Goal: Information Seeking & Learning: Learn about a topic

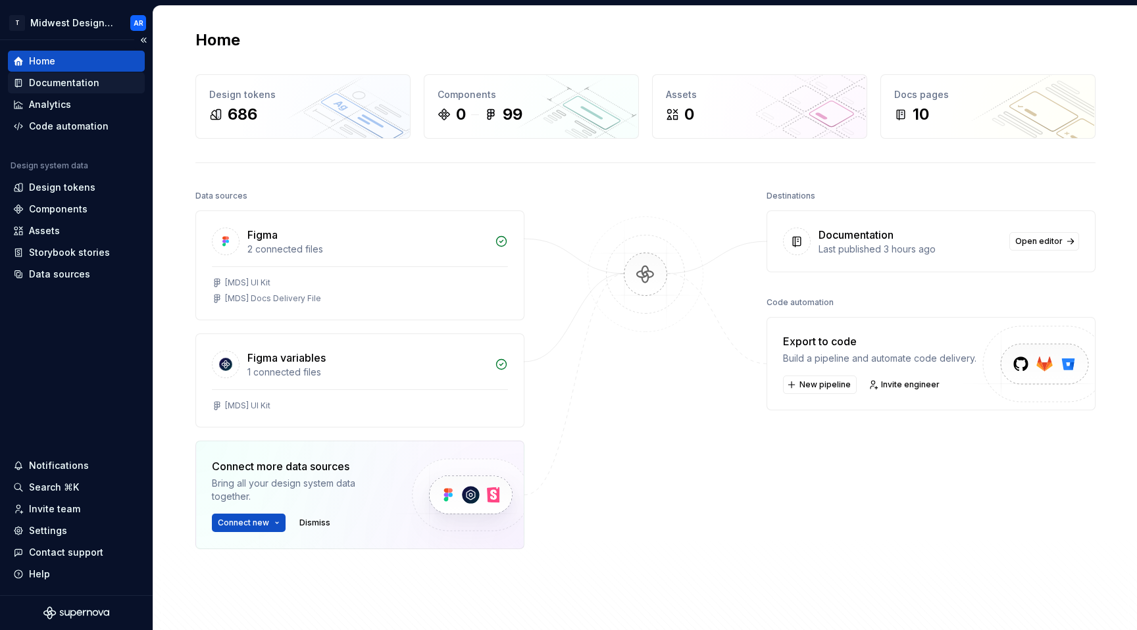
click at [54, 86] on div "Documentation" at bounding box center [64, 82] width 70 height 13
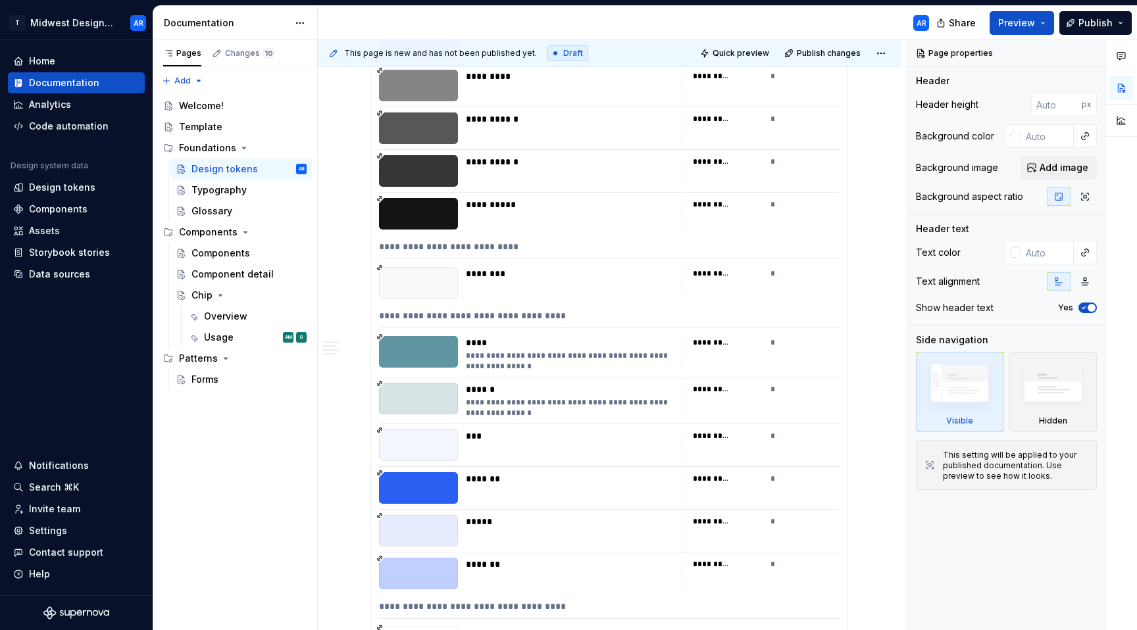
scroll to position [2504, 0]
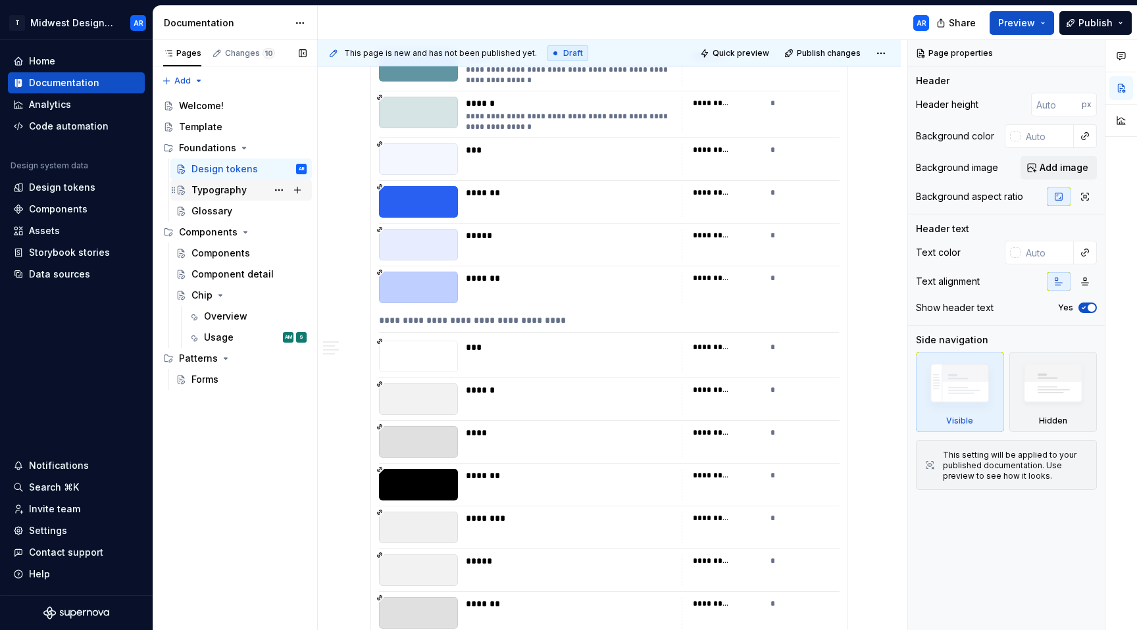
click at [247, 184] on div "Typography" at bounding box center [248, 190] width 115 height 18
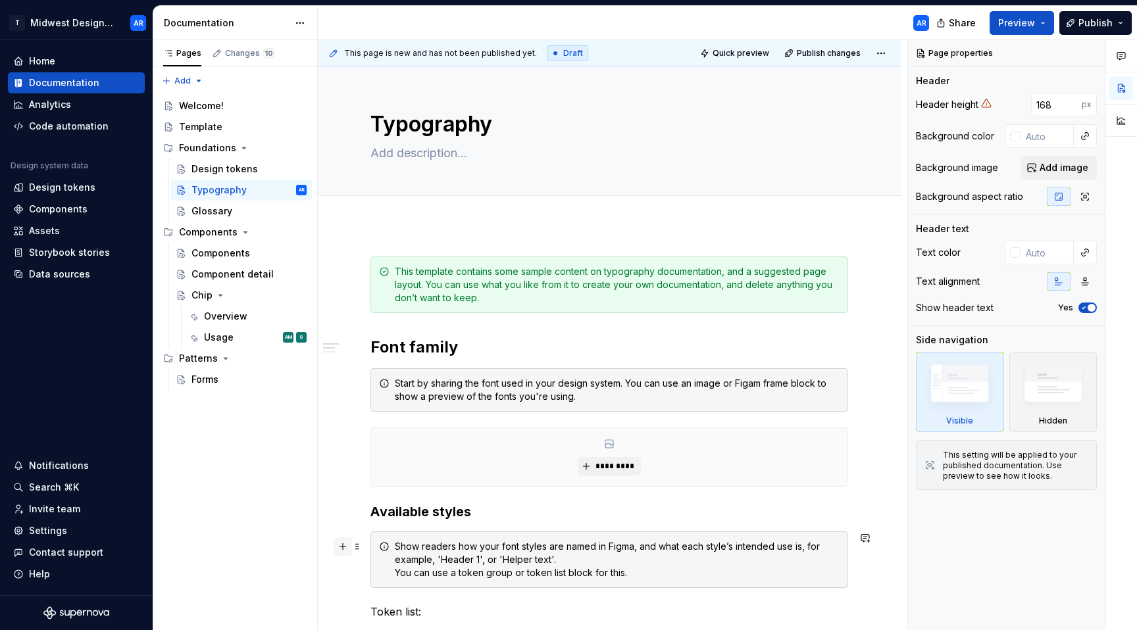
click at [346, 550] on button "button" at bounding box center [343, 546] width 18 height 18
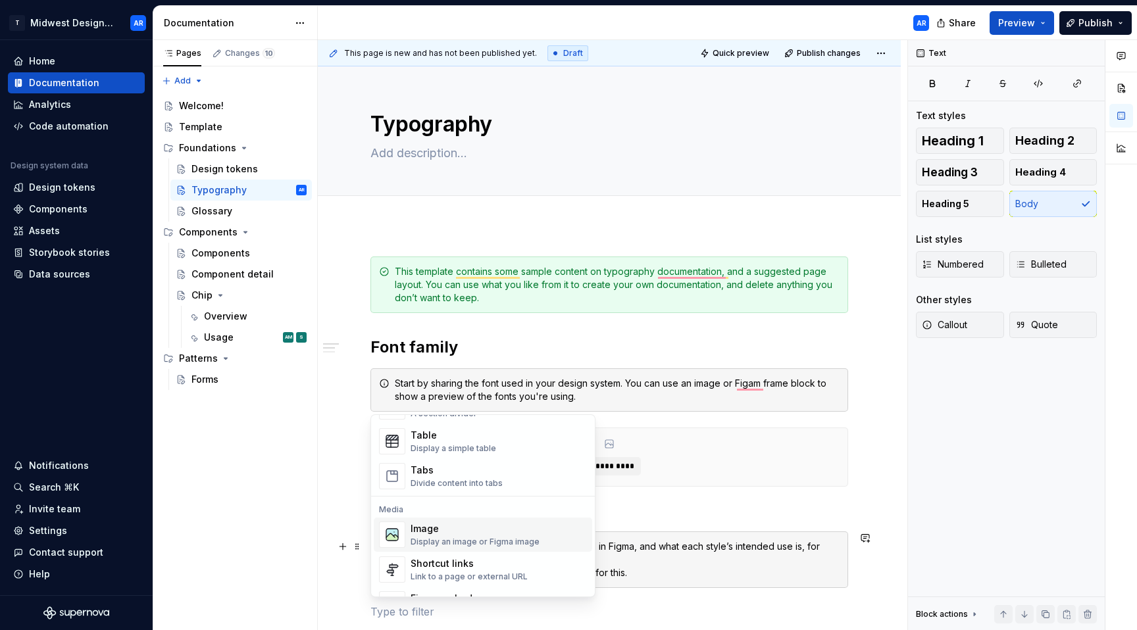
scroll to position [708, 0]
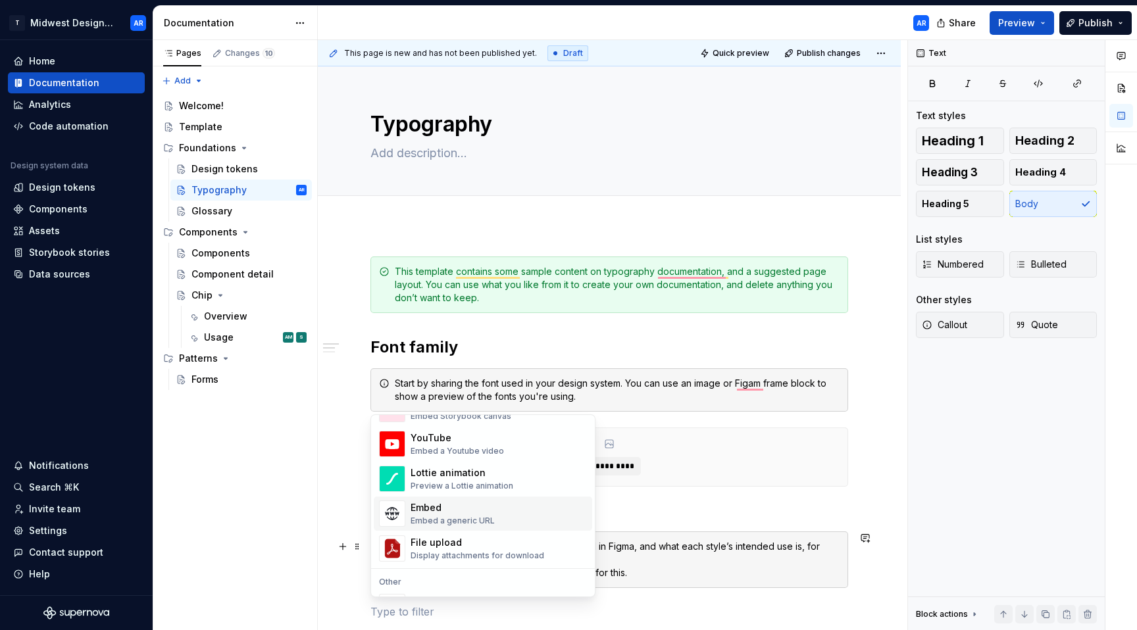
click at [684, 566] on div "Show readers how your font styles are named in Figma, and what each style’s int…" at bounding box center [617, 559] width 445 height 39
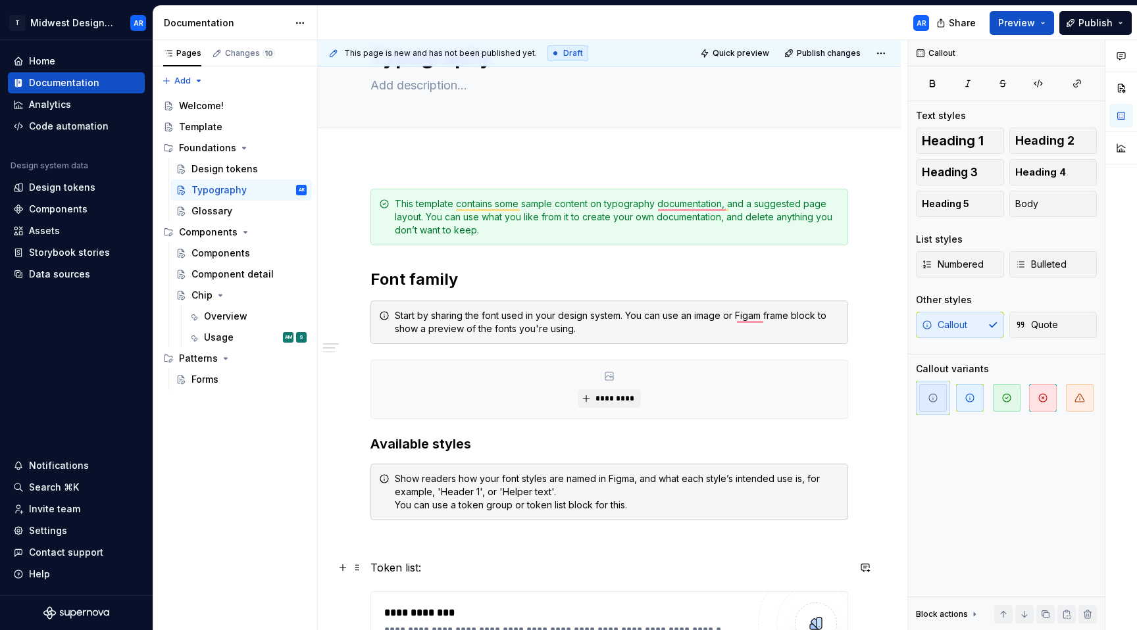
scroll to position [72, 0]
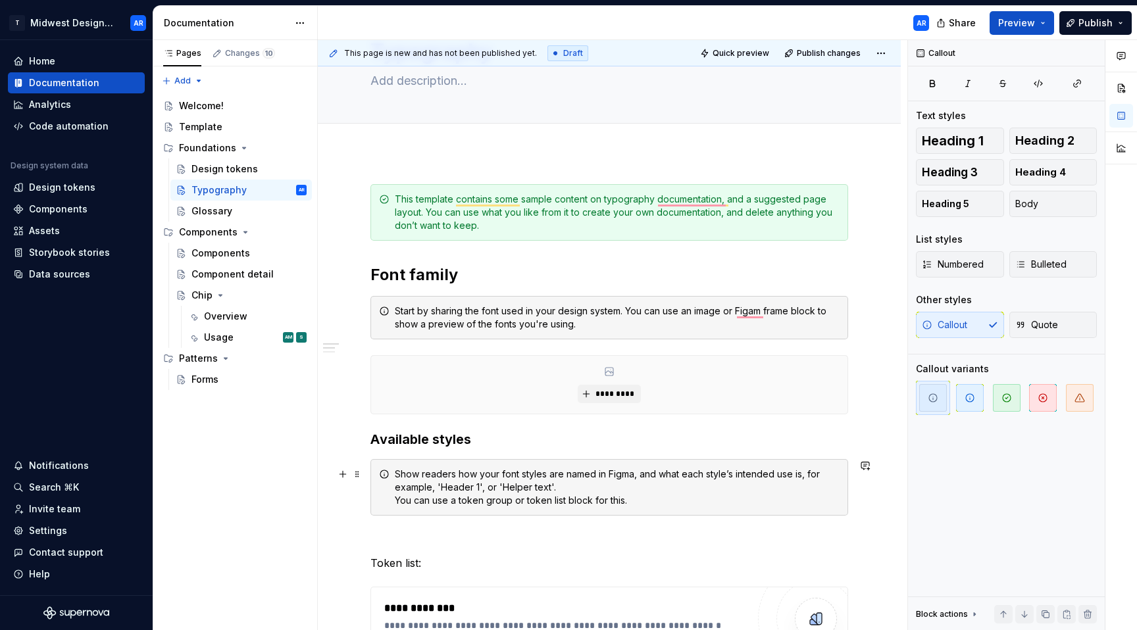
click at [664, 501] on div "Show readers how your font styles are named in Figma, and what each style’s int…" at bounding box center [617, 487] width 445 height 39
click at [346, 537] on button "button" at bounding box center [343, 539] width 18 height 18
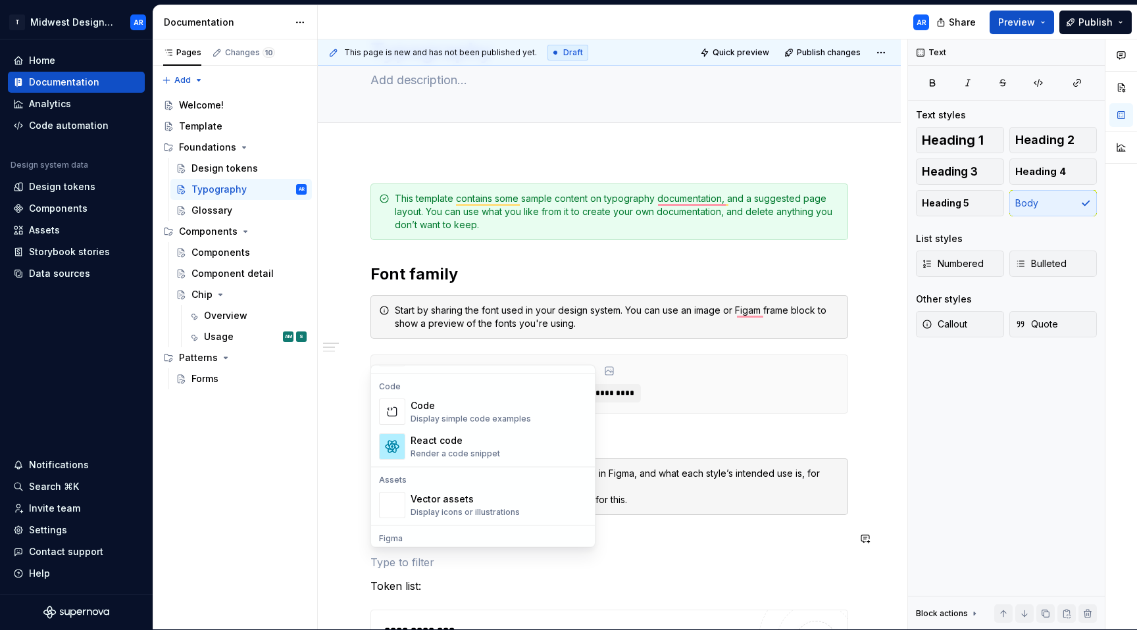
scroll to position [956, 0]
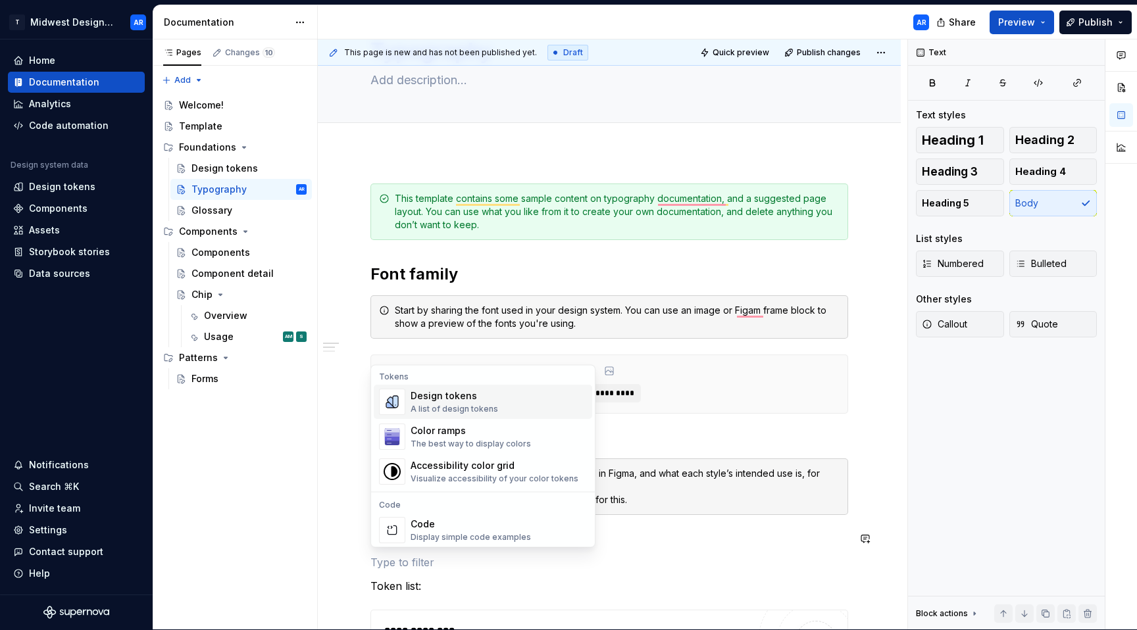
click at [479, 405] on div "A list of design tokens" at bounding box center [453, 410] width 87 height 11
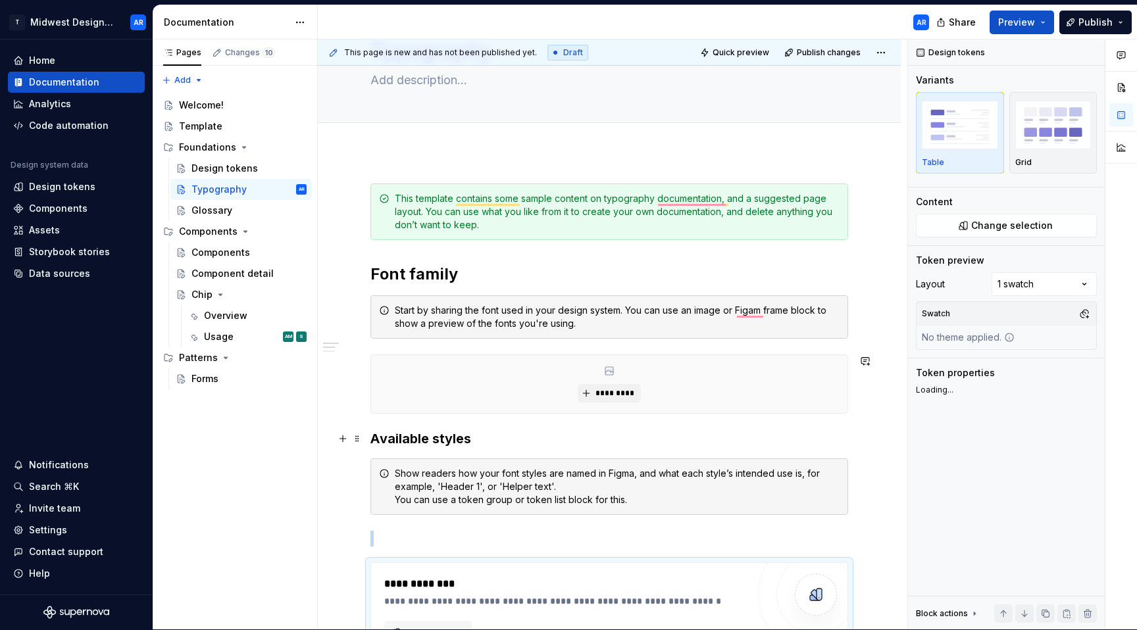
scroll to position [101, 0]
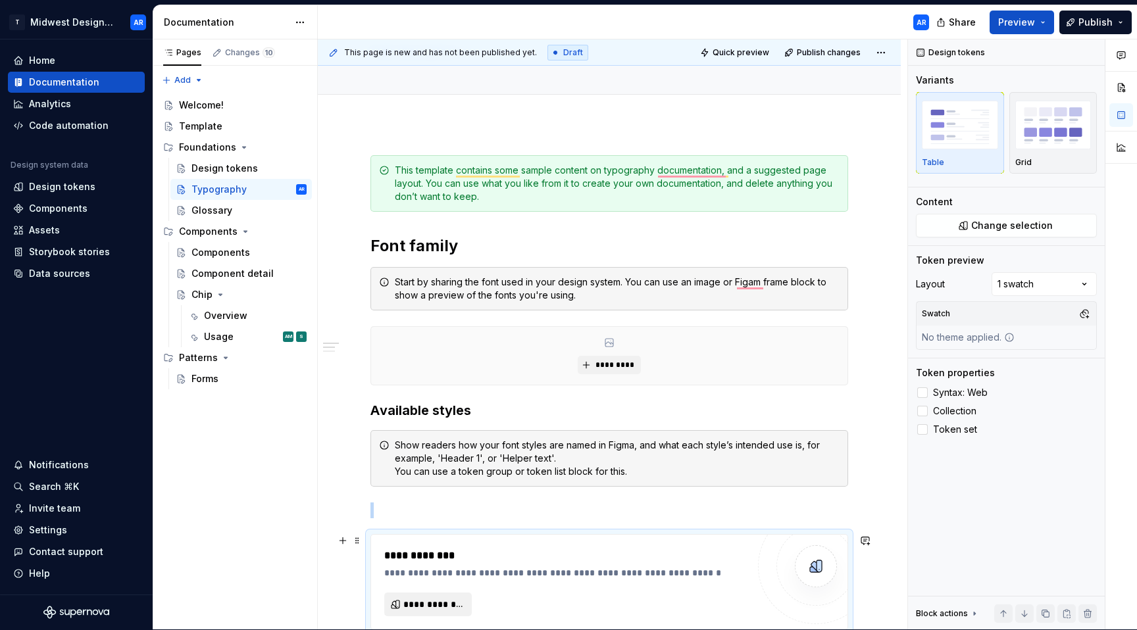
click at [444, 603] on span "**********" at bounding box center [433, 604] width 60 height 13
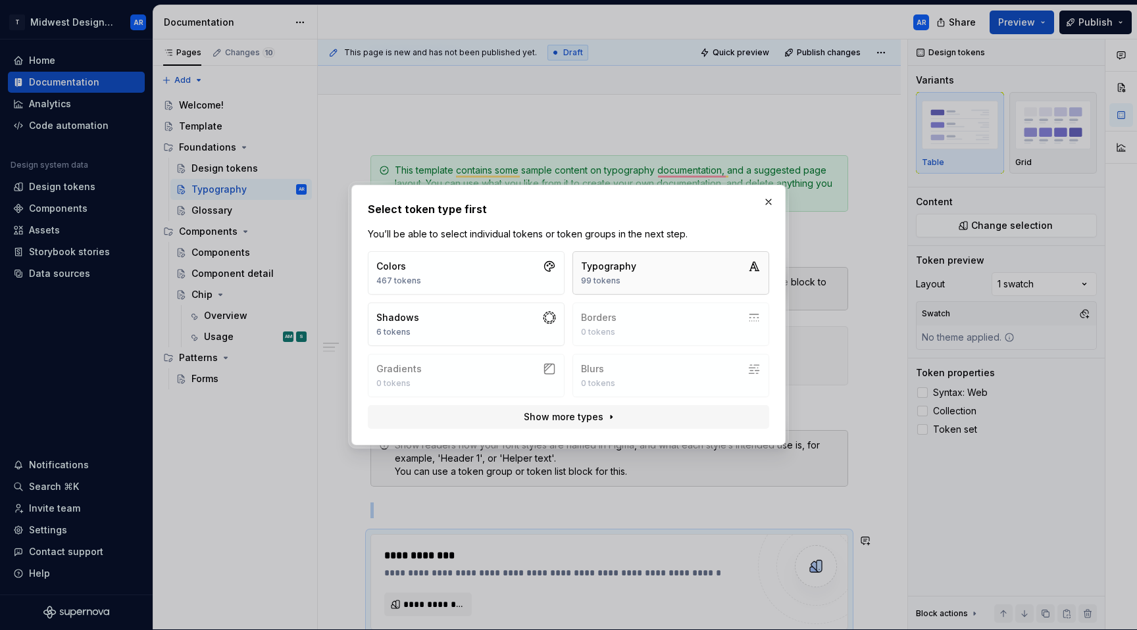
click at [641, 282] on button "Typography 99 tokens" at bounding box center [670, 272] width 197 height 43
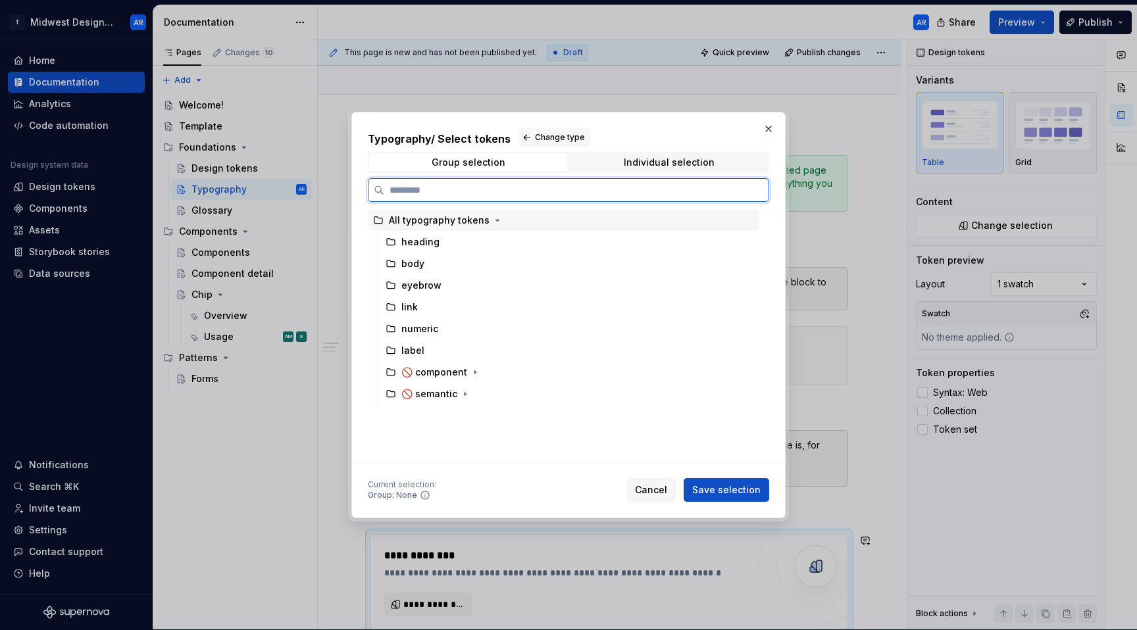
click at [412, 218] on div "All typography tokens" at bounding box center [439, 220] width 101 height 13
click at [460, 228] on div "All typography tokens" at bounding box center [563, 220] width 391 height 21
click at [459, 249] on div "heading" at bounding box center [569, 242] width 378 height 21
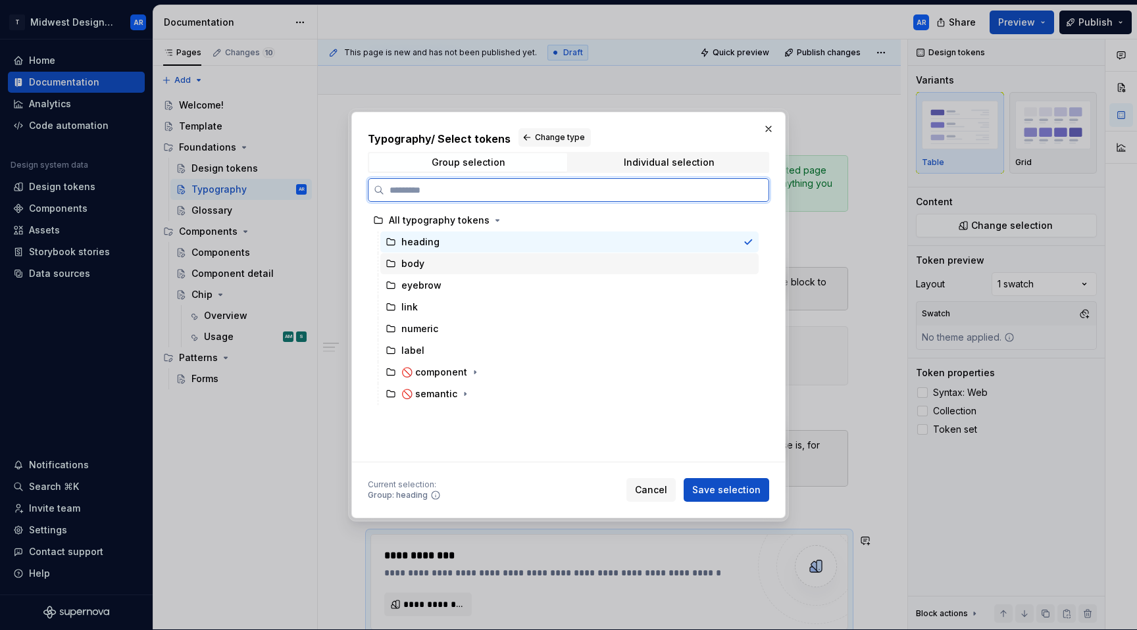
click at [472, 264] on div "body" at bounding box center [569, 263] width 378 height 21
click at [482, 242] on div "heading" at bounding box center [569, 242] width 378 height 21
click at [484, 270] on div "body" at bounding box center [569, 263] width 378 height 21
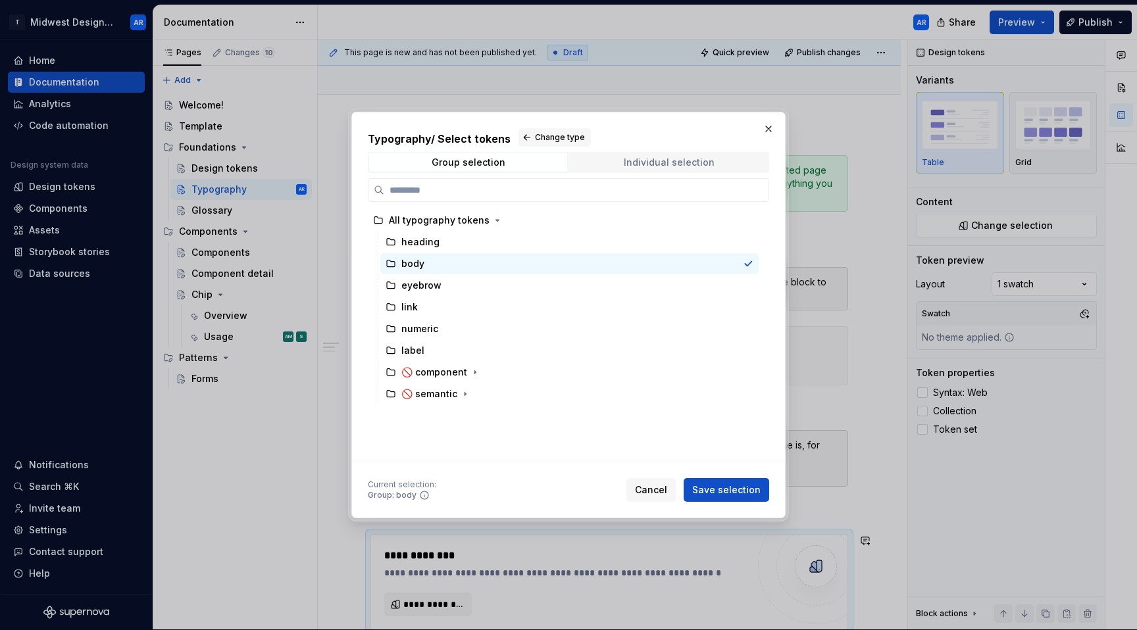
click at [587, 159] on span "Individual selection" at bounding box center [669, 162] width 198 height 18
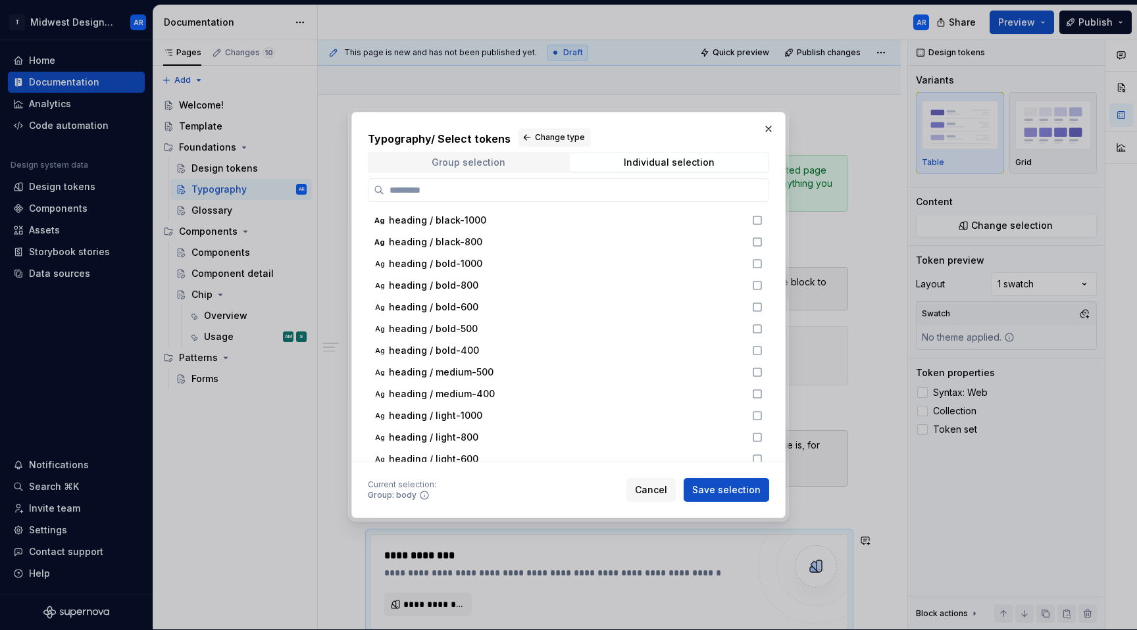
click at [540, 160] on span "Group selection" at bounding box center [468, 162] width 198 height 18
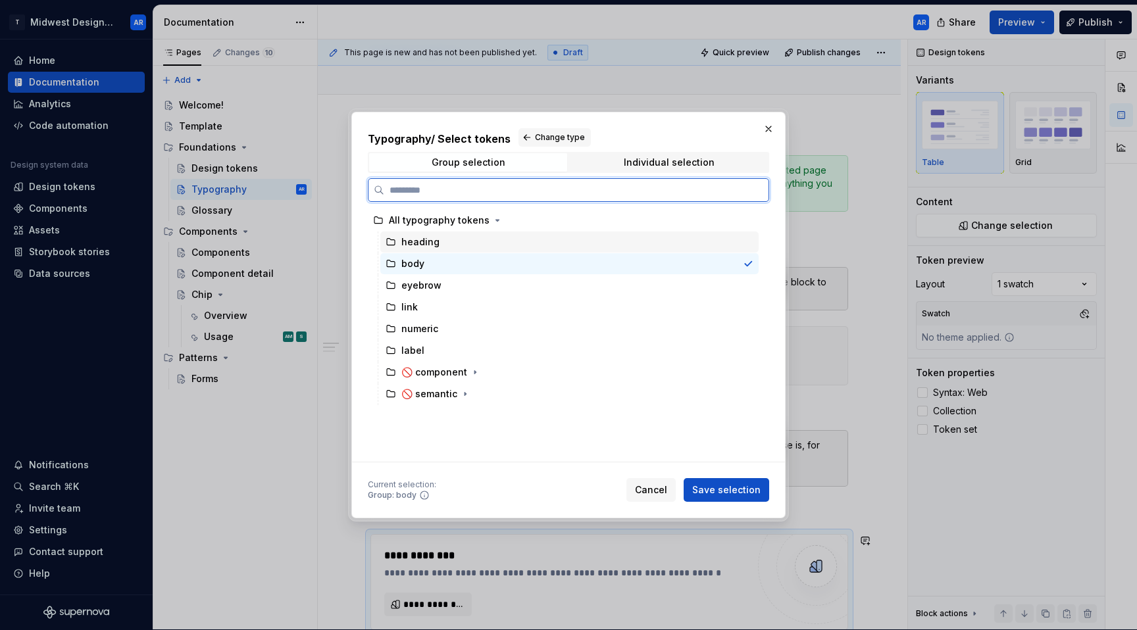
click at [414, 245] on div "heading" at bounding box center [420, 242] width 38 height 13
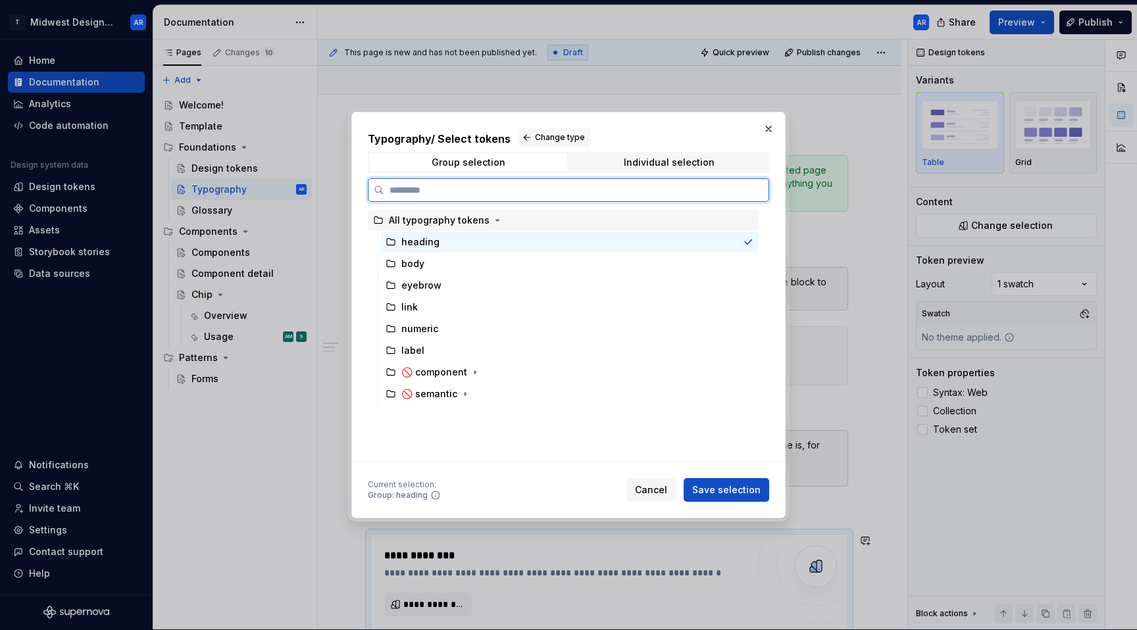
click at [420, 225] on div "All typography tokens" at bounding box center [439, 220] width 101 height 13
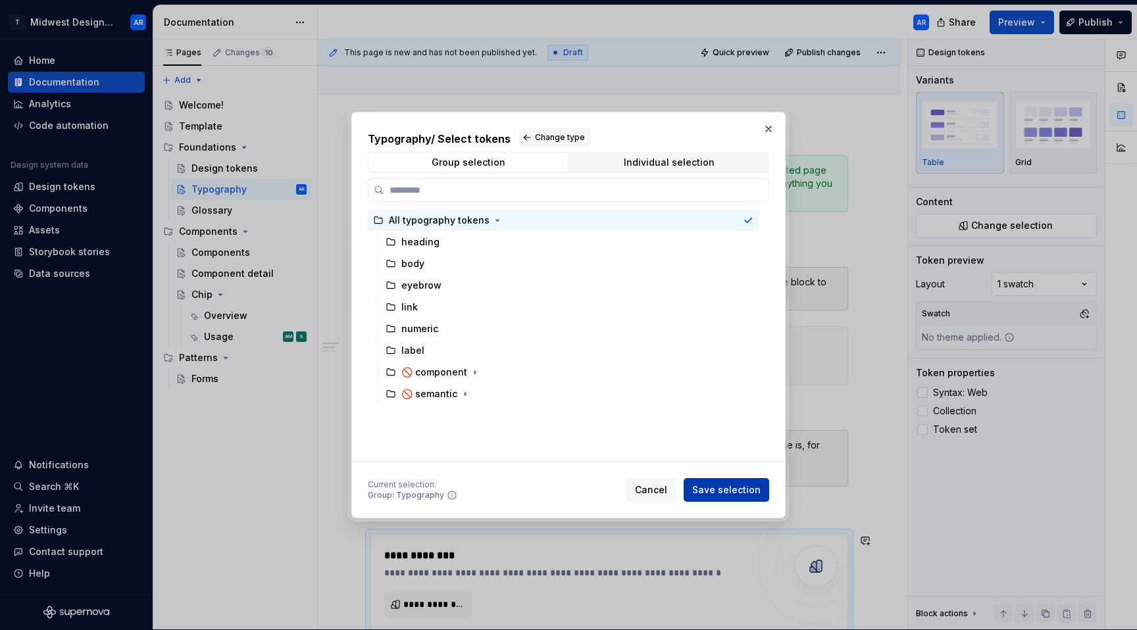
click at [730, 482] on button "Save selection" at bounding box center [726, 490] width 86 height 24
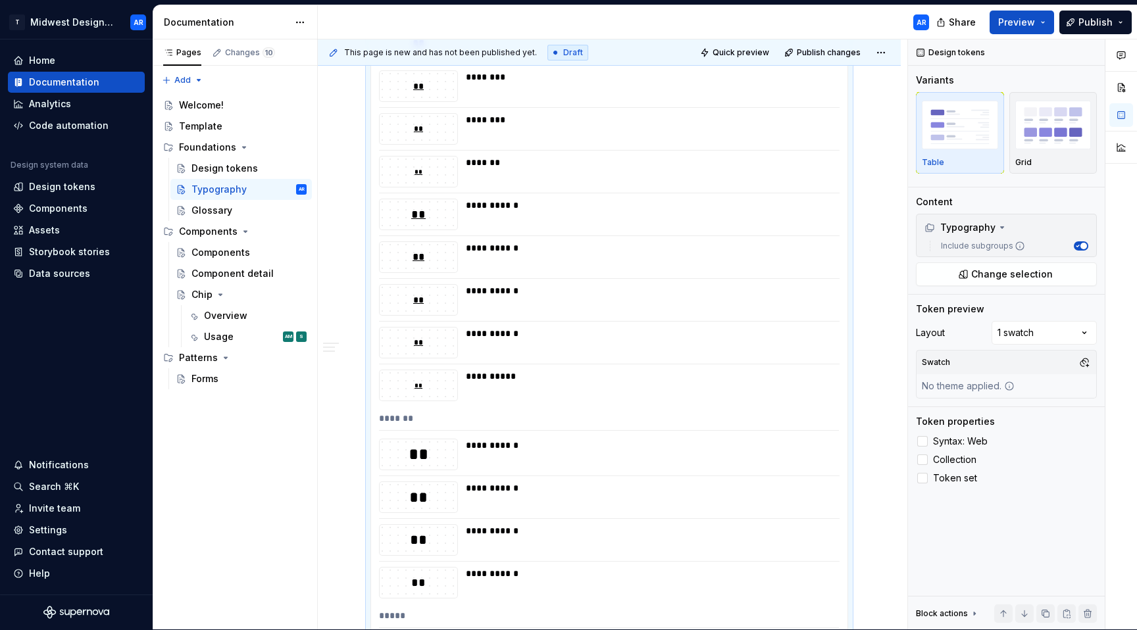
scroll to position [0, 0]
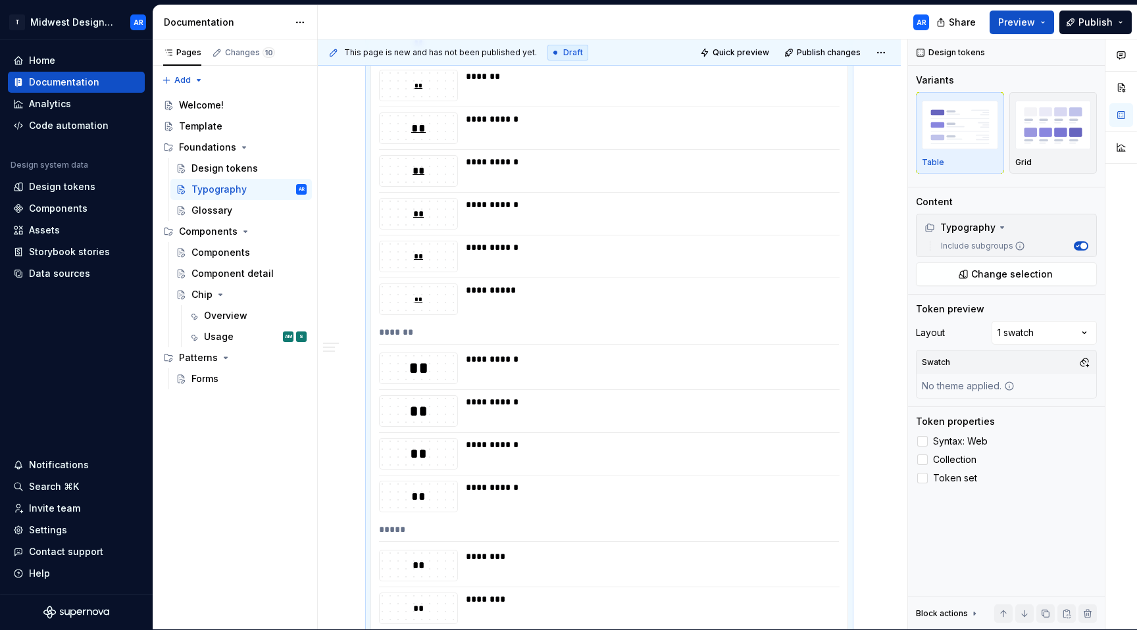
click at [508, 253] on div "**********" at bounding box center [648, 247] width 365 height 13
click at [403, 252] on div "**" at bounding box center [419, 256] width 78 height 13
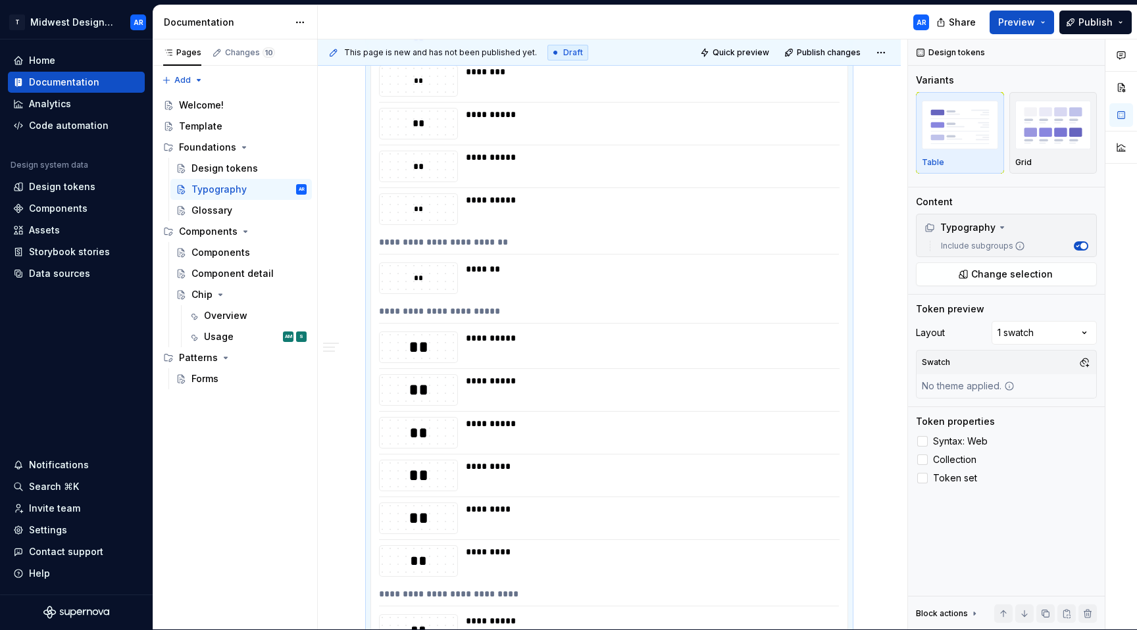
click at [490, 243] on div "**********" at bounding box center [609, 245] width 460 height 19
click at [432, 278] on div "**" at bounding box center [419, 278] width 78 height 13
click at [487, 262] on div "*******" at bounding box center [648, 268] width 365 height 13
click at [493, 246] on div "**********" at bounding box center [609, 245] width 460 height 19
click at [353, 260] on div "**********" at bounding box center [609, 574] width 583 height 5936
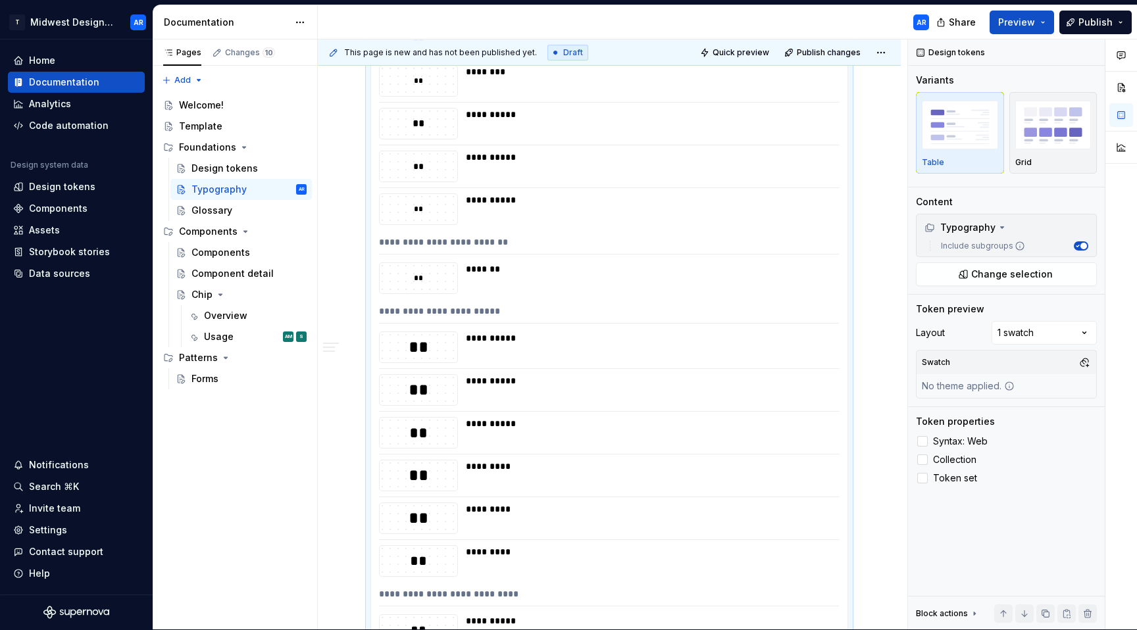
click at [424, 245] on div "**********" at bounding box center [609, 245] width 460 height 19
click at [425, 245] on div "**********" at bounding box center [609, 245] width 460 height 19
click at [445, 274] on div "**" at bounding box center [419, 278] width 78 height 13
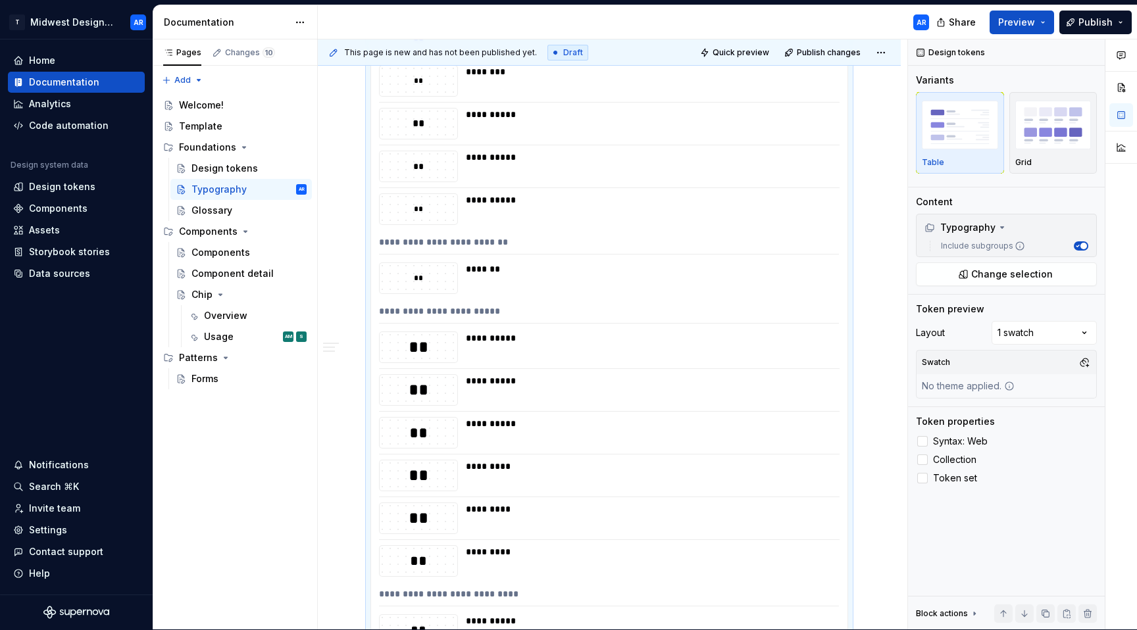
click at [440, 249] on div "**********" at bounding box center [609, 245] width 460 height 19
click at [335, 353] on button "Available styles" at bounding box center [383, 347] width 125 height 13
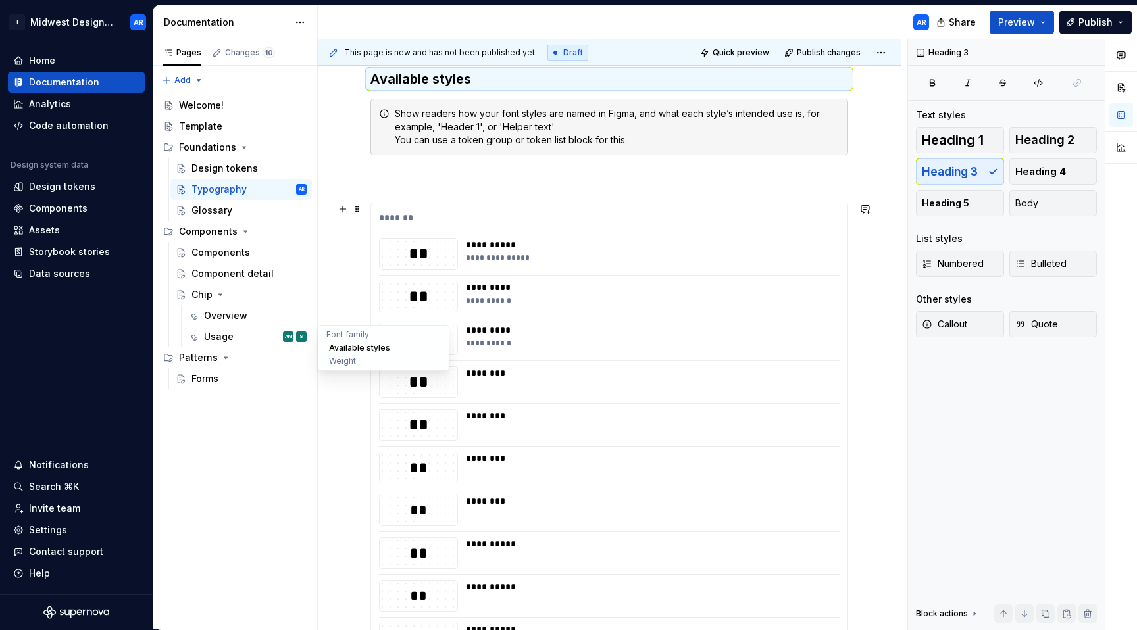
click at [370, 345] on button "Available styles" at bounding box center [383, 347] width 125 height 13
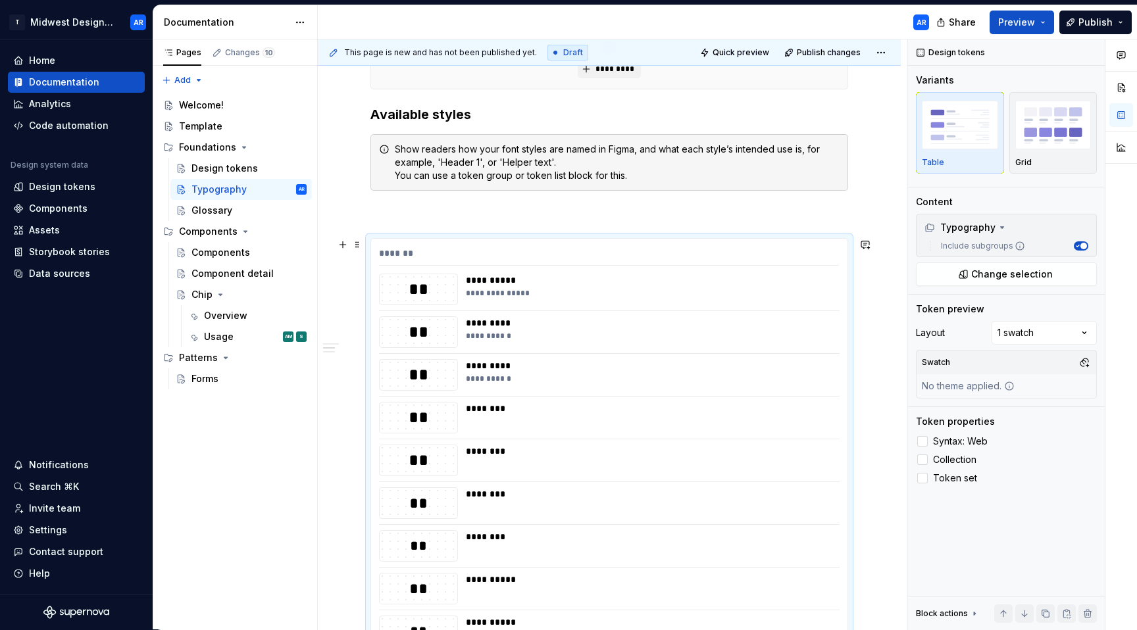
click at [1012, 285] on button "Change selection" at bounding box center [1006, 274] width 181 height 24
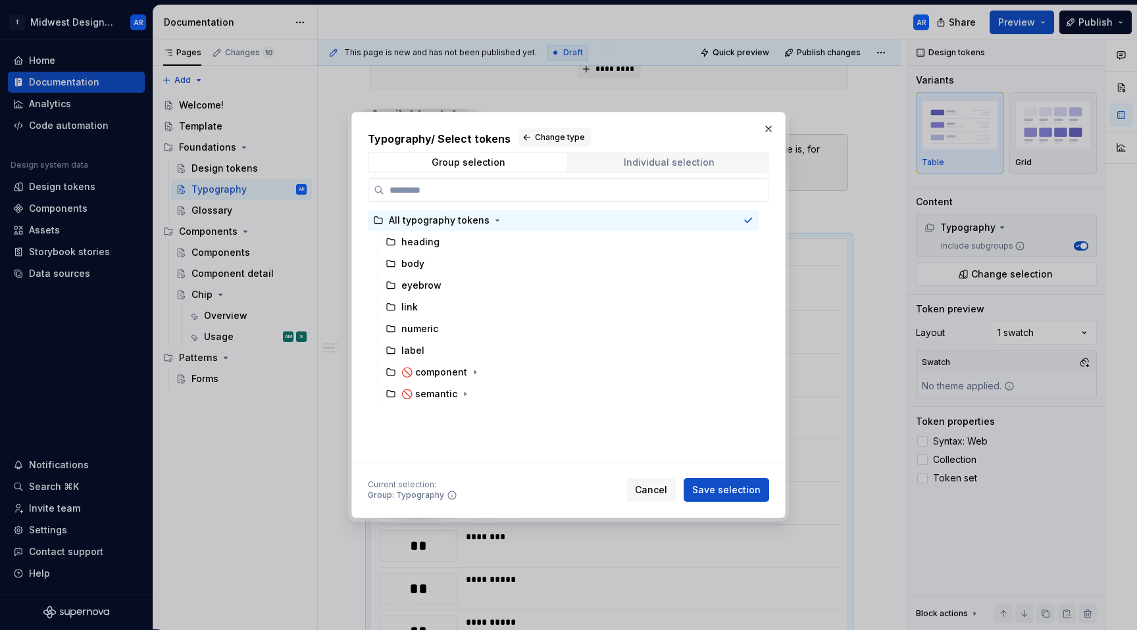
click at [659, 166] on div "Individual selection" at bounding box center [669, 162] width 91 height 11
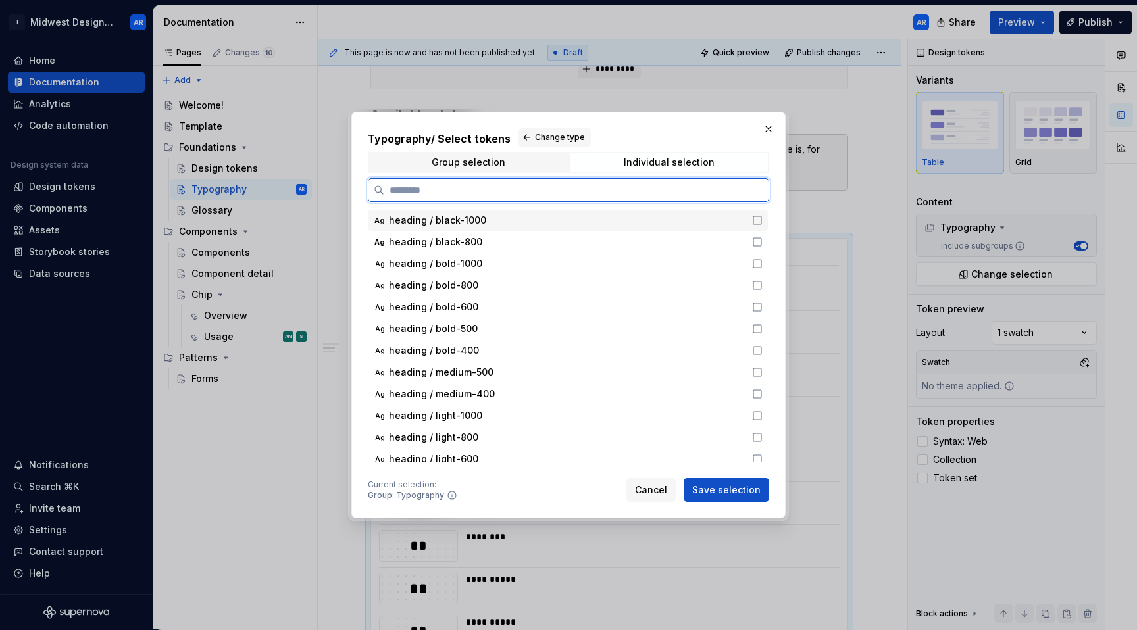
click at [637, 220] on div "heading / black-1000" at bounding box center [566, 220] width 355 height 13
drag, startPoint x: 637, startPoint y: 244, endPoint x: 638, endPoint y: 274, distance: 30.3
click at [637, 245] on div "heading / black-800" at bounding box center [566, 242] width 355 height 13
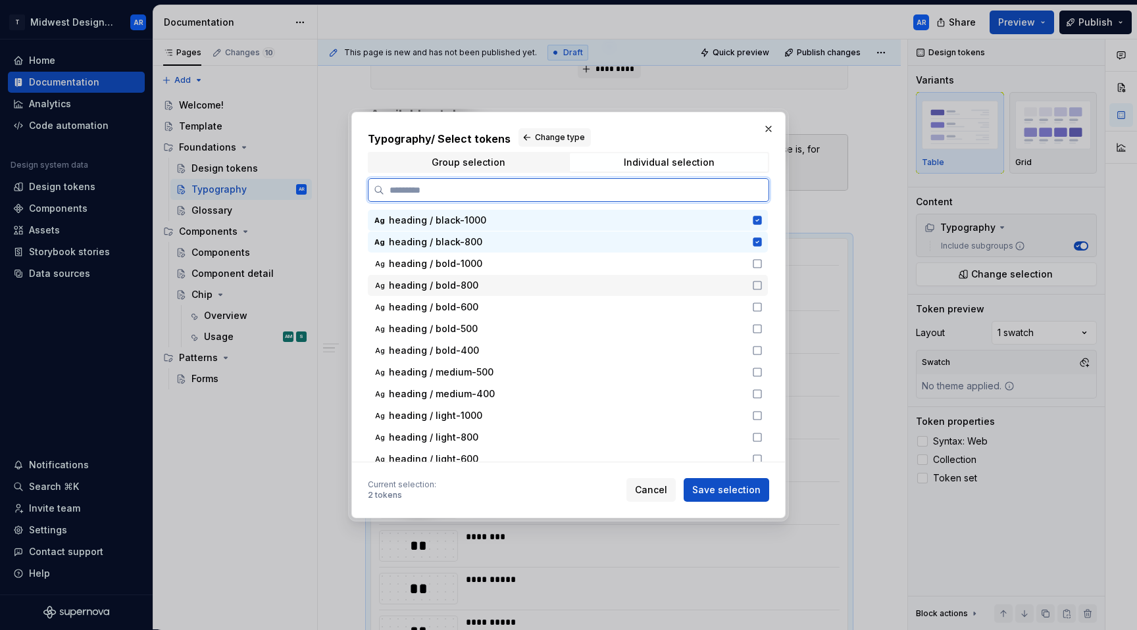
click at [638, 279] on div "heading / bold-800" at bounding box center [566, 285] width 355 height 13
drag, startPoint x: 637, startPoint y: 292, endPoint x: 637, endPoint y: 301, distance: 8.6
click at [637, 293] on div "Ag heading / bold-800" at bounding box center [568, 285] width 400 height 21
click at [637, 312] on div "heading / bold-600" at bounding box center [566, 307] width 355 height 13
click at [633, 269] on div "heading / bold-1000" at bounding box center [566, 263] width 355 height 13
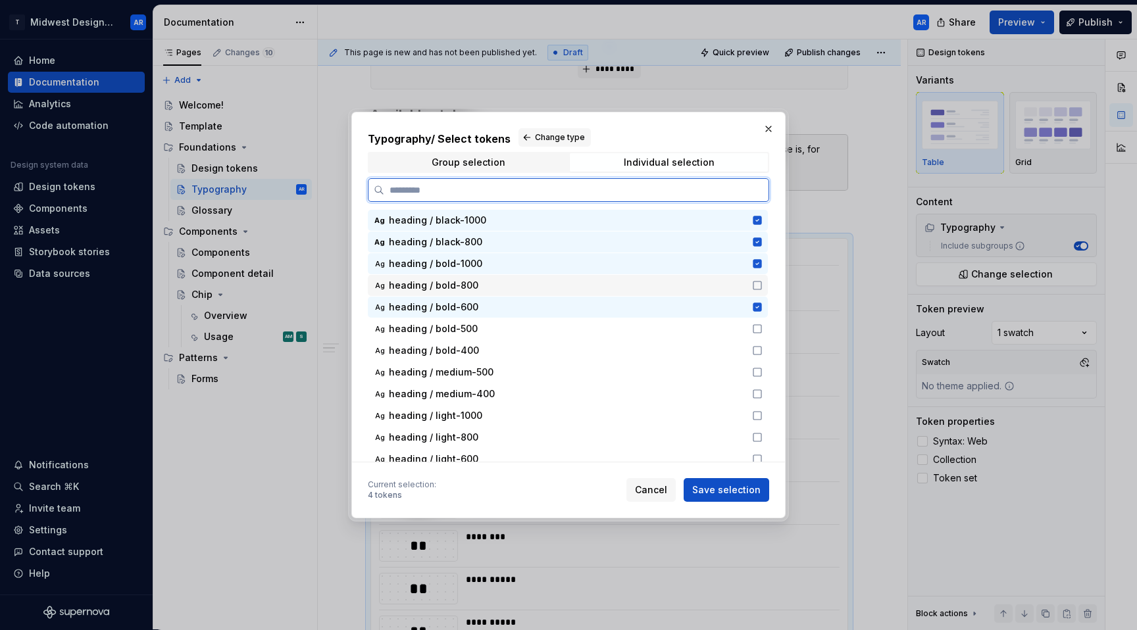
click at [632, 289] on div "heading / bold-800" at bounding box center [566, 285] width 355 height 13
click at [630, 335] on div "heading / bold-500" at bounding box center [566, 328] width 355 height 13
click at [632, 368] on div "heading / medium-500" at bounding box center [566, 372] width 355 height 13
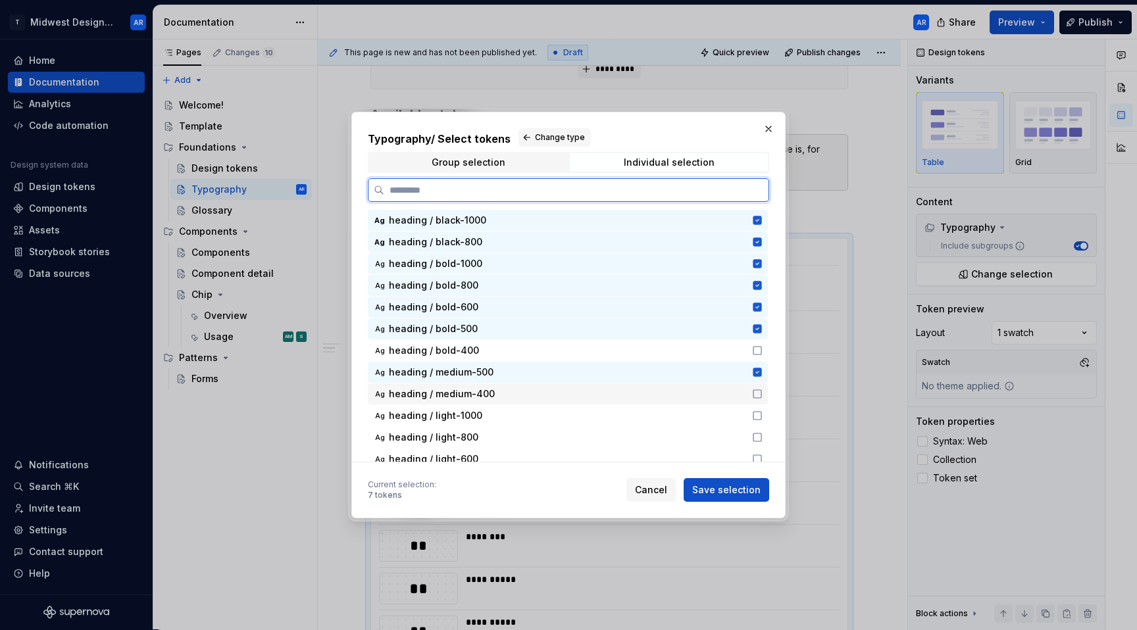
click at [633, 384] on div "Ag heading / medium-400" at bounding box center [568, 394] width 400 height 21
click at [641, 353] on div "heading / bold-400" at bounding box center [566, 350] width 355 height 13
click at [629, 425] on div "Ag heading / light-1000" at bounding box center [568, 415] width 400 height 21
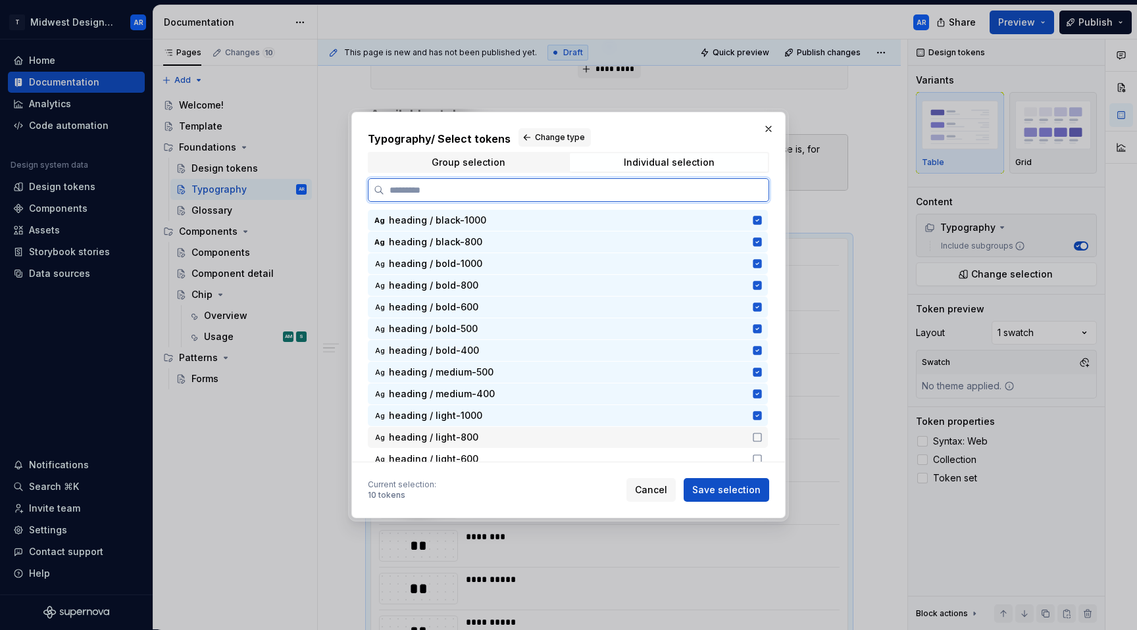
click at [626, 447] on div "Ag heading / light-800" at bounding box center [568, 437] width 400 height 21
click at [621, 460] on div "heading / light-600" at bounding box center [566, 459] width 355 height 13
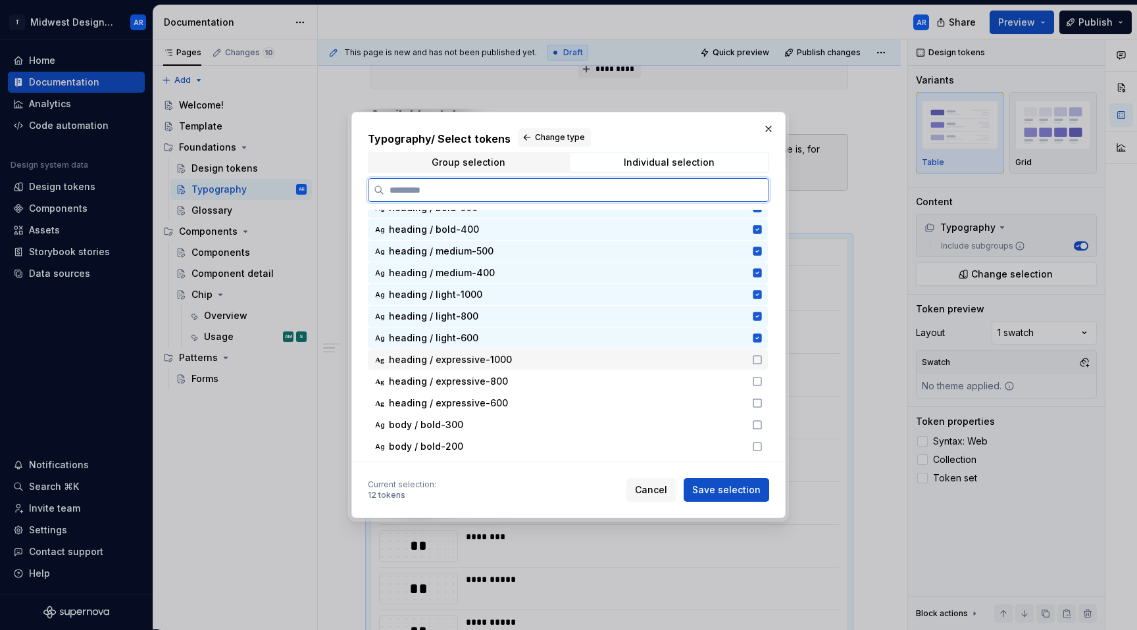
click at [632, 364] on div "heading / expressive-1000" at bounding box center [566, 359] width 355 height 13
click at [622, 391] on div "Ag heading / expressive-800" at bounding box center [568, 381] width 400 height 21
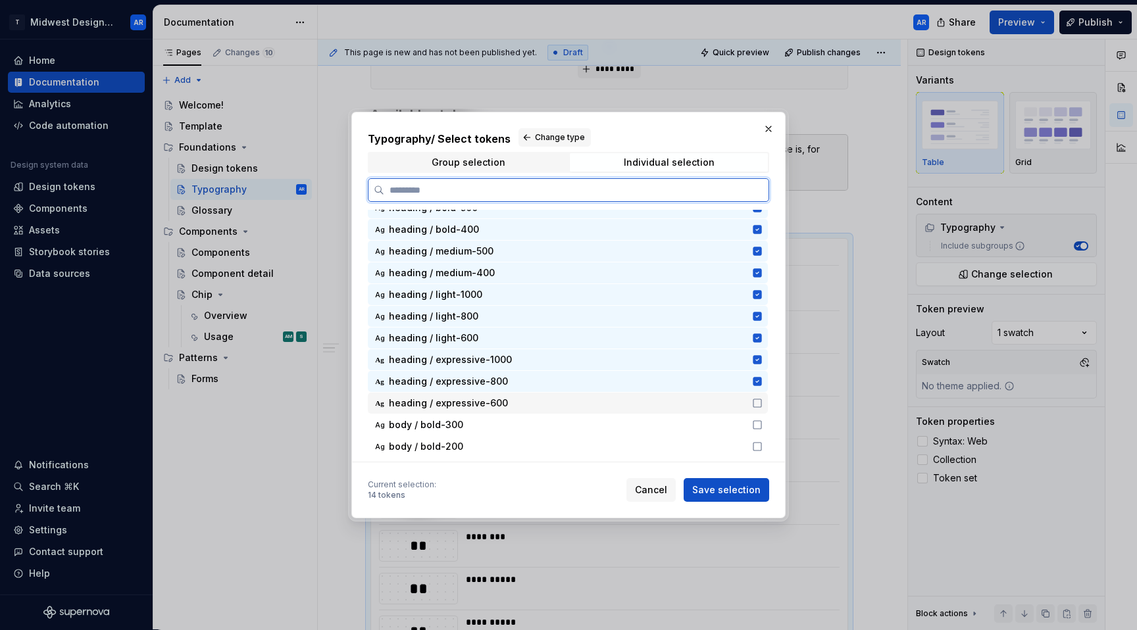
click at [617, 416] on div "Ag body / bold-300" at bounding box center [568, 424] width 400 height 21
click at [621, 401] on div "heading / expressive-600" at bounding box center [566, 403] width 355 height 13
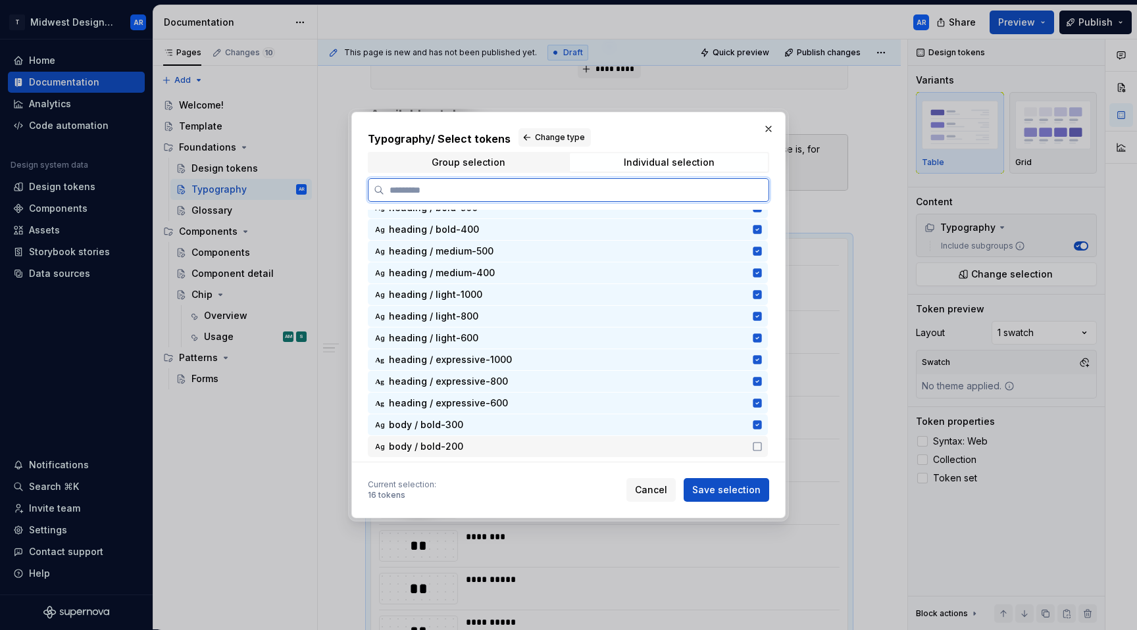
click at [608, 442] on div "body / bold-200" at bounding box center [566, 446] width 355 height 13
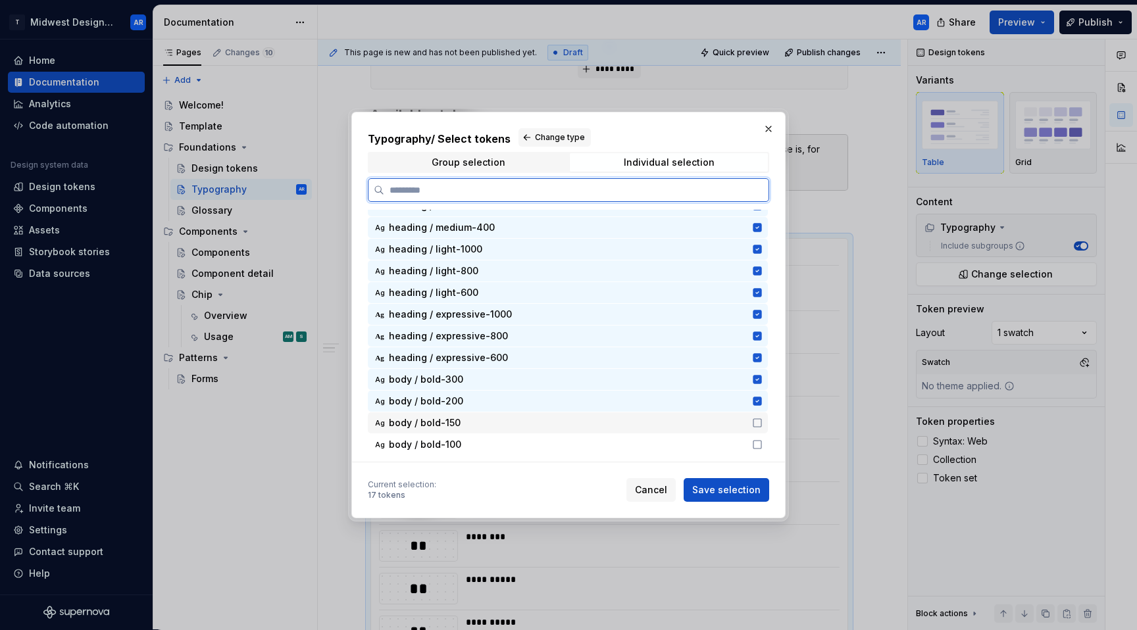
click at [608, 422] on div "body / bold-150" at bounding box center [566, 422] width 355 height 13
click at [604, 444] on div "body / bold-100" at bounding box center [566, 444] width 355 height 13
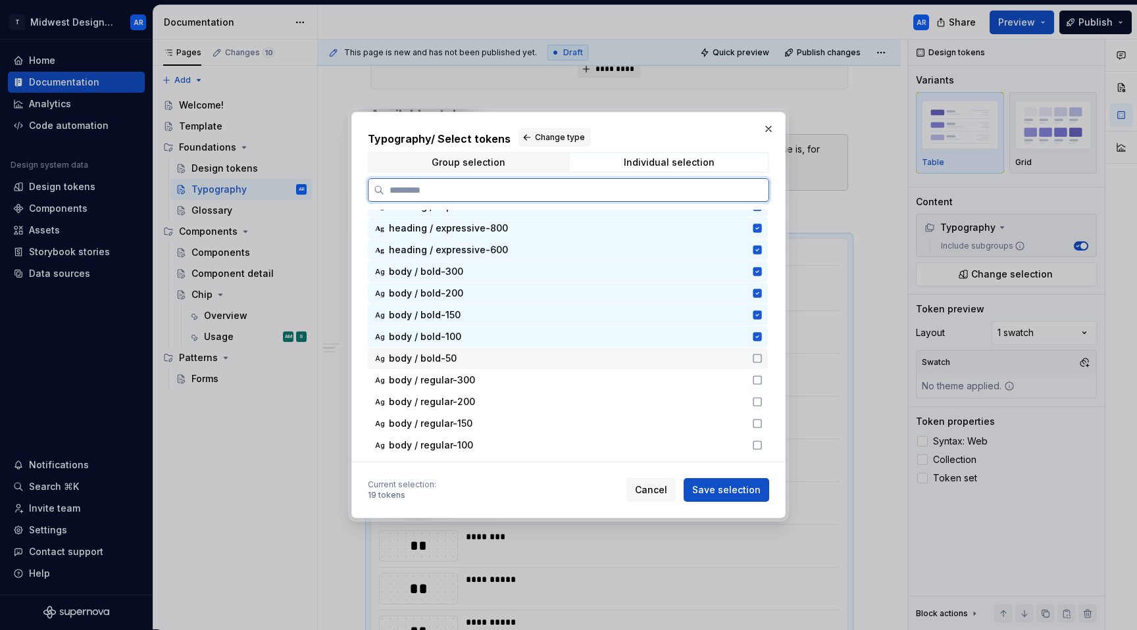
click at [630, 355] on div "body / bold-50" at bounding box center [566, 358] width 355 height 13
click at [627, 374] on div "body / regular-300" at bounding box center [566, 380] width 355 height 13
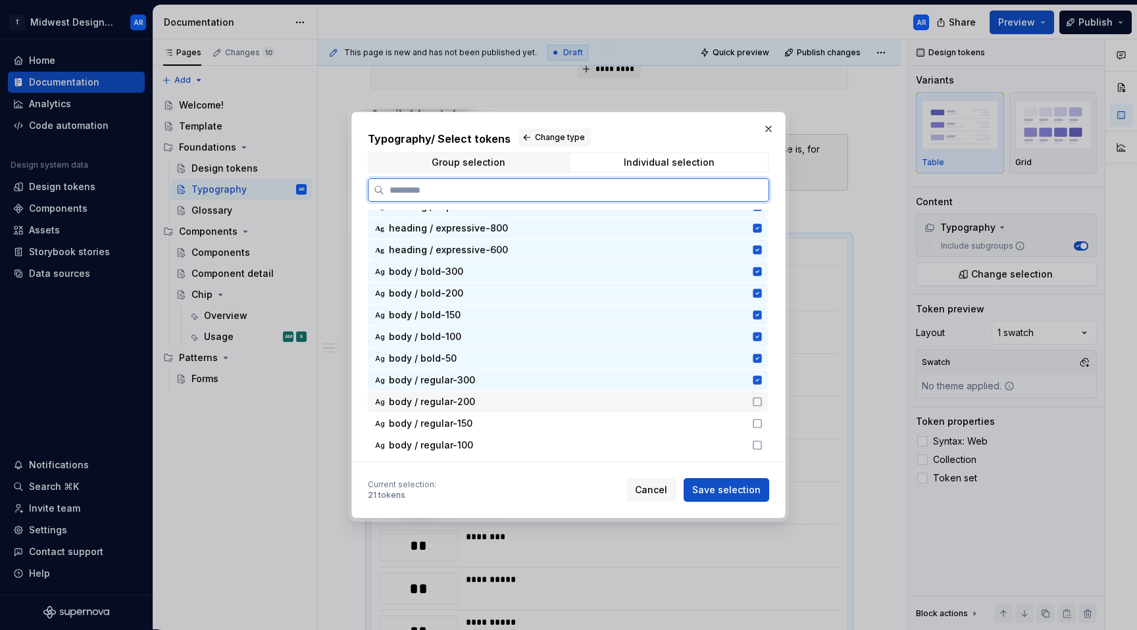
click at [624, 401] on div "body / regular-200" at bounding box center [566, 401] width 355 height 13
click at [618, 422] on div "body / regular-150" at bounding box center [566, 423] width 355 height 13
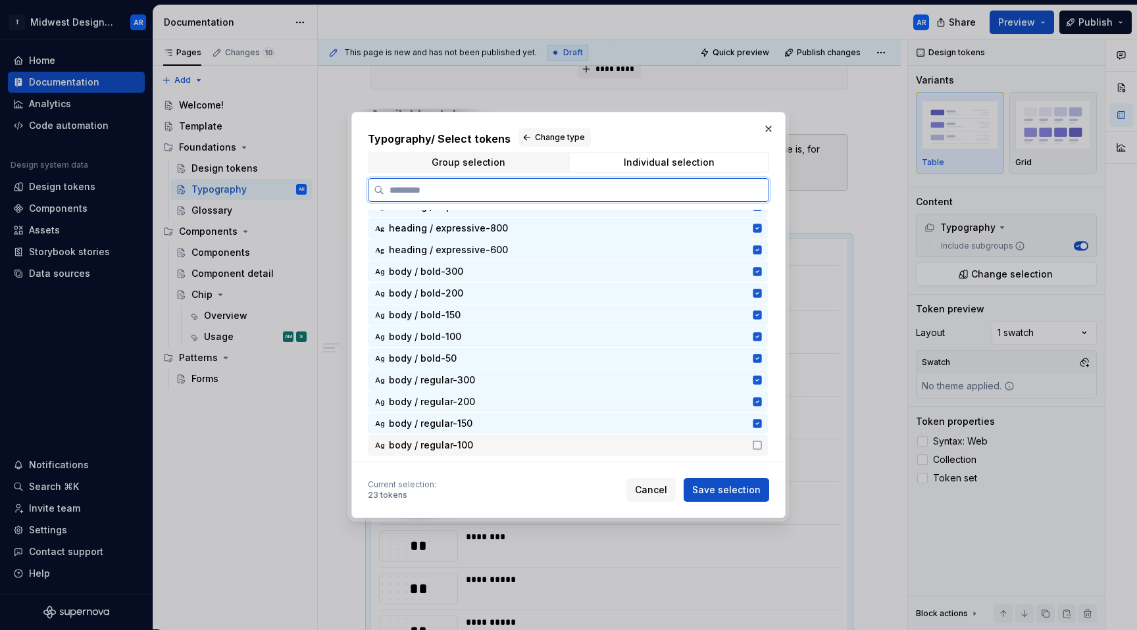
click at [609, 439] on div "body / regular-100" at bounding box center [566, 445] width 355 height 13
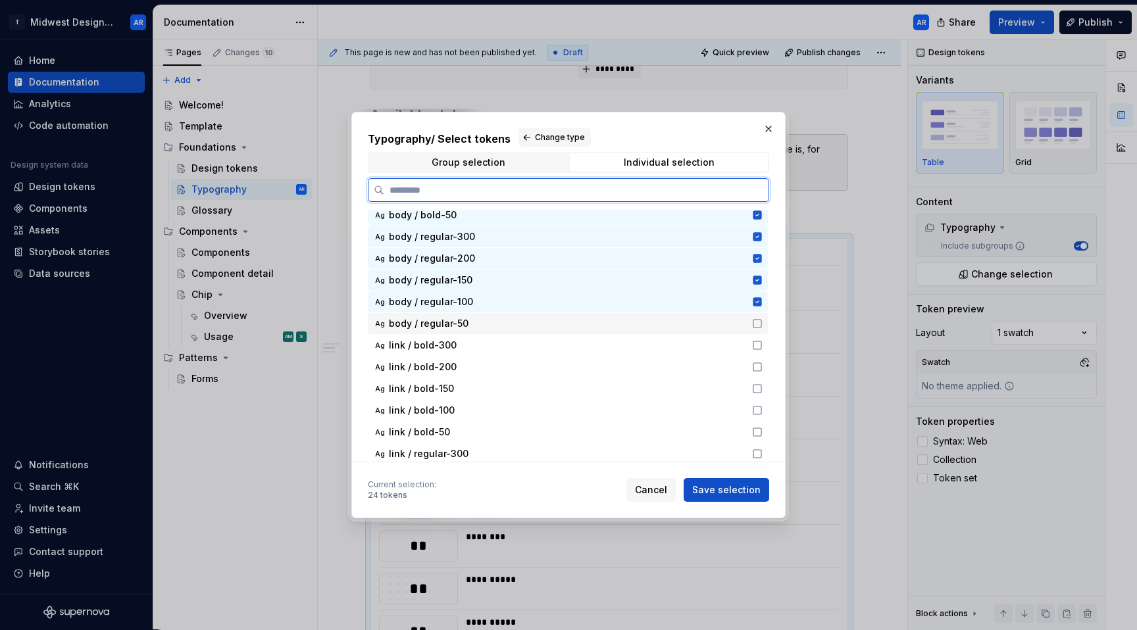
click at [626, 328] on div "body / regular-50" at bounding box center [566, 323] width 355 height 13
click at [626, 355] on div "Ag link / bold-300" at bounding box center [568, 345] width 400 height 21
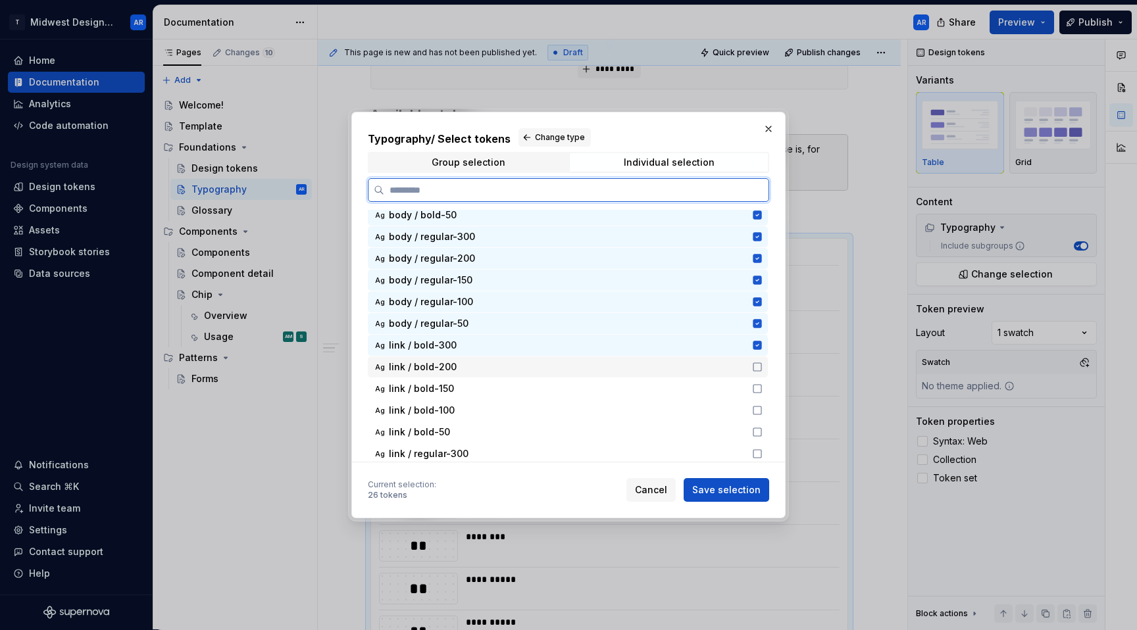
click at [624, 373] on div "link / bold-200" at bounding box center [566, 366] width 355 height 13
click at [619, 401] on div "Ag link / bold-100" at bounding box center [568, 410] width 400 height 21
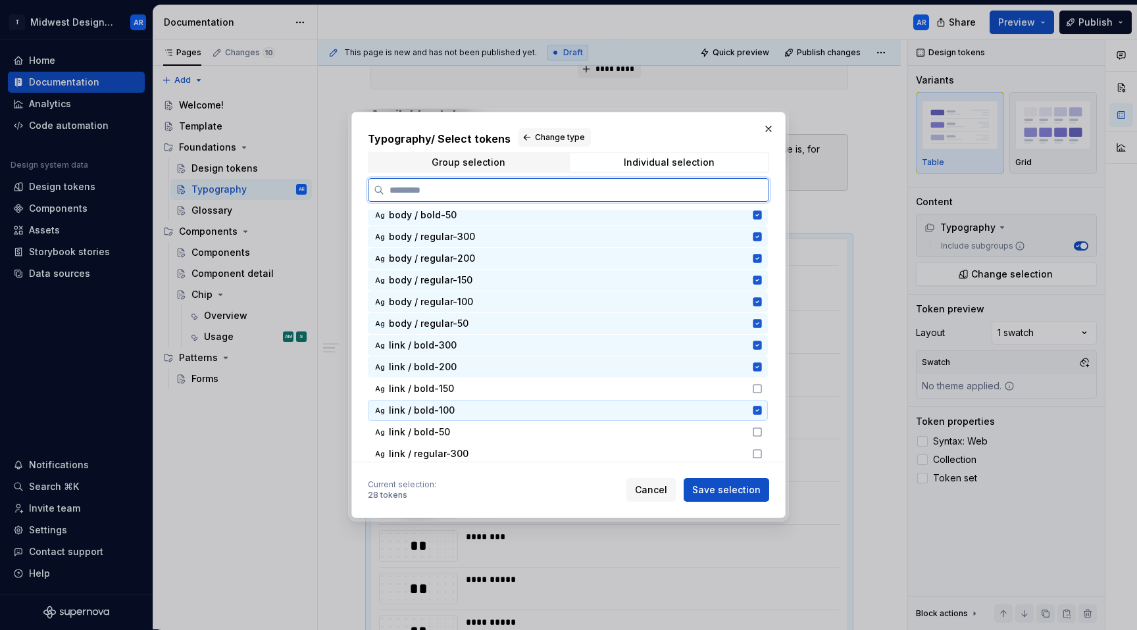
click at [618, 412] on div "link / bold-100" at bounding box center [566, 410] width 355 height 13
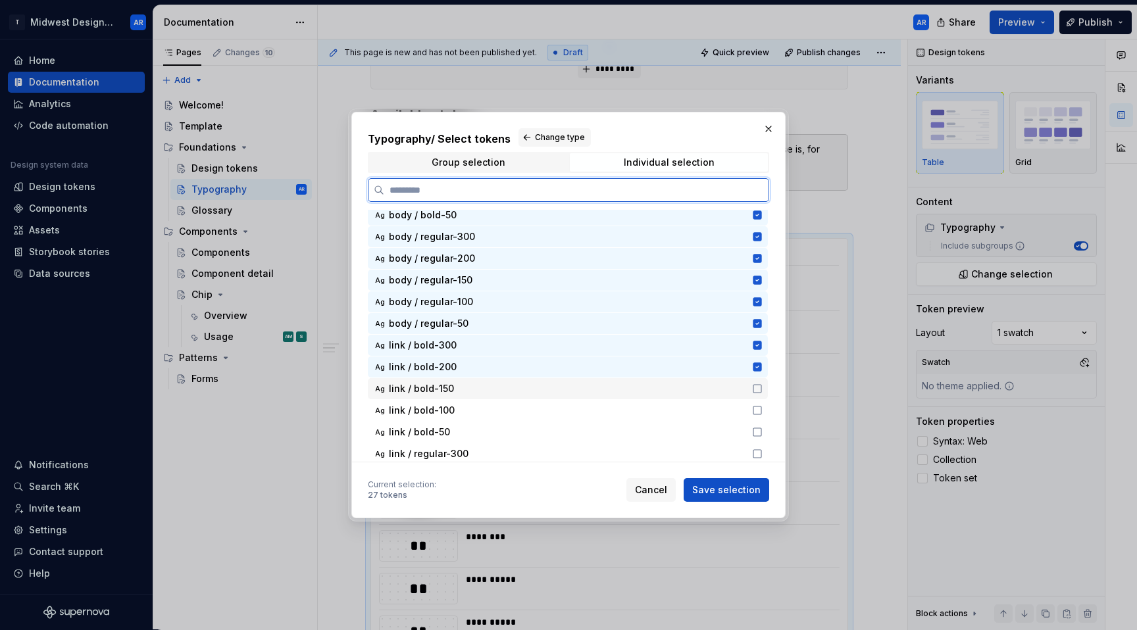
click at [618, 382] on div "link / bold-150" at bounding box center [566, 388] width 355 height 13
click at [614, 410] on div "link / bold-100" at bounding box center [566, 410] width 355 height 13
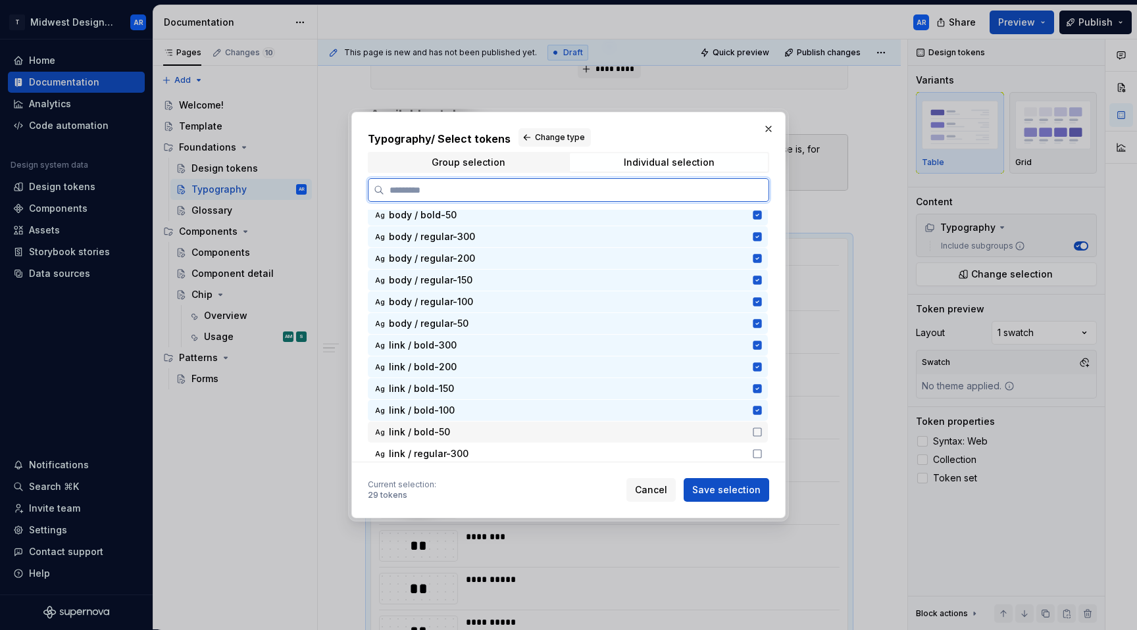
click at [613, 425] on div "Ag link / bold-50" at bounding box center [568, 432] width 400 height 21
click at [613, 446] on div "Ag link / regular-300" at bounding box center [568, 453] width 400 height 21
click at [611, 443] on div "Ag link / regular-200" at bounding box center [568, 452] width 400 height 21
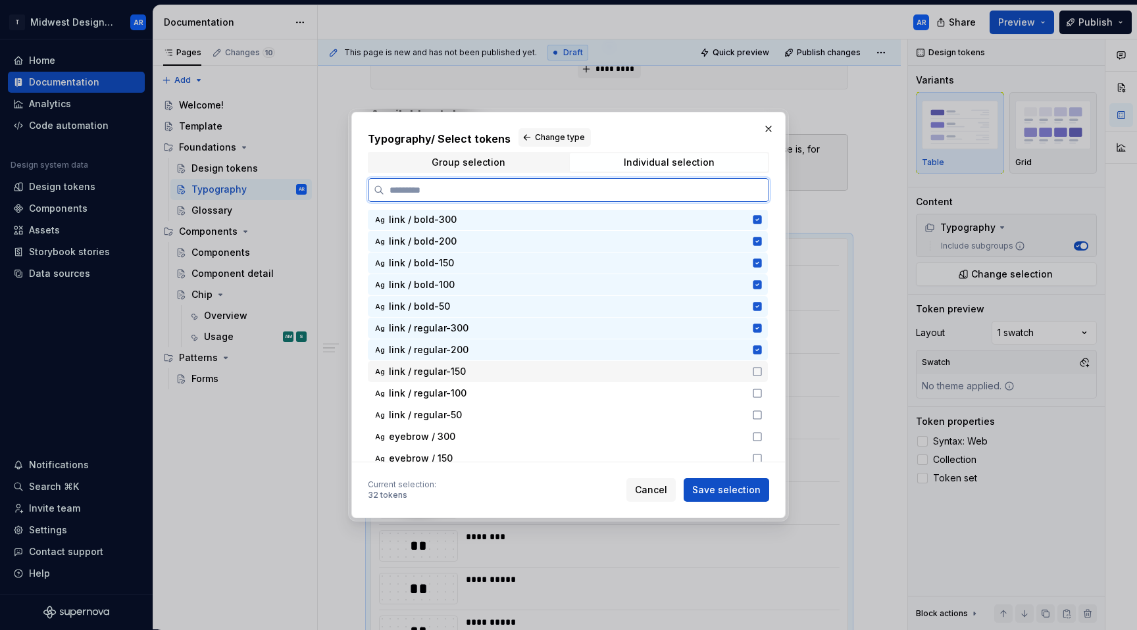
click at [626, 376] on div "link / regular-150" at bounding box center [566, 371] width 355 height 13
click at [623, 391] on div "link / regular-100" at bounding box center [566, 393] width 355 height 13
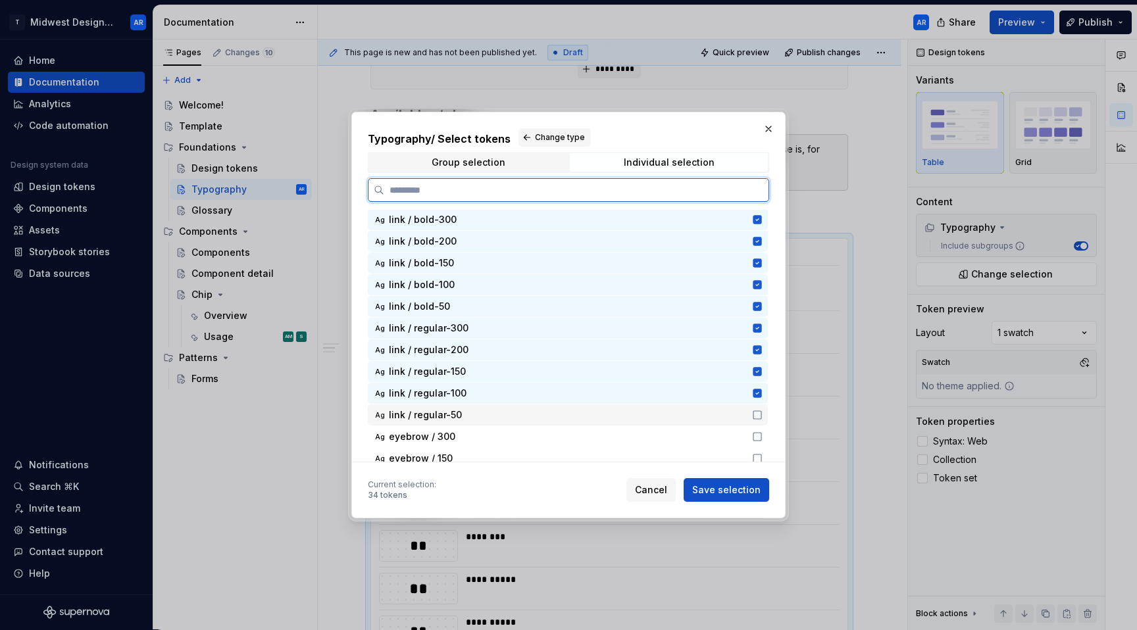
click at [621, 407] on div "Ag link / regular-50" at bounding box center [568, 415] width 400 height 21
click at [616, 420] on div "link / regular-50" at bounding box center [566, 415] width 355 height 13
click at [618, 420] on div "link / regular-50" at bounding box center [566, 415] width 355 height 13
click at [616, 435] on div "eyebrow / 300" at bounding box center [566, 436] width 355 height 13
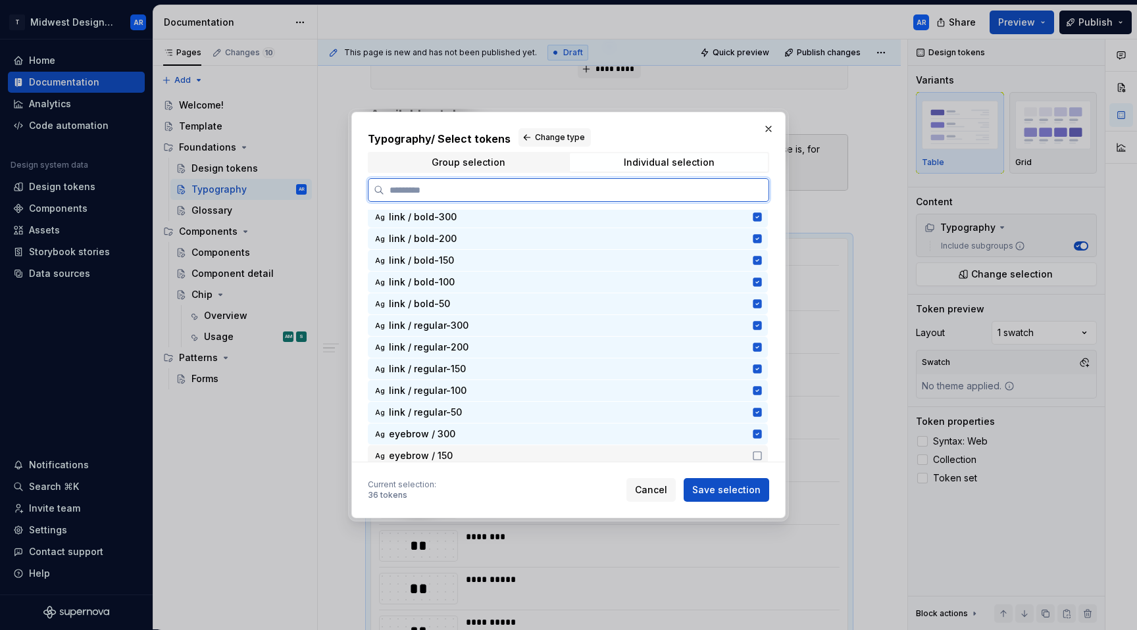
click at [608, 457] on div "eyebrow / 150" at bounding box center [566, 455] width 355 height 13
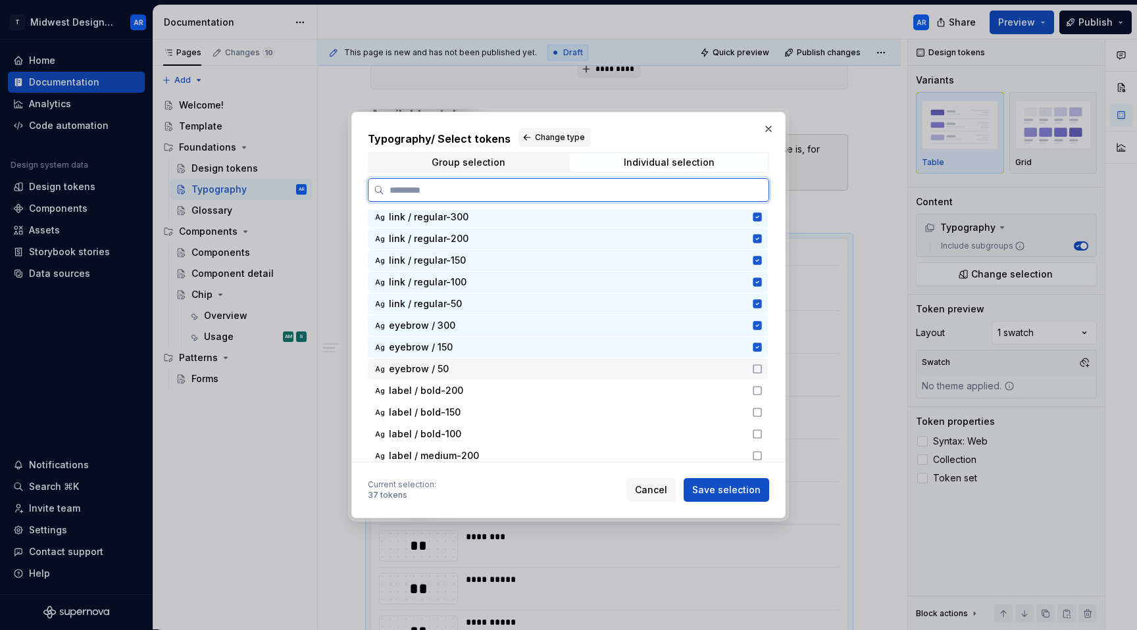
click at [575, 372] on div "eyebrow / 50" at bounding box center [566, 368] width 355 height 13
click at [574, 392] on div "label / bold-200" at bounding box center [566, 390] width 355 height 13
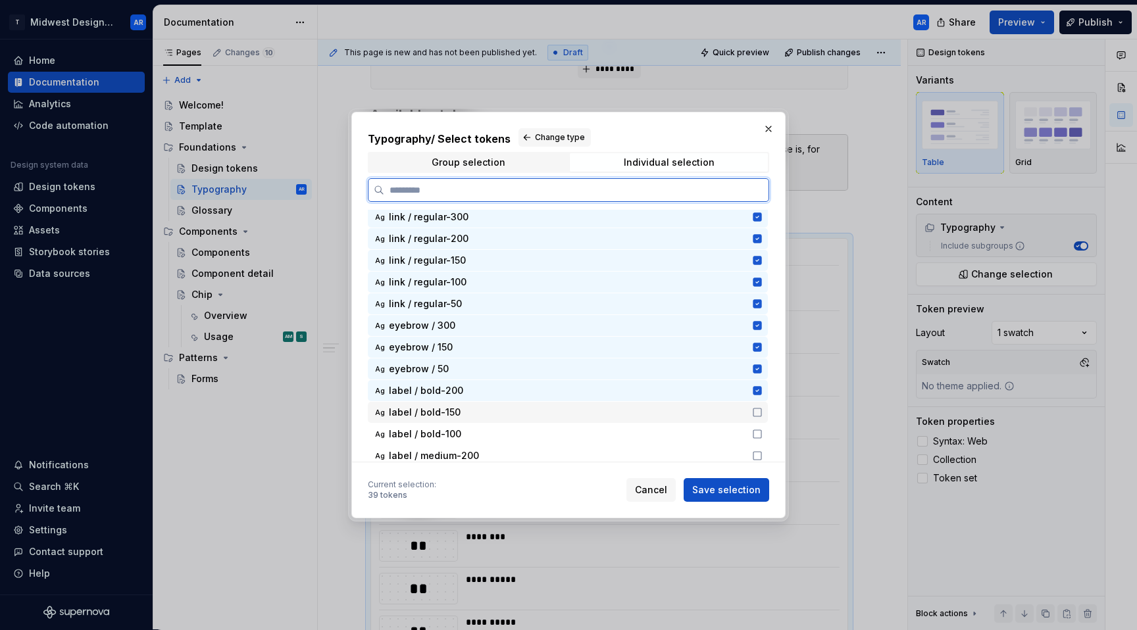
click at [574, 416] on div "label / bold-150" at bounding box center [566, 412] width 355 height 13
click at [571, 437] on div "label / bold-100" at bounding box center [566, 434] width 355 height 13
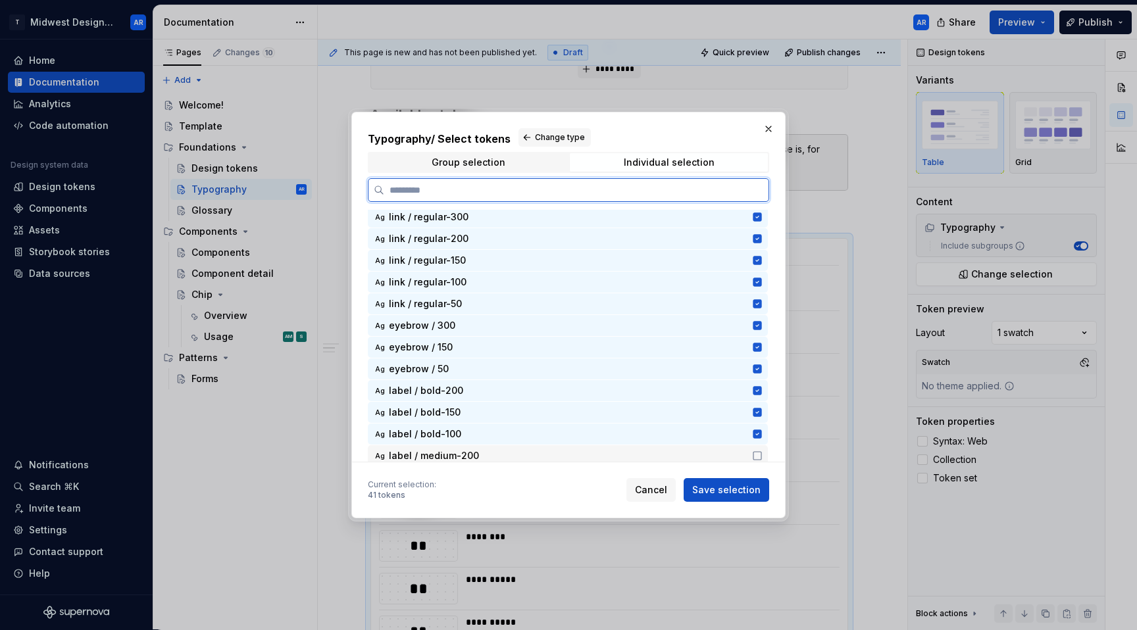
click at [570, 451] on div "label / medium-200" at bounding box center [566, 455] width 355 height 13
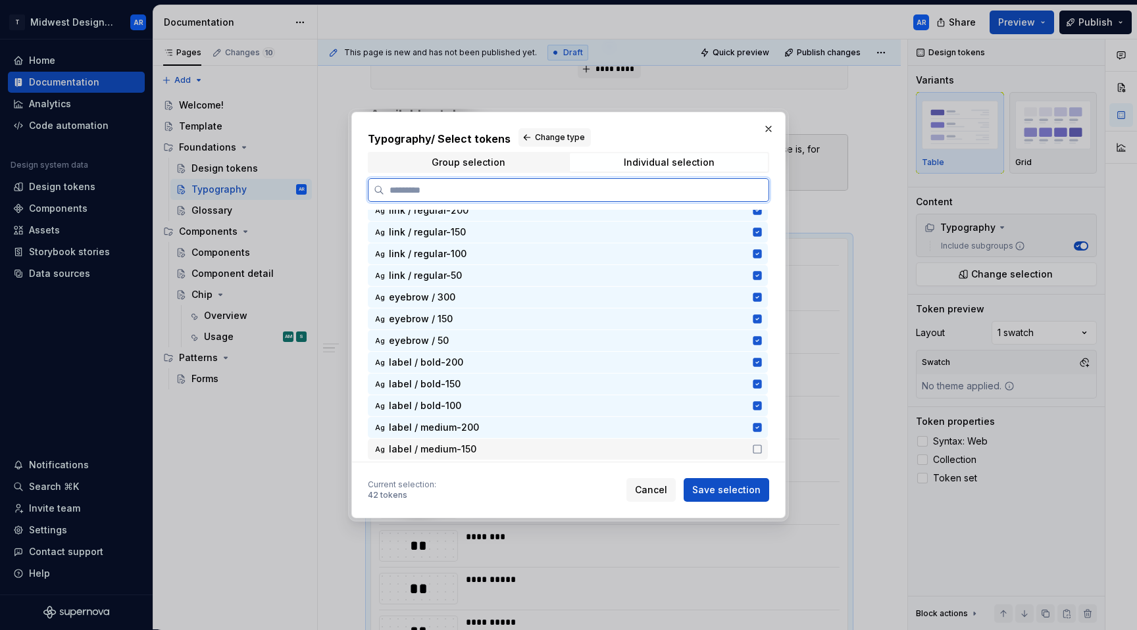
click at [559, 443] on div "label / medium-150" at bounding box center [566, 449] width 355 height 13
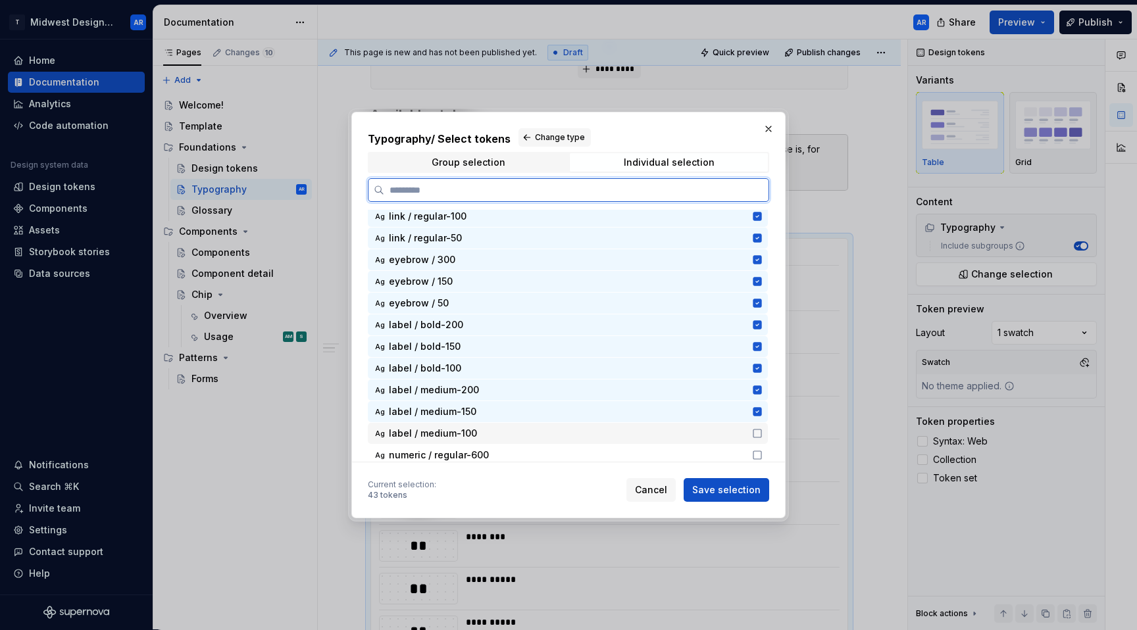
click at [539, 433] on div "label / medium-100" at bounding box center [566, 433] width 355 height 13
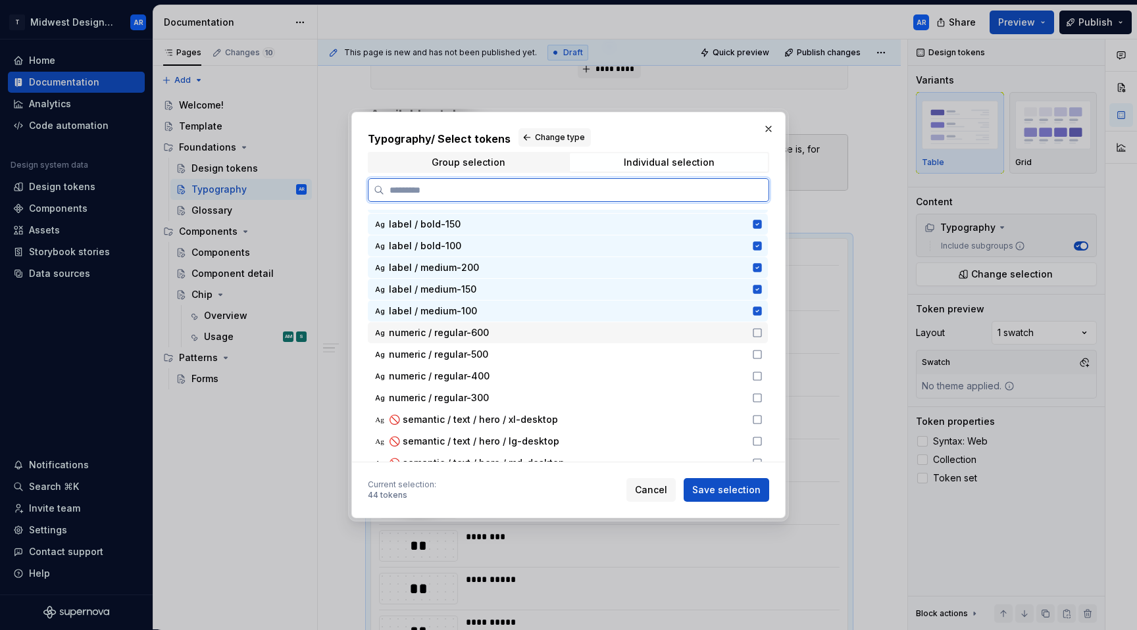
click at [506, 340] on div "Ag numeric / regular-600" at bounding box center [568, 332] width 400 height 21
click at [499, 359] on div "numeric / regular-500" at bounding box center [566, 354] width 355 height 13
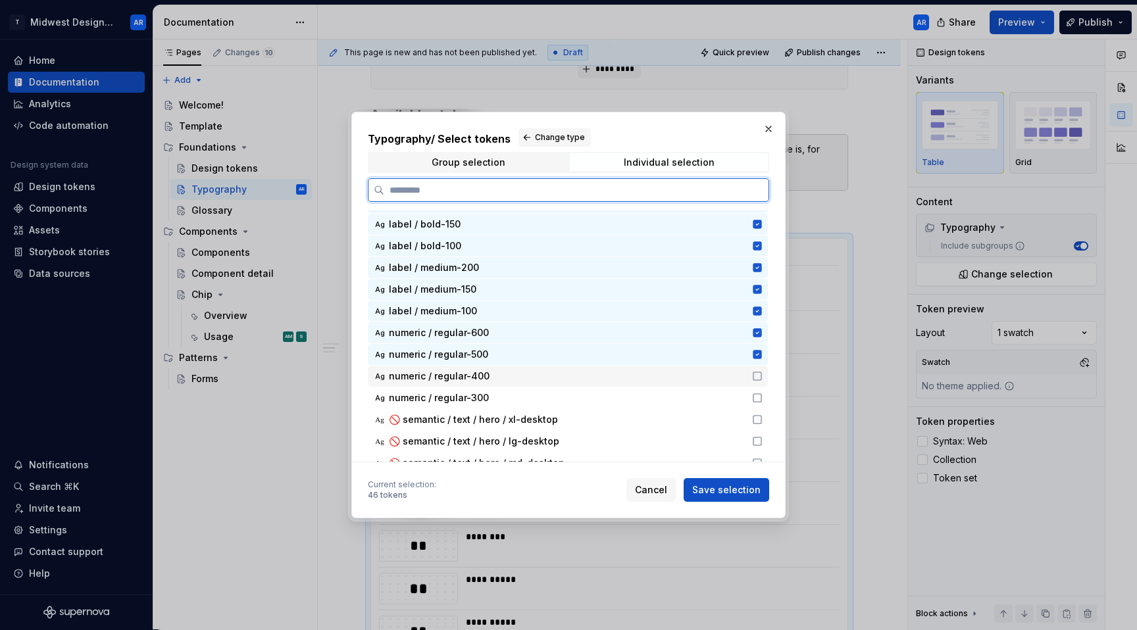
click at [499, 372] on div "numeric / regular-400" at bounding box center [566, 376] width 355 height 13
drag, startPoint x: 497, startPoint y: 390, endPoint x: 512, endPoint y: 399, distance: 17.2
click at [497, 390] on div "Ag numeric / regular-300" at bounding box center [568, 397] width 400 height 21
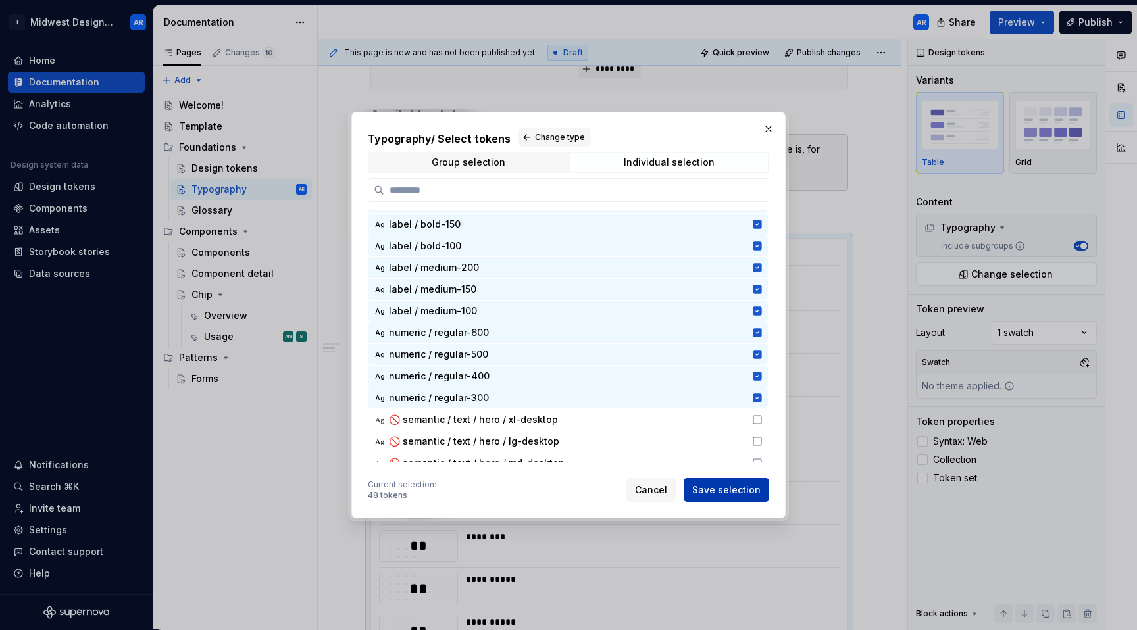
click at [726, 495] on span "Save selection" at bounding box center [726, 490] width 68 height 13
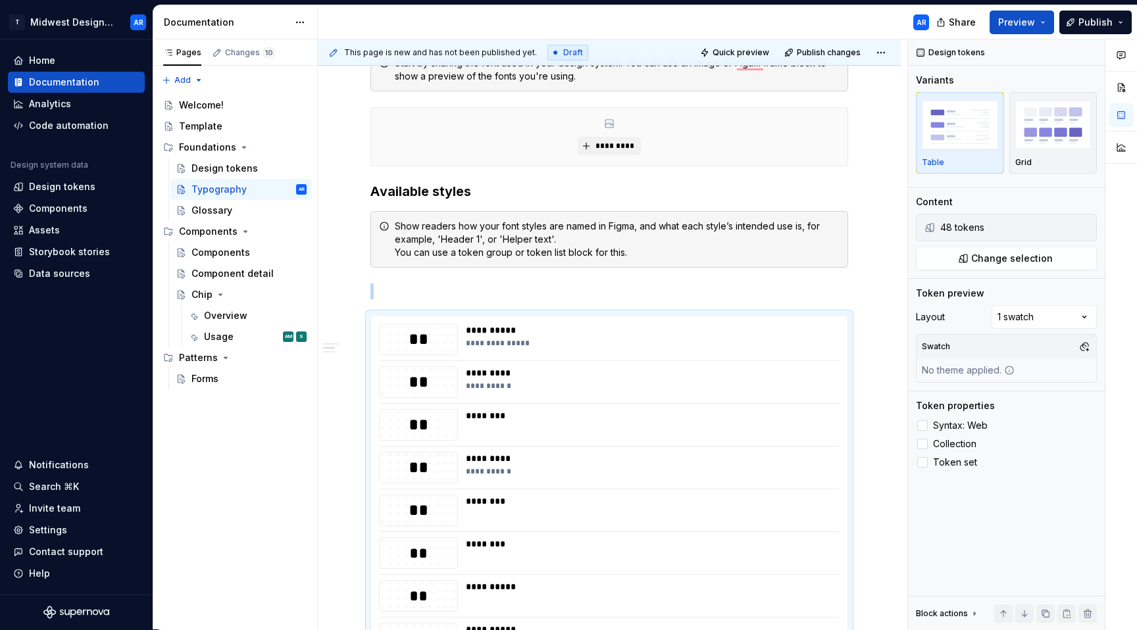
click at [1043, 324] on div "Comments Open comments No comments yet Select ‘Comment’ from the block context …" at bounding box center [1022, 334] width 229 height 591
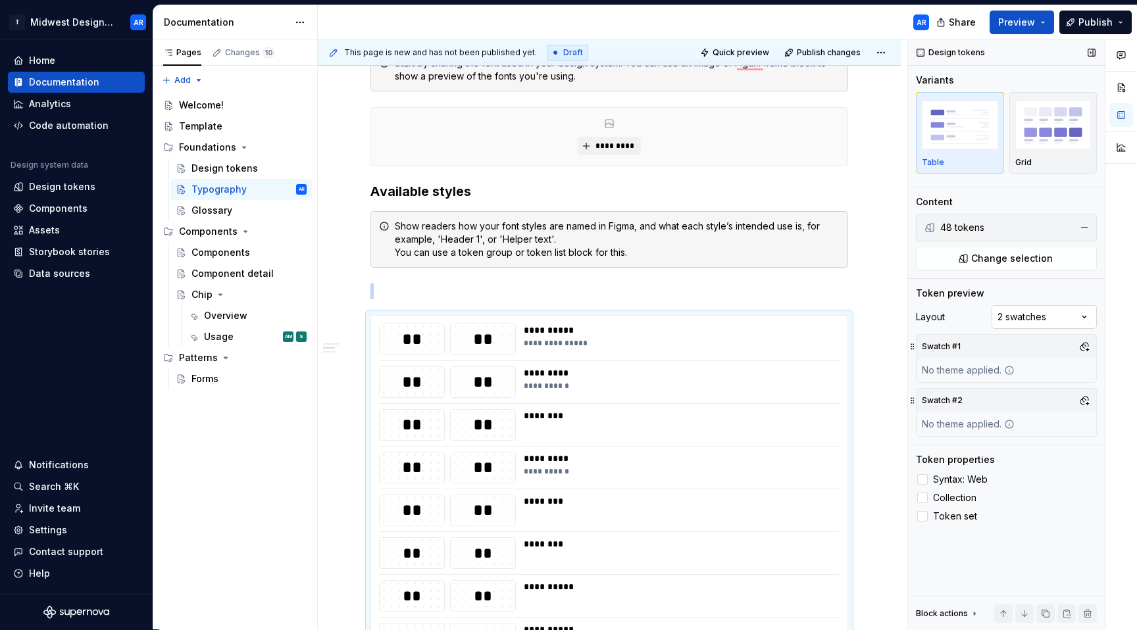
click at [1028, 318] on div "Comments Open comments No comments yet Select ‘Comment’ from the block context …" at bounding box center [1022, 334] width 229 height 591
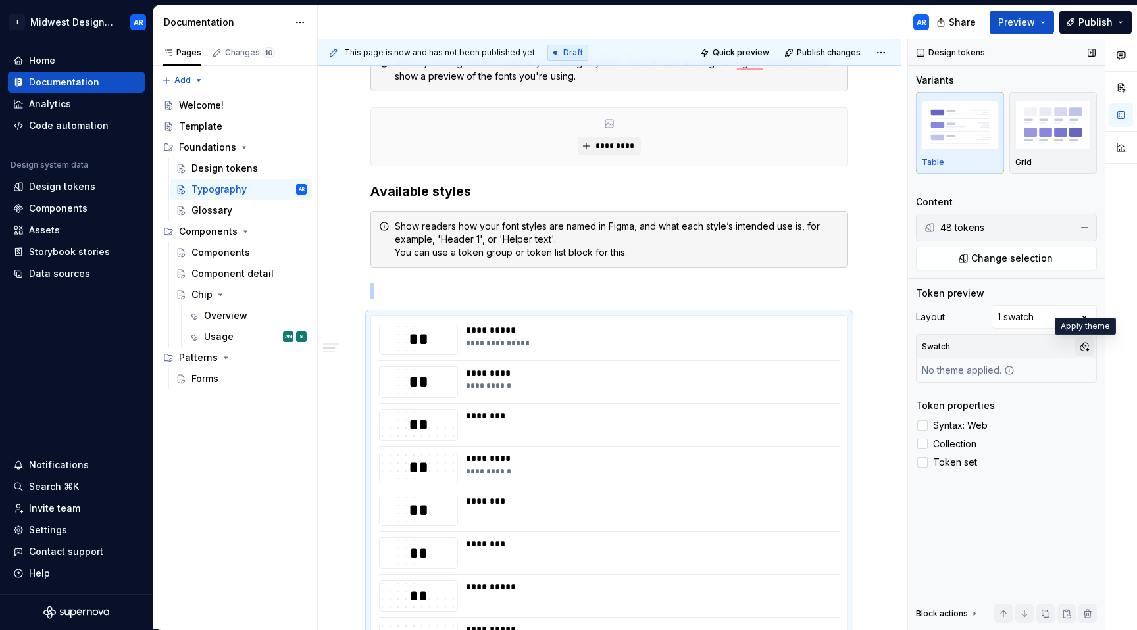
click at [1079, 349] on button "button" at bounding box center [1084, 346] width 18 height 18
click at [981, 438] on div "rebrand (WIP)" at bounding box center [991, 438] width 63 height 13
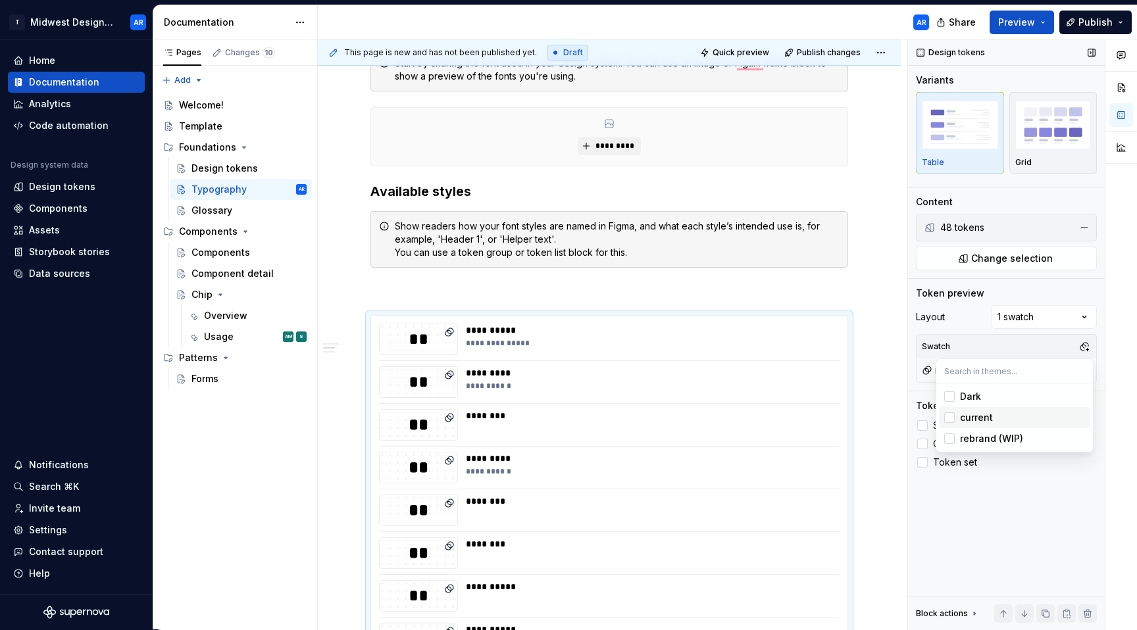
click at [926, 305] on div "Comments Open comments No comments yet Select ‘Comment’ from the block context …" at bounding box center [1022, 334] width 229 height 591
click at [1029, 150] on div "button" at bounding box center [1053, 125] width 76 height 54
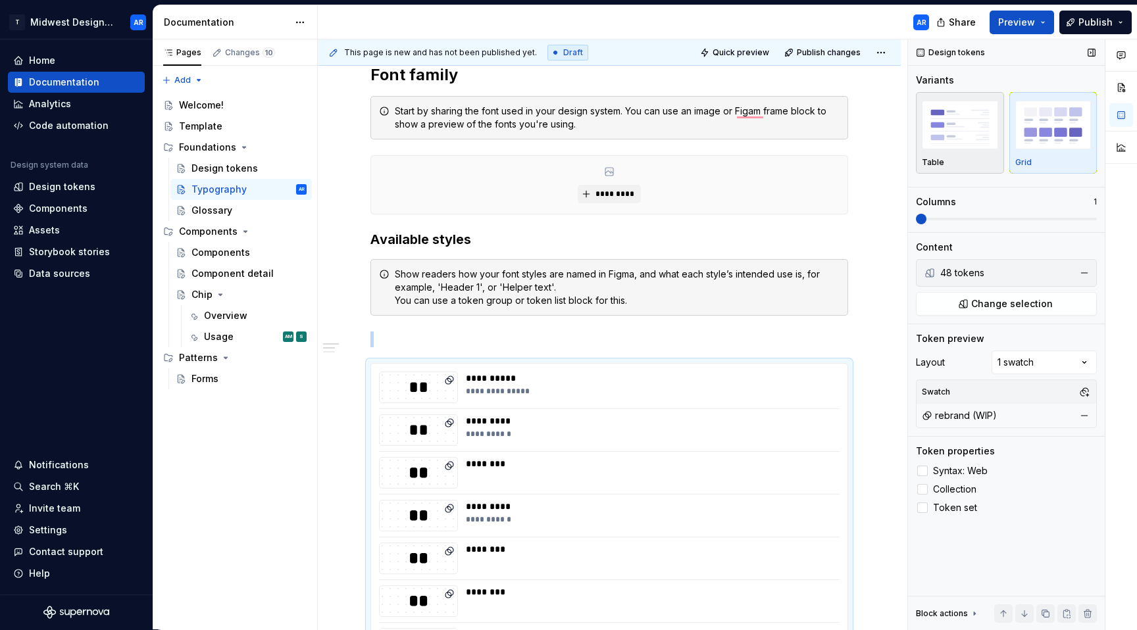
click at [984, 155] on div "Table" at bounding box center [960, 133] width 76 height 70
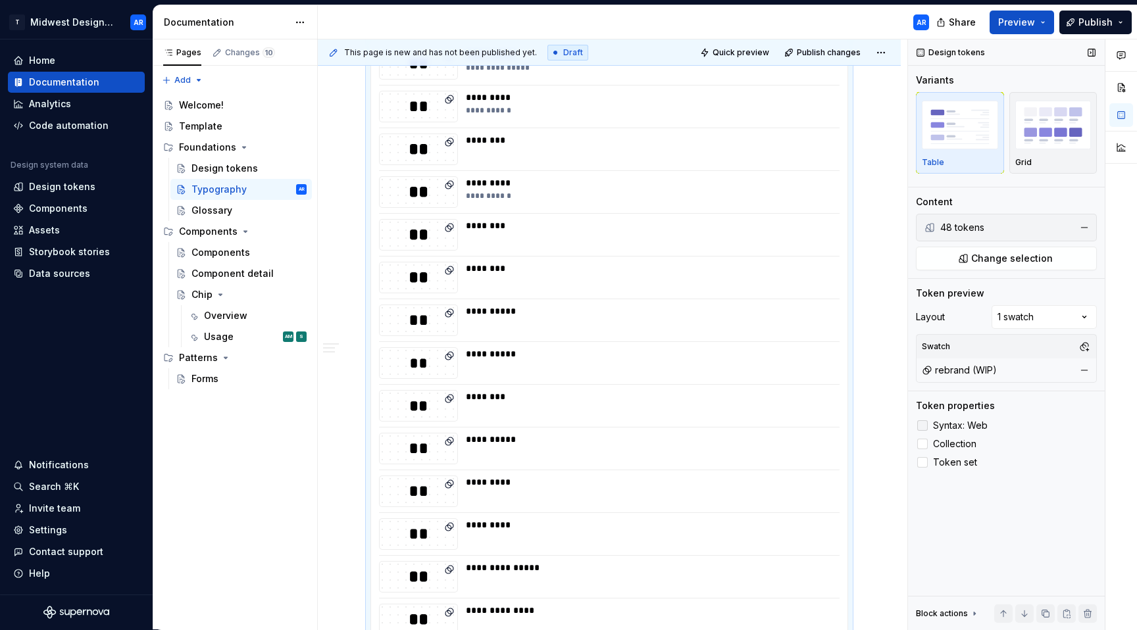
click at [971, 428] on span "Syntax: Web" at bounding box center [960, 425] width 55 height 11
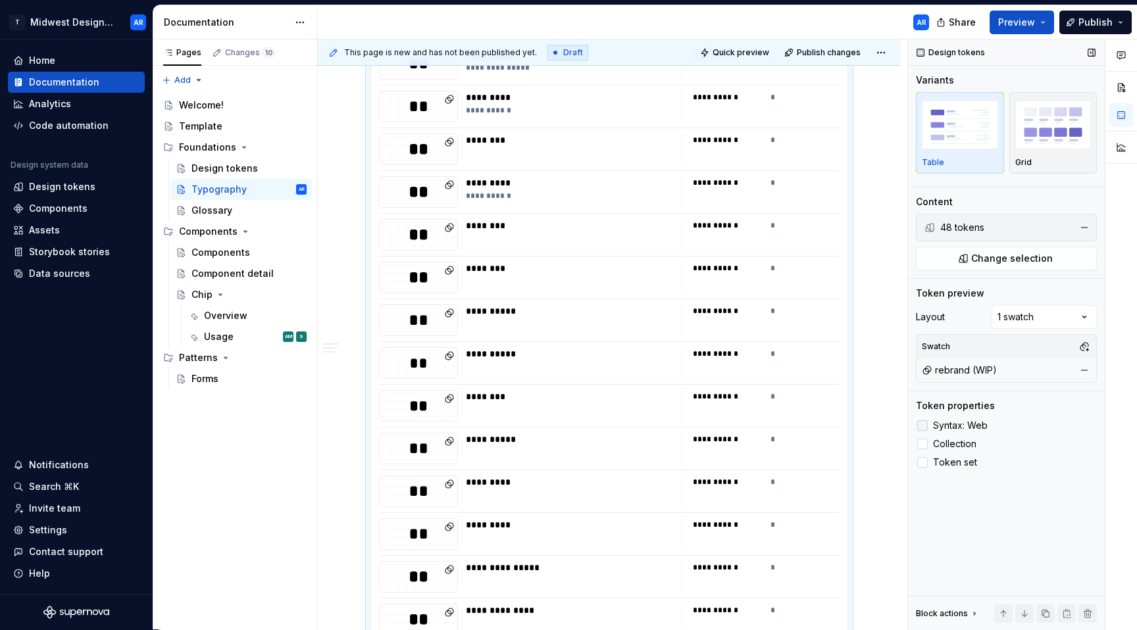
click at [971, 428] on span "Syntax: Web" at bounding box center [960, 425] width 55 height 11
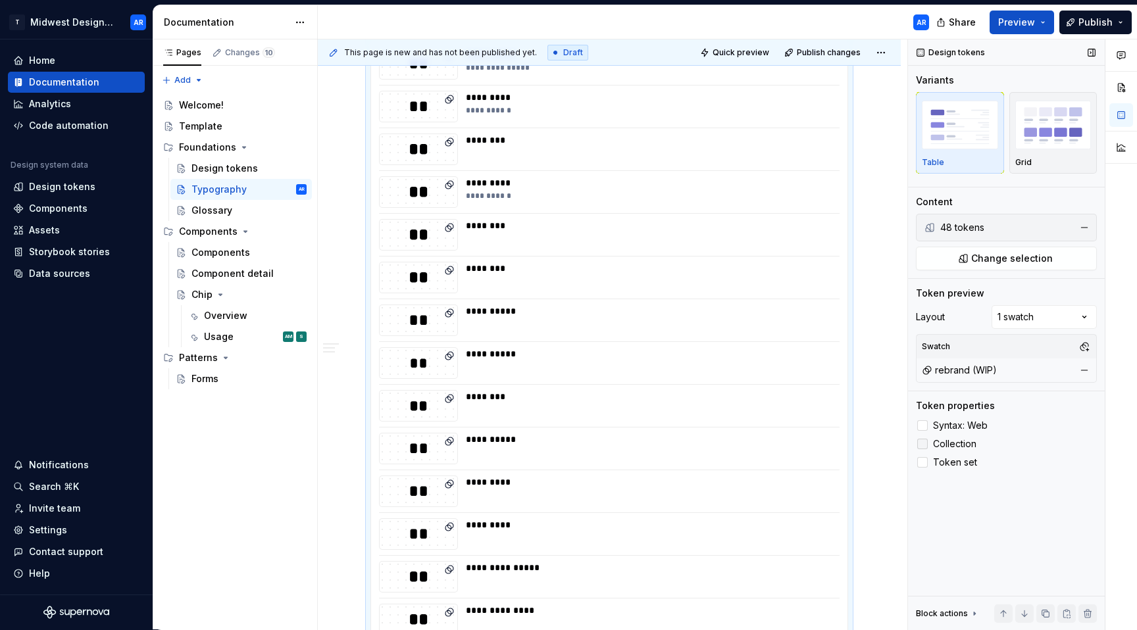
click at [969, 441] on span "Collection" at bounding box center [954, 444] width 43 height 11
drag, startPoint x: 969, startPoint y: 441, endPoint x: 968, endPoint y: 462, distance: 21.1
click at [969, 441] on span "Collection" at bounding box center [954, 444] width 43 height 11
click at [968, 463] on span "Token set" at bounding box center [955, 462] width 44 height 11
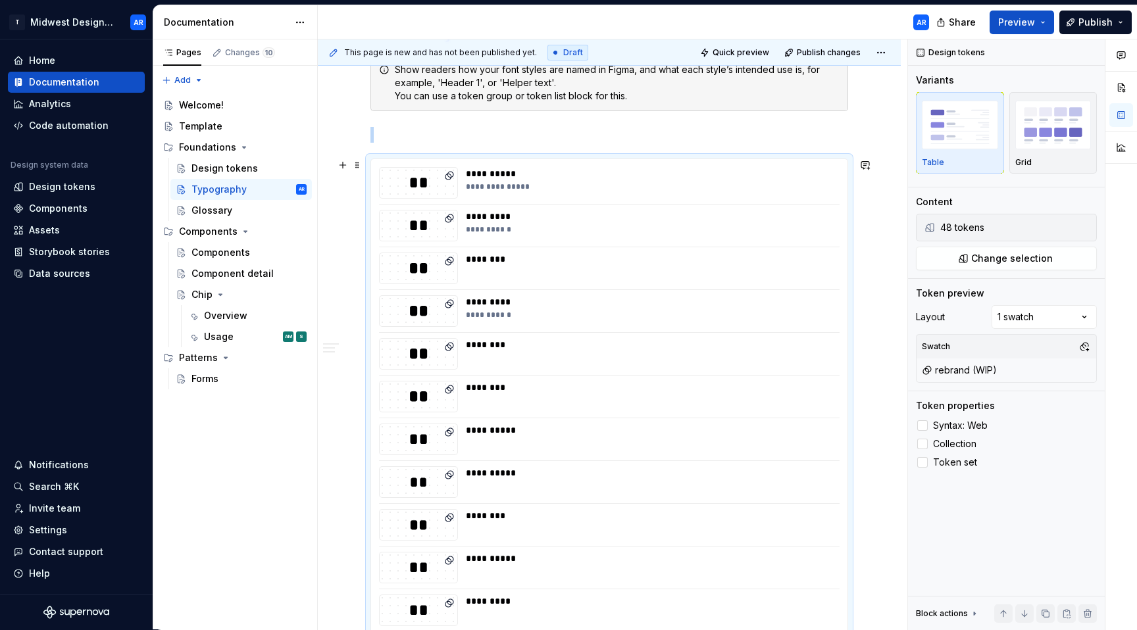
scroll to position [470, 0]
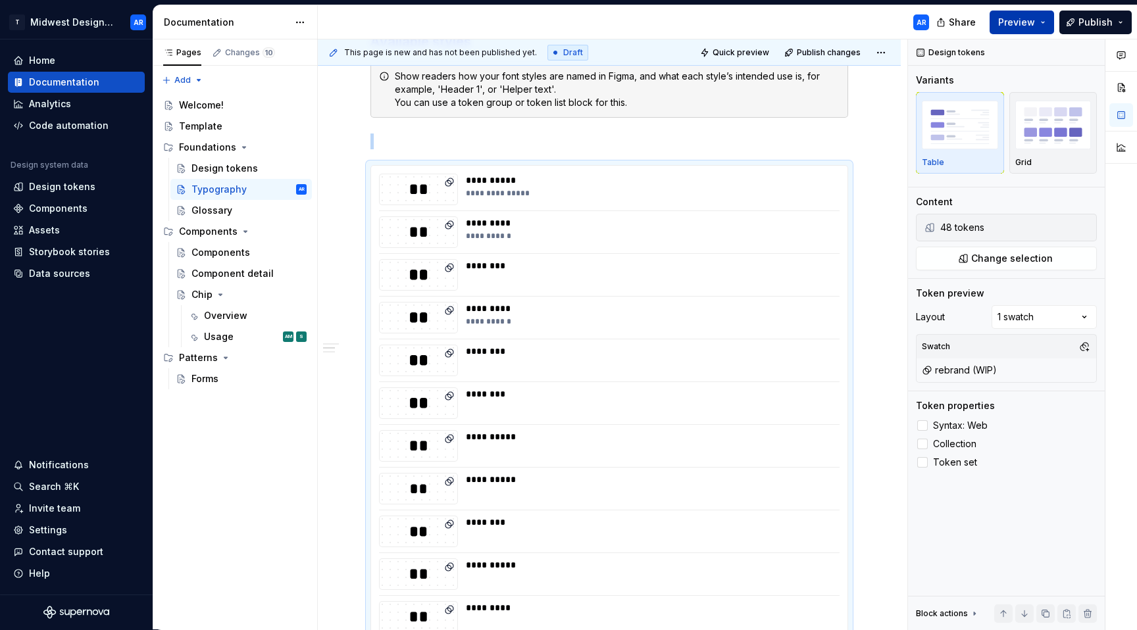
click at [1016, 29] on button "Preview" at bounding box center [1021, 23] width 64 height 24
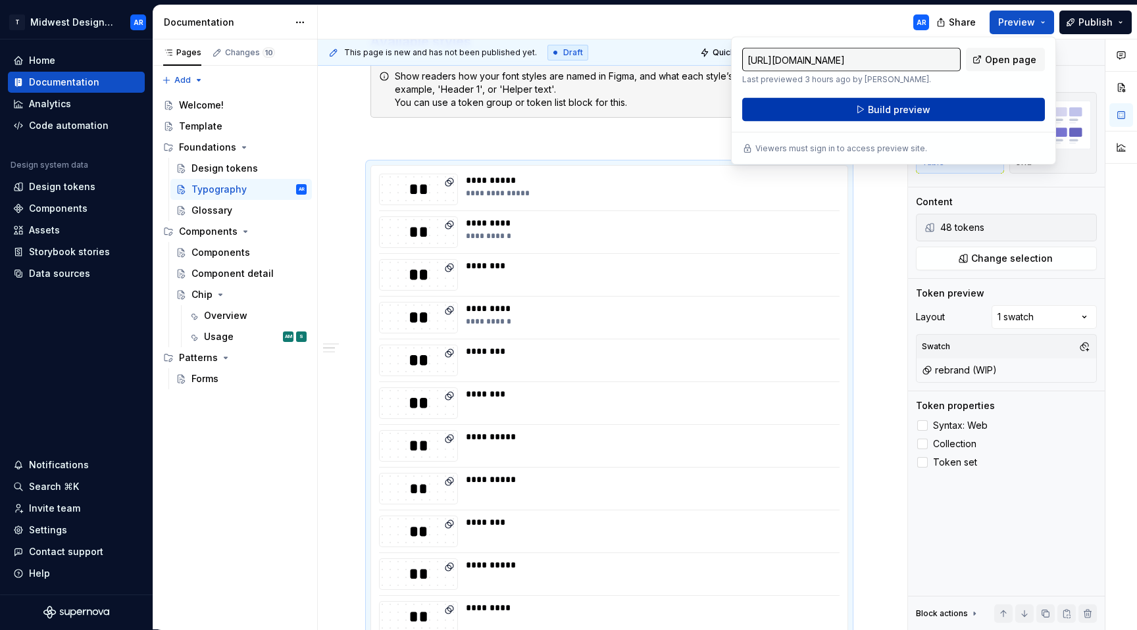
click at [916, 112] on span "Build preview" at bounding box center [899, 109] width 62 height 13
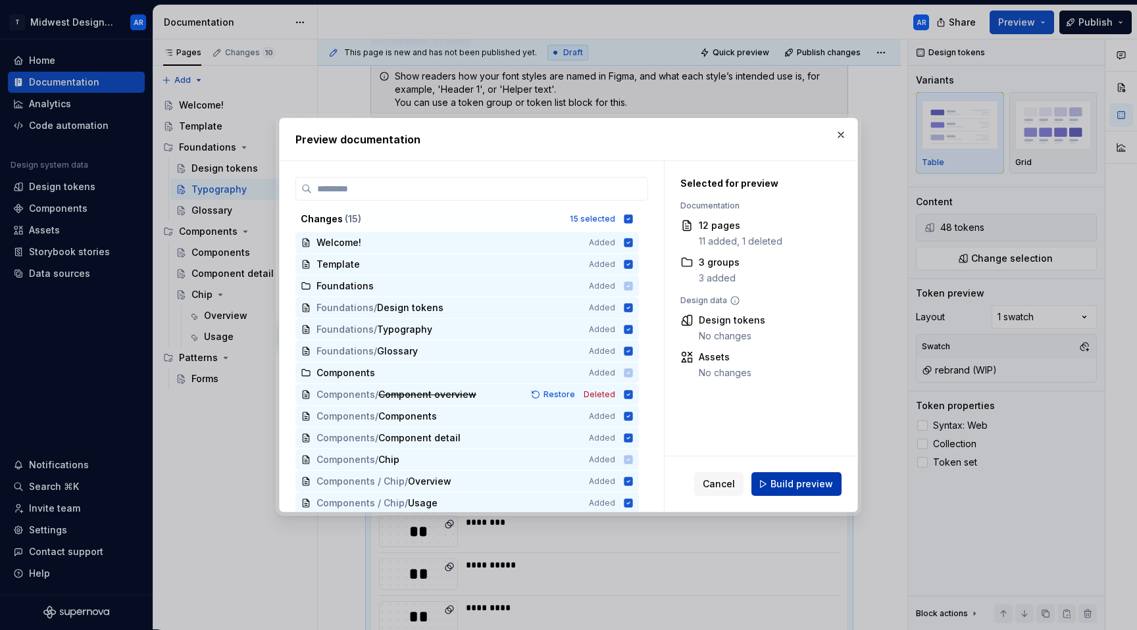
click at [803, 486] on span "Build preview" at bounding box center [801, 484] width 62 height 13
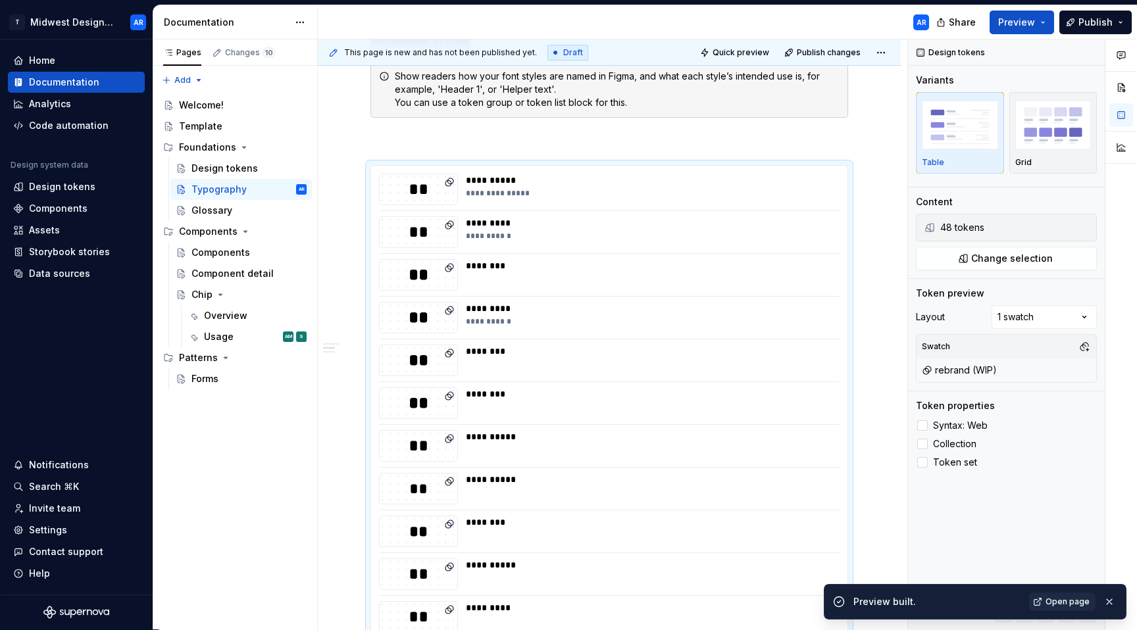
click at [1051, 590] on div "Preview built. Open page" at bounding box center [975, 602] width 303 height 36
click at [1051, 599] on span "Open page" at bounding box center [1067, 602] width 44 height 11
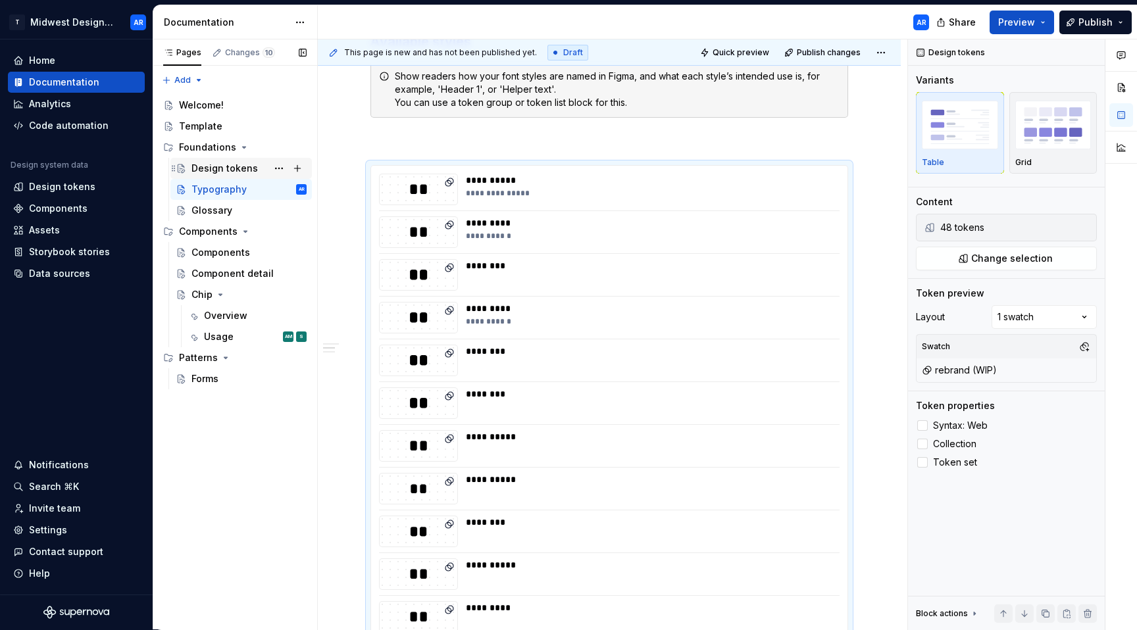
click at [222, 165] on div "Design tokens" at bounding box center [224, 168] width 66 height 13
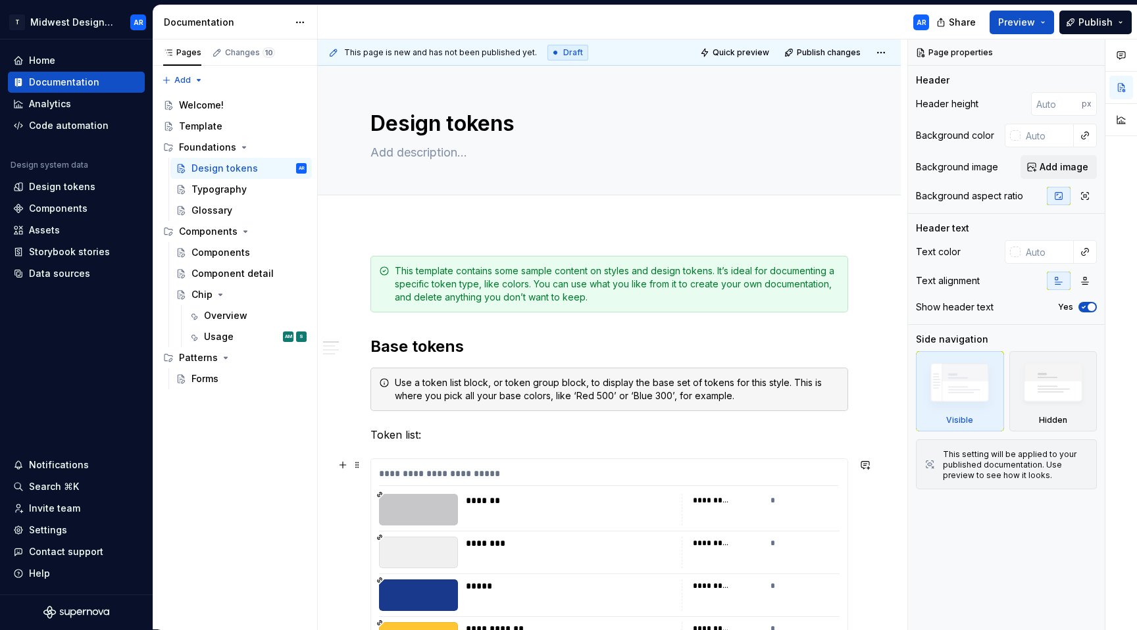
click at [549, 470] on div "**********" at bounding box center [609, 476] width 460 height 19
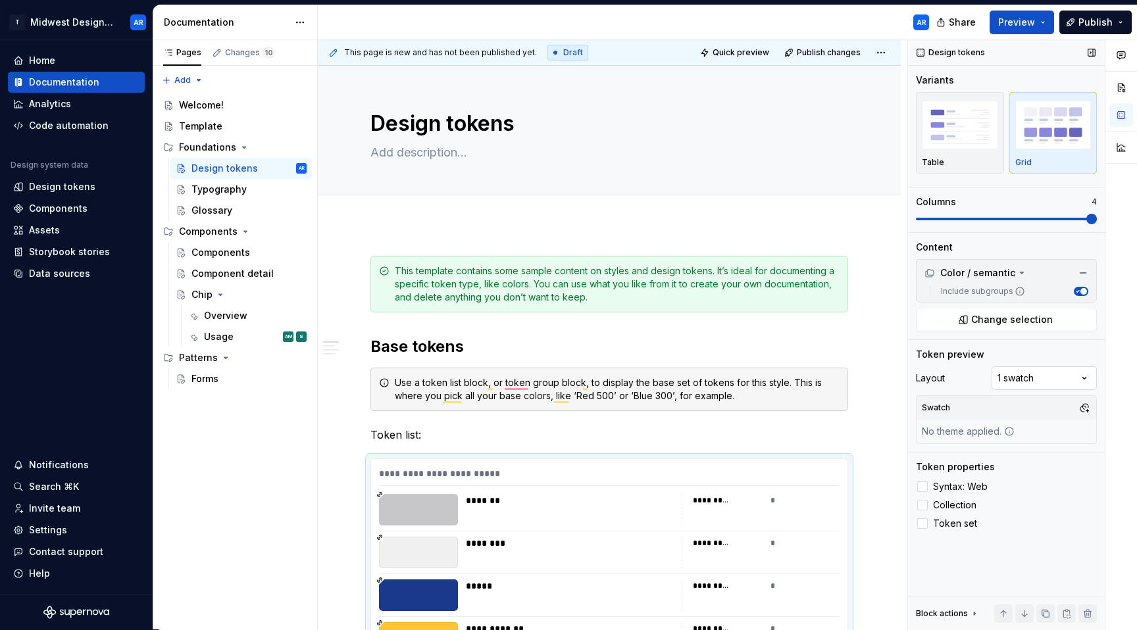
click at [1040, 373] on div "Comments Open comments No comments yet Select ‘Comment’ from the block context …" at bounding box center [1022, 334] width 229 height 591
click at [1084, 412] on button "button" at bounding box center [1084, 408] width 18 height 18
click at [984, 501] on div "rebrand (WIP)" at bounding box center [991, 499] width 63 height 13
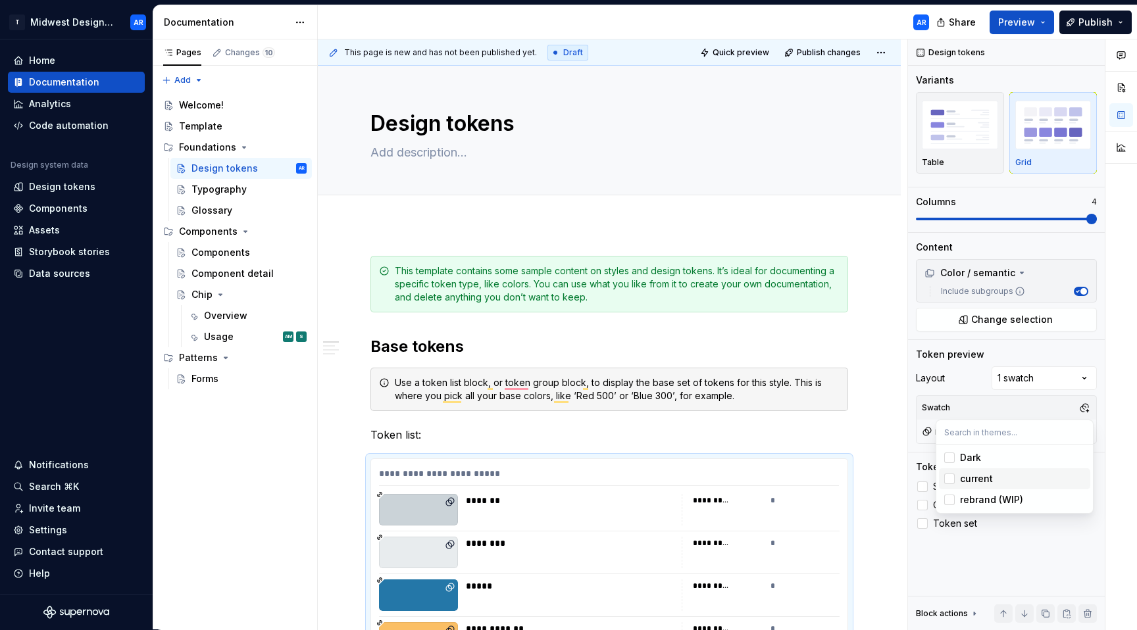
click at [753, 446] on html "T Midwest Design System AR Home Documentation Analytics Code automation Design …" at bounding box center [568, 315] width 1137 height 630
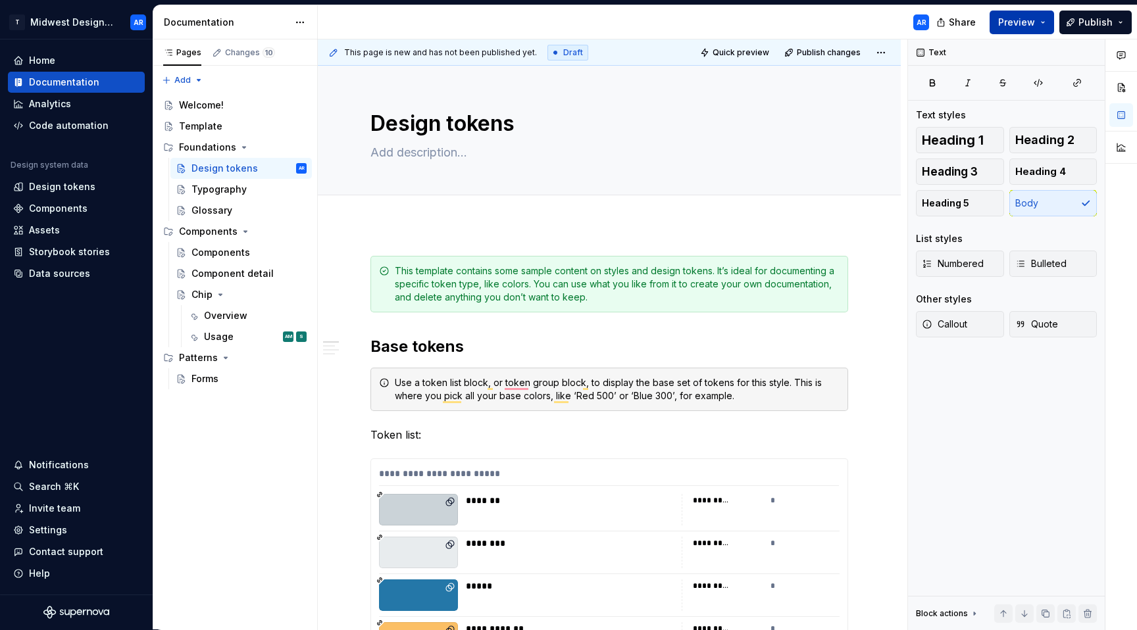
click at [1024, 29] on button "Preview" at bounding box center [1021, 23] width 64 height 24
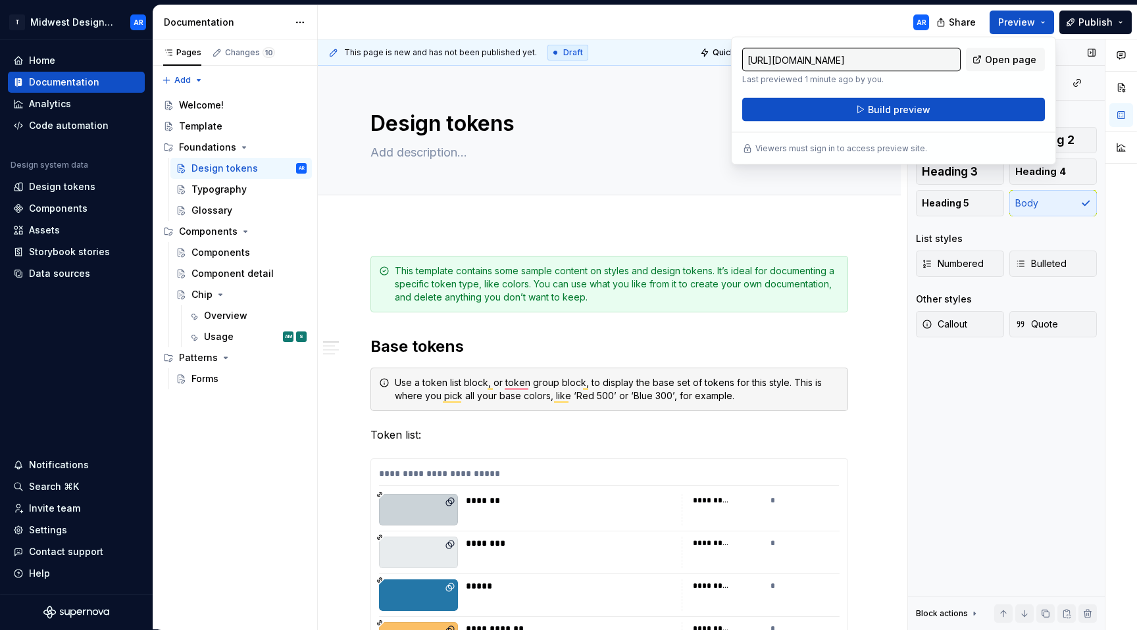
click at [918, 370] on div "Text Text styles Heading 1 Heading 2 Heading 3 Heading 4 Heading 5 Body List st…" at bounding box center [1006, 334] width 197 height 591
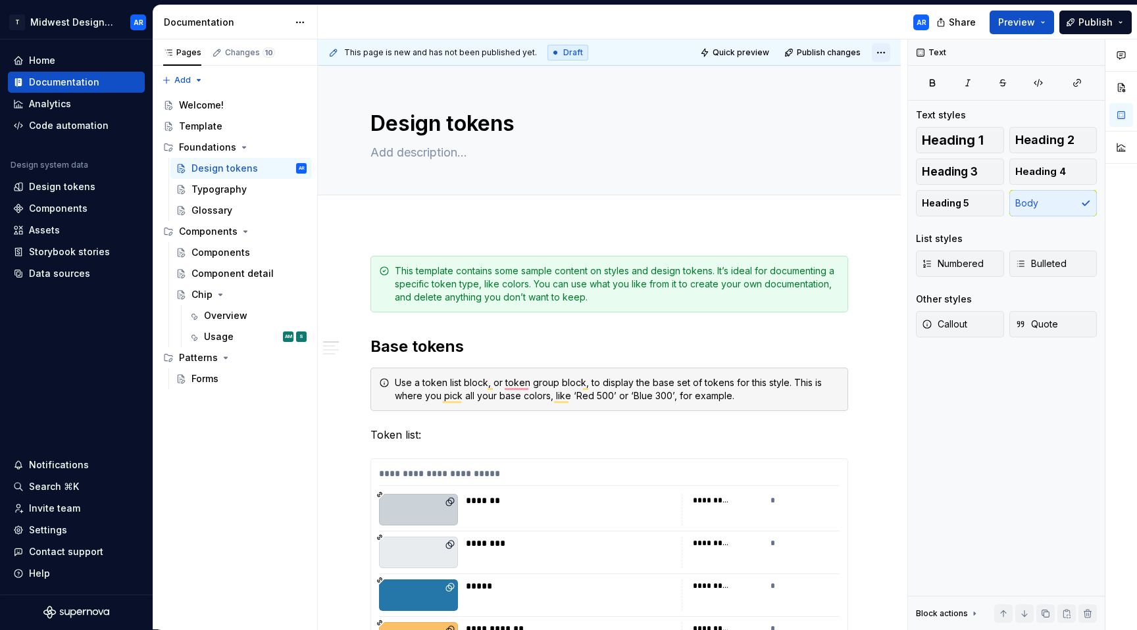
click at [880, 53] on html "T Midwest Design System AR Home Documentation Analytics Code automation Design …" at bounding box center [568, 315] width 1137 height 630
click at [733, 55] on span "Quick preview" at bounding box center [740, 52] width 57 height 11
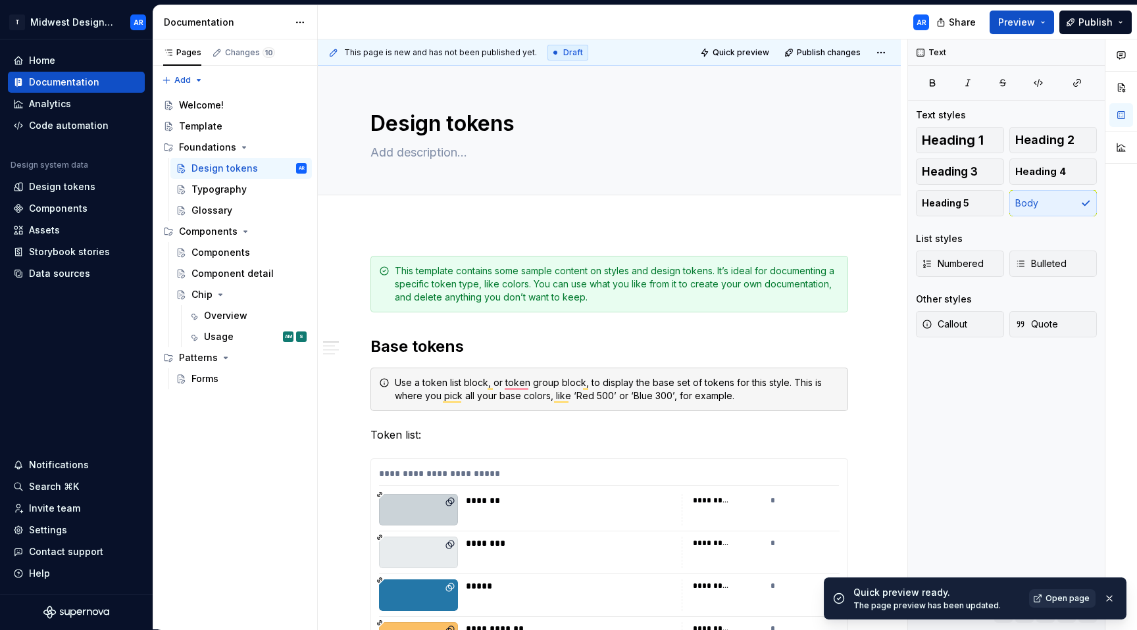
click at [1058, 601] on span "Open page" at bounding box center [1067, 598] width 44 height 11
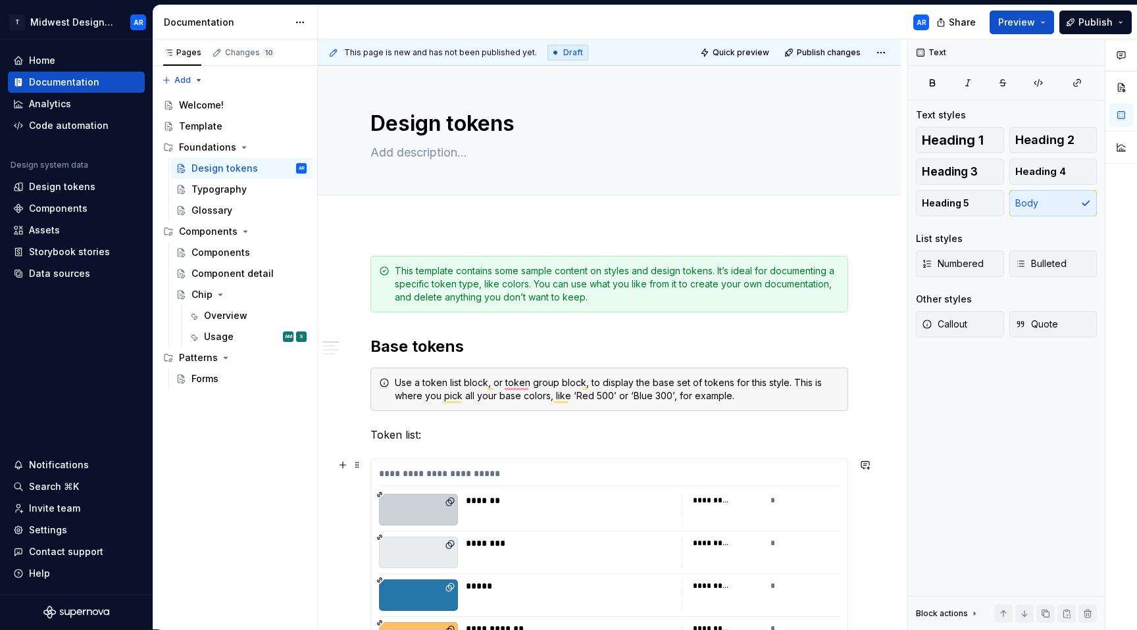
click at [442, 482] on div "**********" at bounding box center [609, 476] width 460 height 19
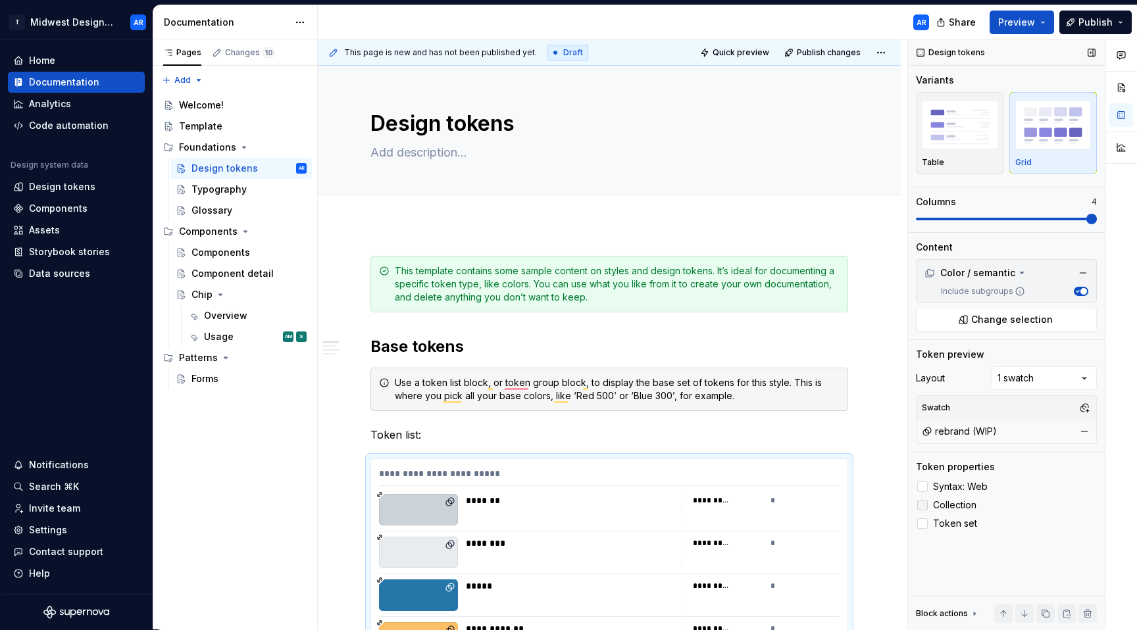
click at [955, 518] on span "Token set" at bounding box center [955, 523] width 44 height 11
click at [972, 161] on div "Table" at bounding box center [960, 162] width 76 height 11
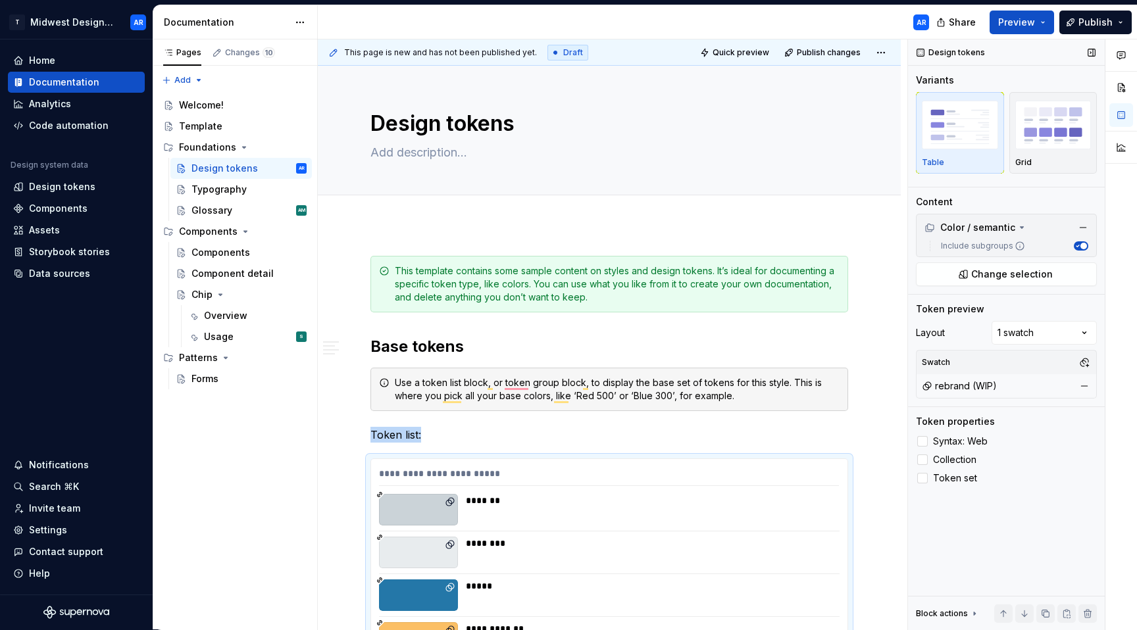
scroll to position [419, 0]
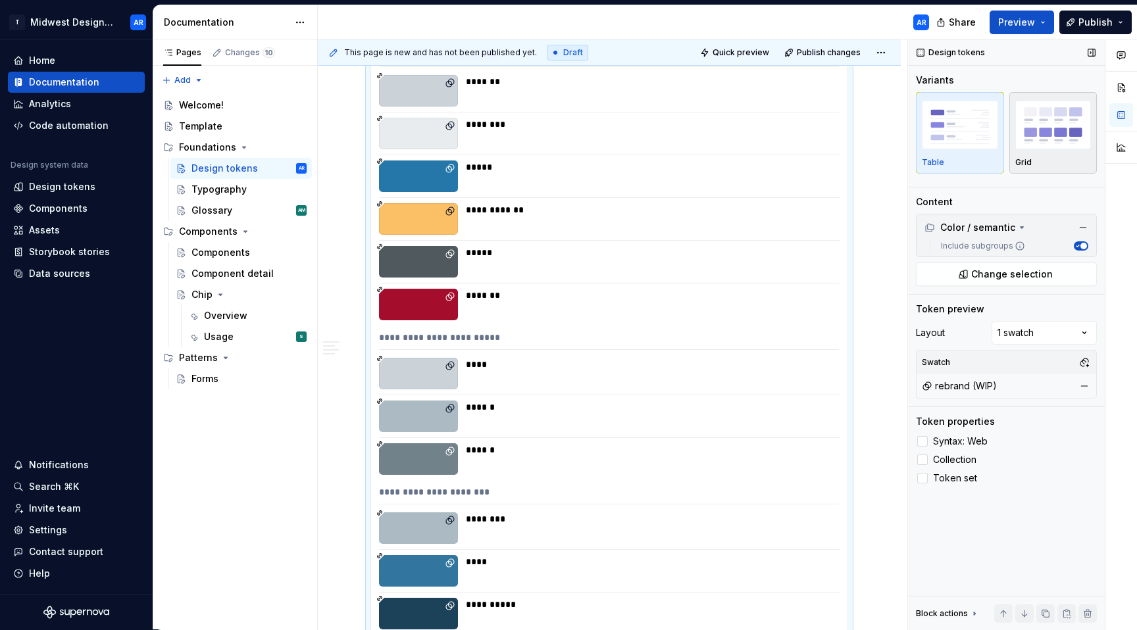
click at [1037, 163] on div "Grid" at bounding box center [1053, 162] width 76 height 11
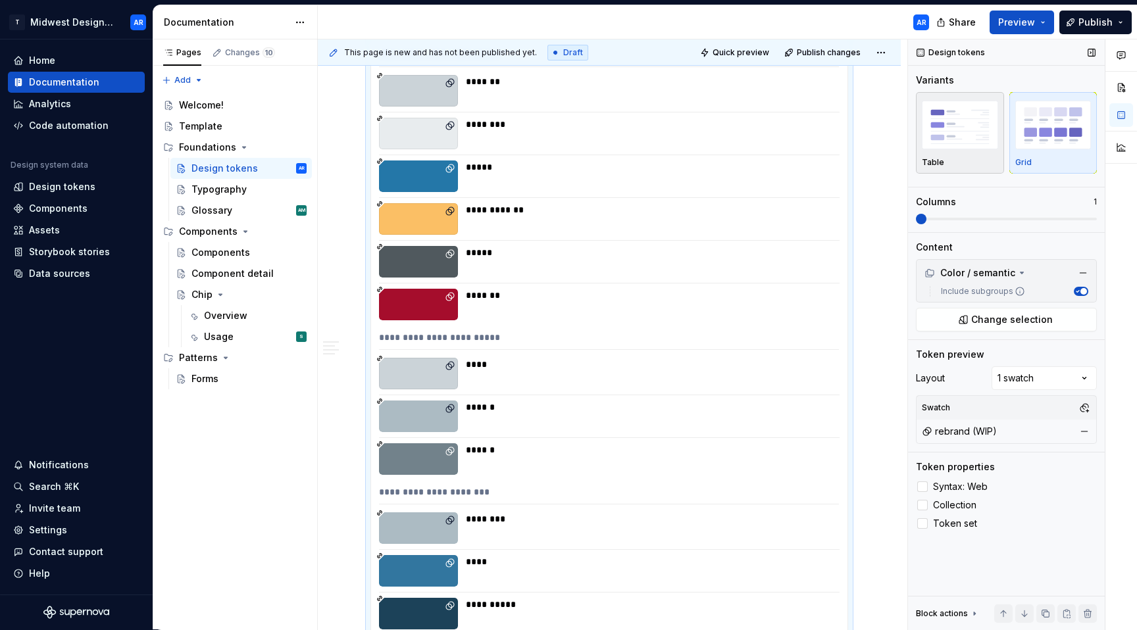
click at [967, 160] on div "Table" at bounding box center [960, 162] width 76 height 11
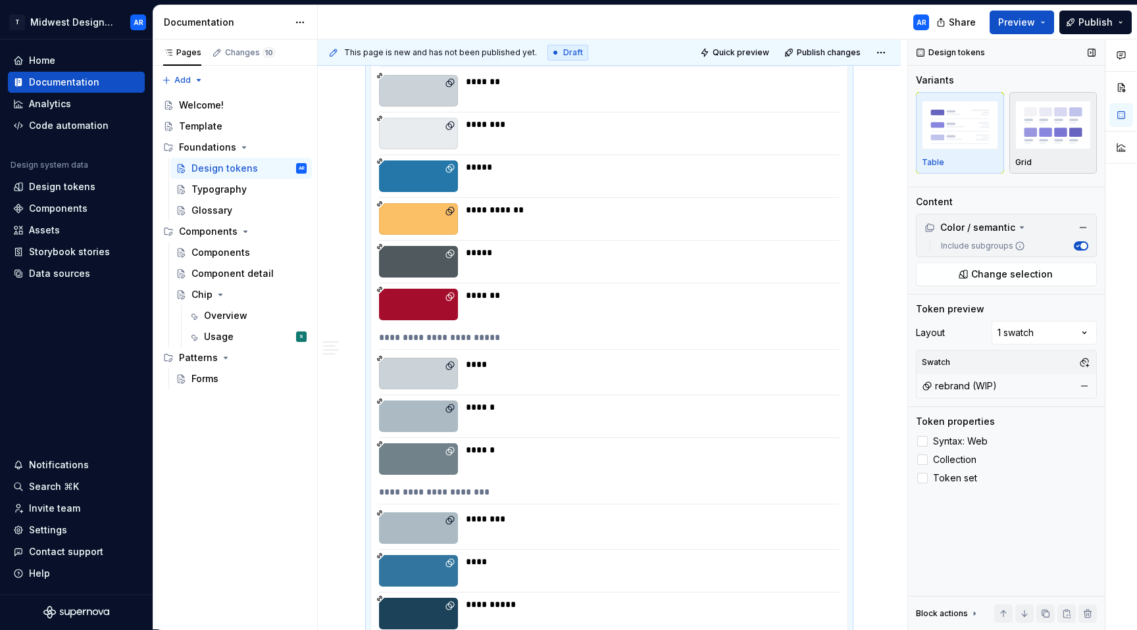
click at [1020, 132] on img "button" at bounding box center [1053, 125] width 76 height 48
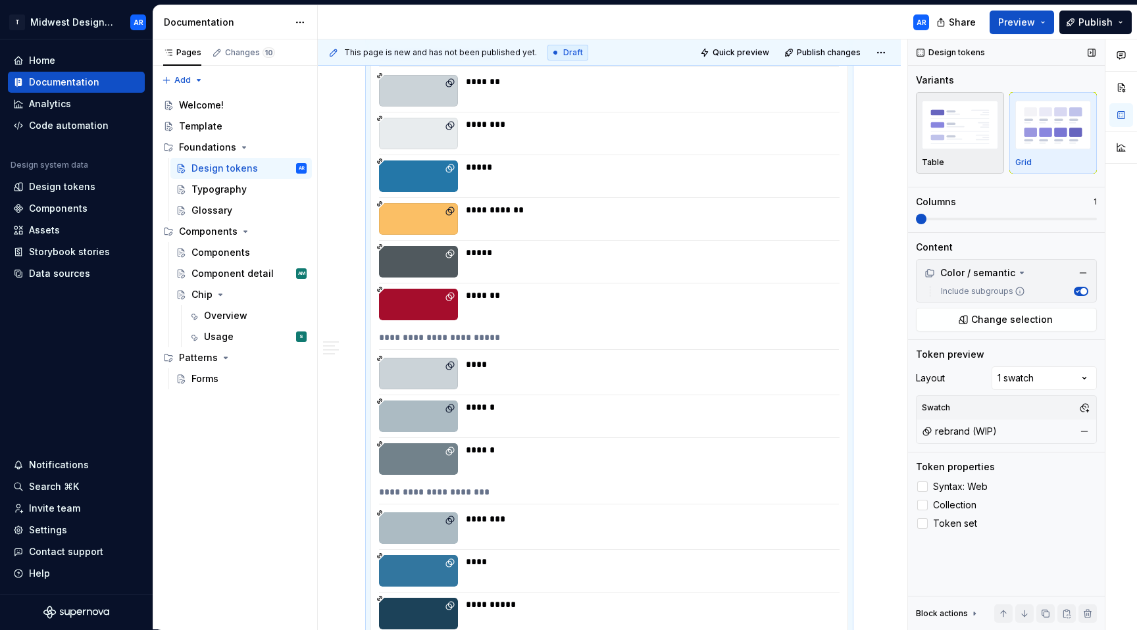
click at [976, 137] on img "button" at bounding box center [960, 125] width 76 height 48
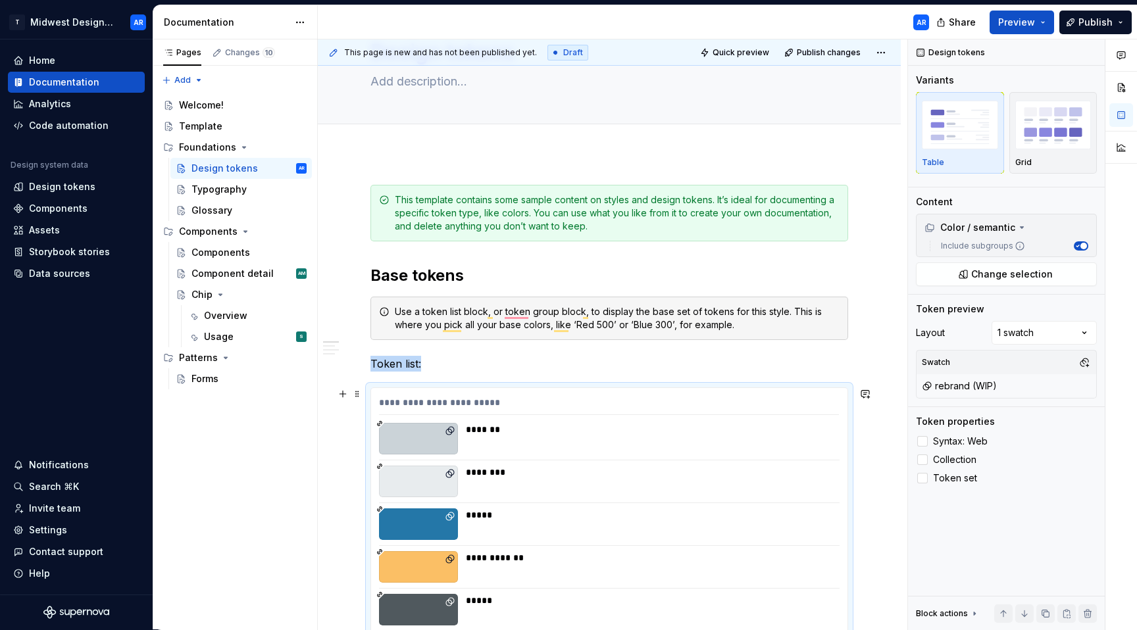
scroll to position [0, 0]
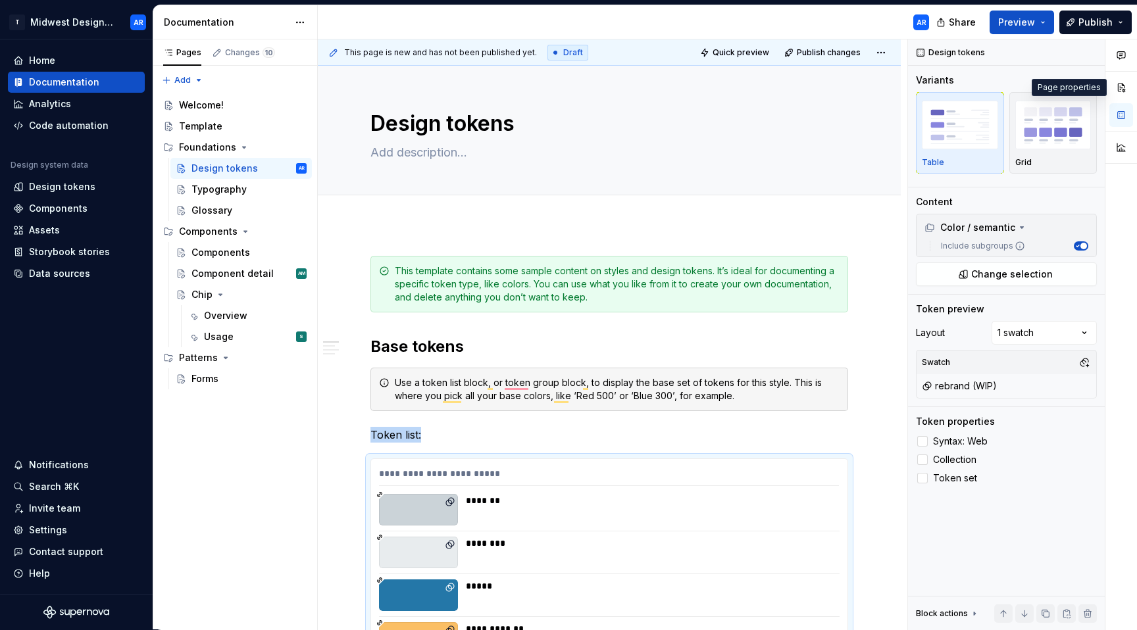
drag, startPoint x: 1118, startPoint y: 85, endPoint x: 1129, endPoint y: 102, distance: 20.4
click at [1118, 85] on button "button" at bounding box center [1121, 88] width 24 height 24
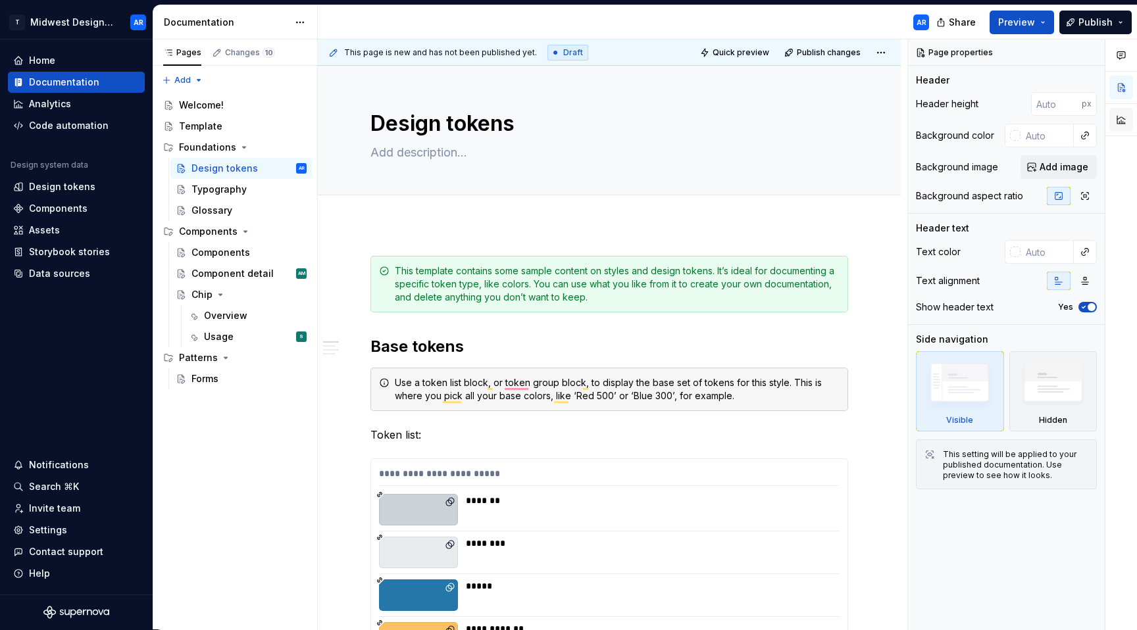
click at [1121, 124] on button "button" at bounding box center [1121, 120] width 24 height 24
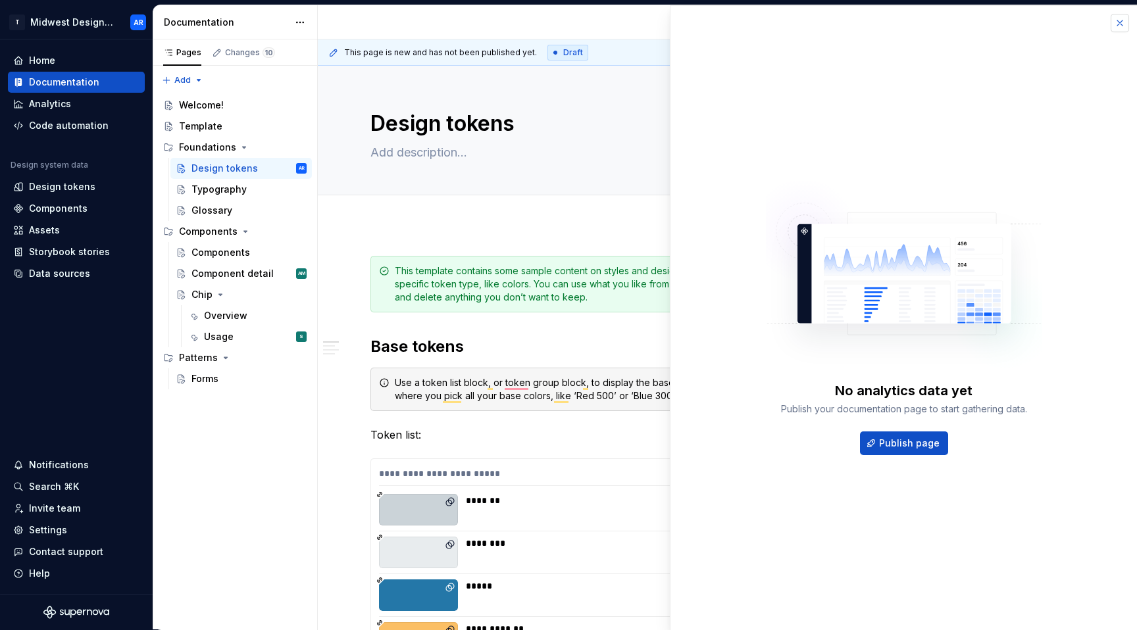
click at [1117, 23] on button "button" at bounding box center [1119, 23] width 18 height 18
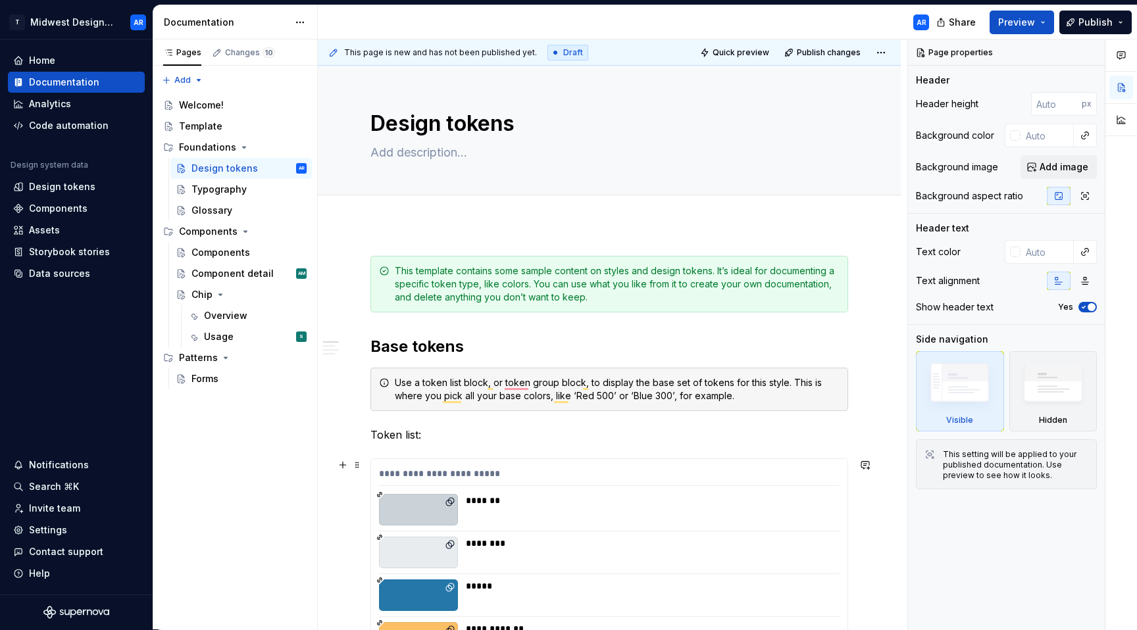
click at [535, 477] on div "**********" at bounding box center [609, 476] width 460 height 19
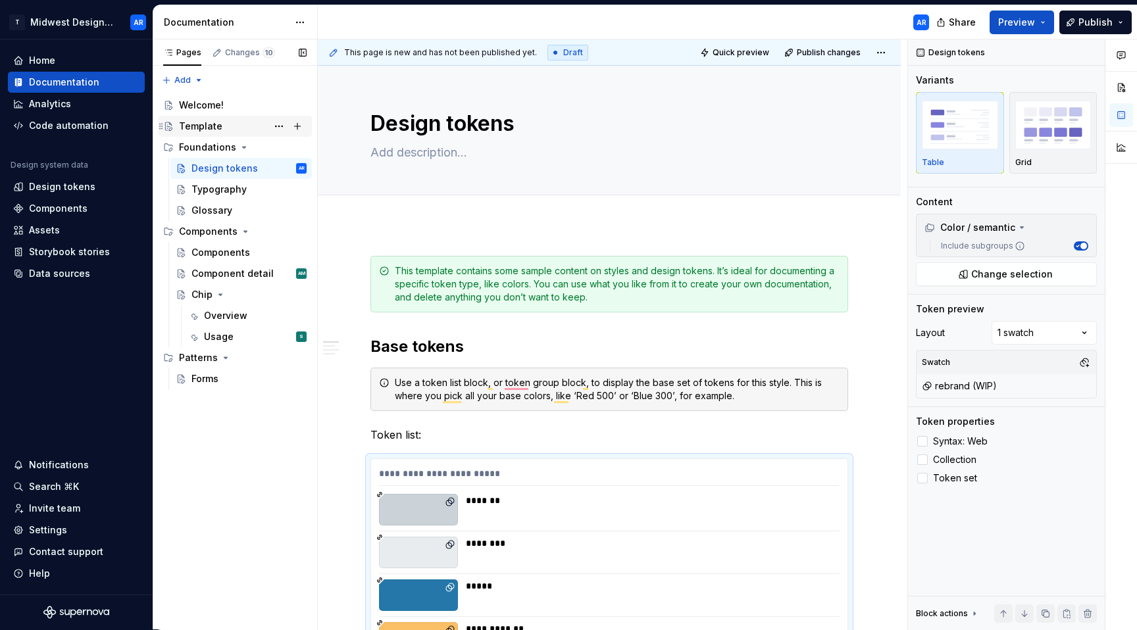
click at [188, 128] on div "Template" at bounding box center [200, 126] width 43 height 13
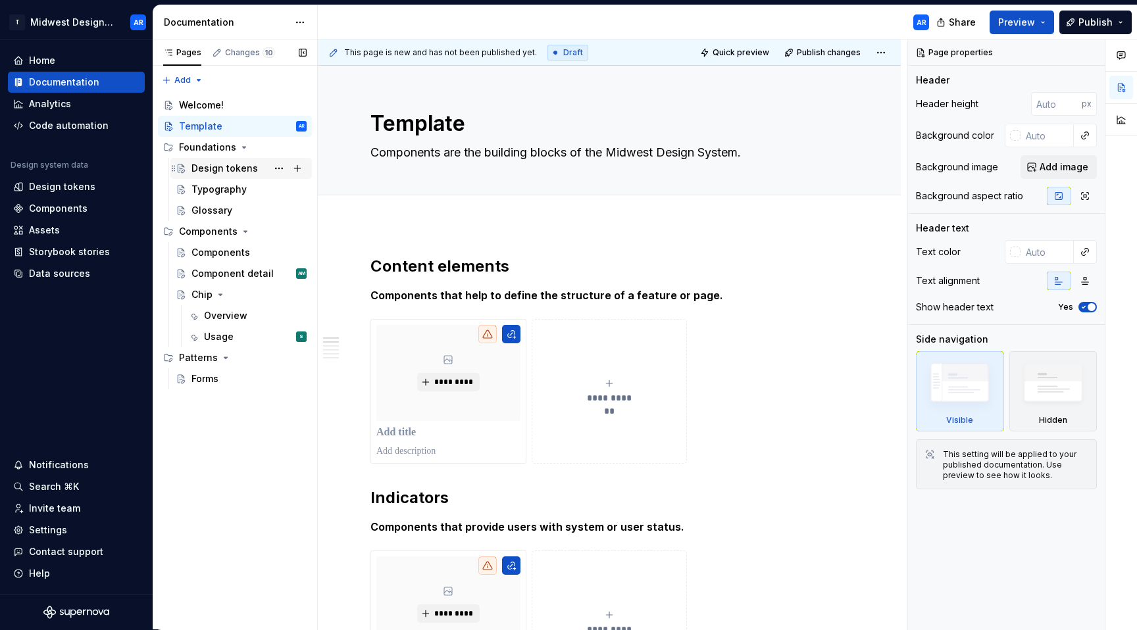
click at [232, 170] on div "Design tokens" at bounding box center [224, 168] width 66 height 13
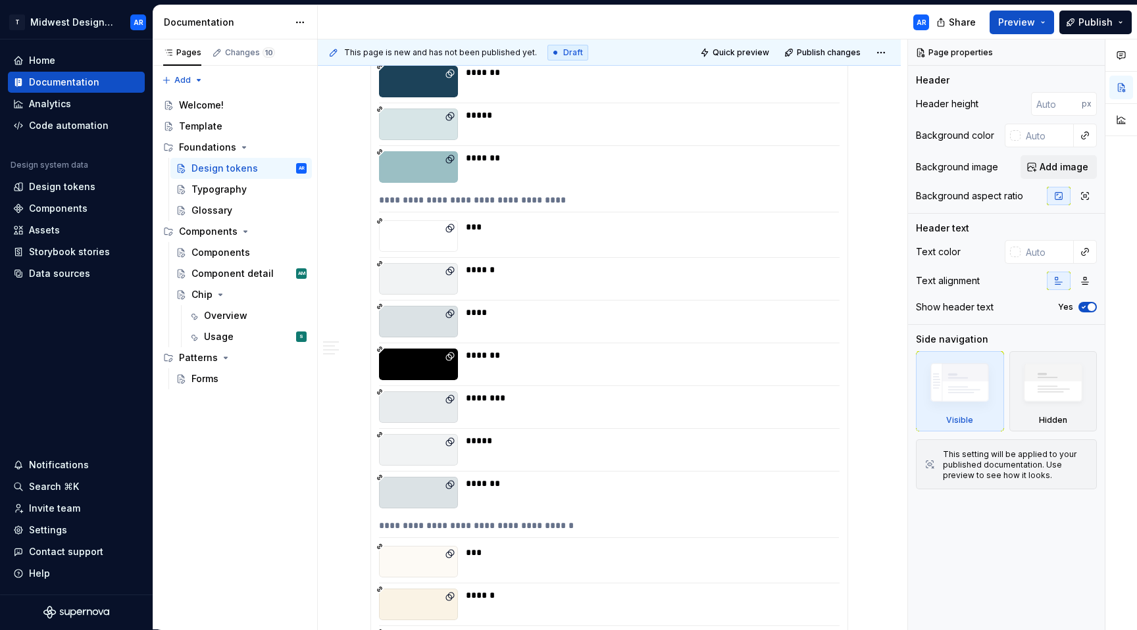
scroll to position [2894, 0]
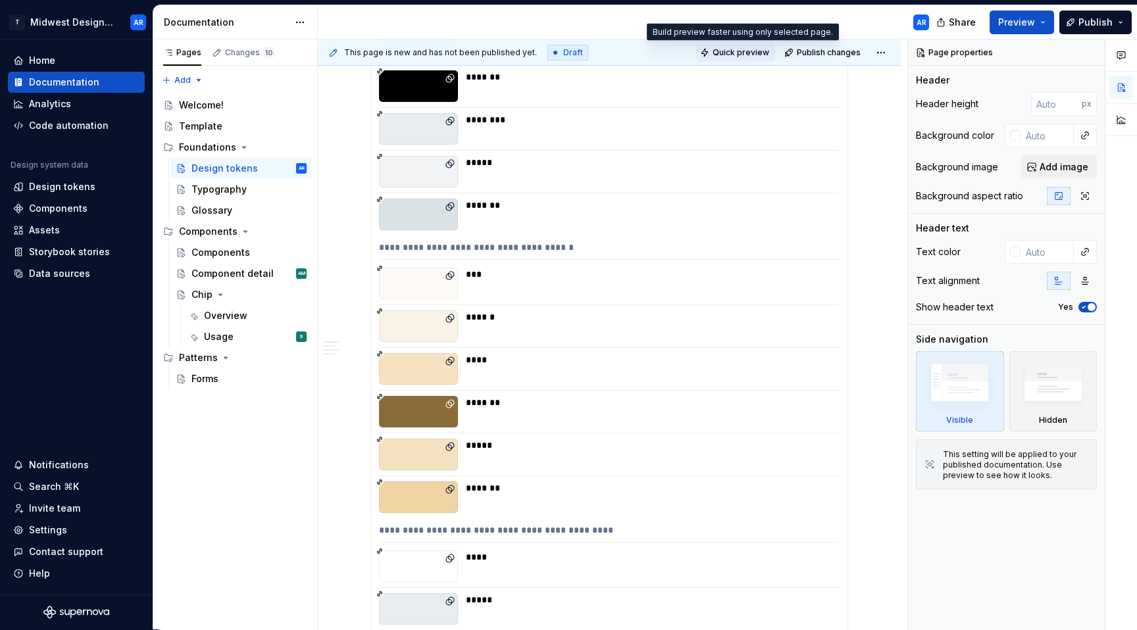
click at [733, 54] on span "Quick preview" at bounding box center [740, 52] width 57 height 11
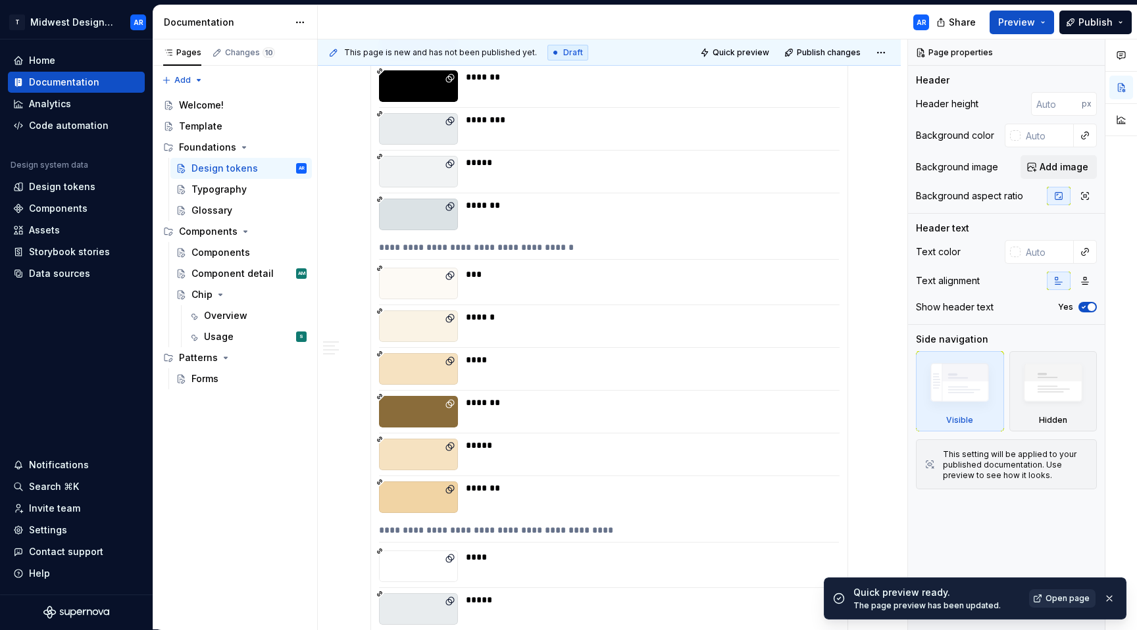
click at [1070, 595] on span "Open page" at bounding box center [1067, 598] width 44 height 11
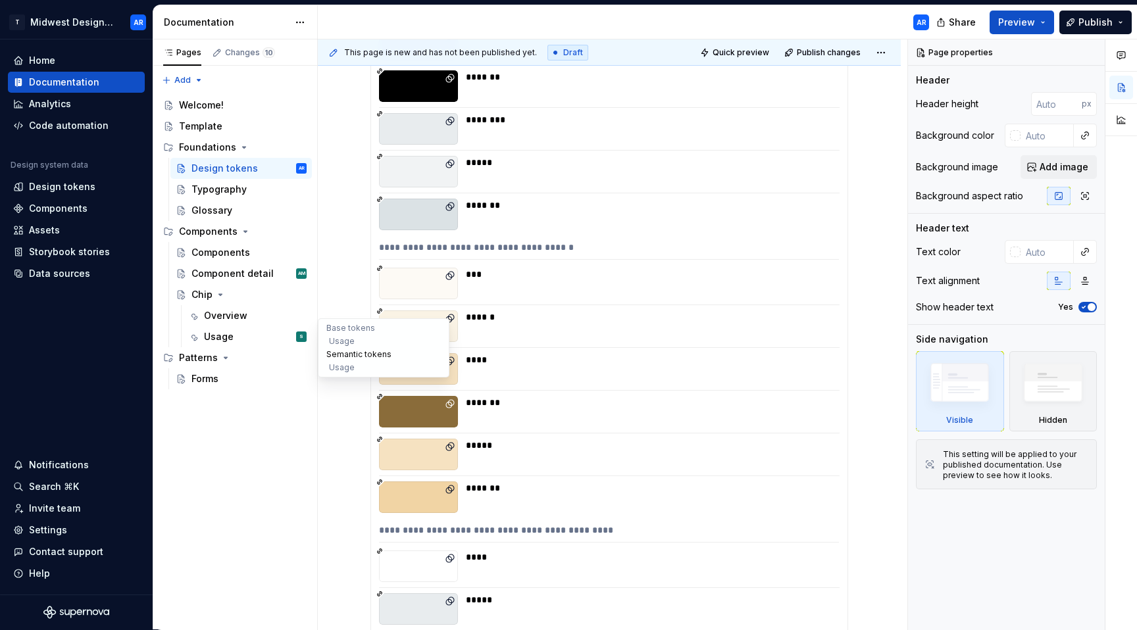
click at [339, 351] on button "Semantic tokens" at bounding box center [383, 354] width 125 height 13
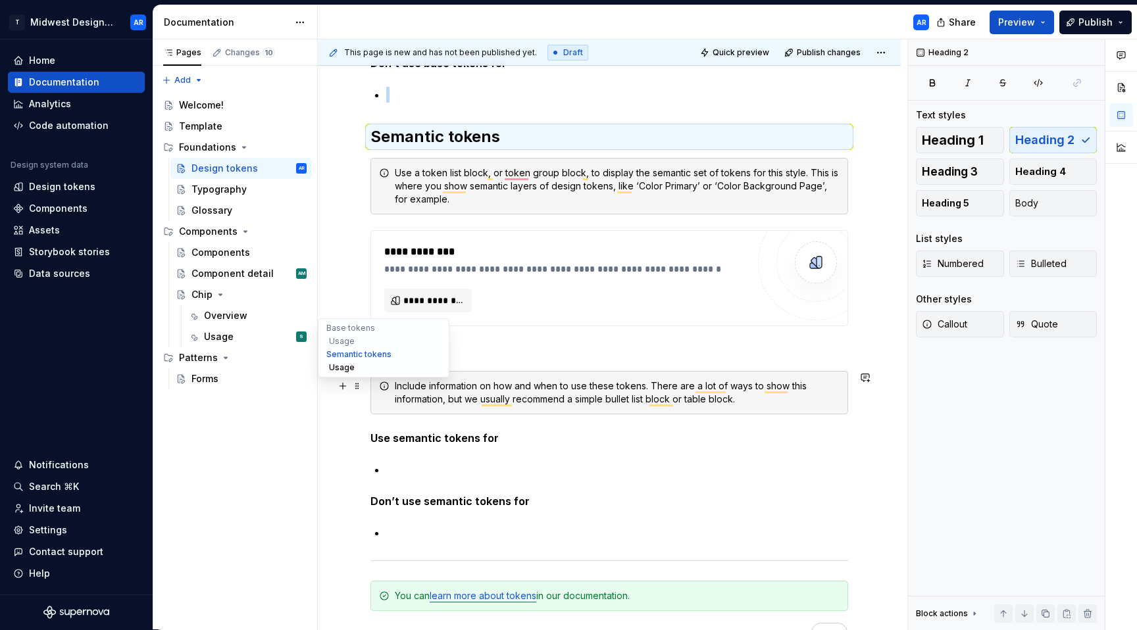
scroll to position [9451, 0]
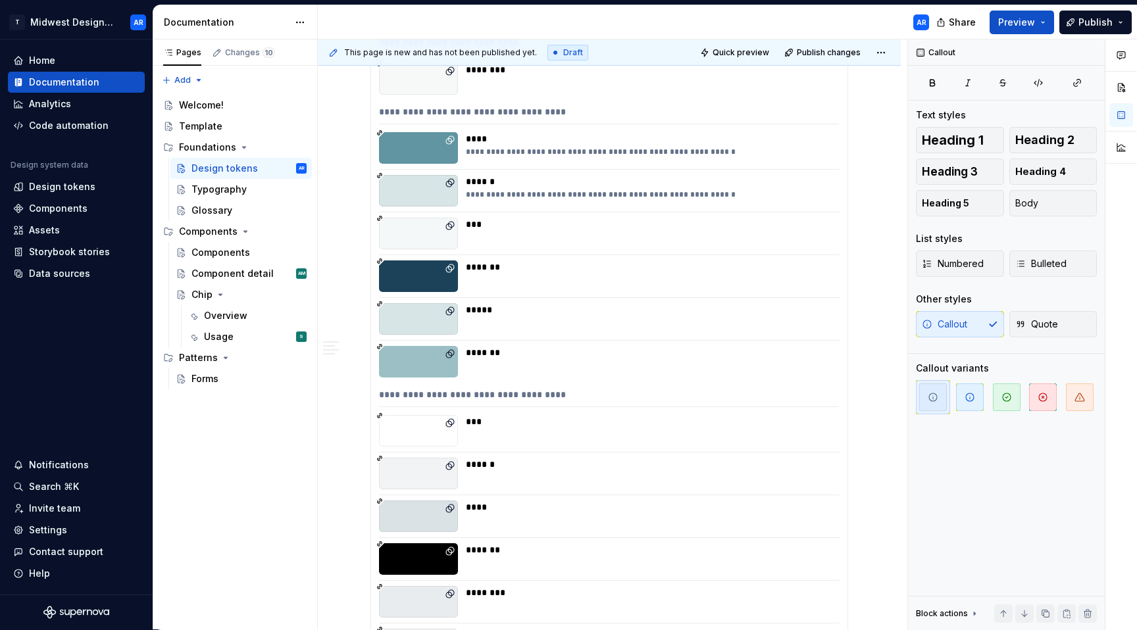
scroll to position [1995, 0]
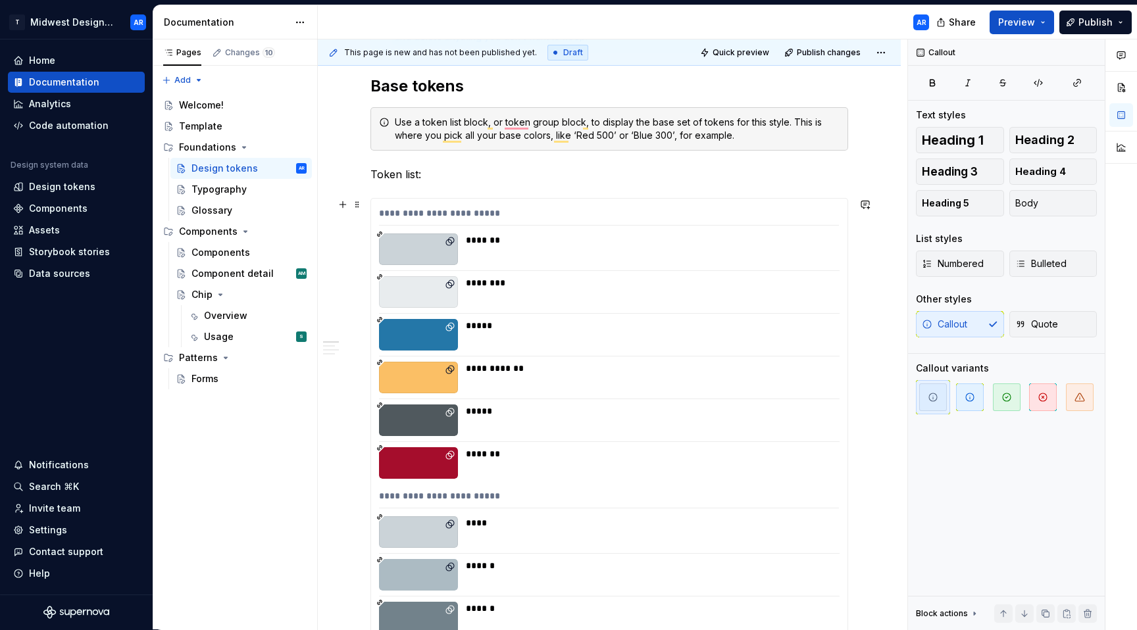
click at [580, 213] on div "**********" at bounding box center [609, 216] width 460 height 19
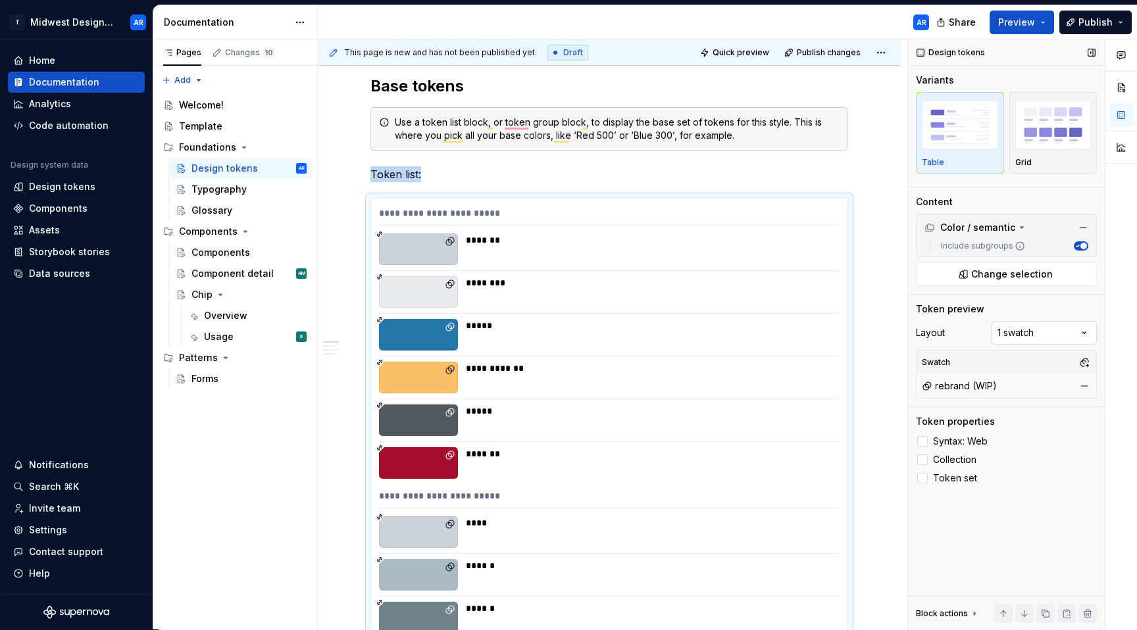
click at [1012, 332] on div "Comments Open comments No comments yet Select ‘Comment’ from the block context …" at bounding box center [1022, 334] width 229 height 591
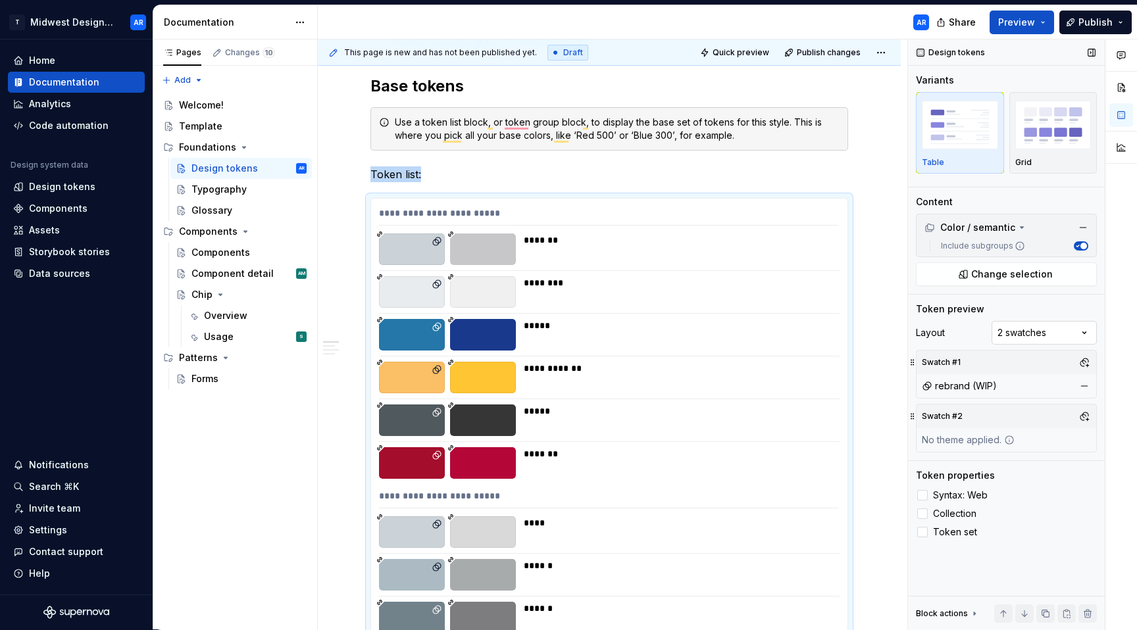
click at [1009, 331] on div "Comments Open comments No comments yet Select ‘Comment’ from the block context …" at bounding box center [1022, 334] width 229 height 591
click at [764, 358] on html "T Midwest Design System AR Home Documentation Analytics Code automation Design …" at bounding box center [568, 315] width 1137 height 630
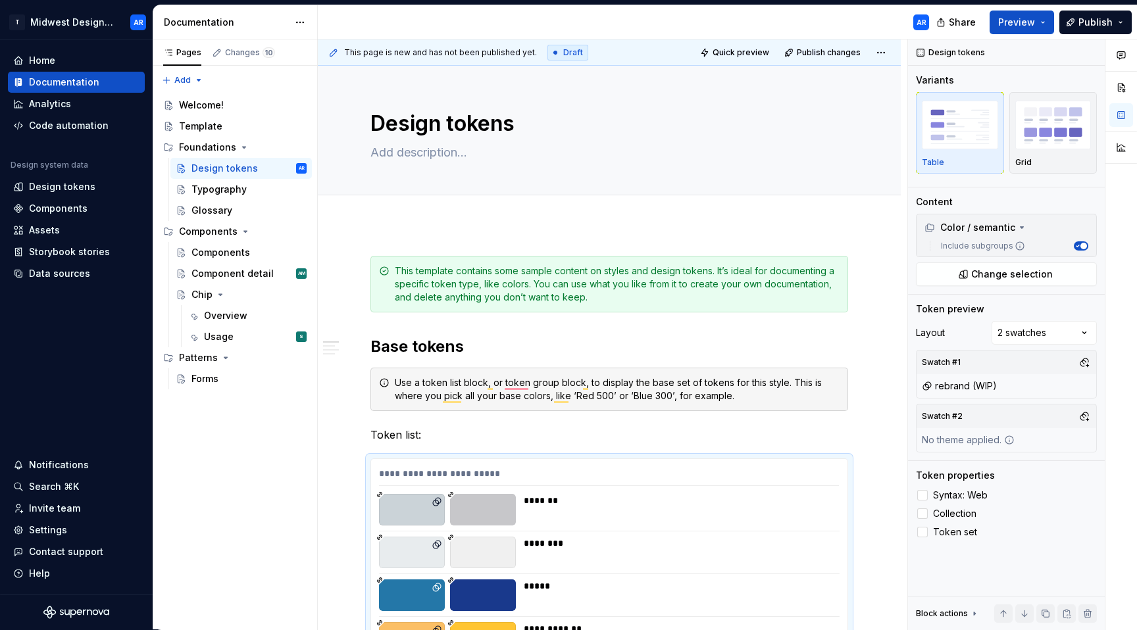
click at [550, 52] on icon at bounding box center [555, 52] width 11 height 11
click at [883, 49] on html "T Midwest Design System AR Home Documentation Analytics Code automation Design …" at bounding box center [568, 315] width 1137 height 630
click at [883, 51] on html "T Midwest Design System AR Home Documentation Analytics Code automation Design …" at bounding box center [568, 315] width 1137 height 630
click at [873, 53] on html "T Midwest Design System AR Home Documentation Analytics Code automation Design …" at bounding box center [568, 315] width 1137 height 630
click at [874, 72] on div "Open preview" at bounding box center [838, 78] width 86 height 13
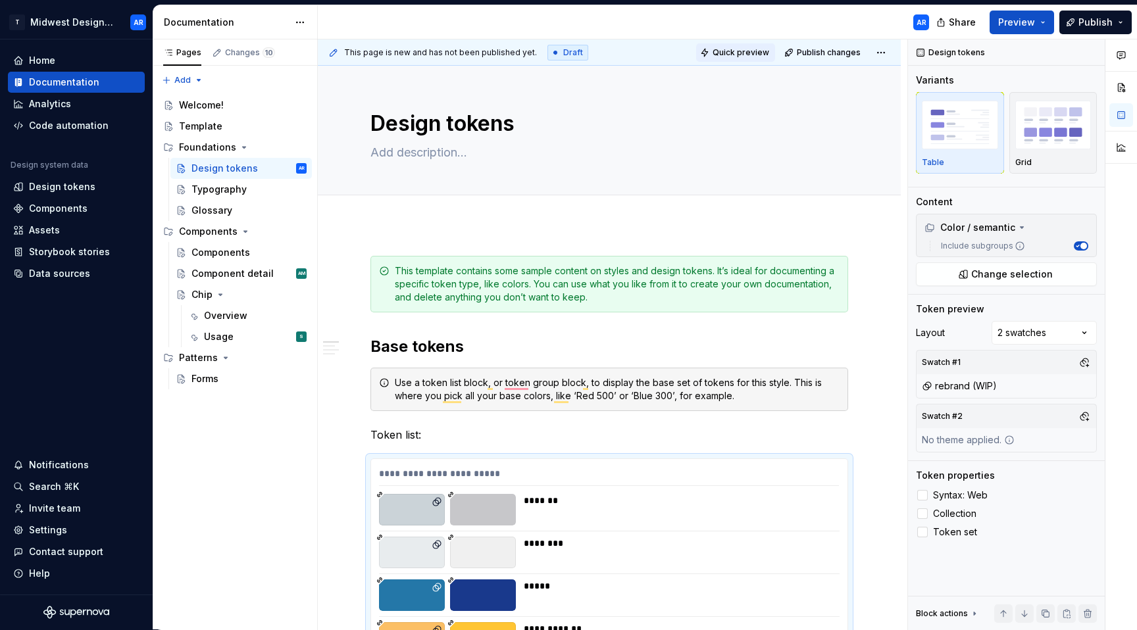
click at [709, 53] on button "Quick preview" at bounding box center [735, 52] width 79 height 18
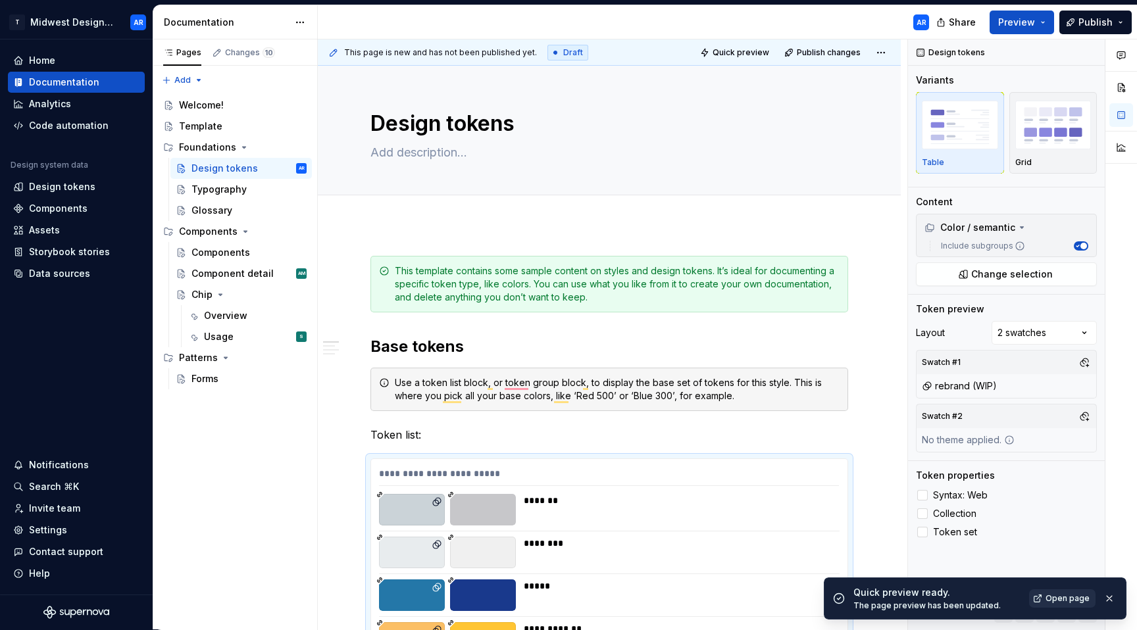
click at [1051, 601] on span "Open page" at bounding box center [1067, 598] width 44 height 11
click at [1112, 599] on button "button" at bounding box center [1109, 598] width 17 height 18
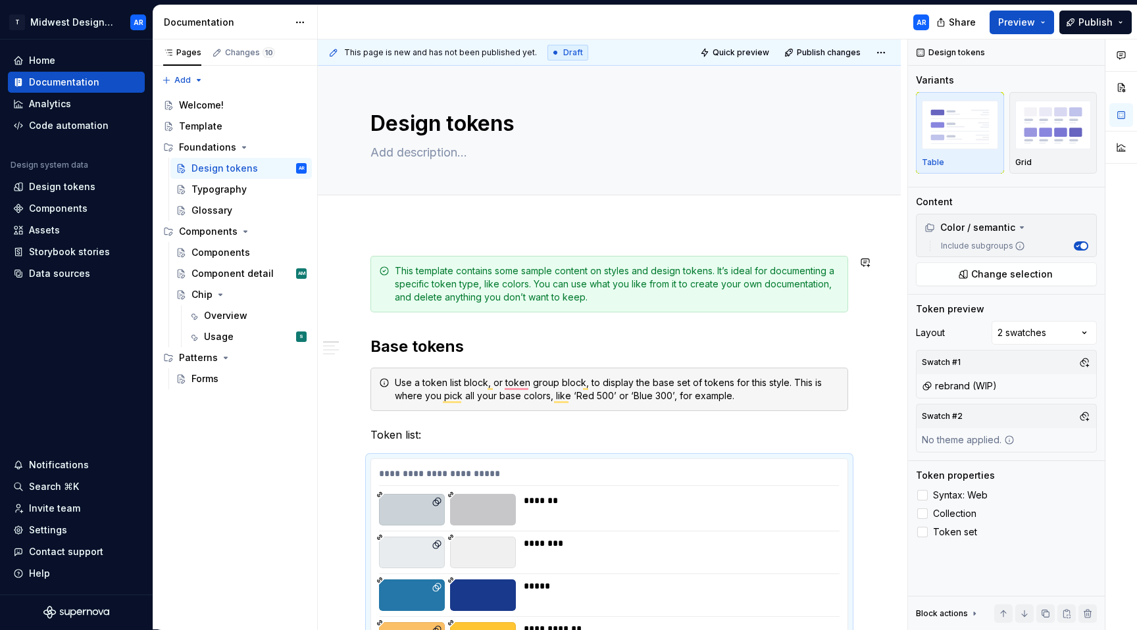
click at [1024, 18] on span "Preview" at bounding box center [1016, 22] width 37 height 13
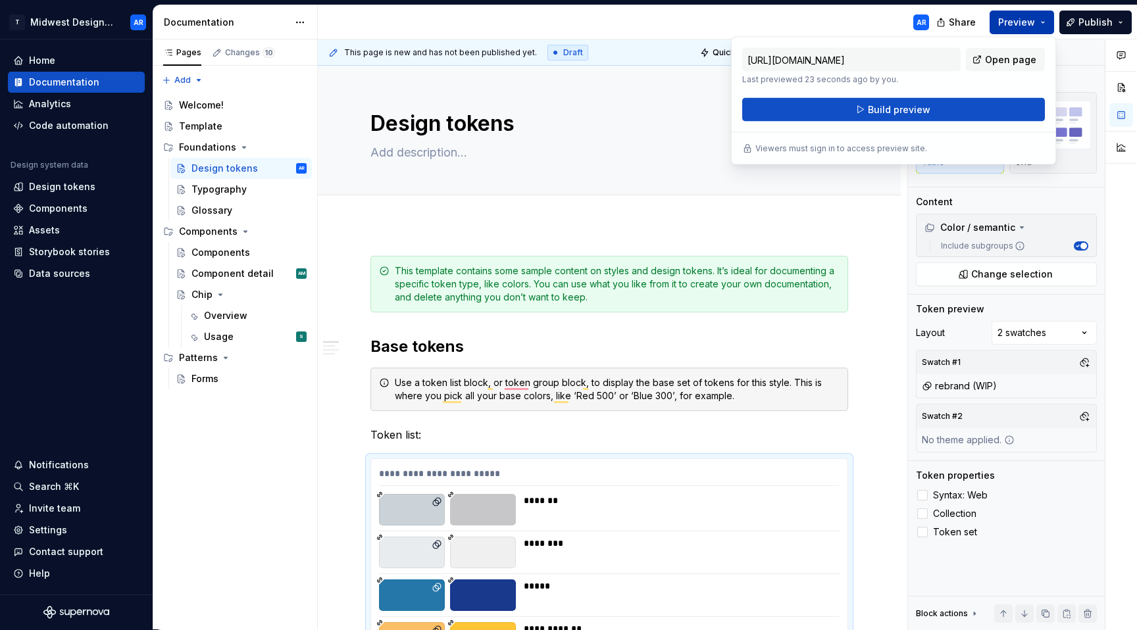
click at [1024, 19] on span "Preview" at bounding box center [1016, 22] width 37 height 13
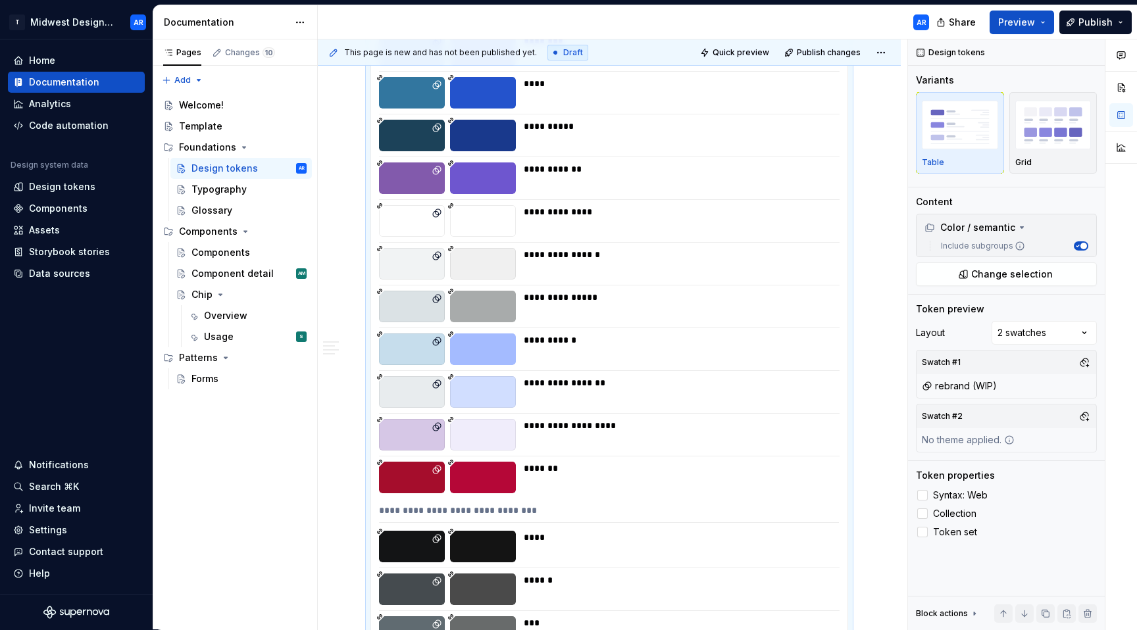
scroll to position [905, 0]
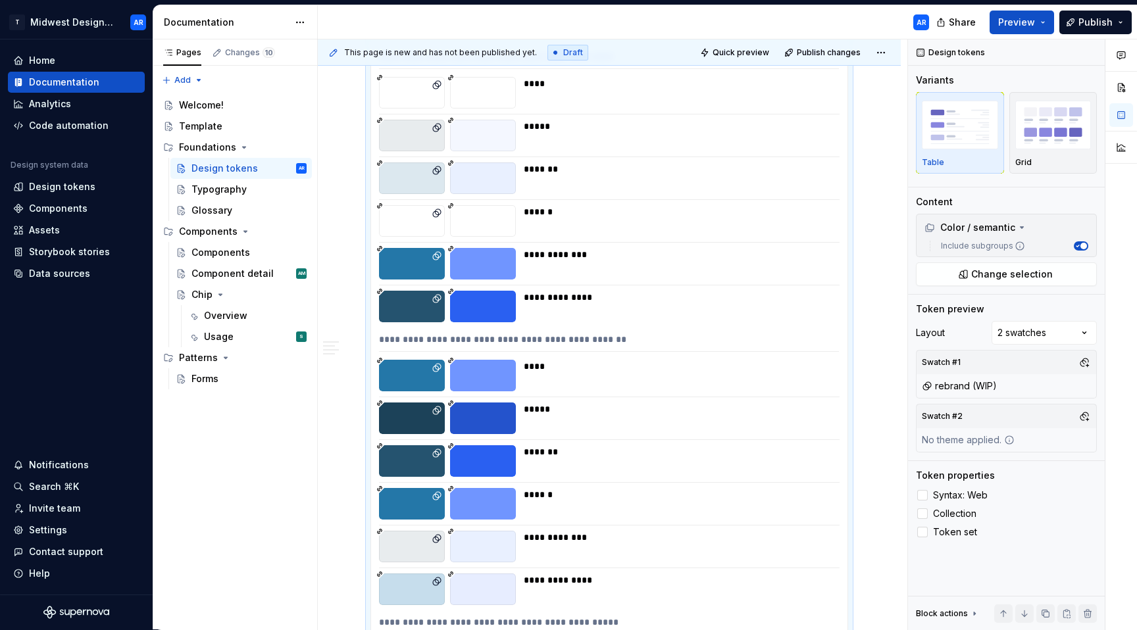
drag, startPoint x: 880, startPoint y: 396, endPoint x: 872, endPoint y: 394, distance: 8.8
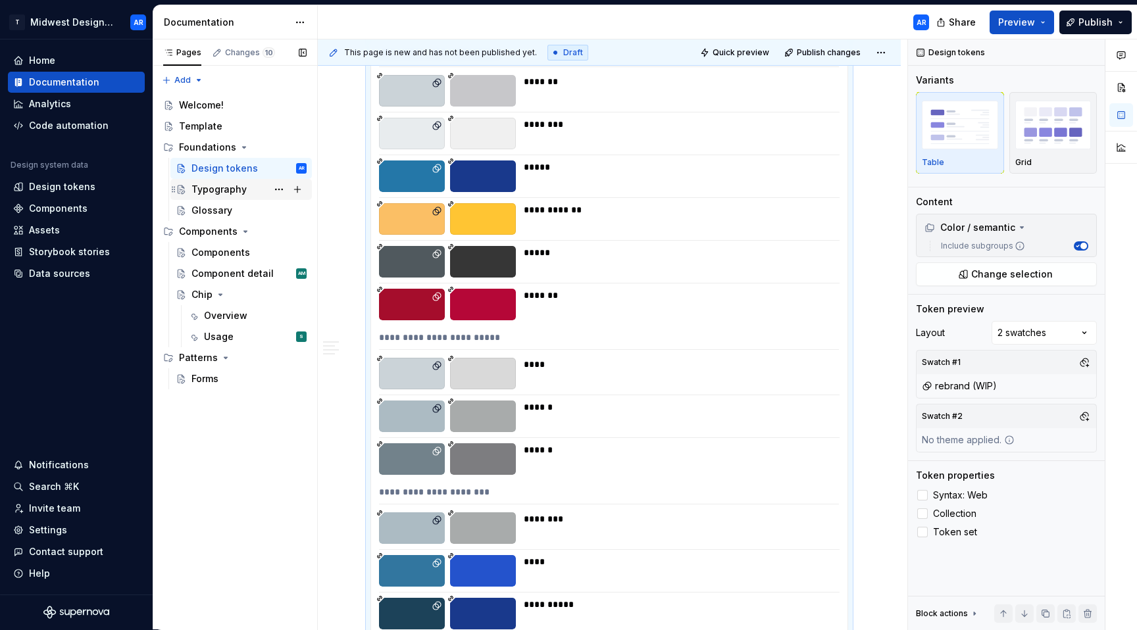
click at [216, 191] on div "Typography" at bounding box center [218, 189] width 55 height 13
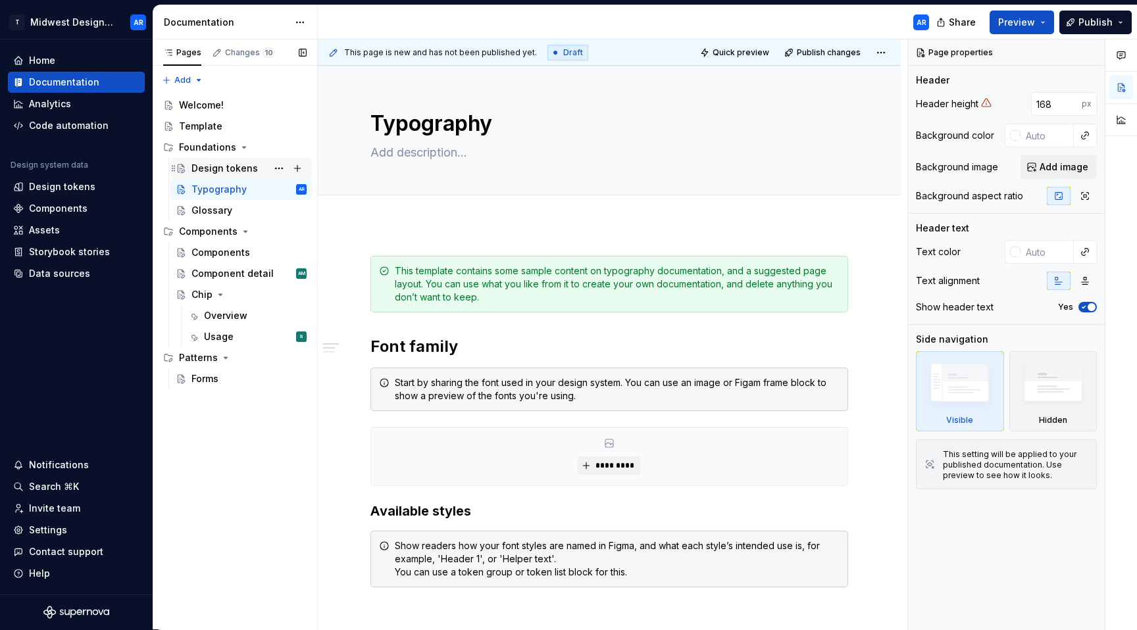
click at [223, 169] on div "Design tokens" at bounding box center [224, 168] width 66 height 13
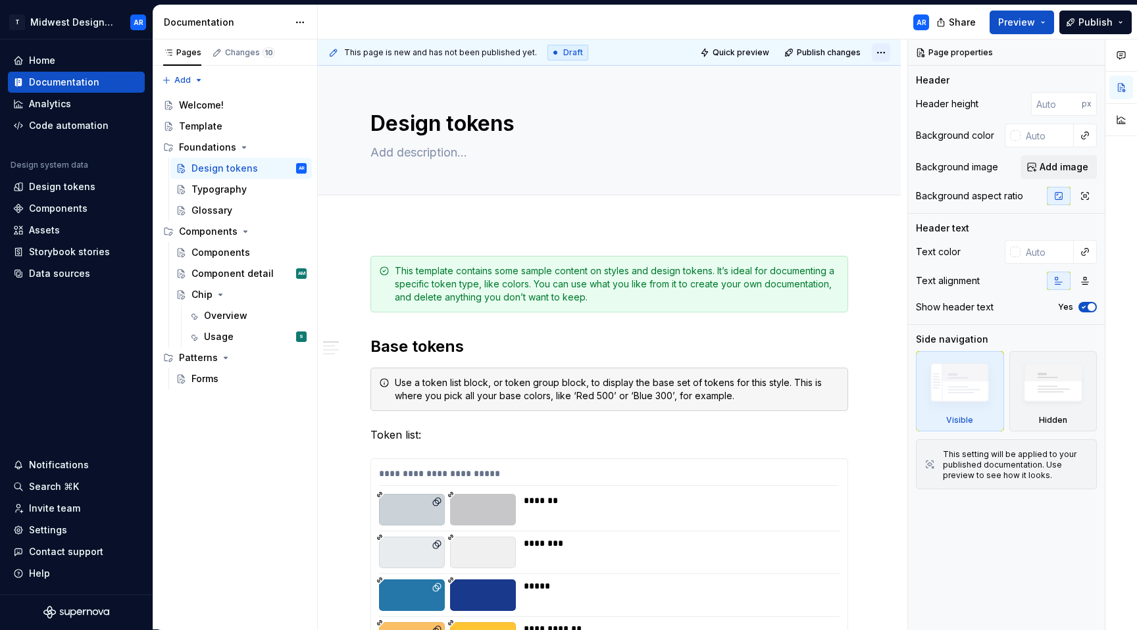
click at [876, 48] on html "T Midwest Design System AR Home Documentation Analytics Code automation Design …" at bounding box center [568, 315] width 1137 height 630
click at [853, 76] on div "Open preview" at bounding box center [838, 78] width 86 height 13
click at [631, 518] on div "*******" at bounding box center [678, 510] width 308 height 32
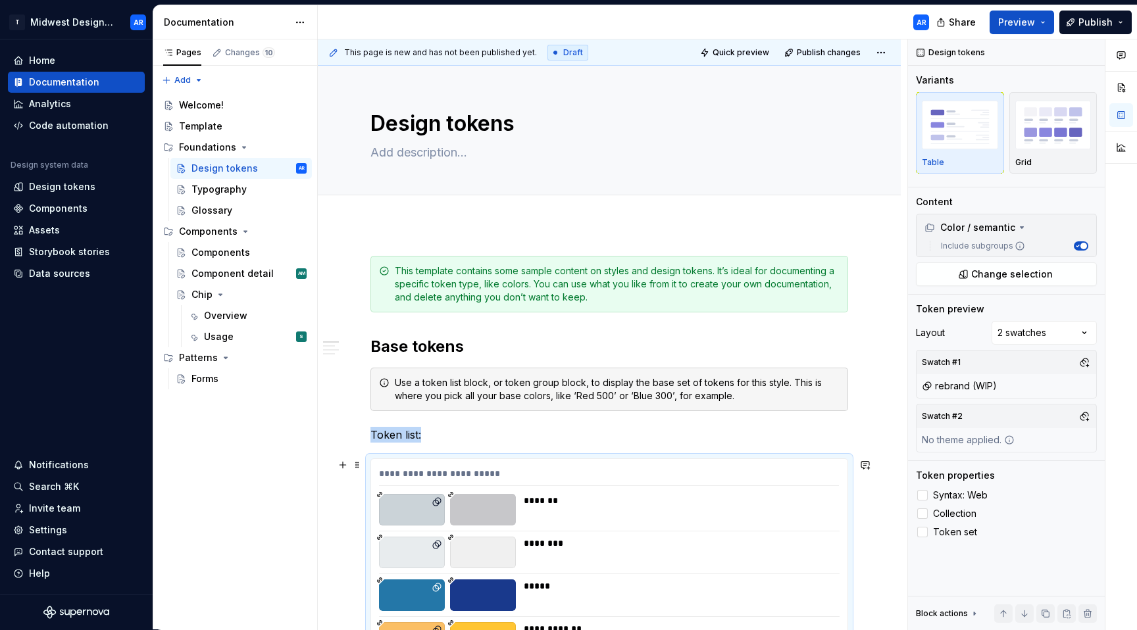
click at [953, 514] on span "Collection" at bounding box center [954, 513] width 43 height 11
click at [953, 515] on span "Collection" at bounding box center [954, 513] width 43 height 11
click at [962, 494] on span "Syntax: Web" at bounding box center [960, 495] width 55 height 11
click at [978, 495] on span "Syntax: Web" at bounding box center [960, 495] width 55 height 11
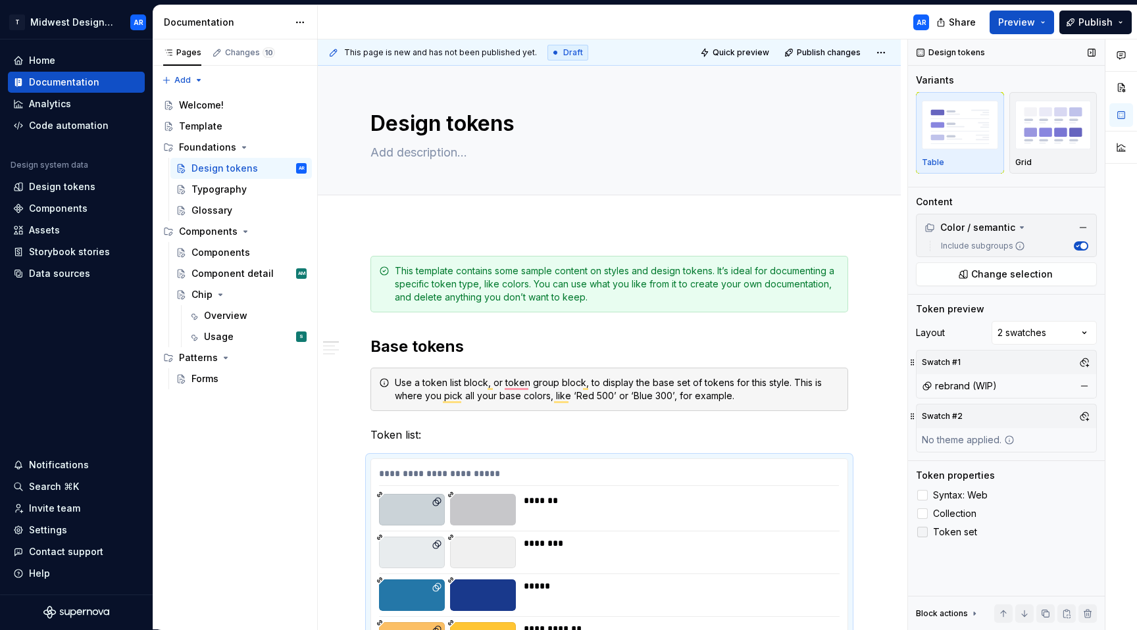
click at [971, 529] on span "Token set" at bounding box center [955, 532] width 44 height 11
click at [975, 617] on icon at bounding box center [974, 613] width 11 height 11
click at [976, 480] on icon at bounding box center [974, 476] width 11 height 11
click at [396, 274] on div "This template contains some sample content on styles and design tokens. It’s id…" at bounding box center [617, 283] width 445 height 39
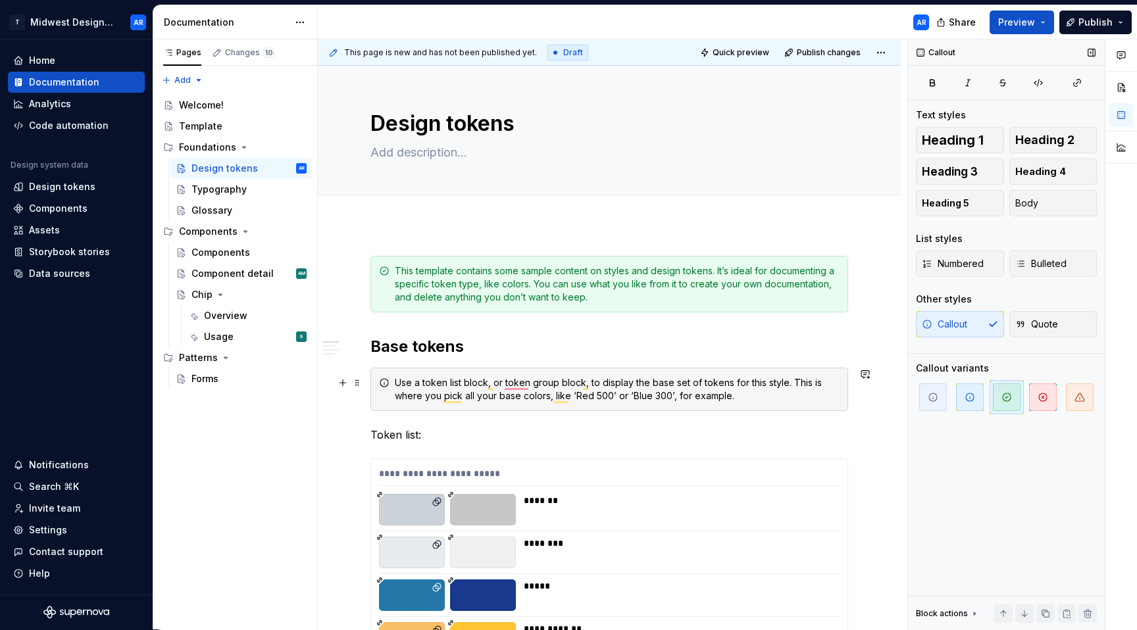
click at [419, 397] on div "Use a token list block, or token group block, to display the base set of tokens…" at bounding box center [617, 389] width 445 height 26
click at [249, 314] on div "Overview" at bounding box center [255, 316] width 103 height 18
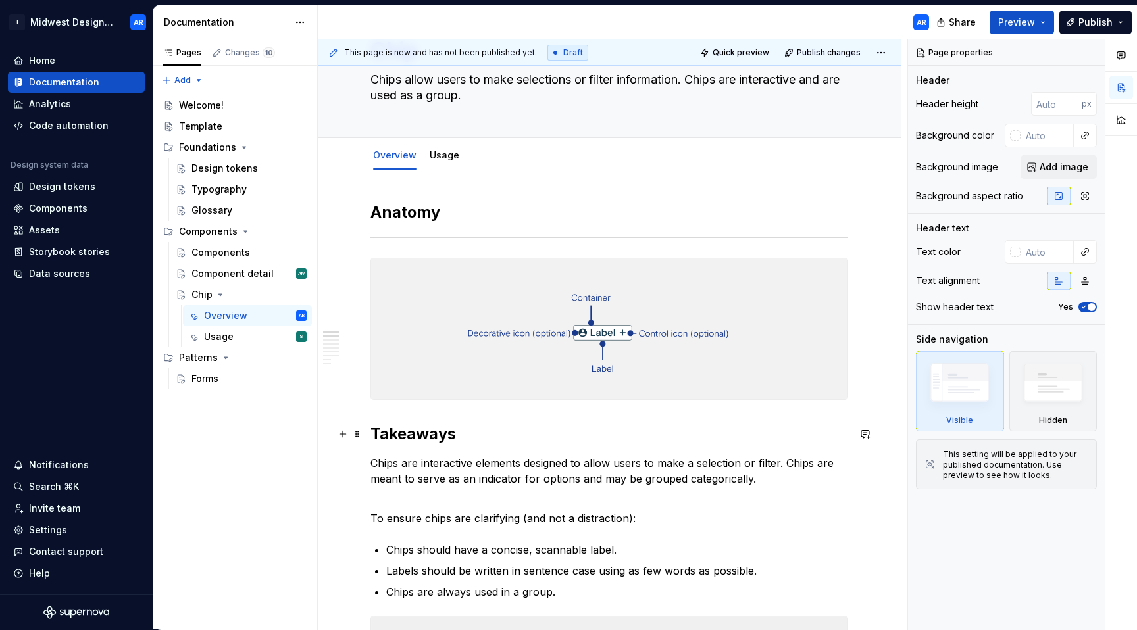
scroll to position [339, 0]
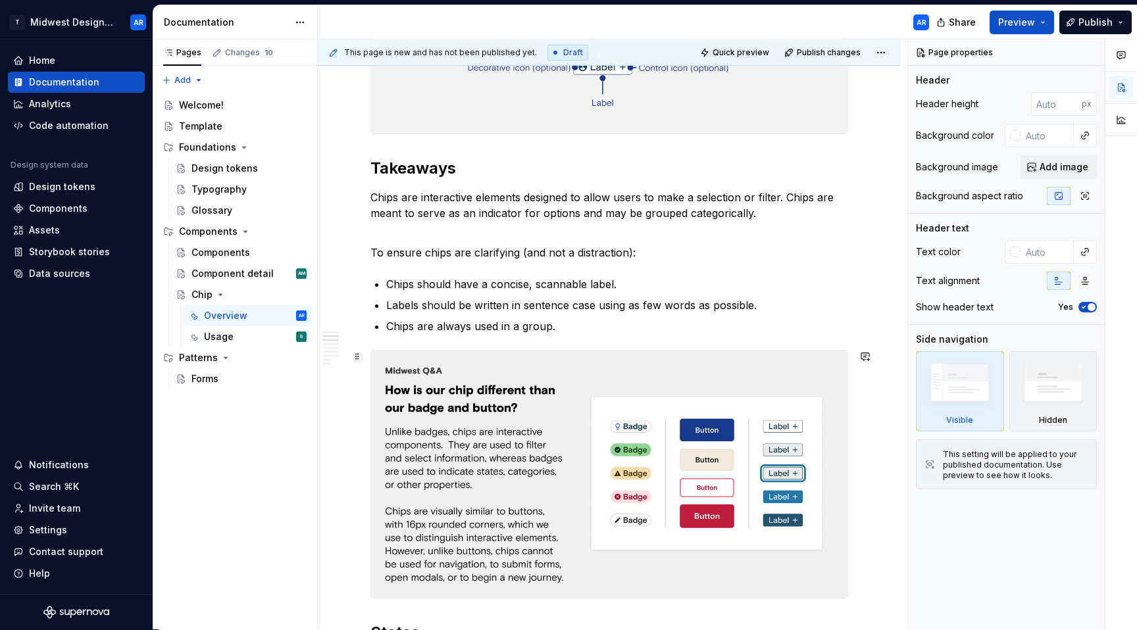
click at [648, 419] on img at bounding box center [609, 474] width 476 height 247
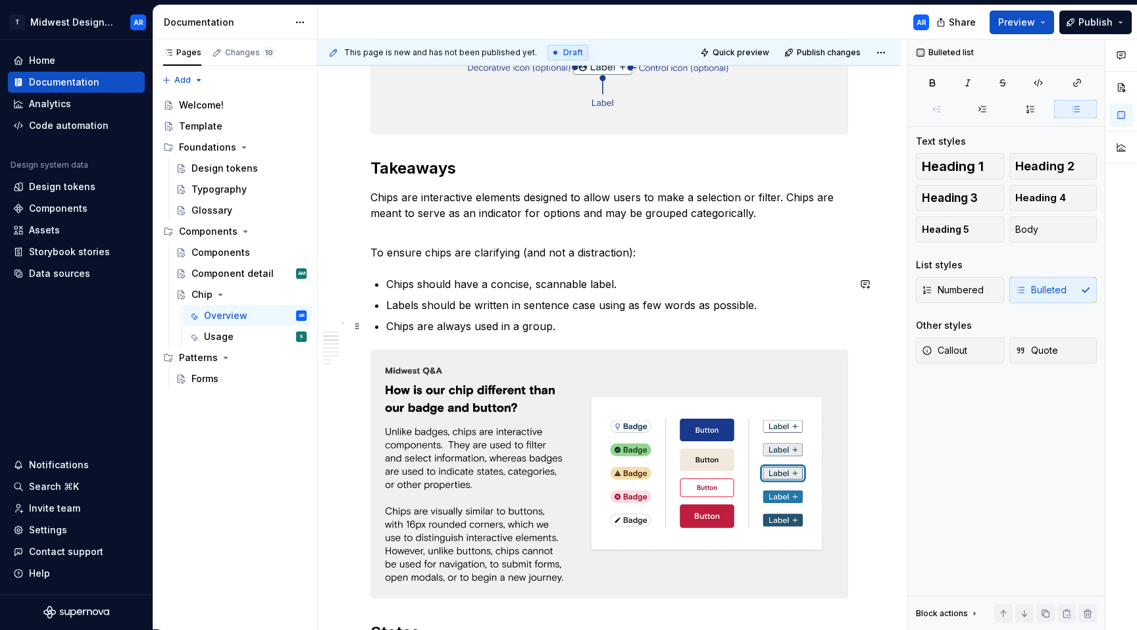
click at [613, 318] on p "Chips are always used in a group." at bounding box center [617, 326] width 462 height 16
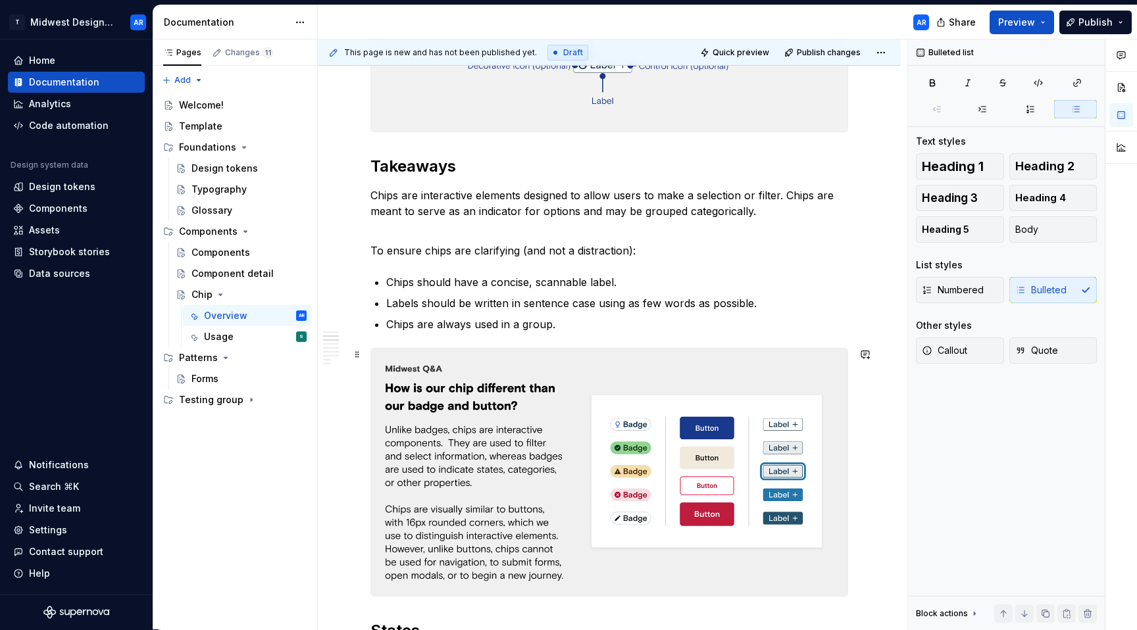
scroll to position [341, 0]
type textarea "*"
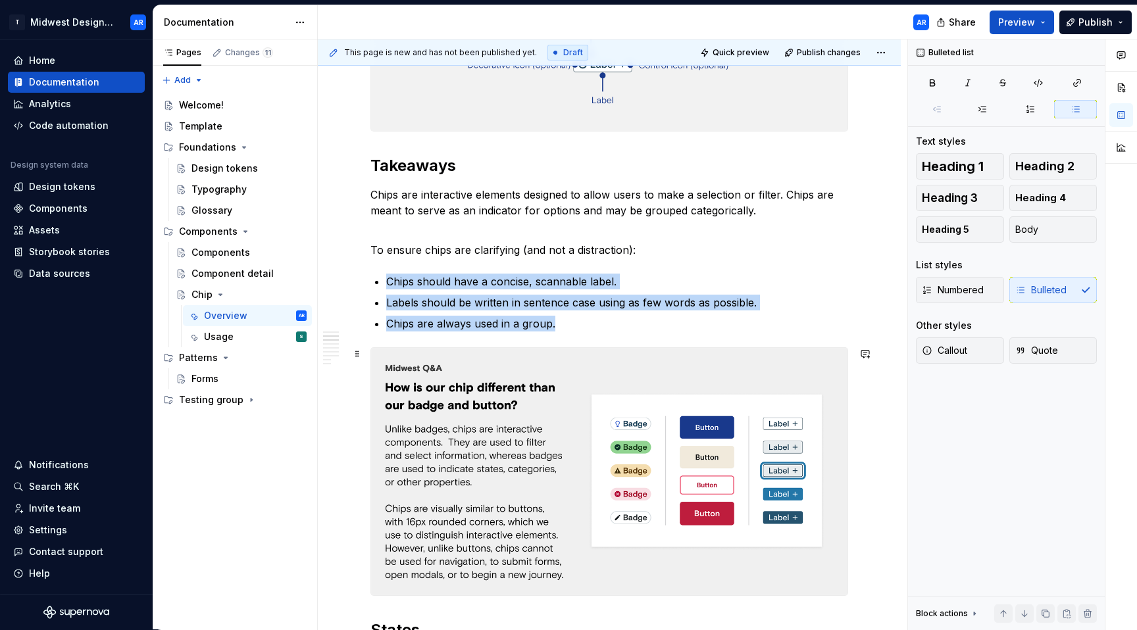
click at [447, 441] on img "To enrich screen reader interactions, please activate Accessibility in Grammarl…" at bounding box center [609, 471] width 476 height 247
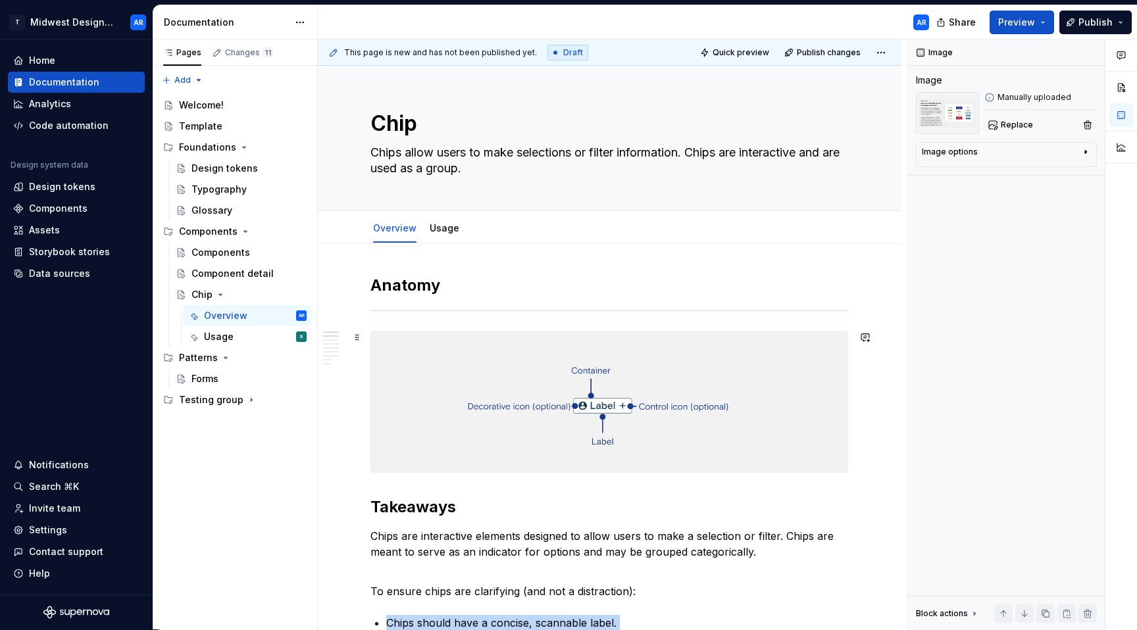
type textarea "*"
click at [535, 394] on img "To enrich screen reader interactions, please activate Accessibility in Grammarl…" at bounding box center [609, 402] width 476 height 141
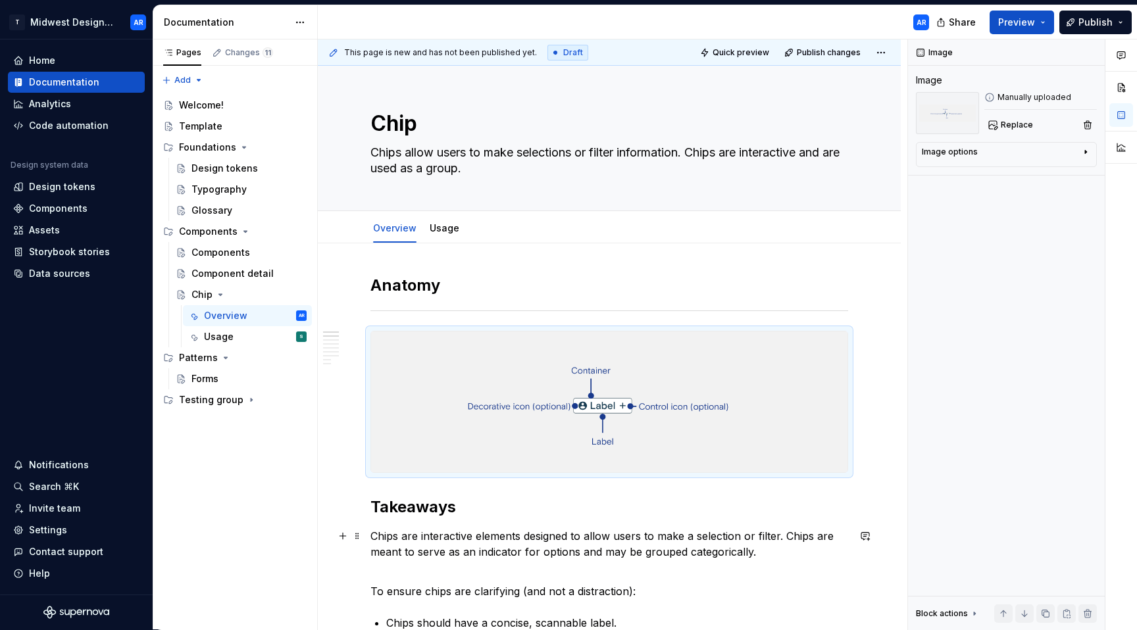
scroll to position [266, 0]
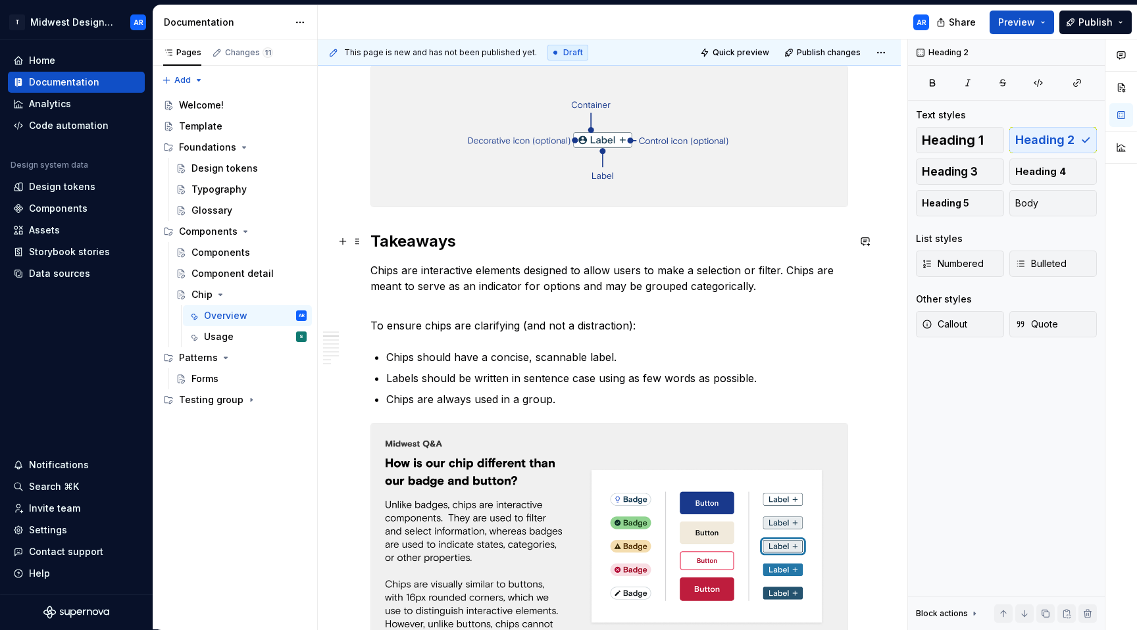
click at [544, 243] on h2 "Takeaways" at bounding box center [609, 241] width 478 height 21
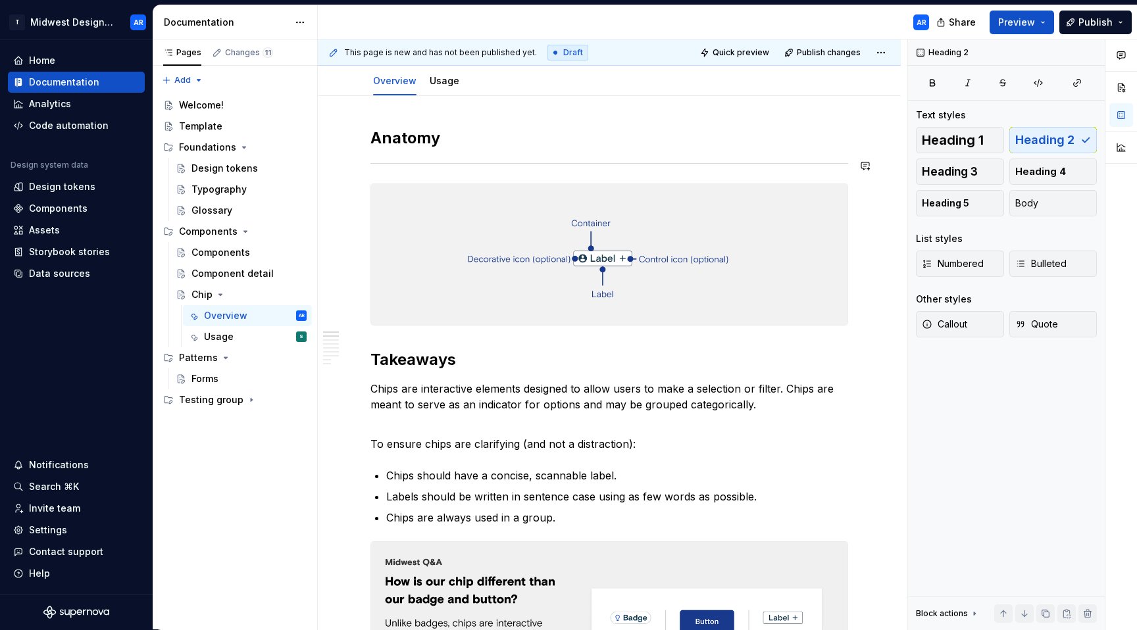
click at [343, 184] on button "button" at bounding box center [343, 190] width 18 height 18
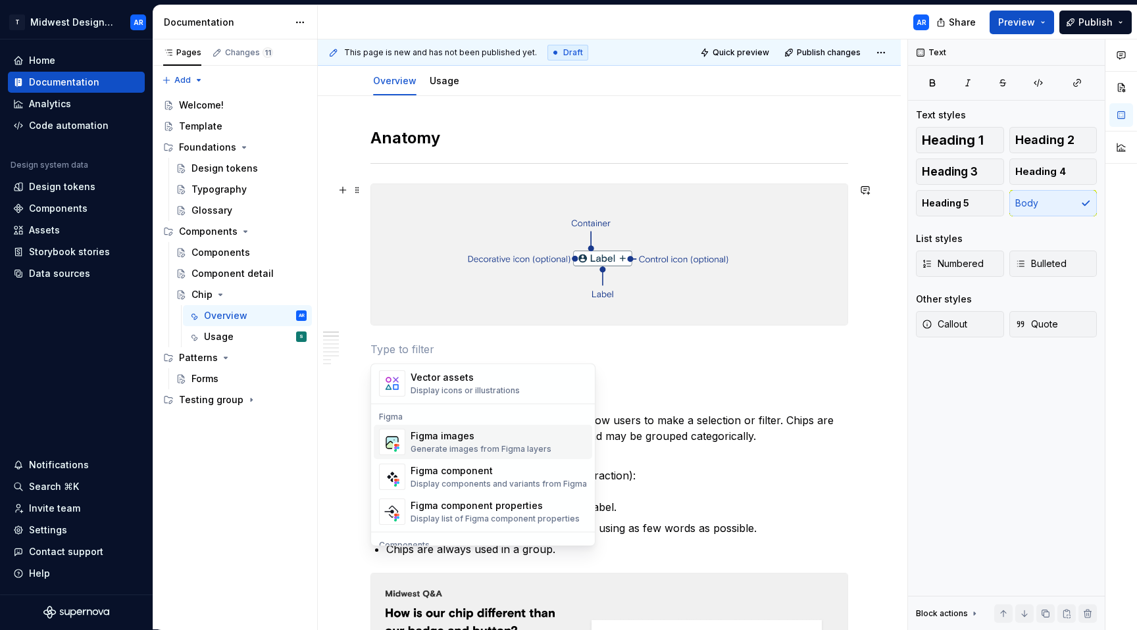
scroll to position [1197, 0]
click at [534, 505] on div "Figma component properties" at bounding box center [494, 504] width 169 height 13
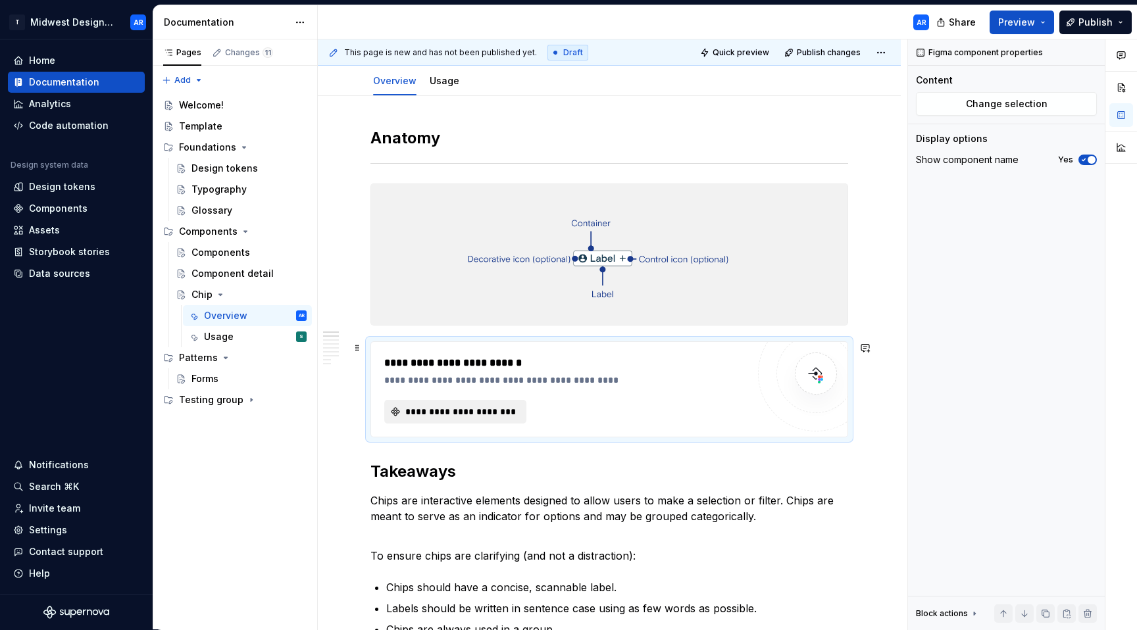
click at [457, 416] on span "**********" at bounding box center [460, 411] width 114 height 13
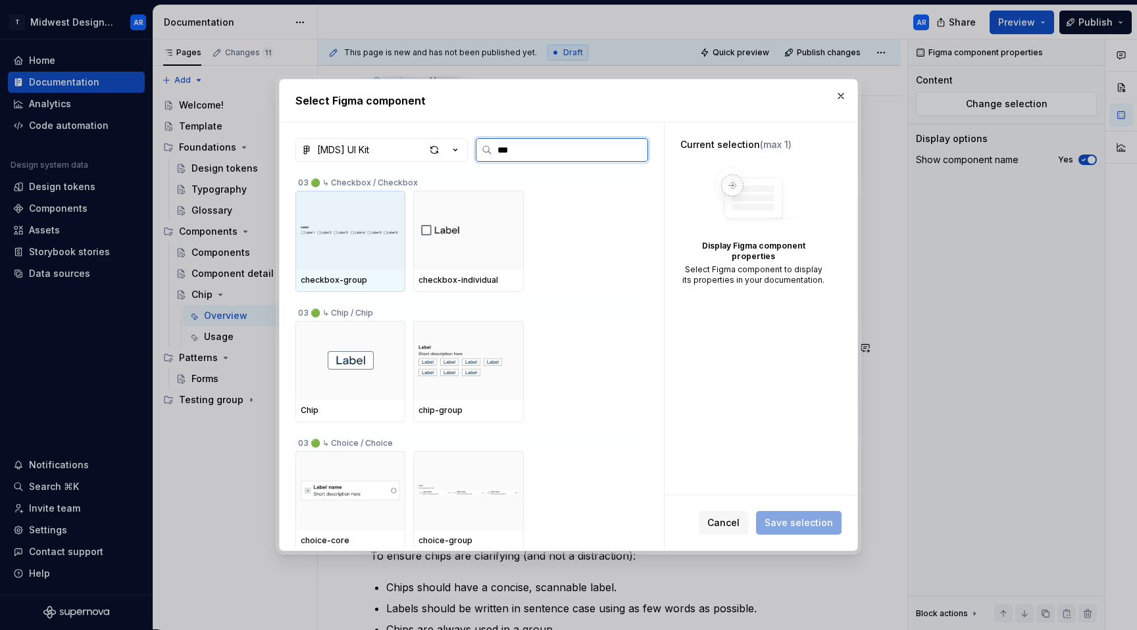
type input "****"
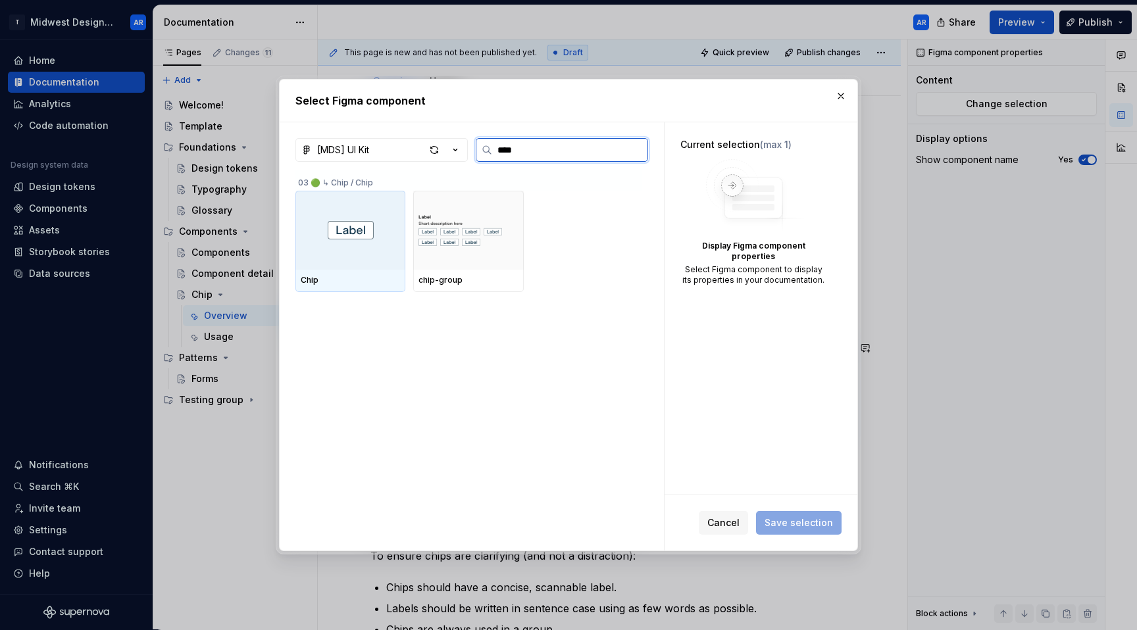
click at [347, 244] on div at bounding box center [350, 230] width 110 height 79
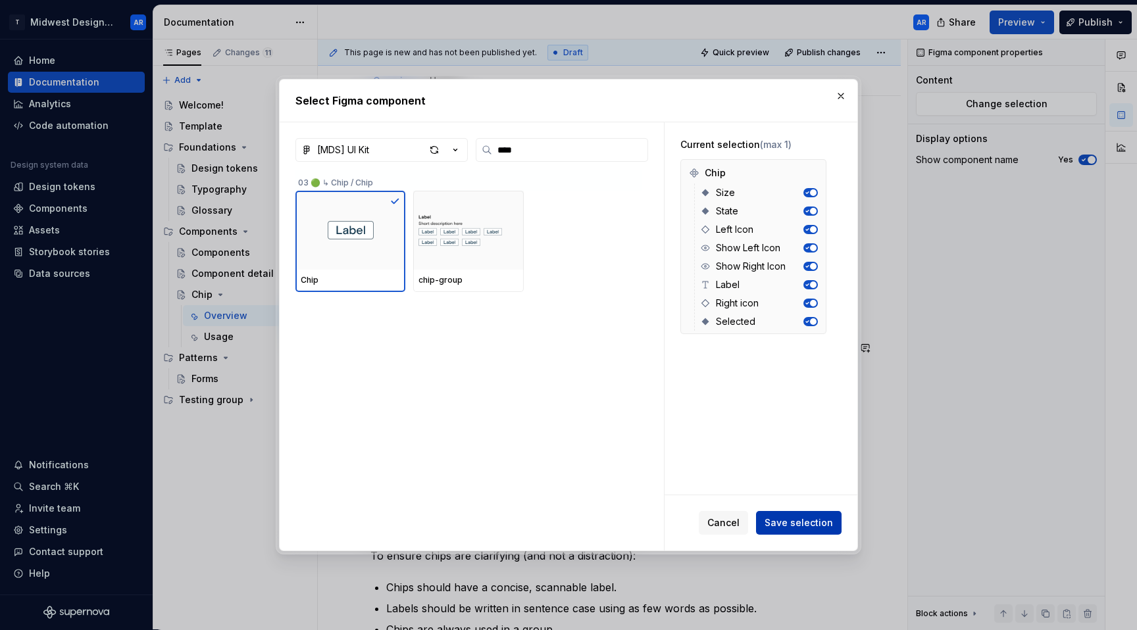
click at [785, 525] on span "Save selection" at bounding box center [798, 522] width 68 height 13
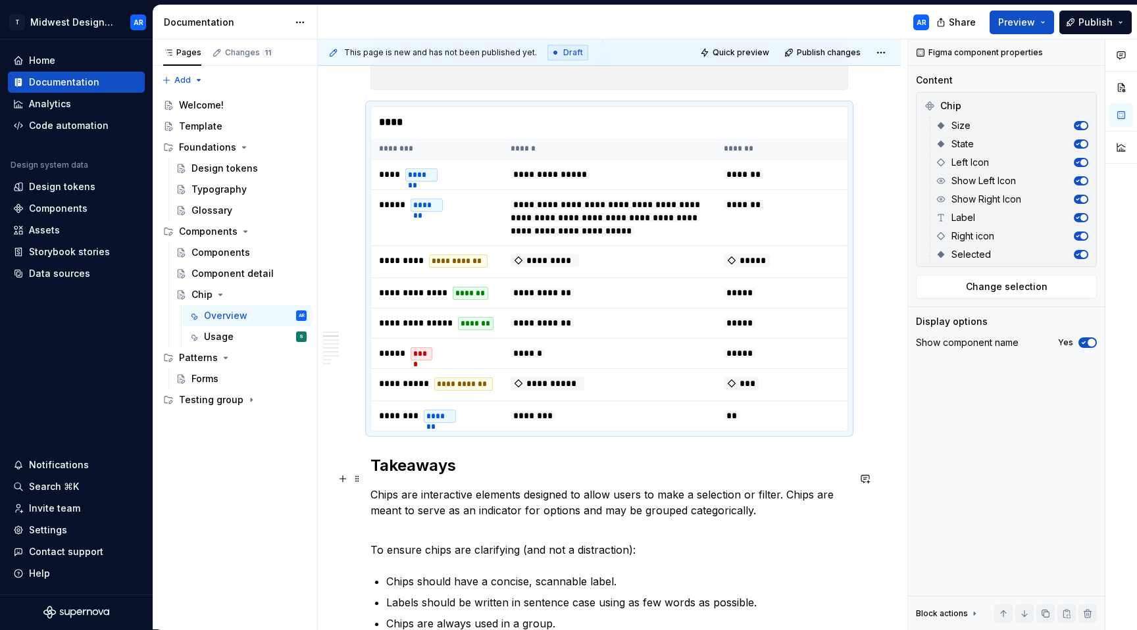
scroll to position [0, 0]
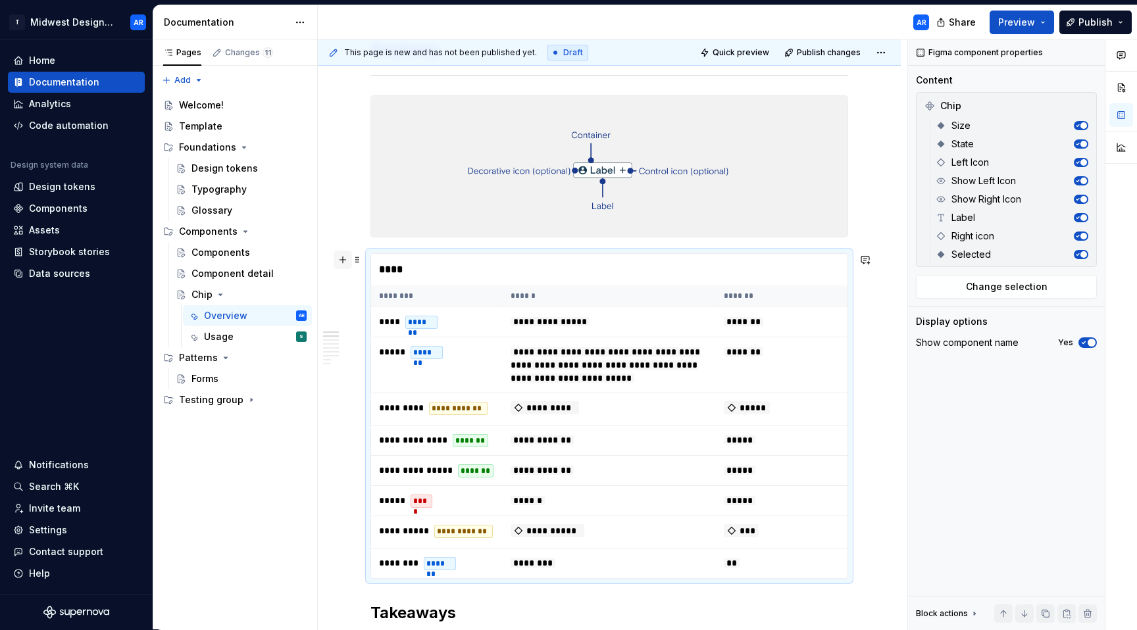
click at [339, 260] on button "button" at bounding box center [343, 260] width 18 height 18
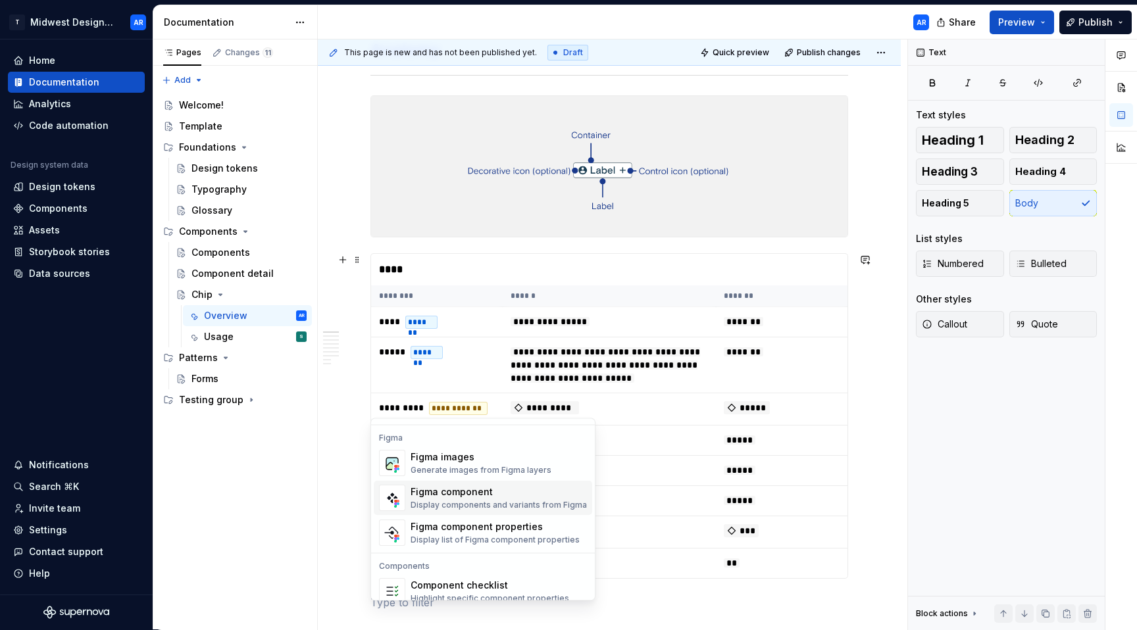
click at [501, 506] on div "Display components and variants from Figma" at bounding box center [498, 506] width 176 height 11
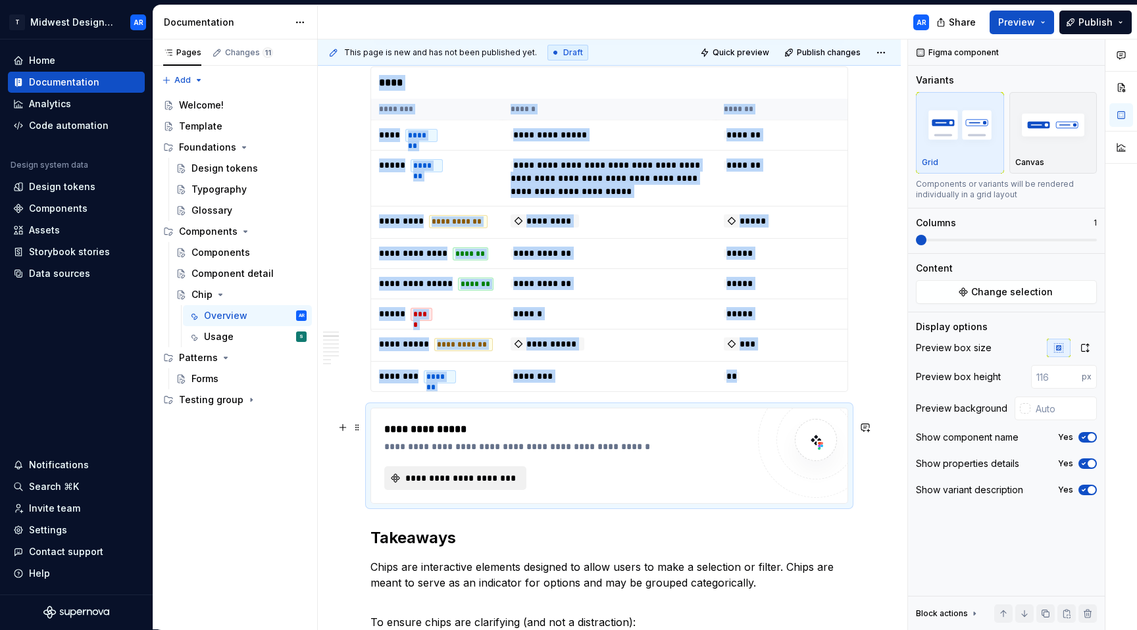
click at [485, 483] on button "**********" at bounding box center [455, 478] width 142 height 24
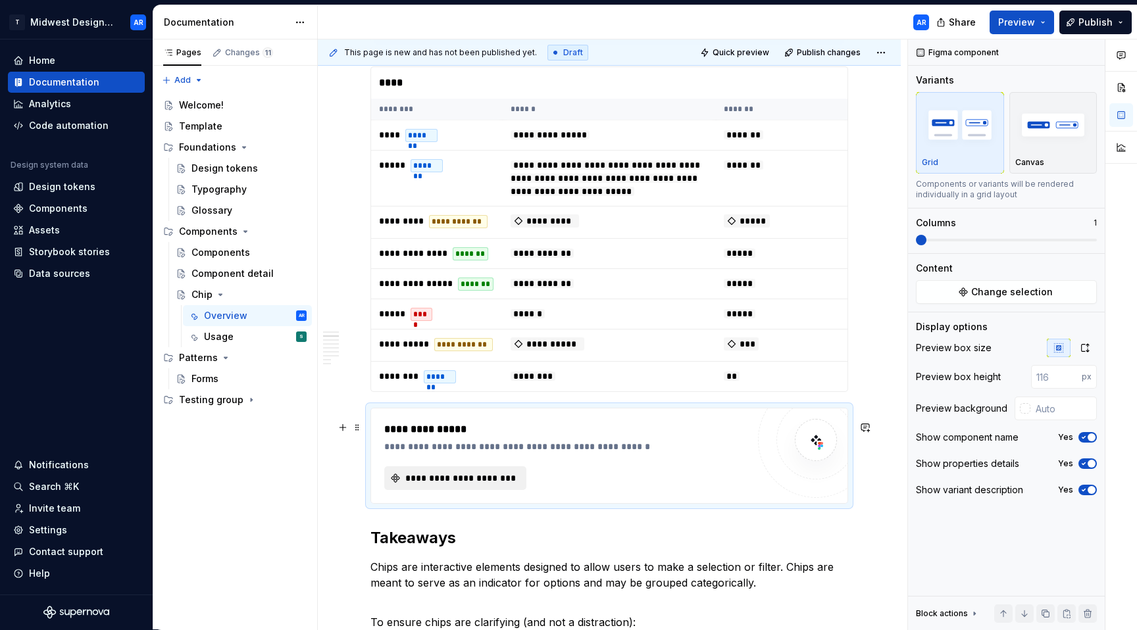
type textarea "*"
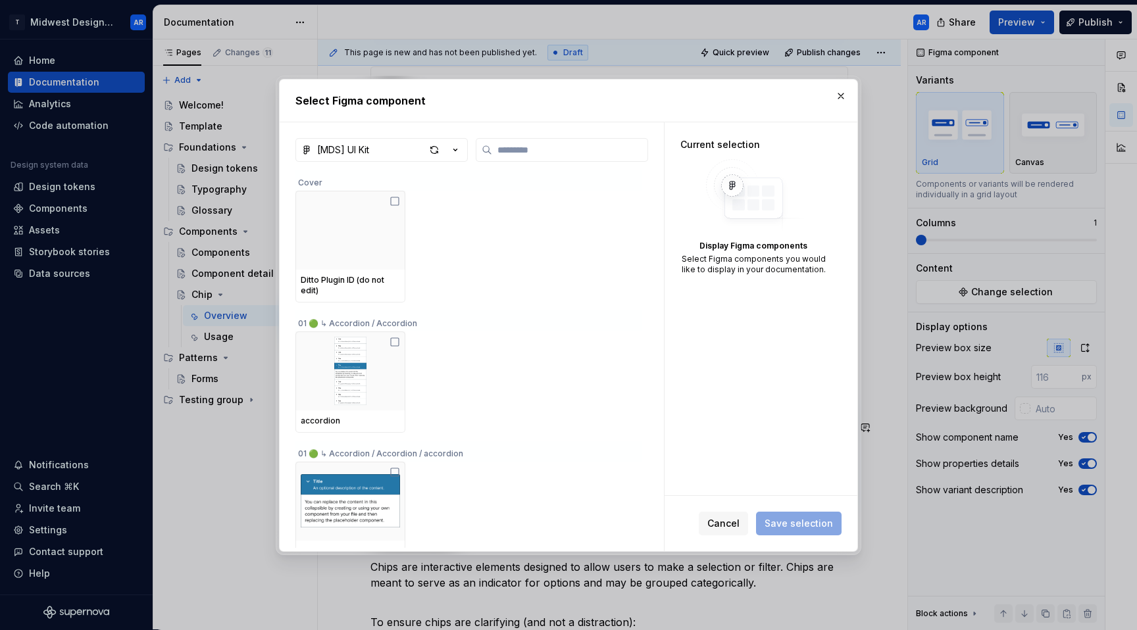
type input "*"
type textarea "*"
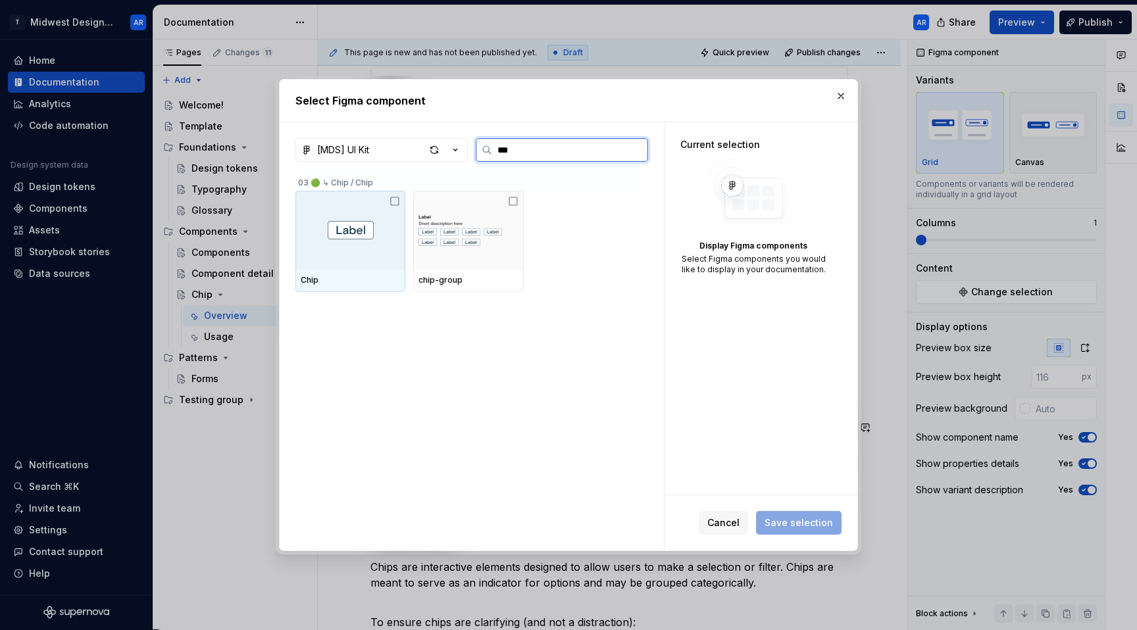
type input "****"
click at [393, 249] on div at bounding box center [350, 230] width 110 height 79
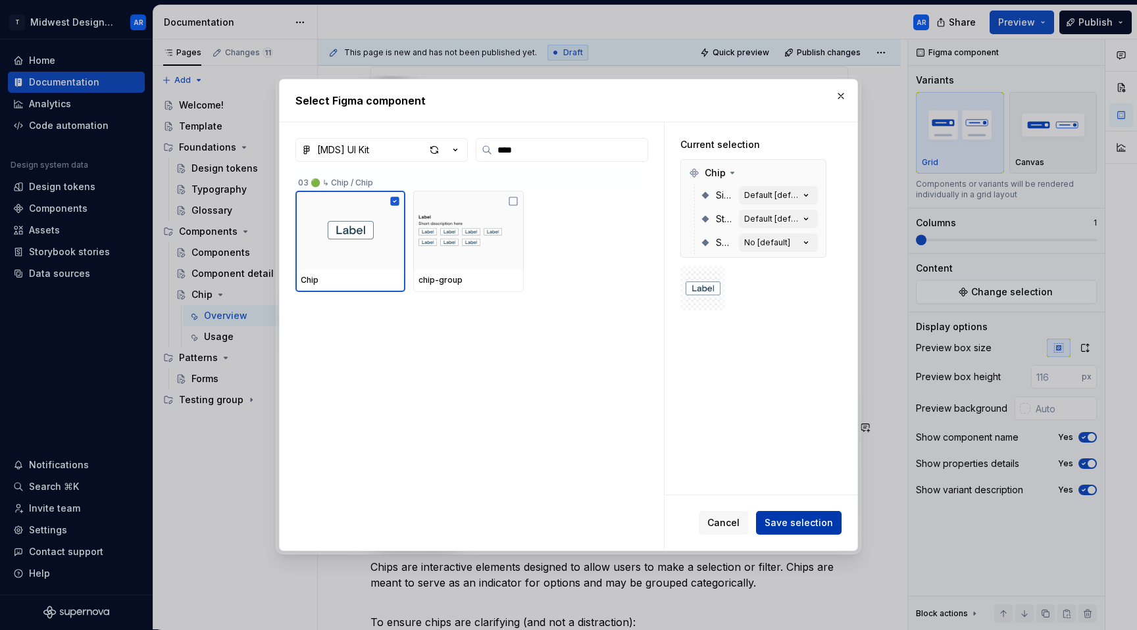
click at [790, 528] on span "Save selection" at bounding box center [798, 522] width 68 height 13
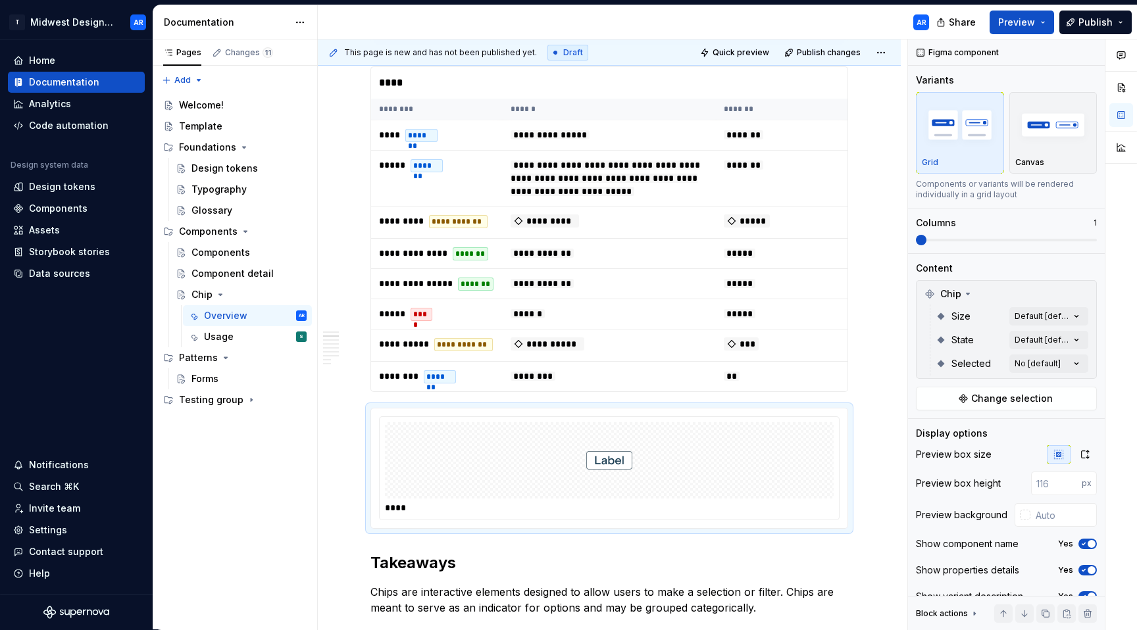
click at [1030, 316] on div "Comments Open comments No comments yet Select ‘Comment’ from the block context …" at bounding box center [1022, 334] width 229 height 591
click at [1030, 317] on div "Comments Open comments No comments yet Select ‘Comment’ from the block context …" at bounding box center [1022, 334] width 229 height 591
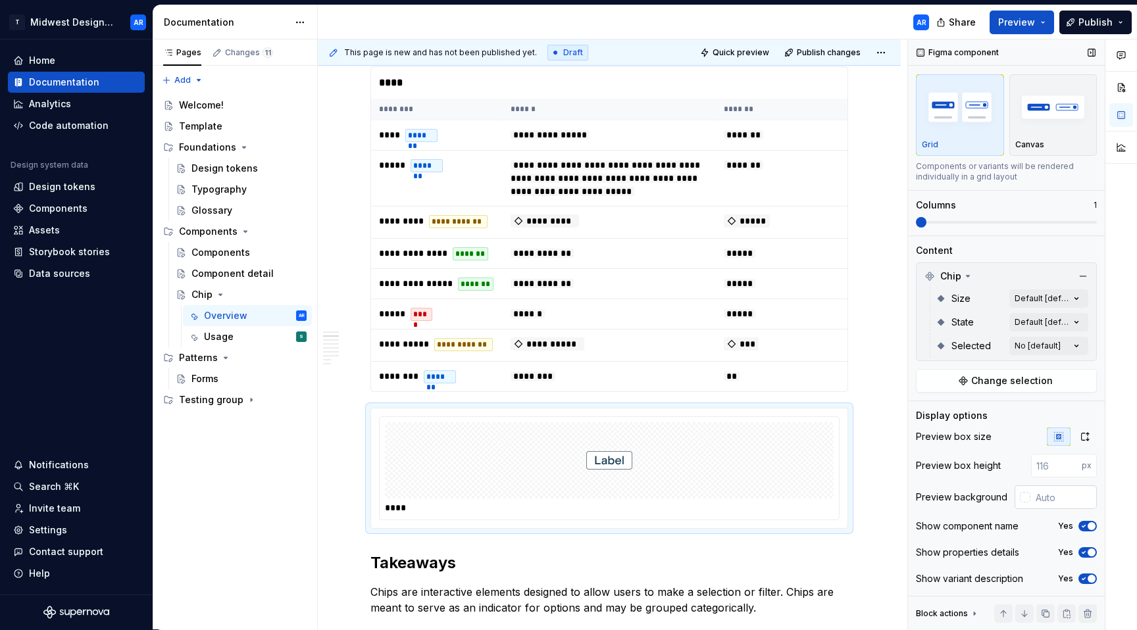
click at [1020, 497] on div at bounding box center [1025, 497] width 11 height 11
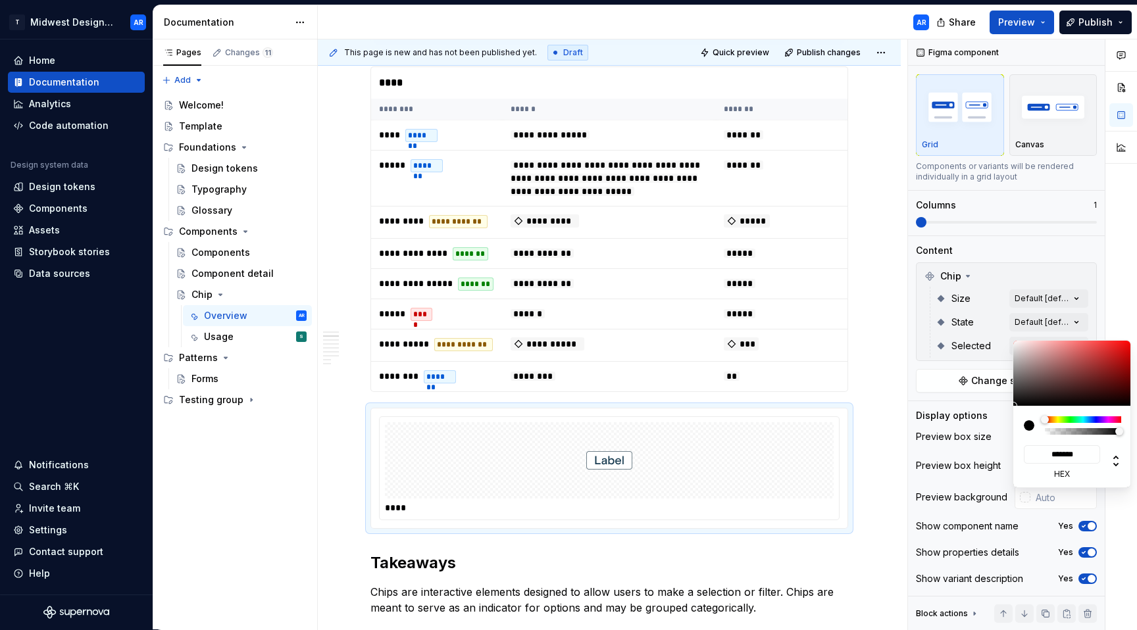
click at [1014, 497] on div "Comments Open comments No comments yet Select ‘Comment’ from the block context …" at bounding box center [1022, 334] width 229 height 591
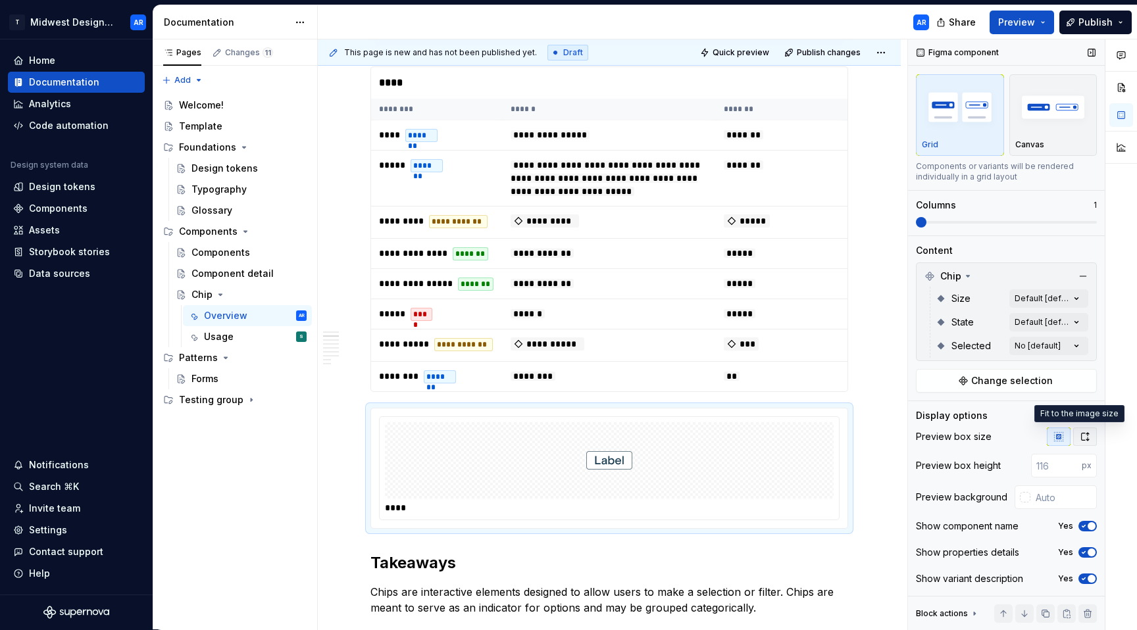
click at [1079, 437] on icon "button" at bounding box center [1084, 437] width 11 height 11
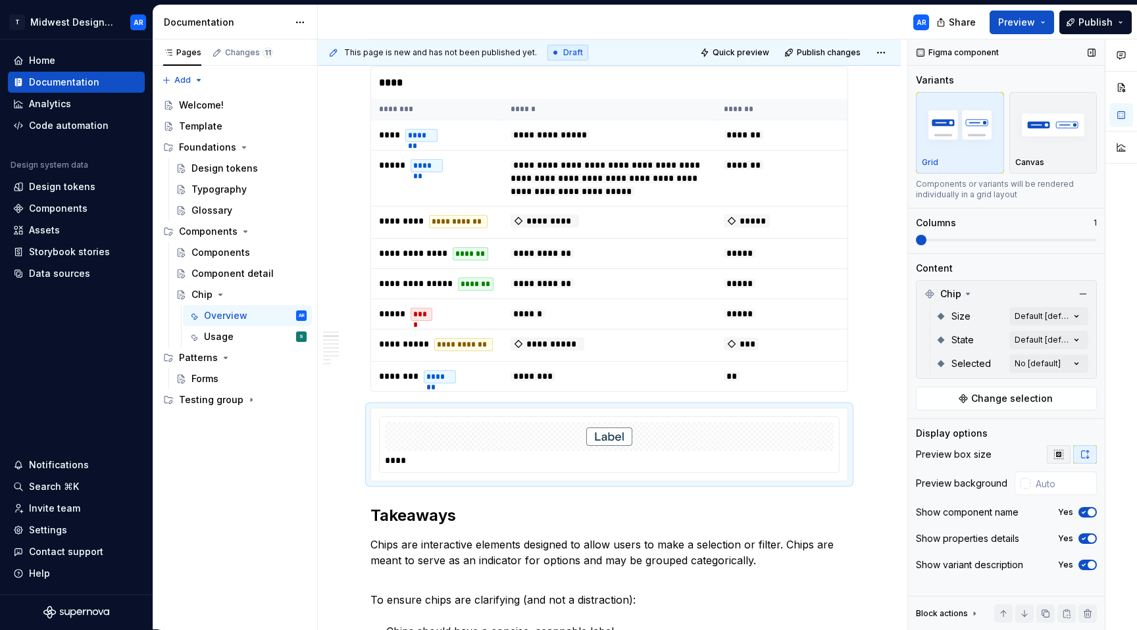
click at [1068, 459] on button "button" at bounding box center [1059, 454] width 24 height 18
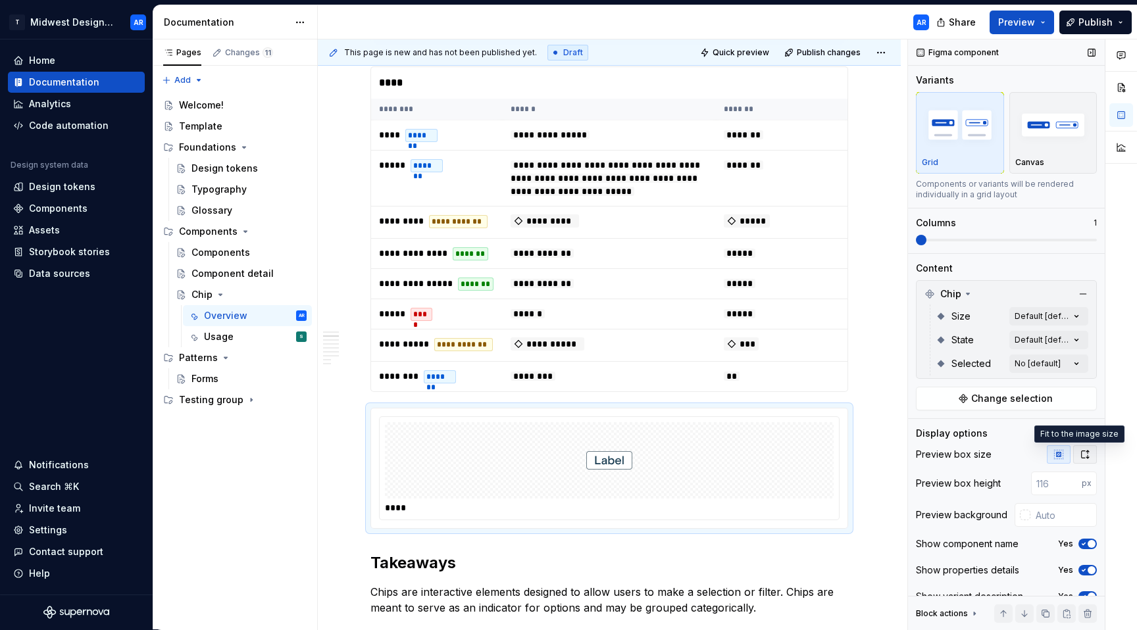
click at [1073, 455] on button "button" at bounding box center [1085, 454] width 24 height 18
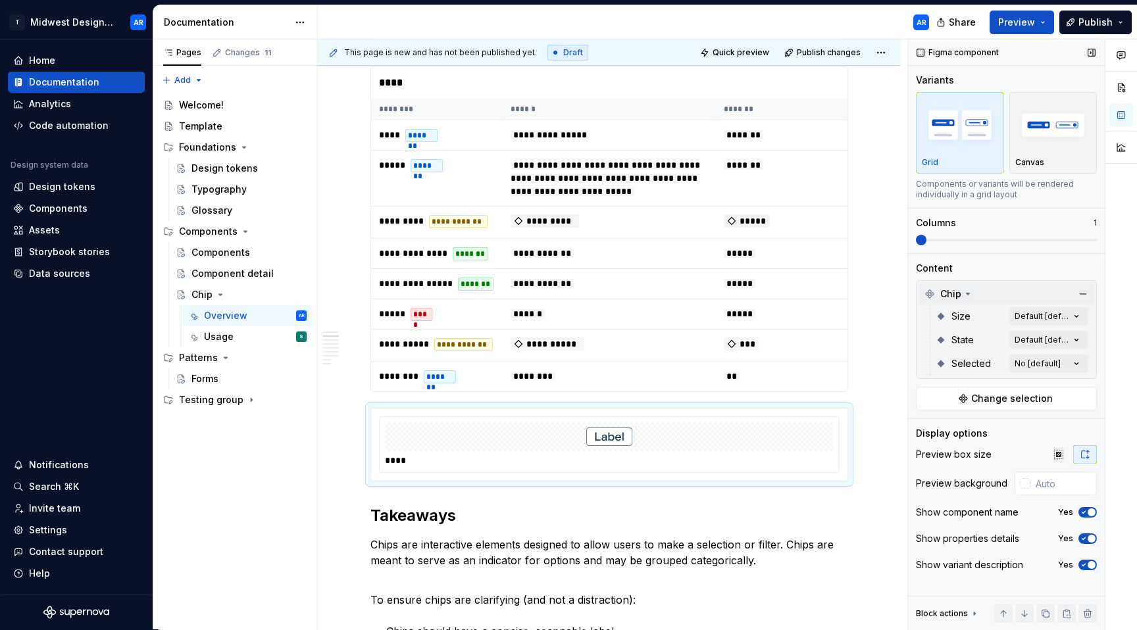
click at [969, 294] on icon at bounding box center [967, 294] width 11 height 11
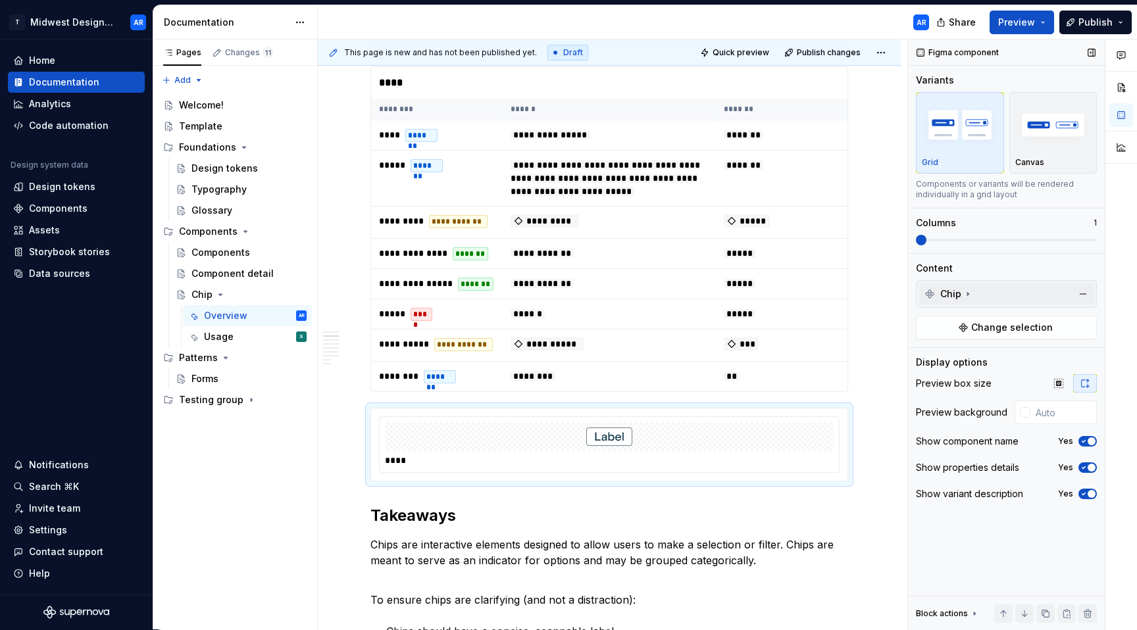
click at [968, 294] on icon at bounding box center [967, 294] width 11 height 11
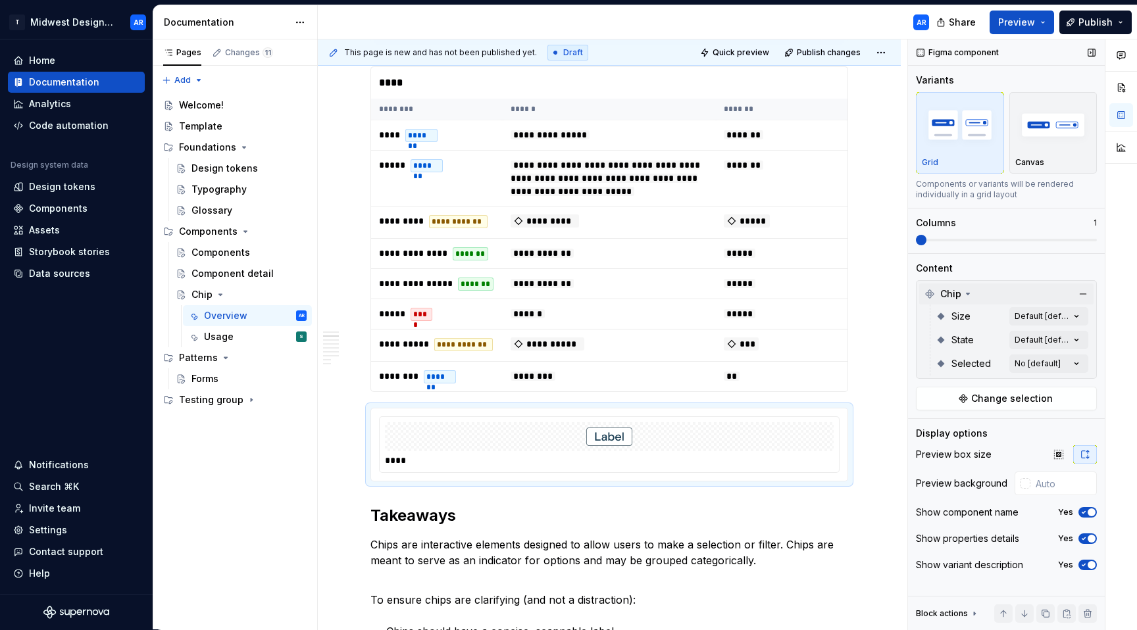
click at [1041, 367] on div "Comments Open comments No comments yet Select ‘Comment’ from the block context …" at bounding box center [1022, 334] width 229 height 591
click at [1039, 364] on div "Comments Open comments No comments yet Select ‘Comment’ from the block context …" at bounding box center [1022, 334] width 229 height 591
click at [1041, 342] on div "Comments Open comments No comments yet Select ‘Comment’ from the block context …" at bounding box center [1022, 334] width 229 height 591
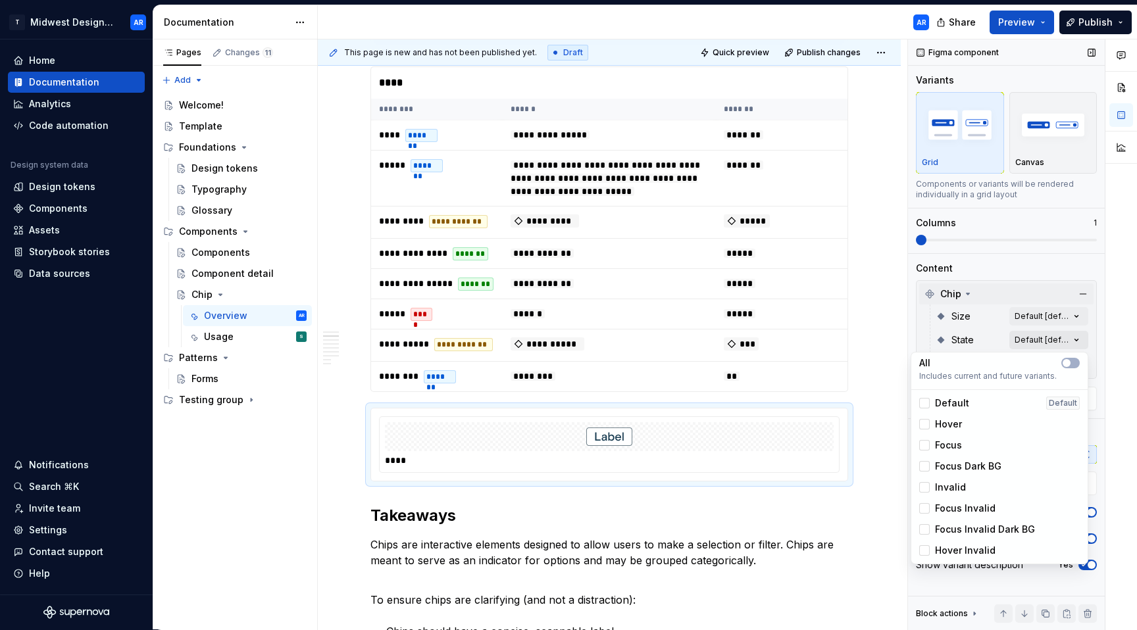
click at [1040, 343] on div "Comments Open comments No comments yet Select ‘Comment’ from the block context …" at bounding box center [1022, 334] width 229 height 591
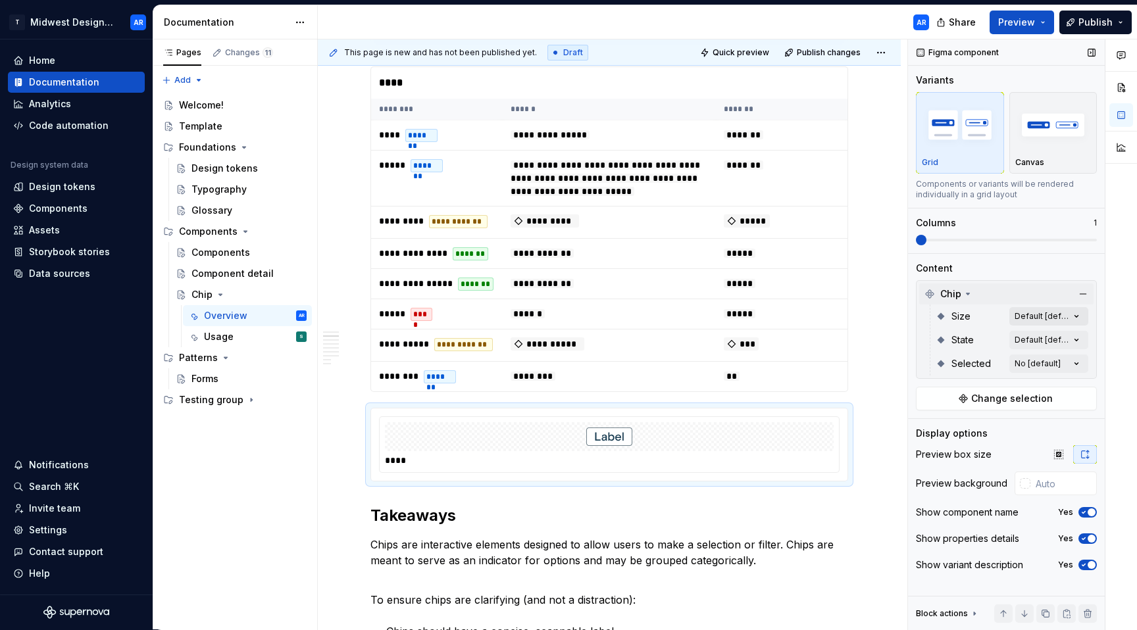
click at [1037, 314] on div "Comments Open comments No comments yet Select ‘Comment’ from the block context …" at bounding box center [1022, 334] width 229 height 591
click at [1051, 153] on div "Canvas" at bounding box center [1053, 133] width 76 height 70
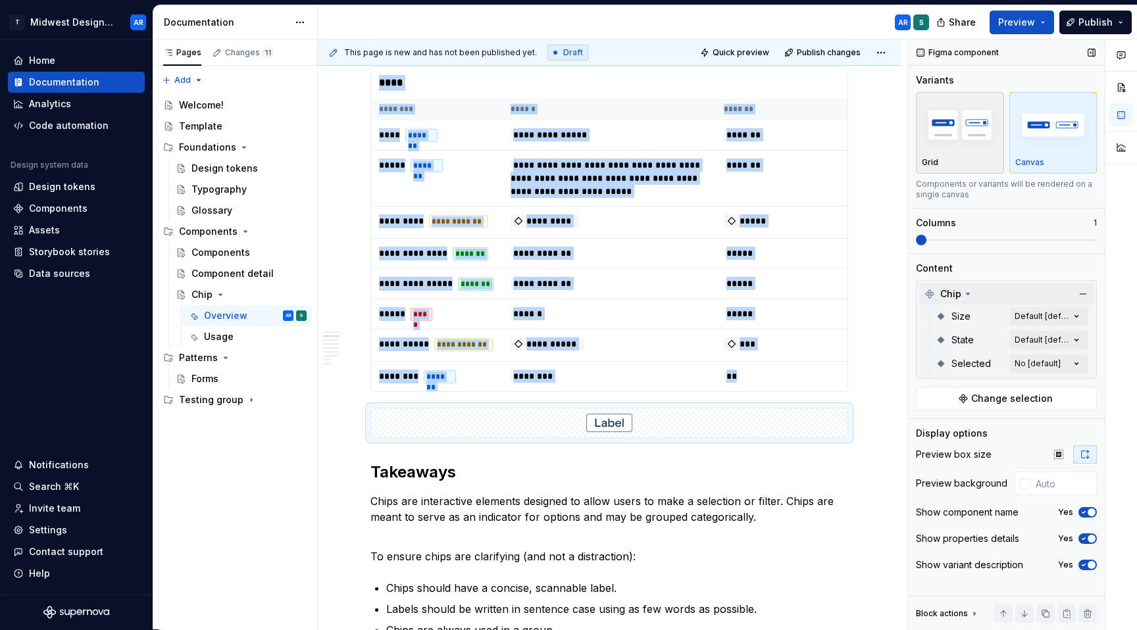
click at [977, 147] on img "button" at bounding box center [960, 125] width 76 height 48
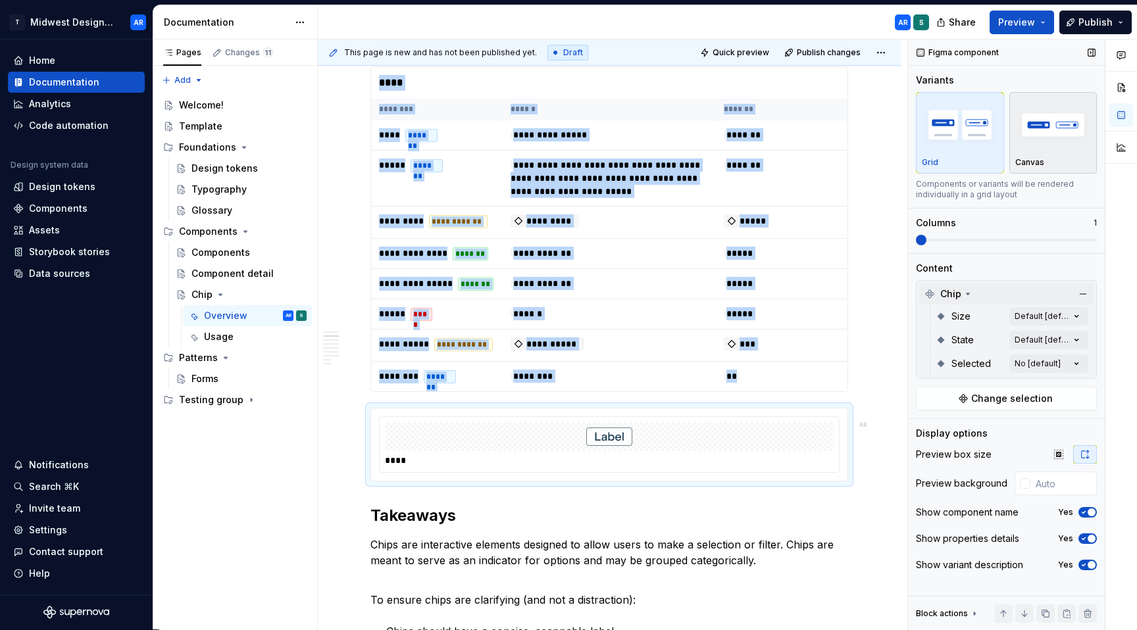
click at [1075, 155] on div "Canvas" at bounding box center [1053, 133] width 76 height 70
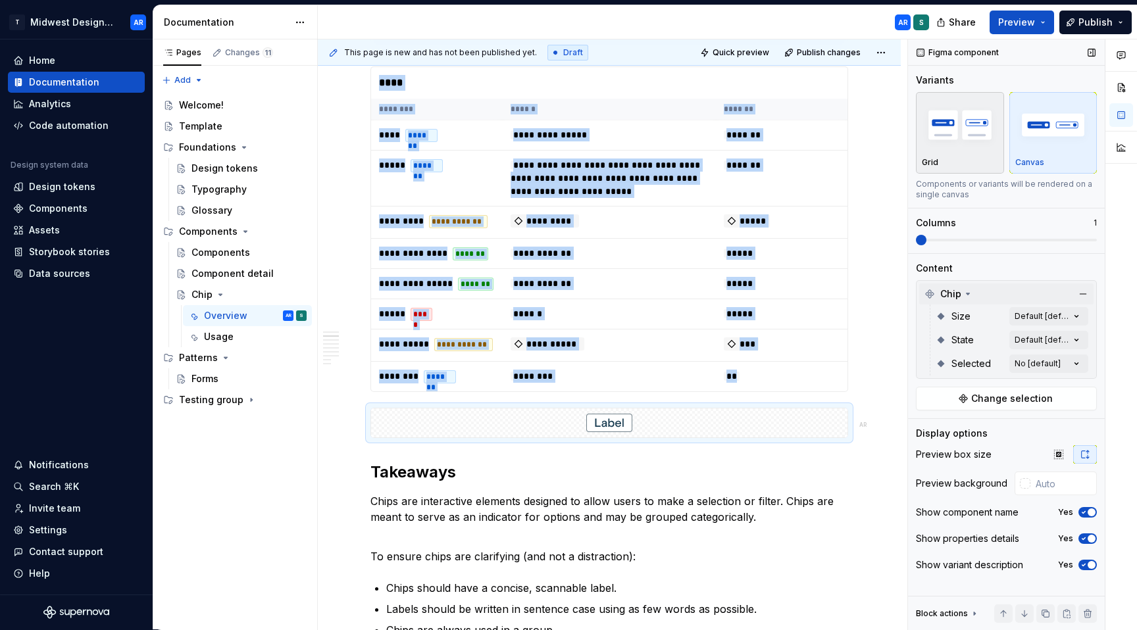
click at [971, 146] on img "button" at bounding box center [960, 125] width 76 height 48
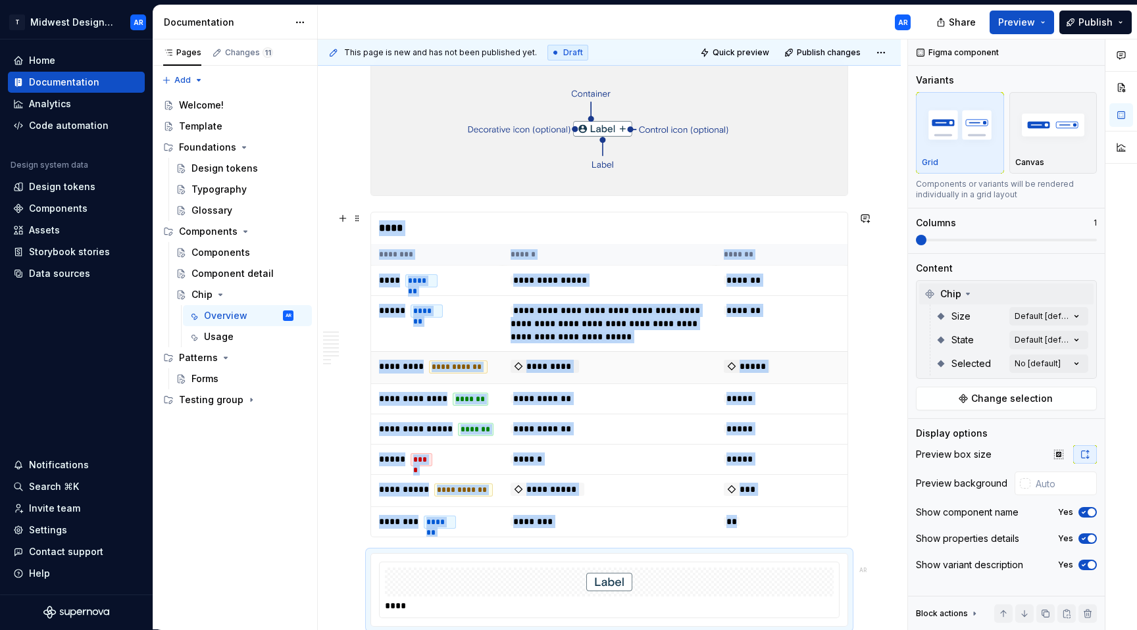
scroll to position [550, 0]
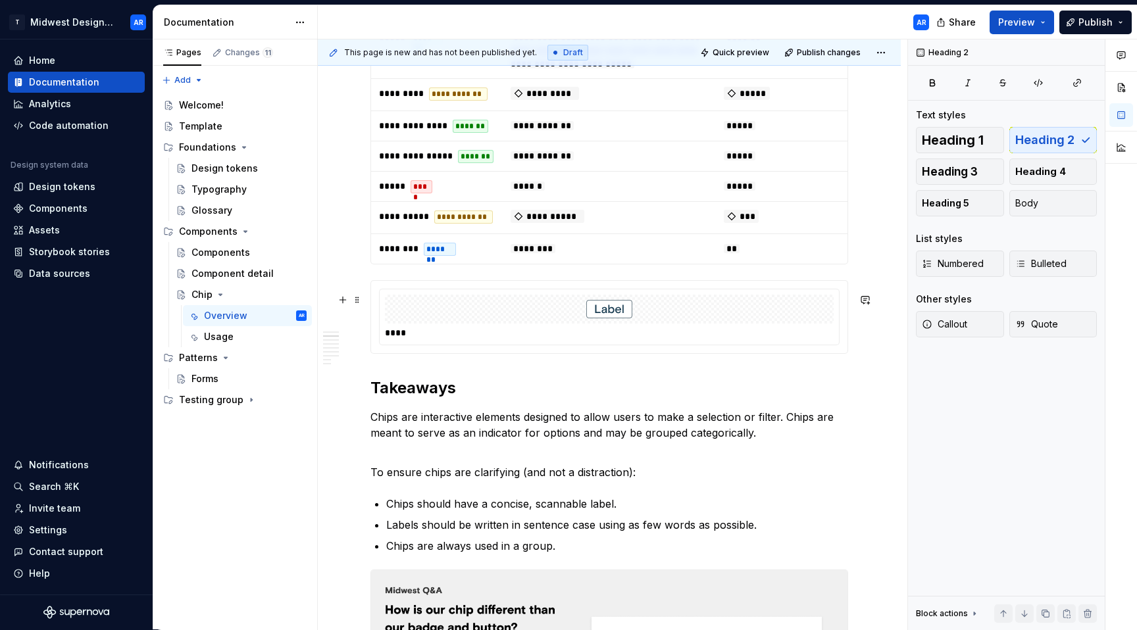
click at [416, 293] on div "****" at bounding box center [609, 317] width 478 height 74
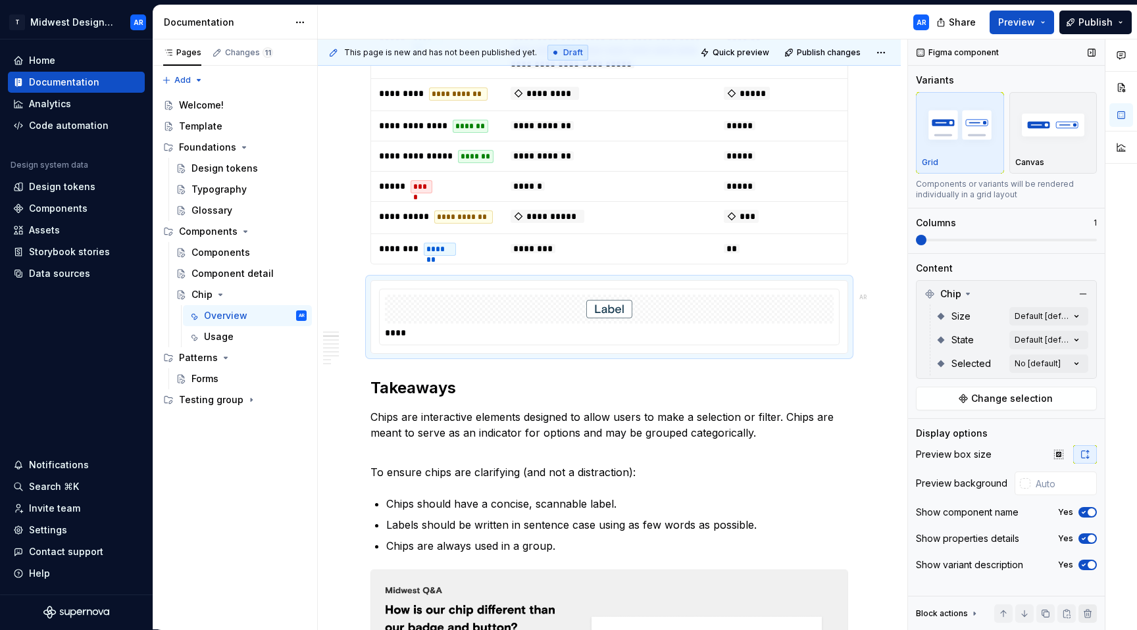
click at [1085, 613] on button "button" at bounding box center [1087, 614] width 18 height 18
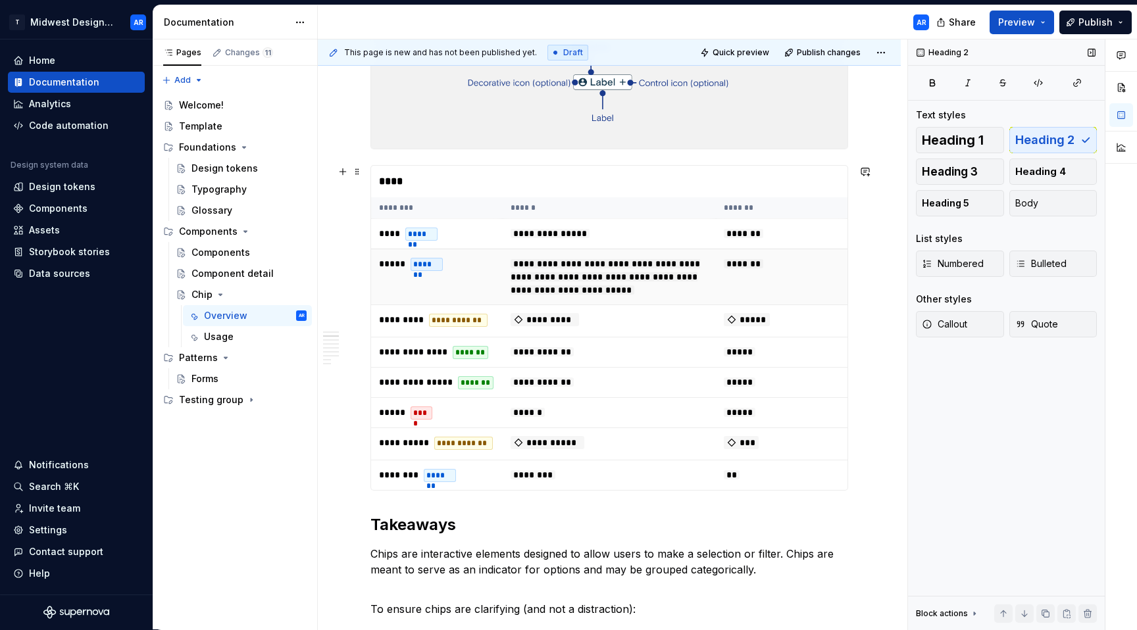
scroll to position [191, 0]
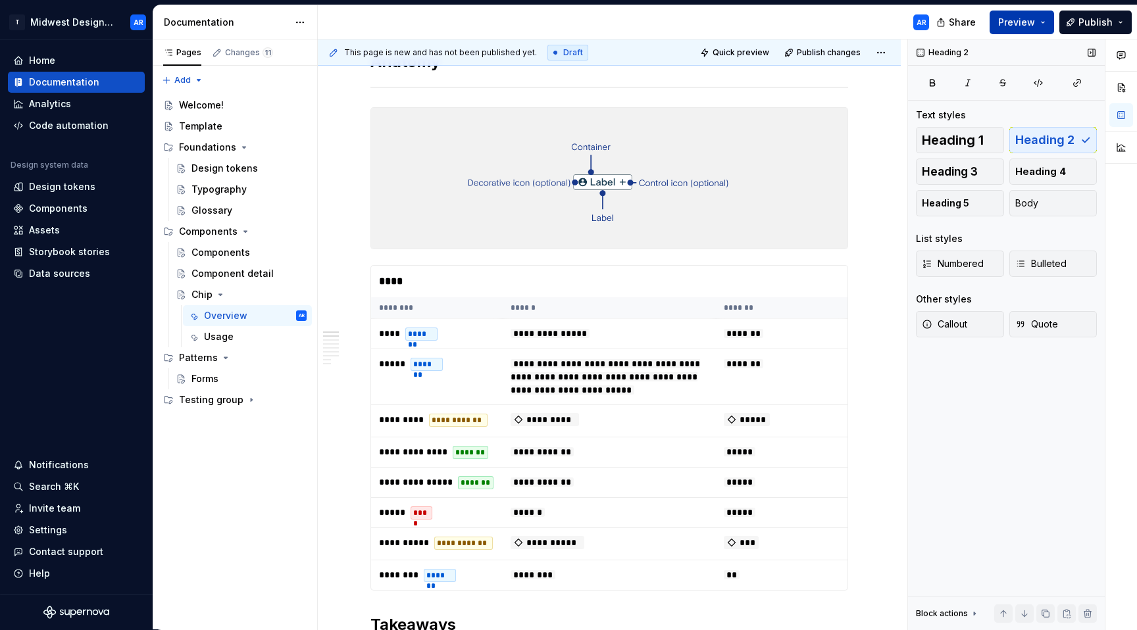
click at [997, 29] on button "Preview" at bounding box center [1021, 23] width 64 height 24
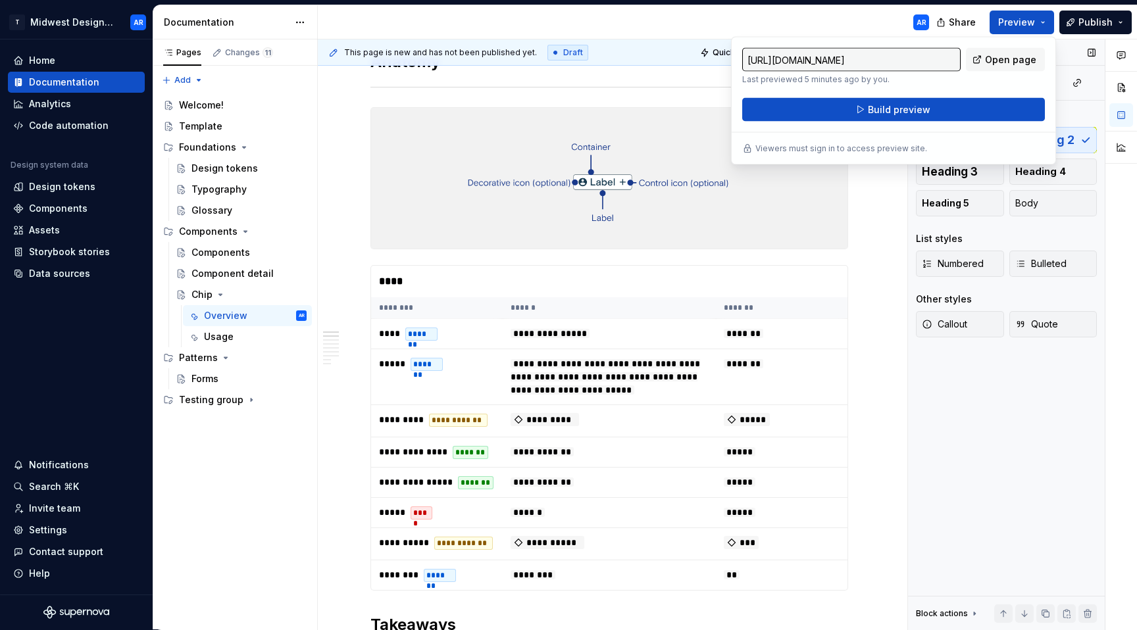
click at [851, 18] on div "AR" at bounding box center [629, 22] width 622 height 34
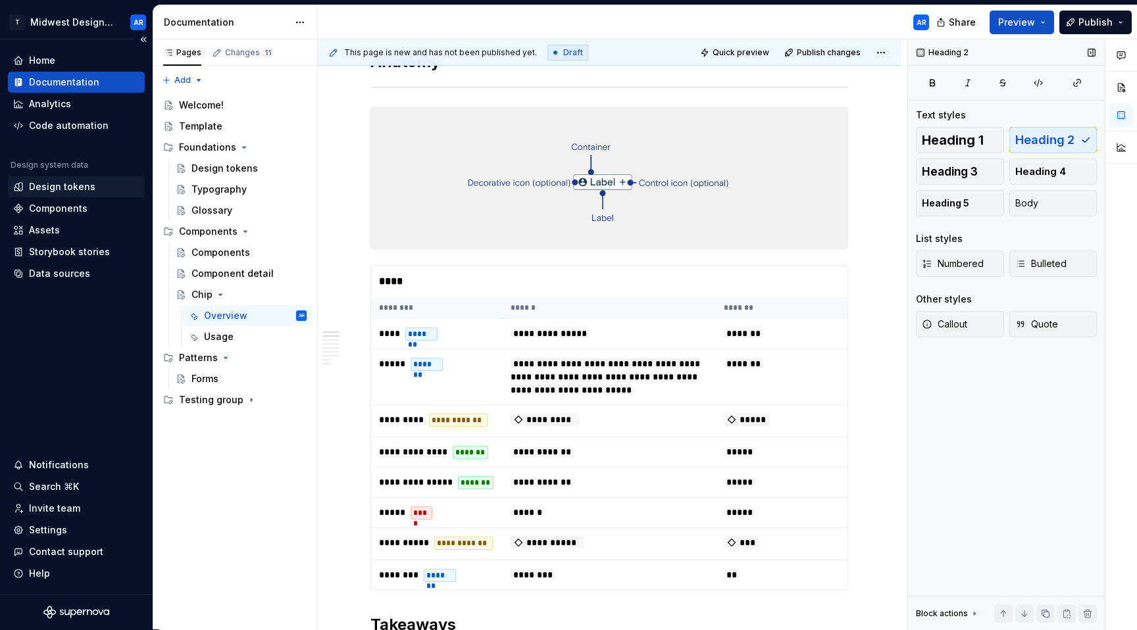
click at [93, 191] on div "Design tokens" at bounding box center [76, 186] width 126 height 13
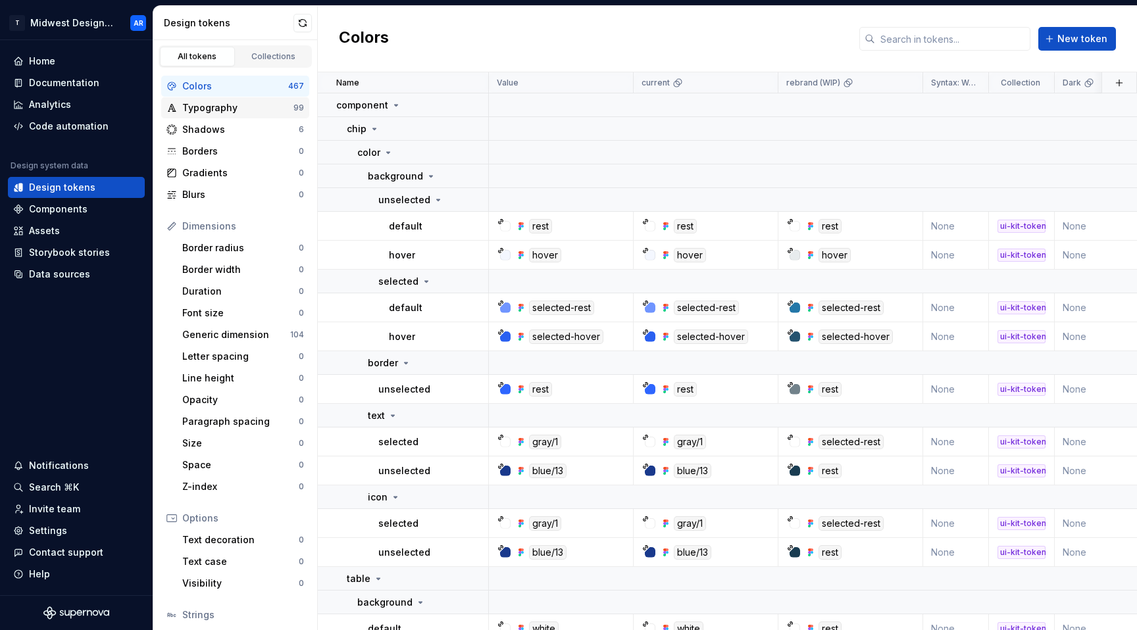
click at [245, 115] on div "Typography 99" at bounding box center [235, 107] width 148 height 21
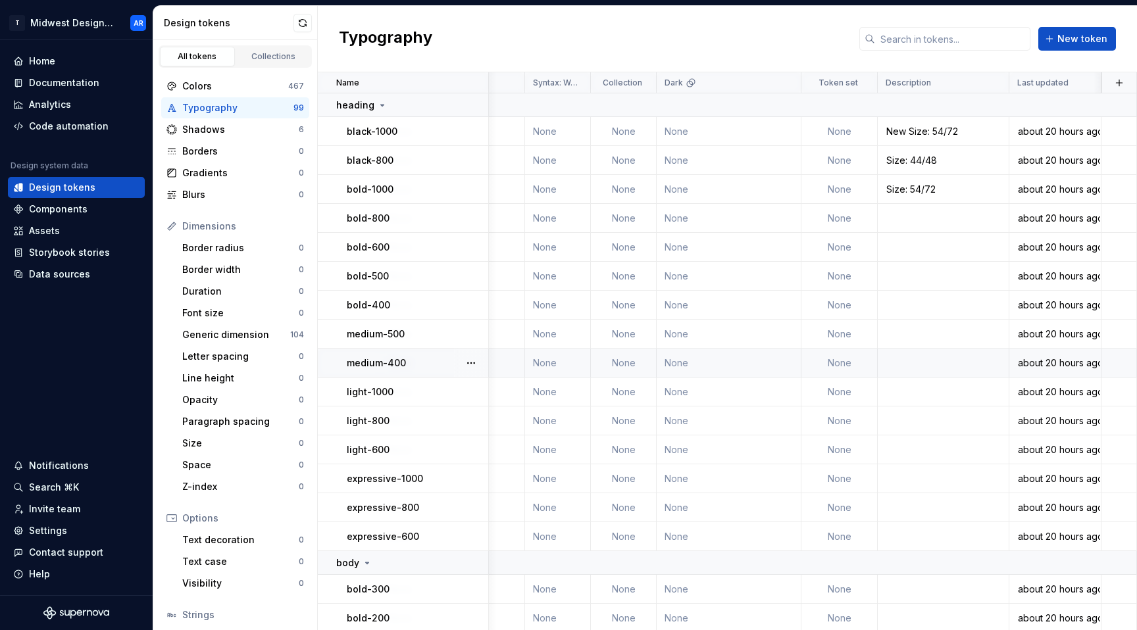
scroll to position [0, 405]
click at [470, 132] on button "button" at bounding box center [471, 131] width 18 height 18
click at [480, 159] on icon at bounding box center [475, 157] width 11 height 11
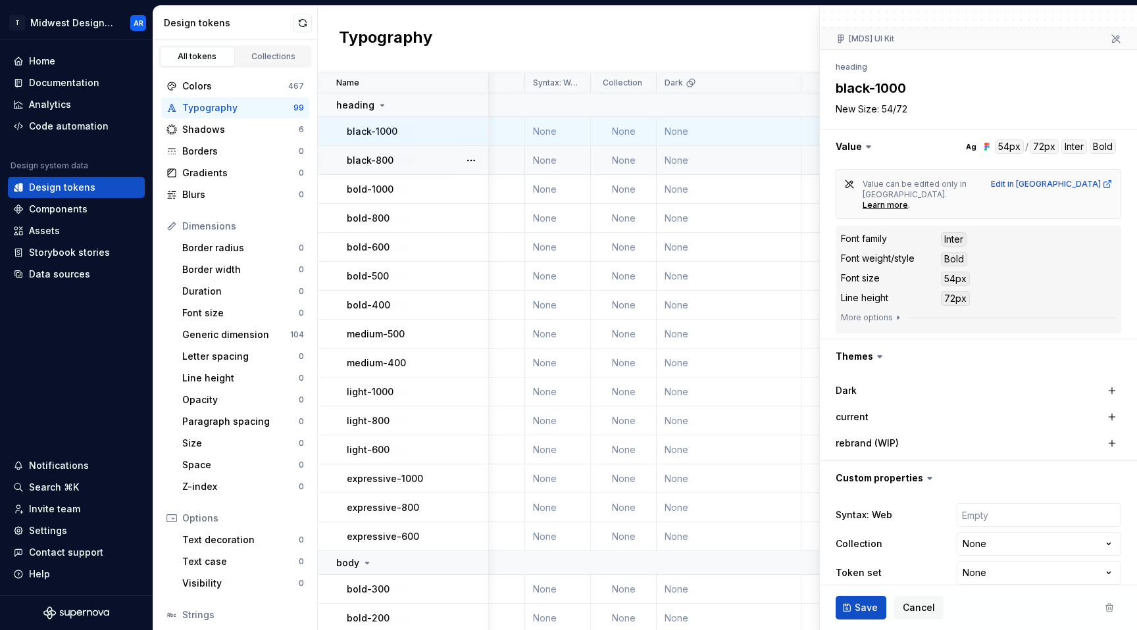
scroll to position [102, 0]
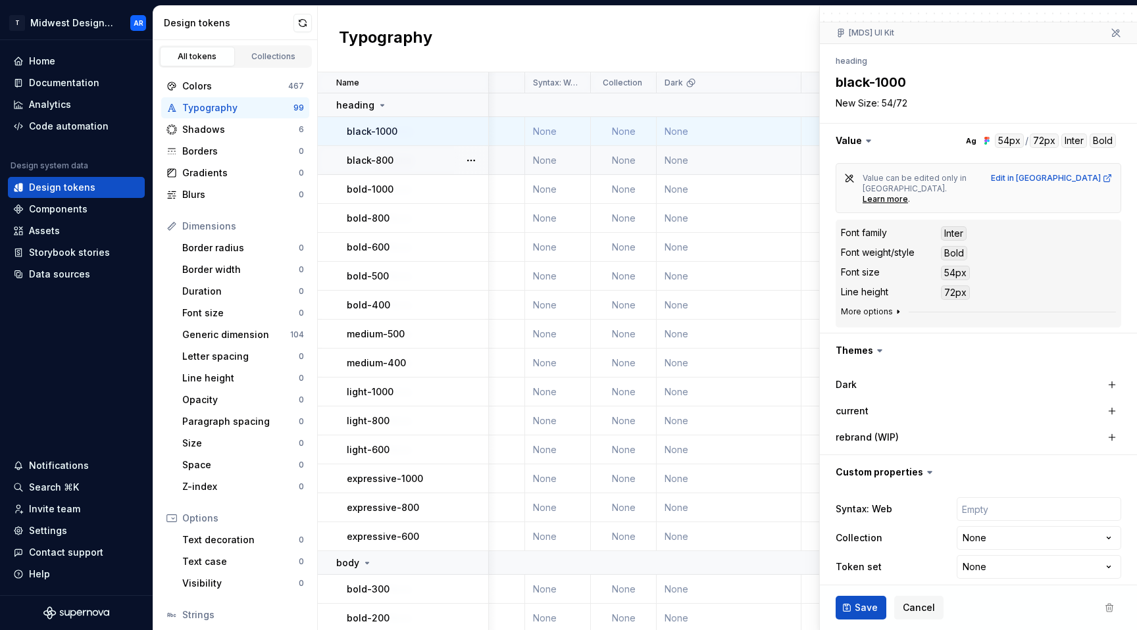
click at [879, 307] on button "More options" at bounding box center [872, 312] width 62 height 11
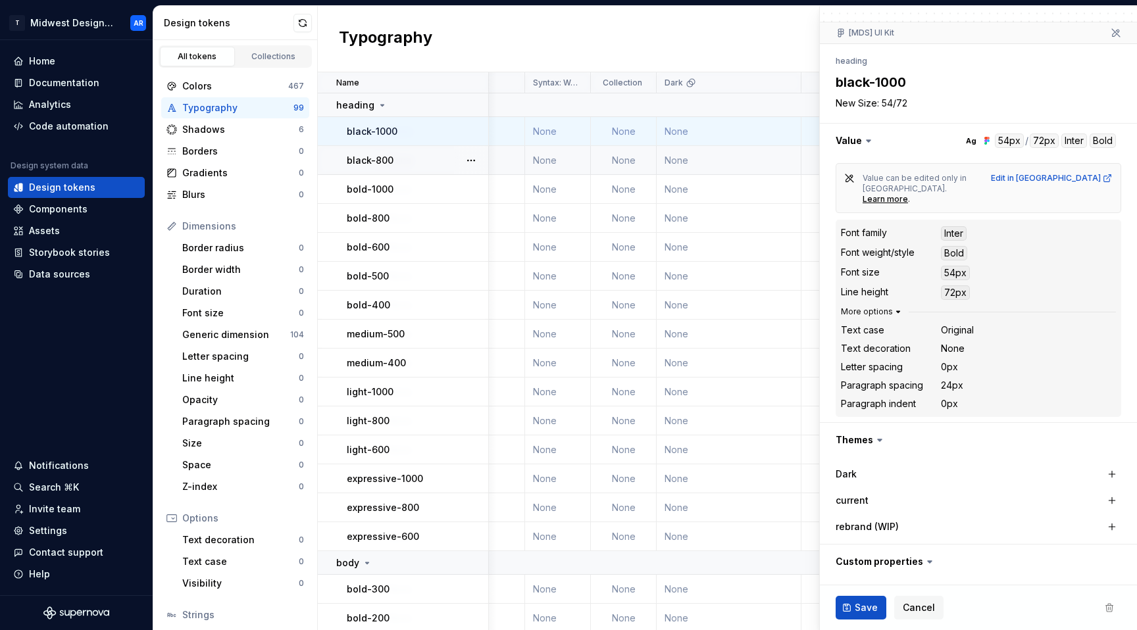
click at [879, 307] on button "More options" at bounding box center [872, 312] width 62 height 11
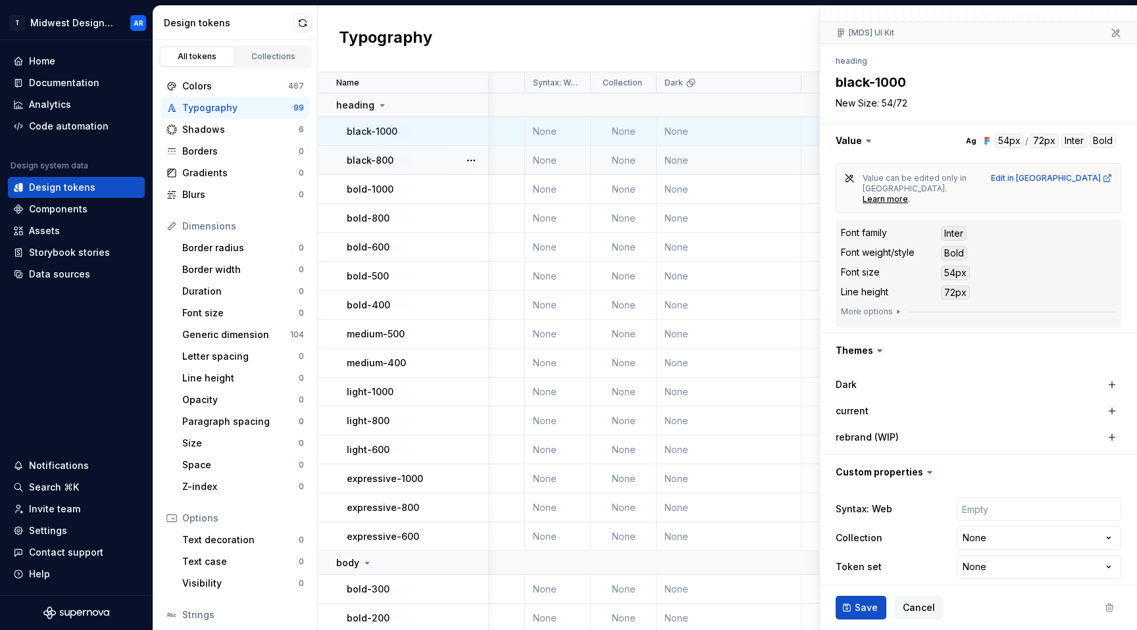
scroll to position [0, 0]
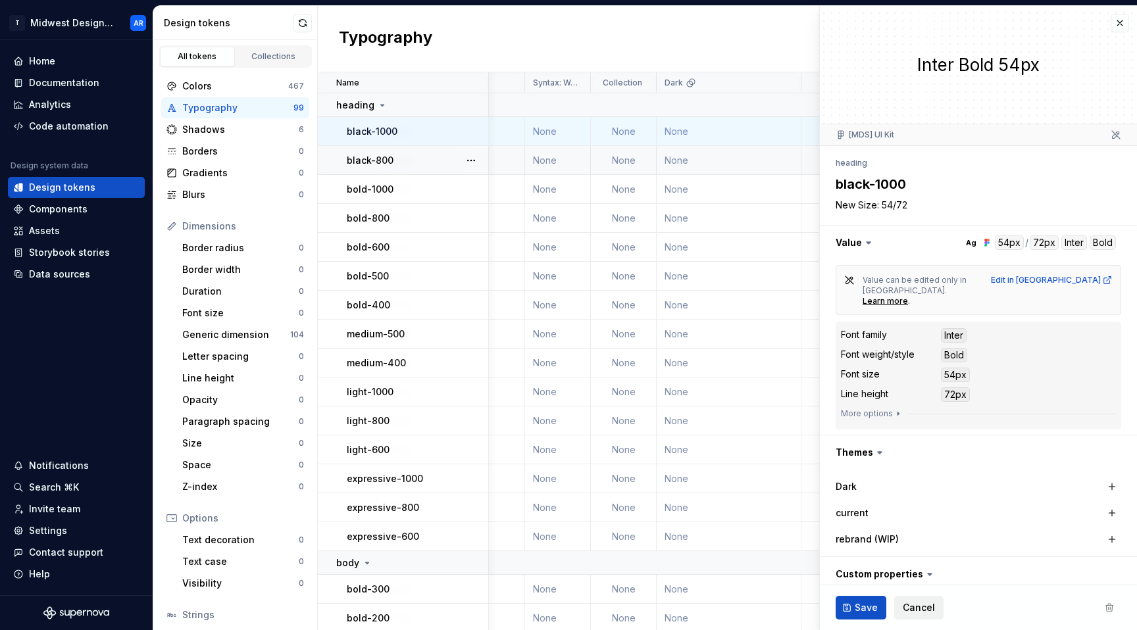
click at [912, 605] on span "Cancel" at bounding box center [919, 607] width 32 height 13
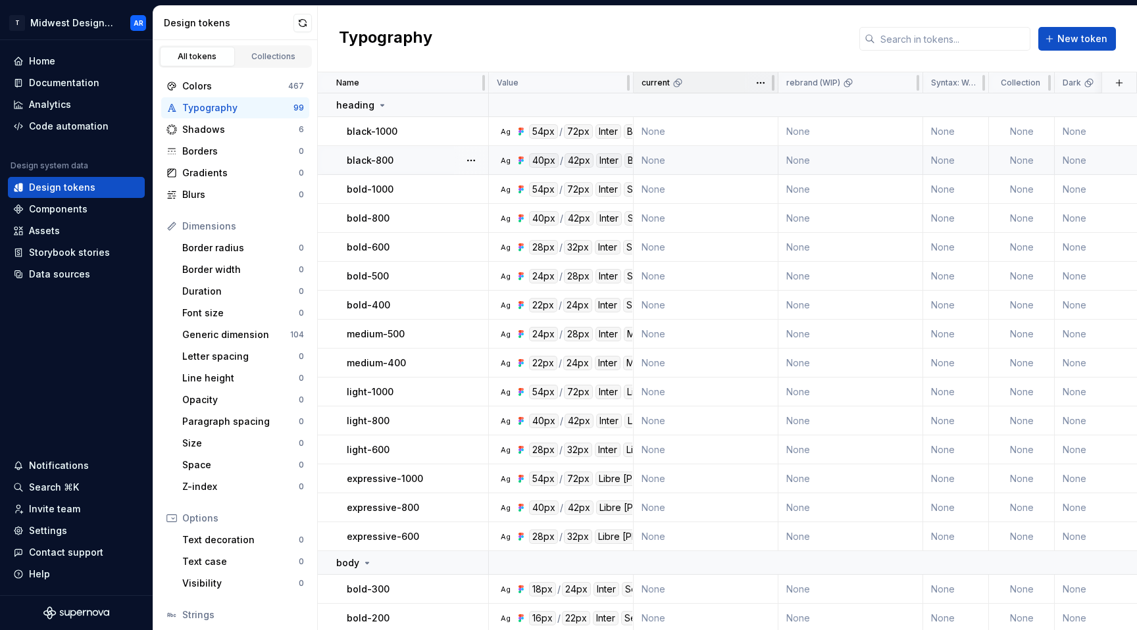
click at [678, 86] on icon at bounding box center [677, 83] width 11 height 11
click at [756, 84] on html "T Midwest Design System AR Home Documentation Analytics Code automation Design …" at bounding box center [568, 315] width 1137 height 630
click at [753, 61] on html "T Midwest Design System AR Home Documentation Analytics Code automation Design …" at bounding box center [568, 315] width 1137 height 630
click at [229, 84] on div "Colors" at bounding box center [235, 86] width 106 height 13
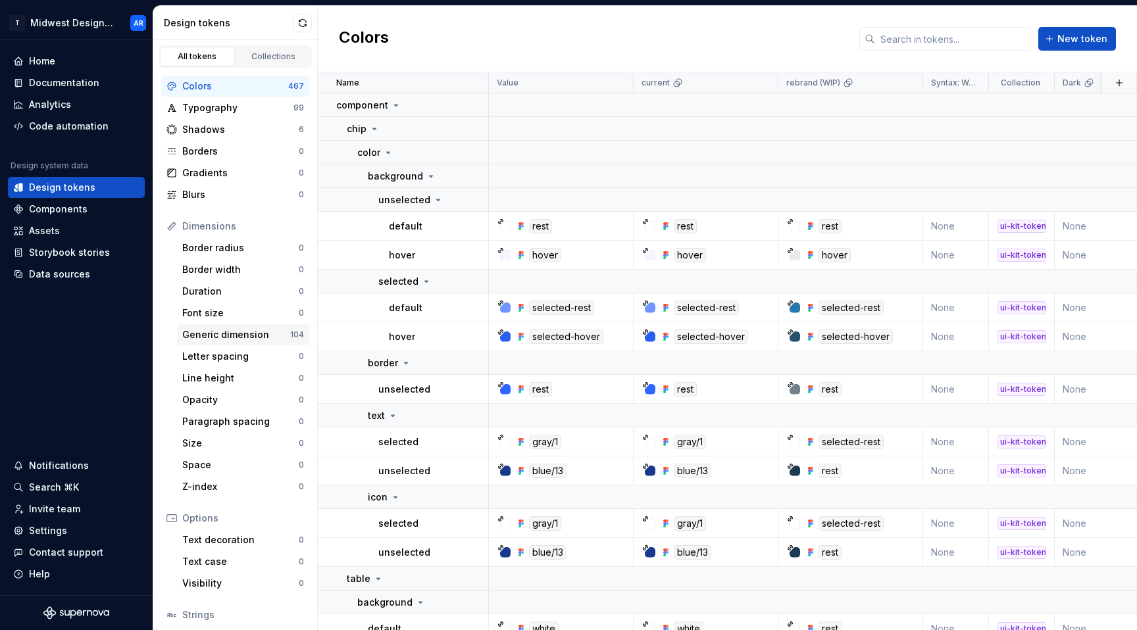
scroll to position [90, 0]
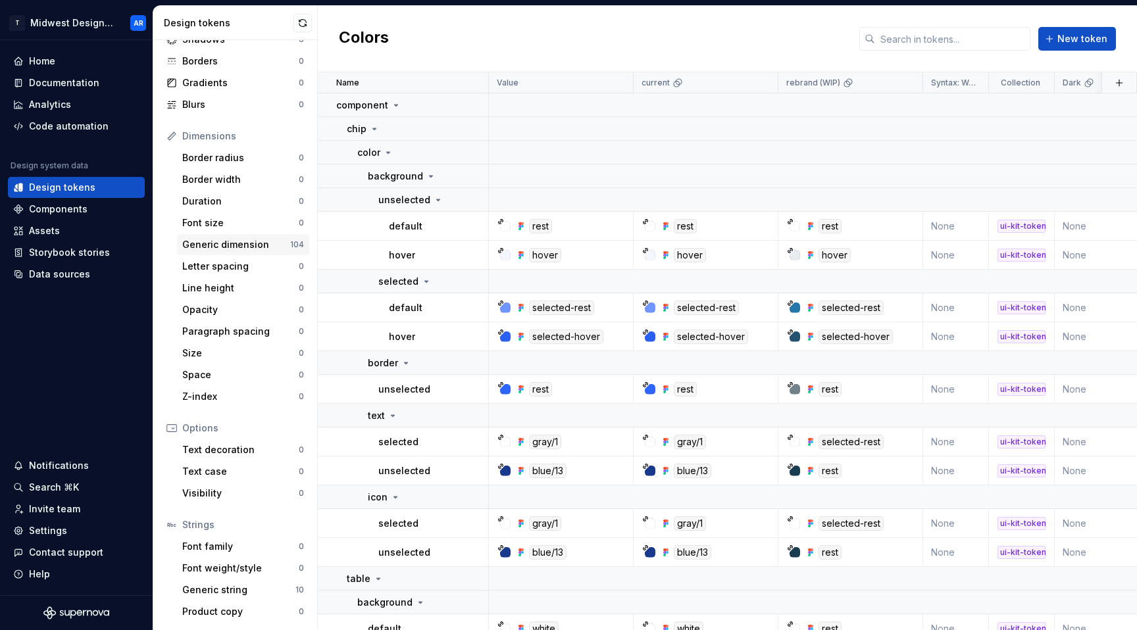
click at [255, 243] on div "Generic dimension" at bounding box center [236, 244] width 108 height 13
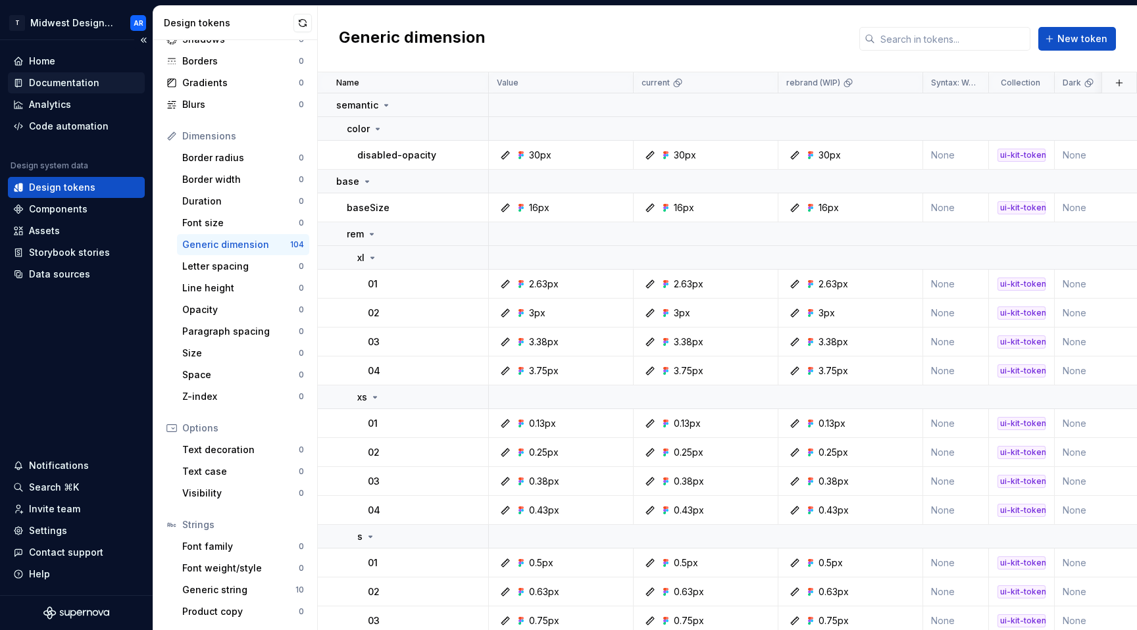
click at [82, 82] on div "Documentation" at bounding box center [64, 82] width 70 height 13
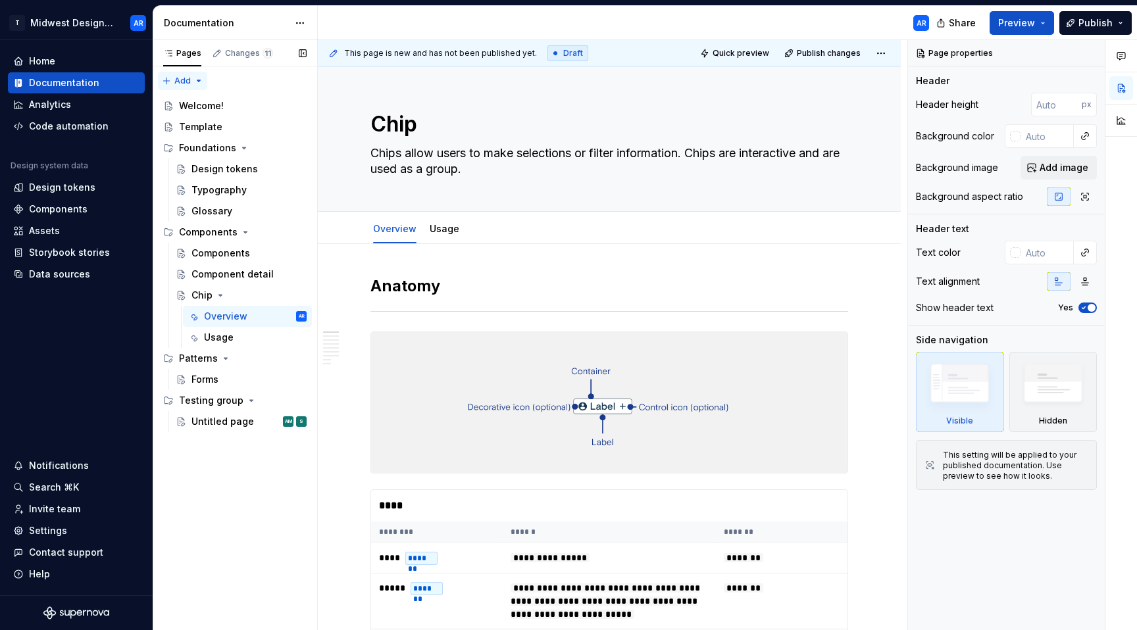
click at [188, 79] on div "Pages Changes 11 Add Accessibility guide for tree Page tree. Navigate the tree …" at bounding box center [235, 335] width 164 height 591
click at [188, 81] on div "Pages Changes 11 Add Accessibility guide for tree Page tree. Navigate the tree …" at bounding box center [235, 335] width 164 height 591
click at [207, 124] on div "Template" at bounding box center [200, 126] width 43 height 13
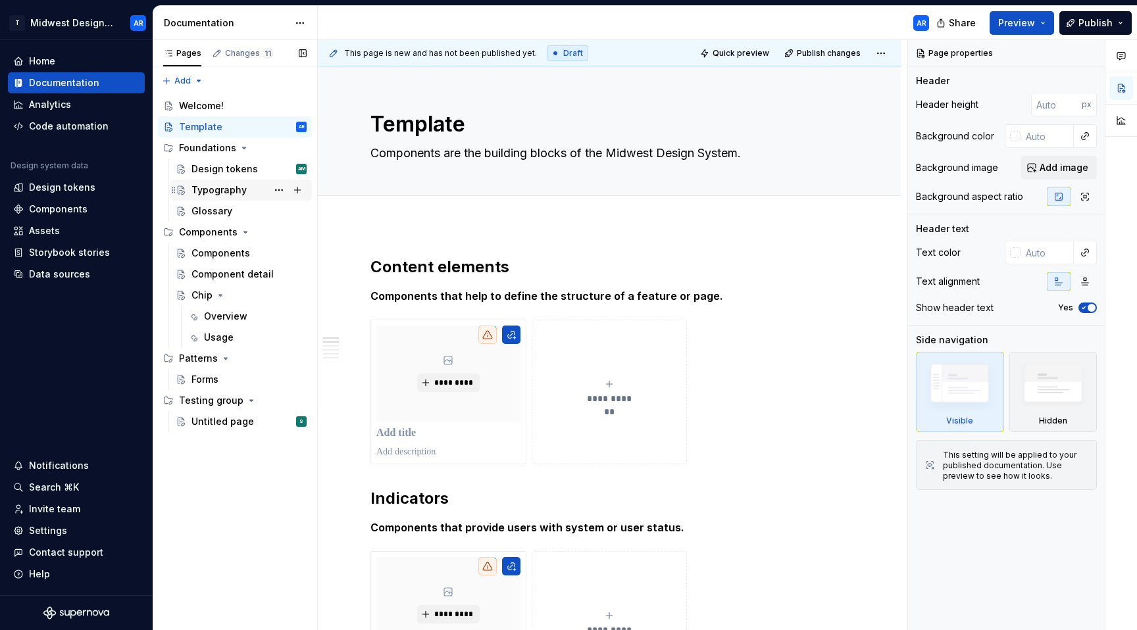
click at [230, 183] on div "Typography" at bounding box center [248, 190] width 115 height 18
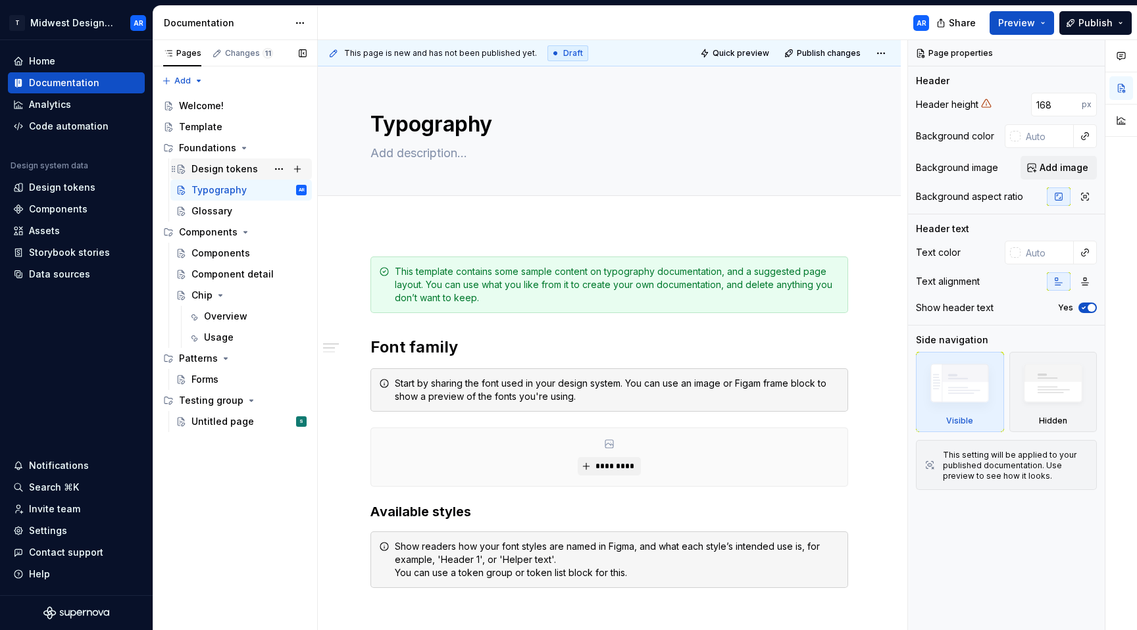
click at [245, 177] on div "Design tokens AM" at bounding box center [248, 169] width 115 height 18
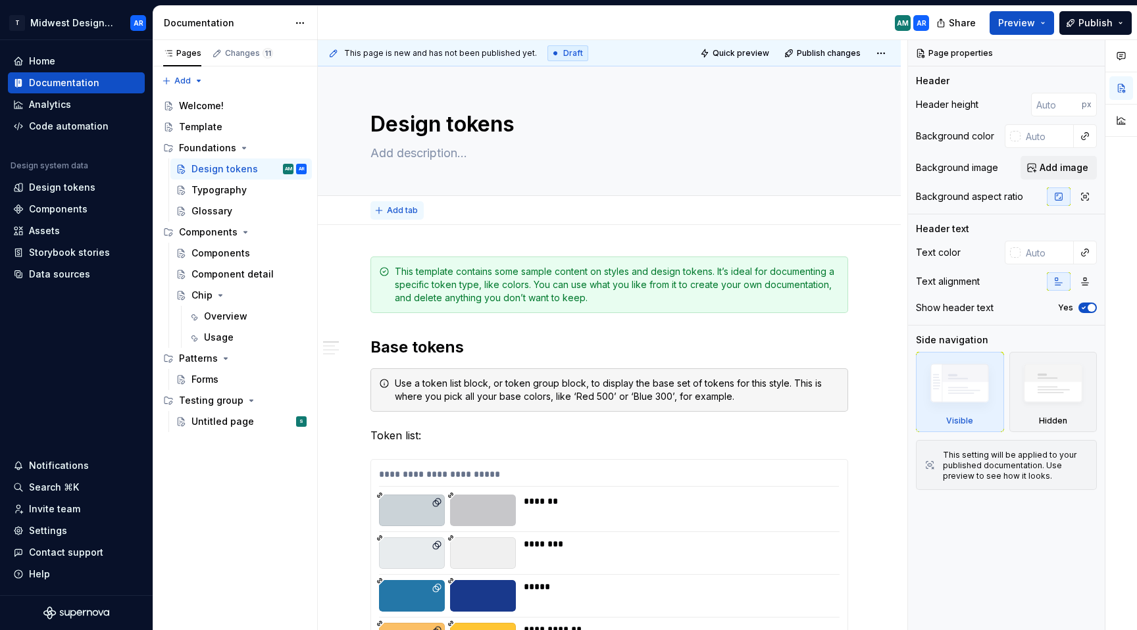
click at [395, 205] on span "Add tab" at bounding box center [402, 210] width 31 height 11
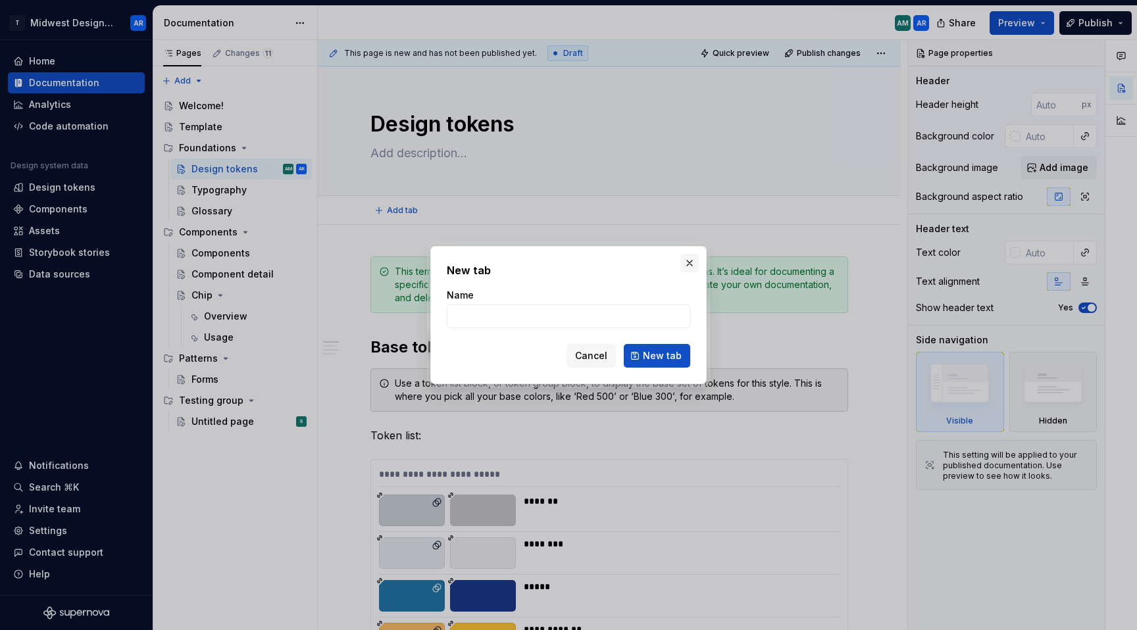
click at [688, 267] on button "button" at bounding box center [689, 263] width 18 height 18
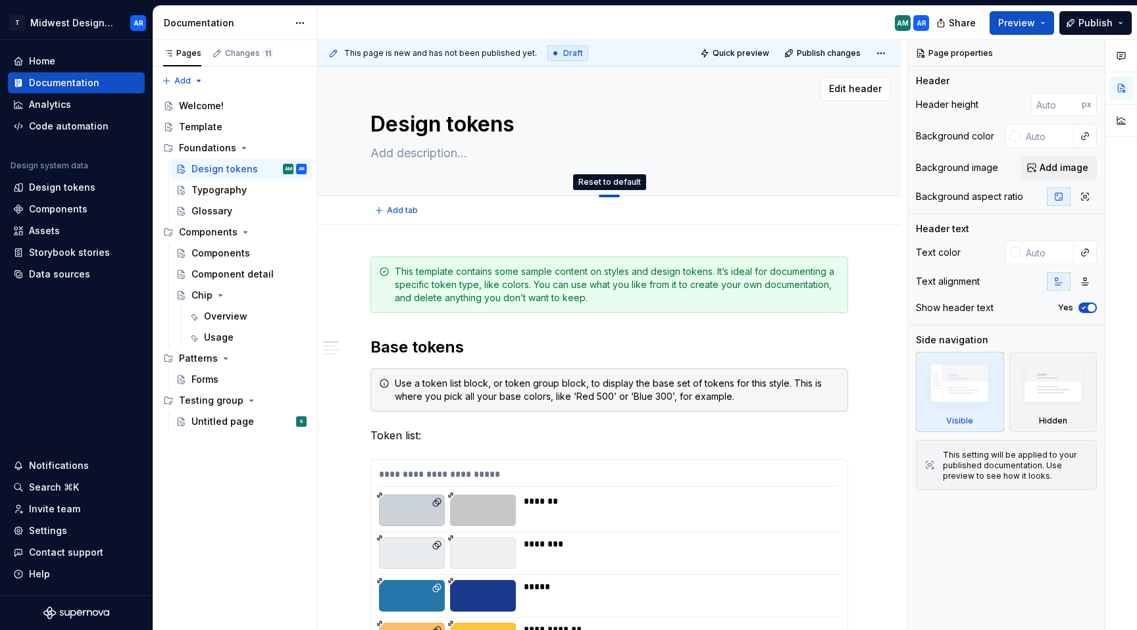
click at [605, 192] on div "Reset to default" at bounding box center [609, 184] width 92 height 21
click at [608, 133] on textarea "Design tokens" at bounding box center [607, 125] width 478 height 32
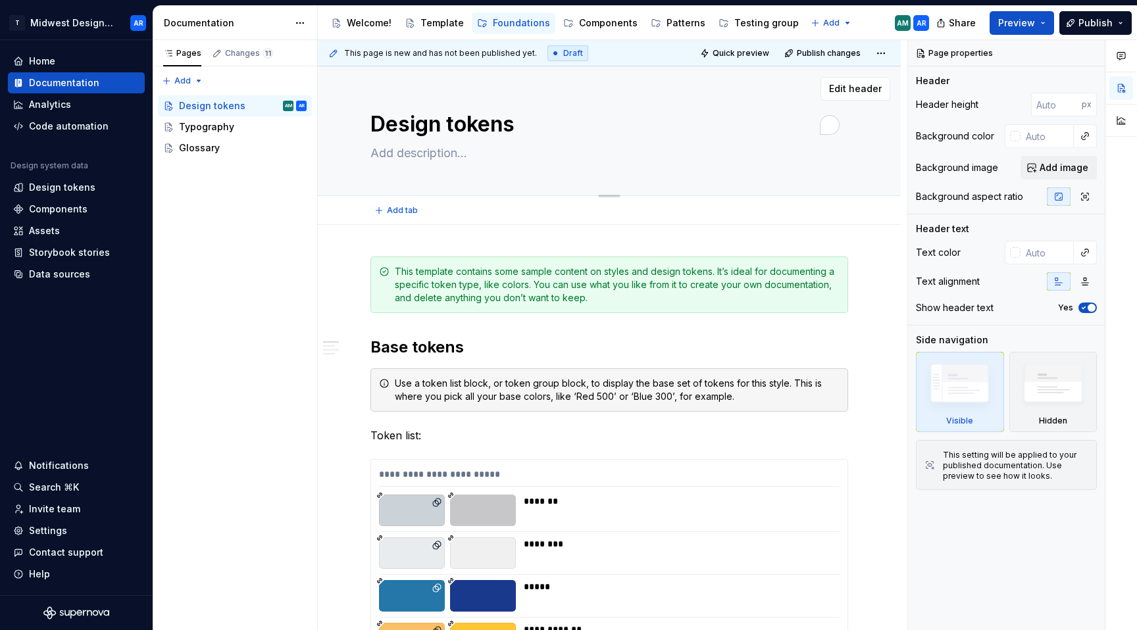
click at [568, 91] on div "Edit header" at bounding box center [604, 89] width 572 height 24
click at [90, 103] on div "Analytics" at bounding box center [76, 104] width 126 height 13
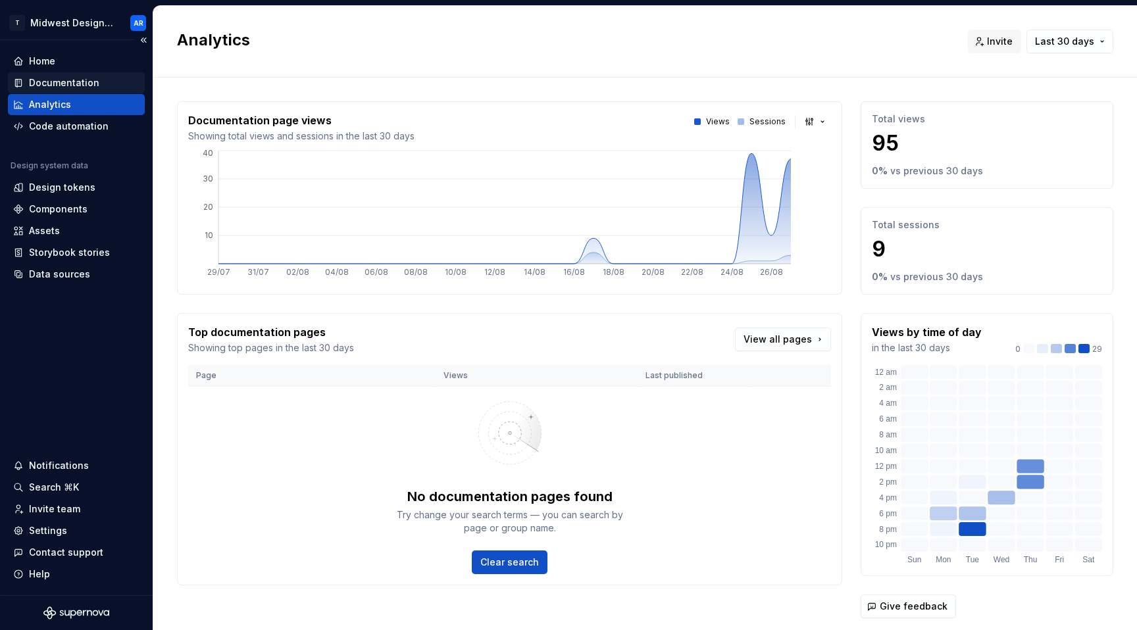
click at [76, 84] on div "Documentation" at bounding box center [64, 82] width 70 height 13
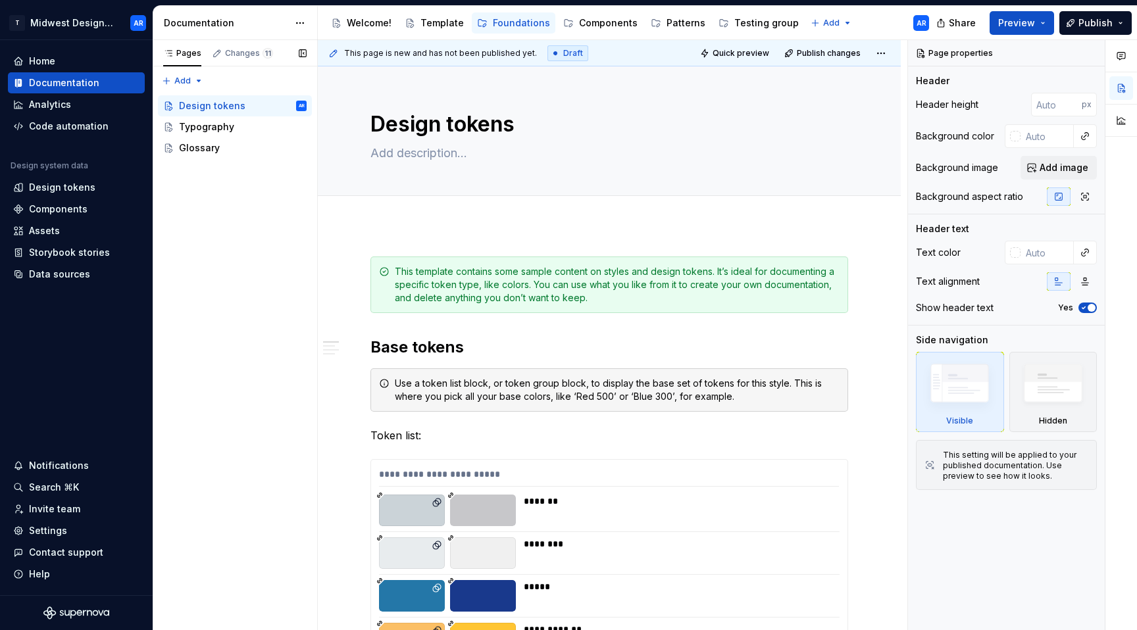
click at [248, 285] on div "Pages Changes 11 Add Accessibility guide for tree Page tree. Navigate the tree …" at bounding box center [235, 335] width 164 height 591
click at [29, 107] on div "Analytics" at bounding box center [50, 104] width 42 height 13
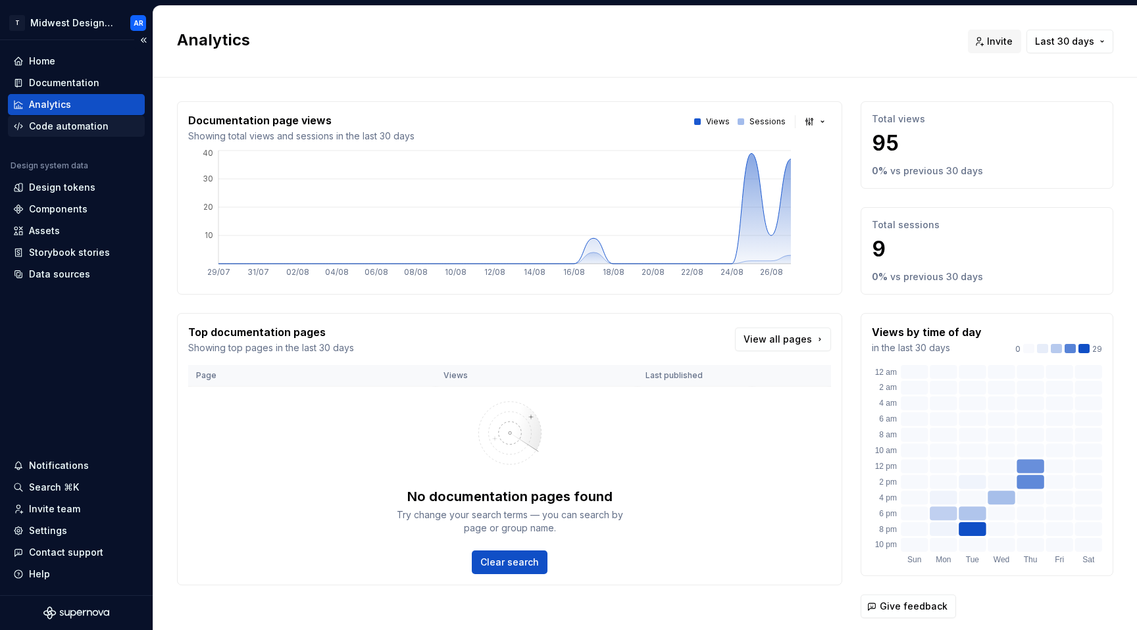
click at [57, 124] on div "Code automation" at bounding box center [69, 126] width 80 height 13
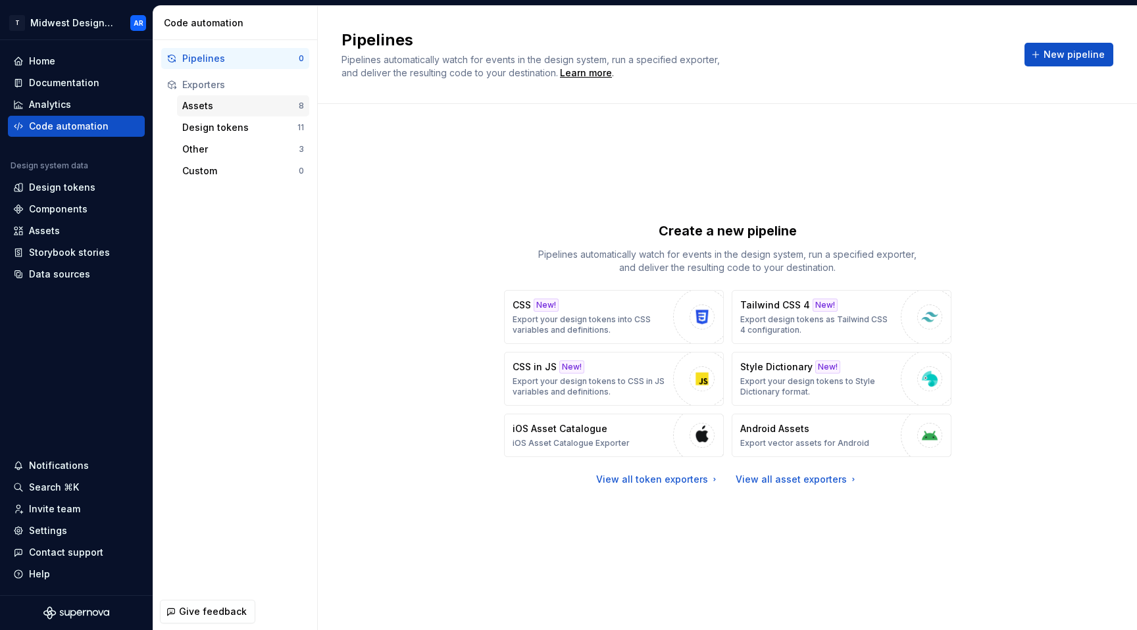
click at [214, 112] on div "Assets" at bounding box center [240, 105] width 116 height 13
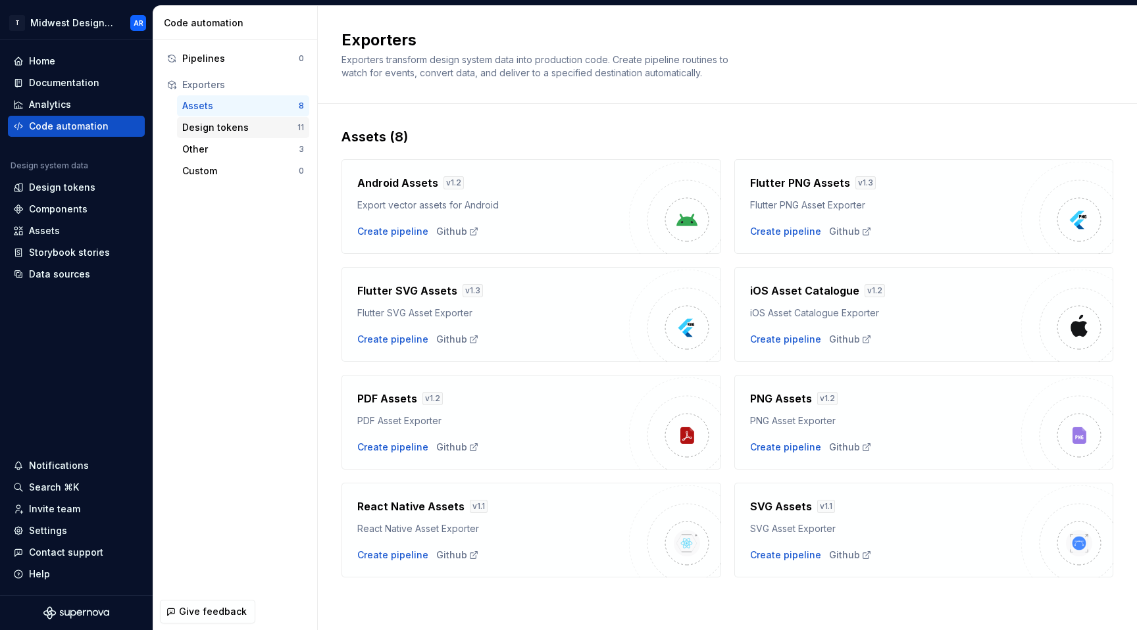
click at [234, 129] on div "Design tokens" at bounding box center [239, 127] width 115 height 13
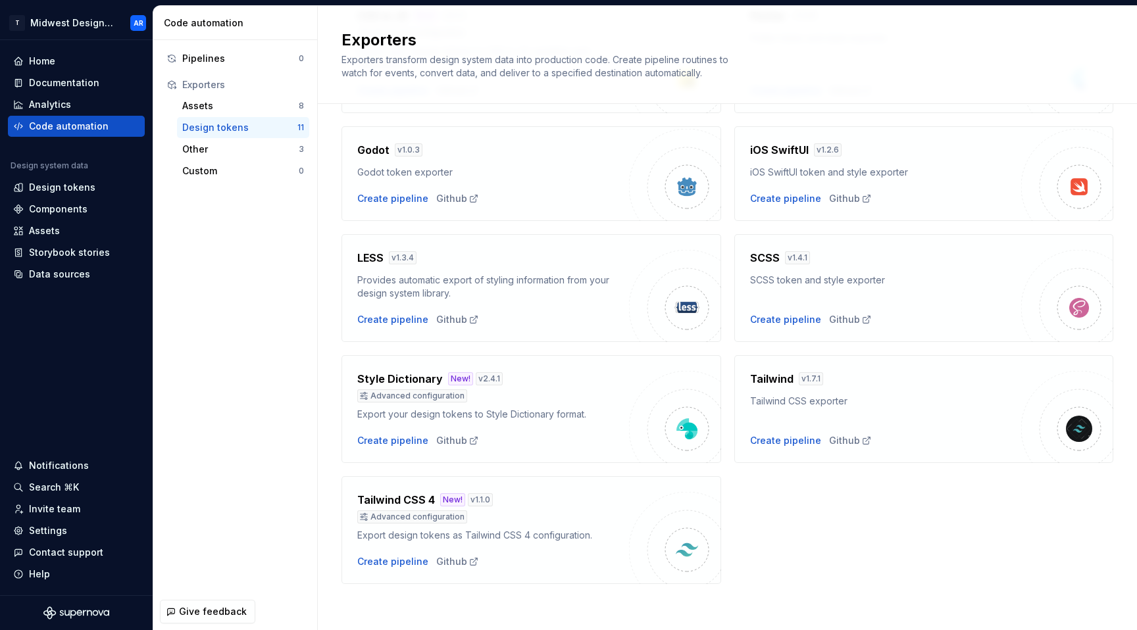
scroll to position [292, 0]
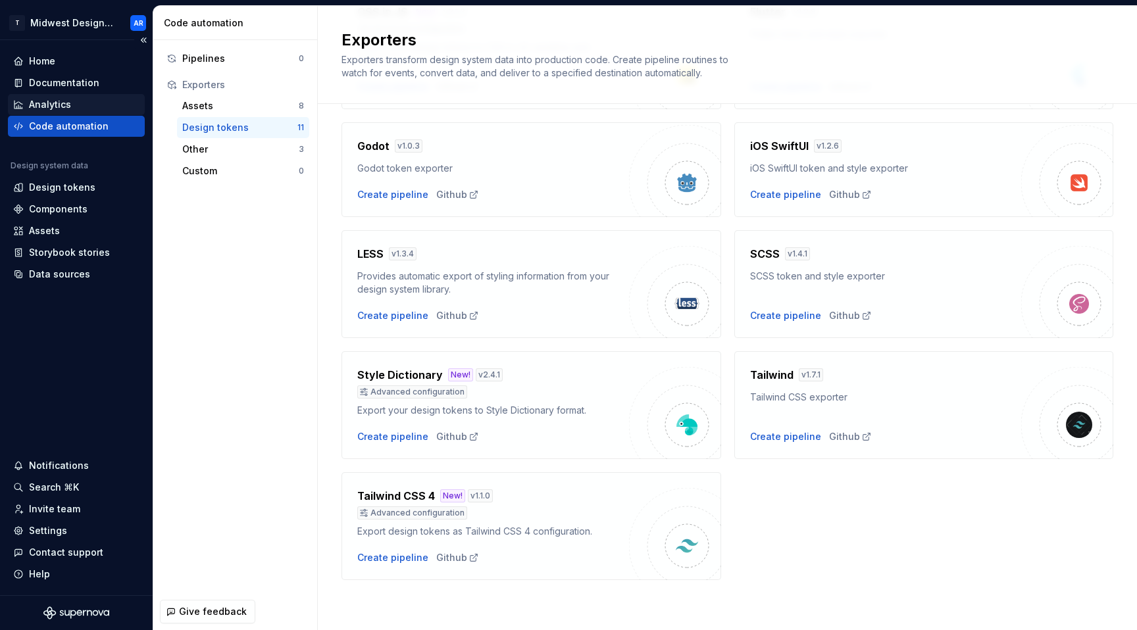
click at [50, 102] on div "Analytics" at bounding box center [50, 104] width 42 height 13
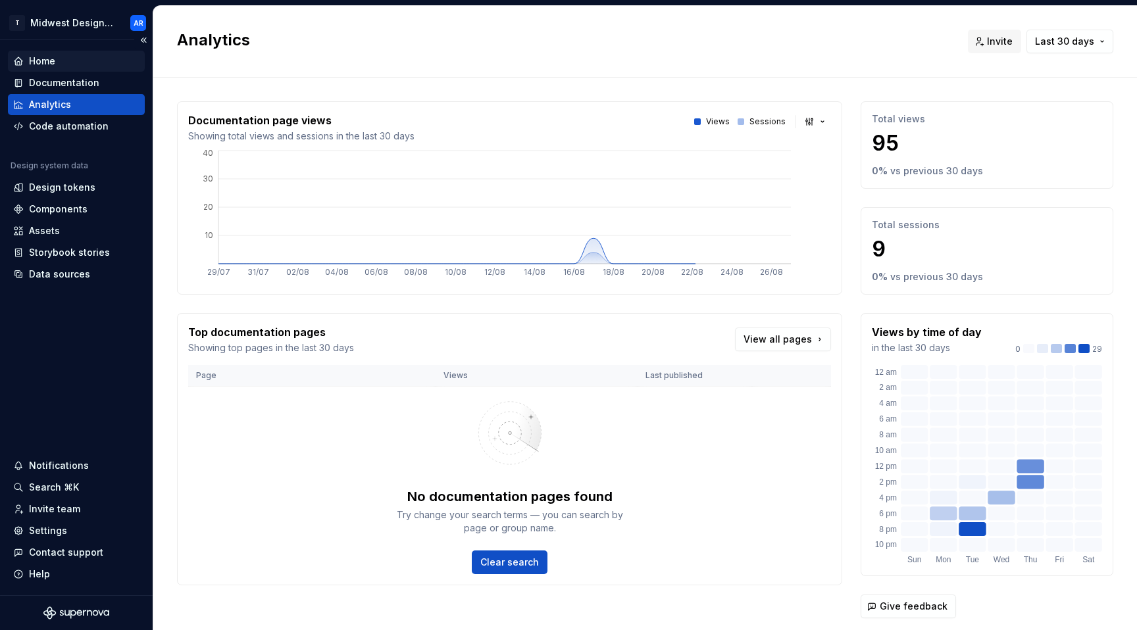
click at [57, 64] on div "Home" at bounding box center [76, 61] width 126 height 13
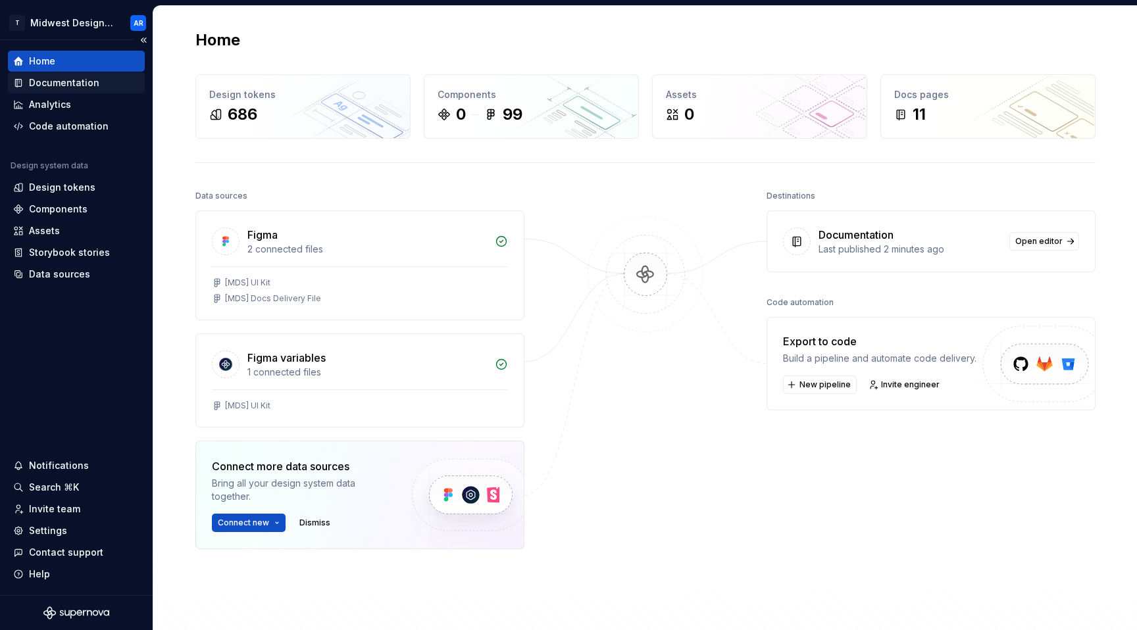
click at [108, 87] on div "Documentation" at bounding box center [76, 82] width 126 height 13
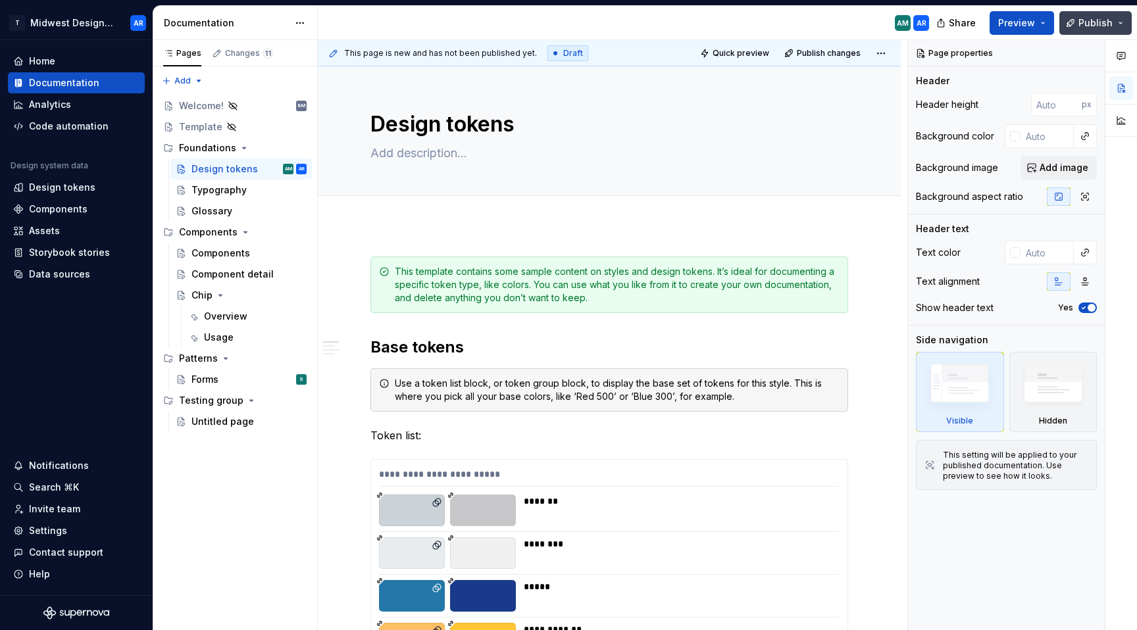
click at [1126, 28] on button "Publish" at bounding box center [1095, 23] width 72 height 24
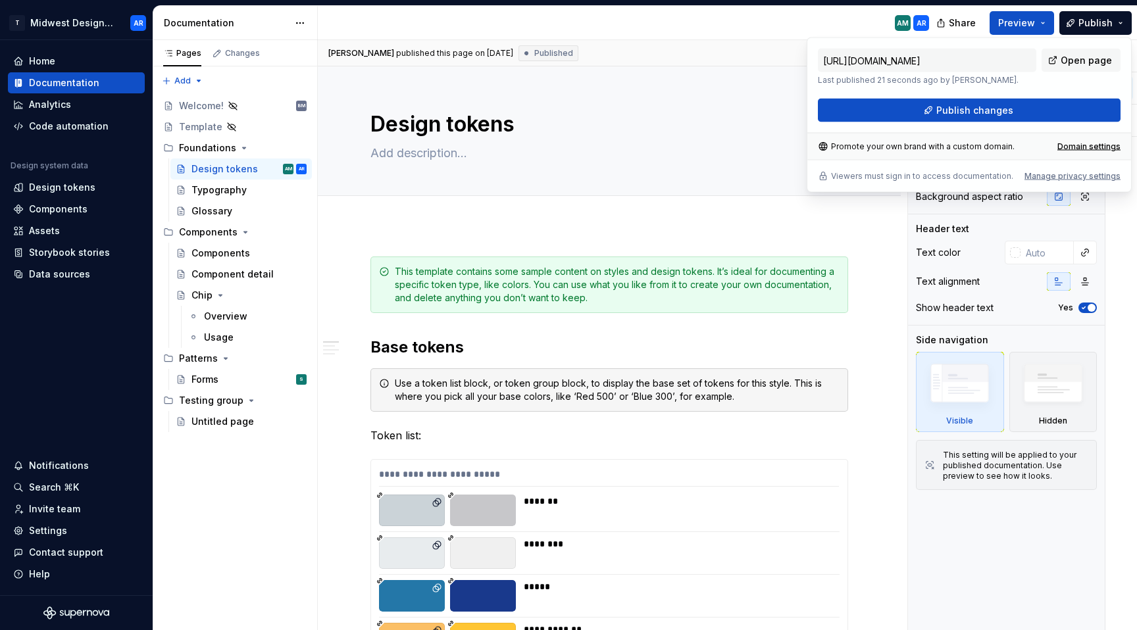
click at [832, 26] on div "AM AR" at bounding box center [629, 23] width 622 height 34
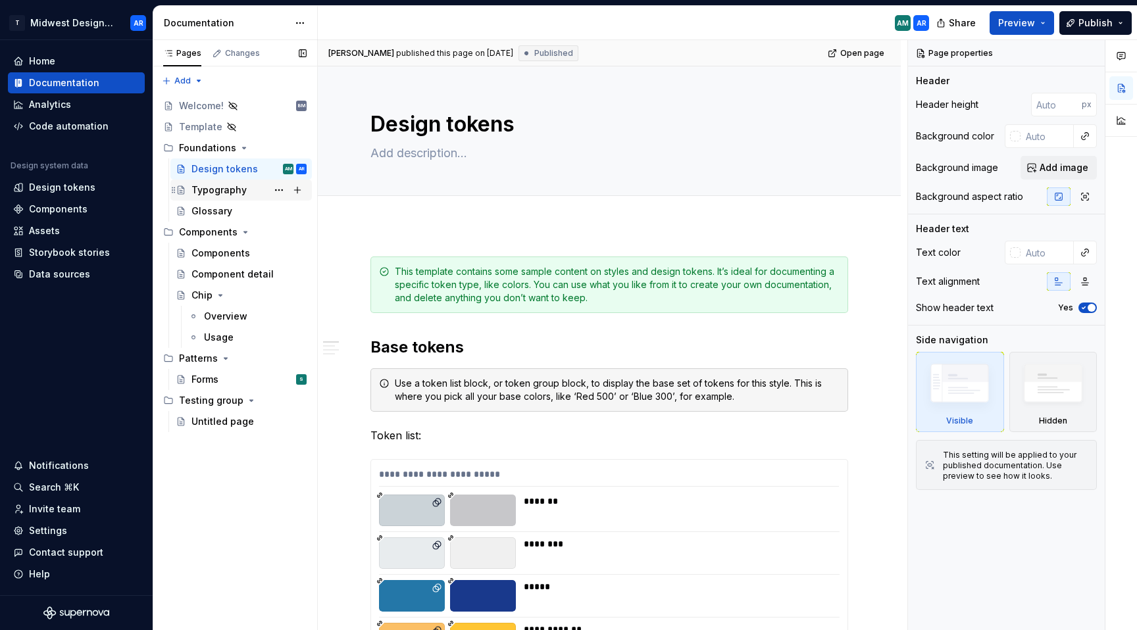
click at [214, 195] on div "Typography" at bounding box center [218, 190] width 55 height 13
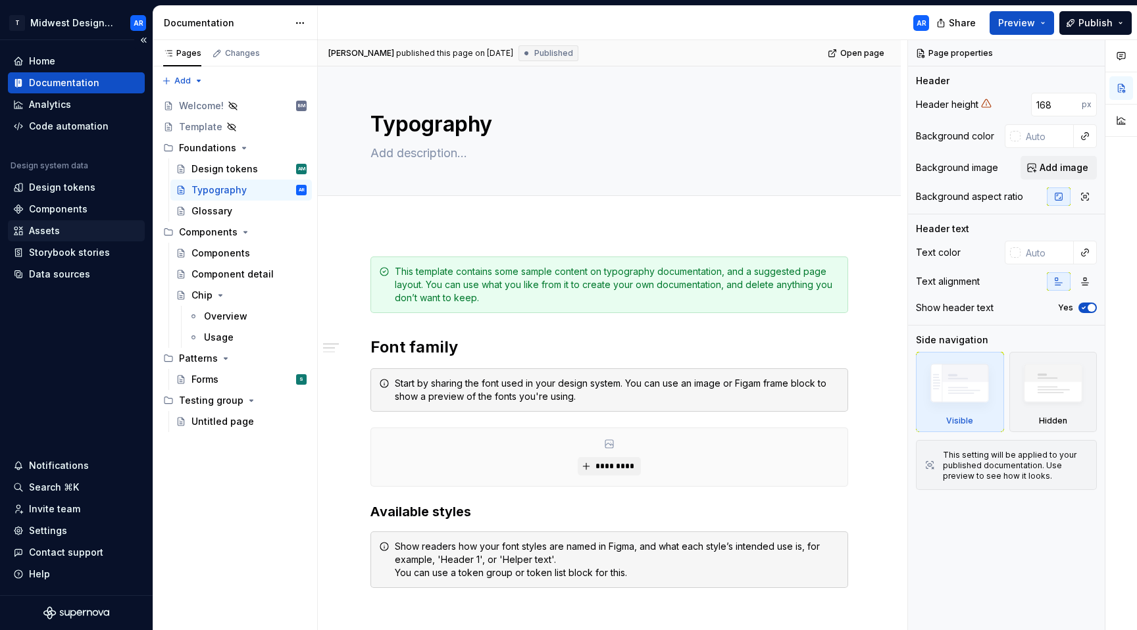
click at [51, 239] on div "Assets" at bounding box center [76, 230] width 137 height 21
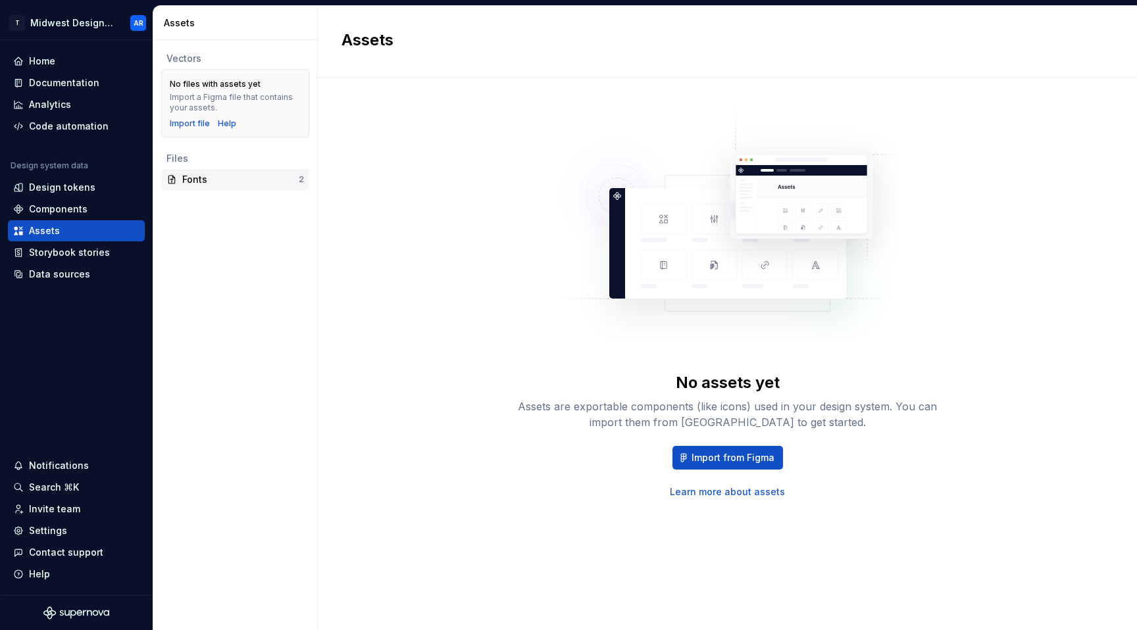
click at [229, 181] on div "Fonts" at bounding box center [240, 179] width 116 height 13
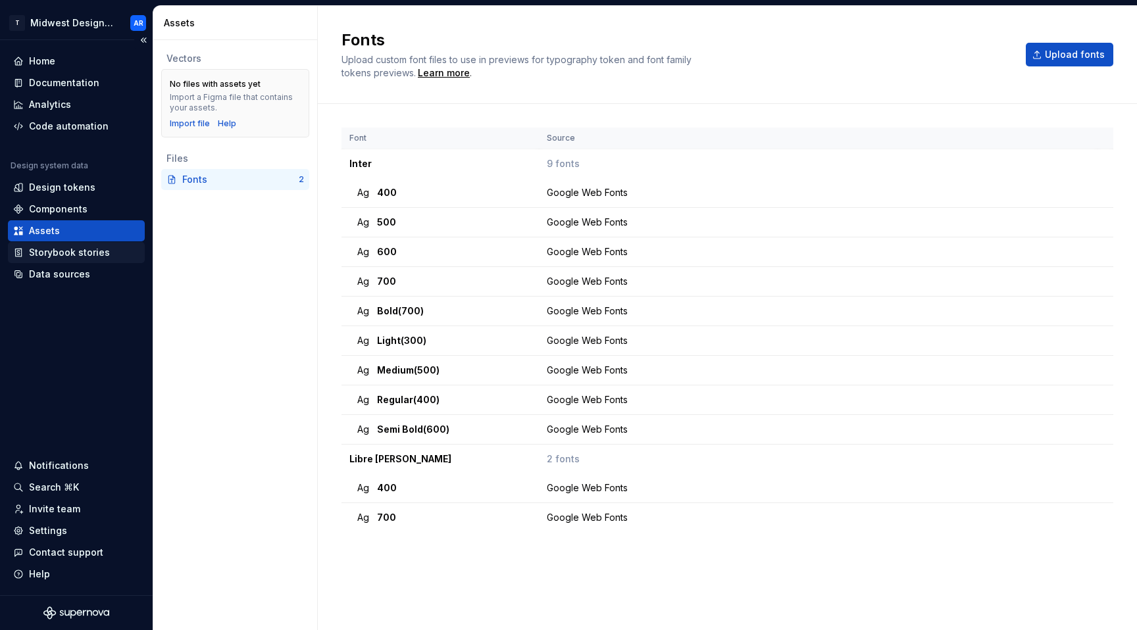
click at [70, 253] on div "Storybook stories" at bounding box center [69, 252] width 81 height 13
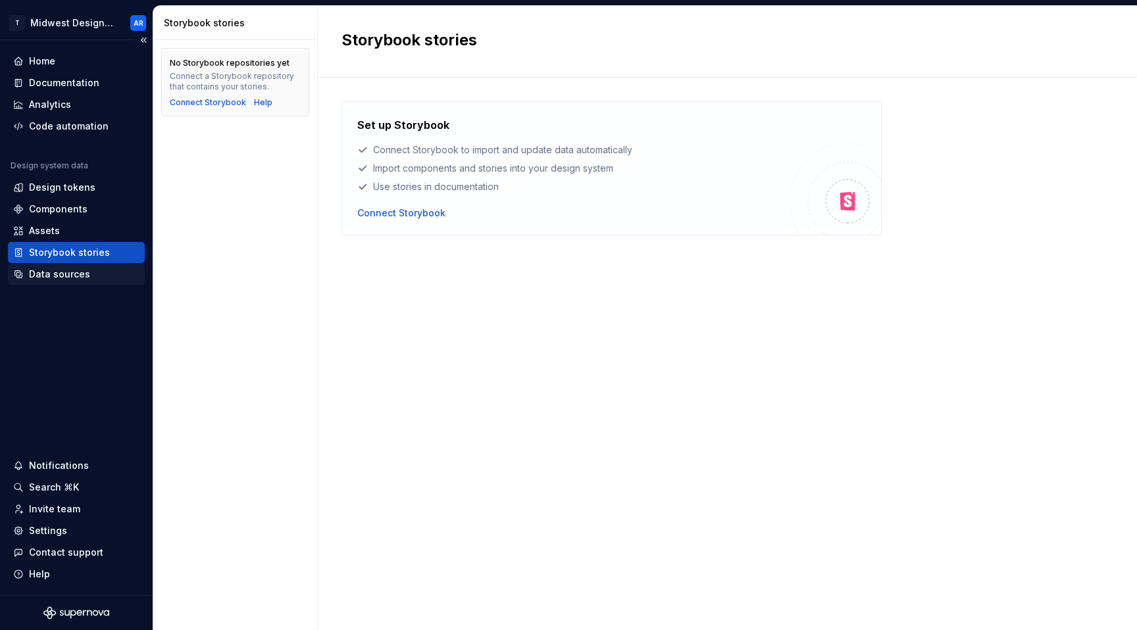
click at [83, 274] on div "Data sources" at bounding box center [59, 274] width 61 height 13
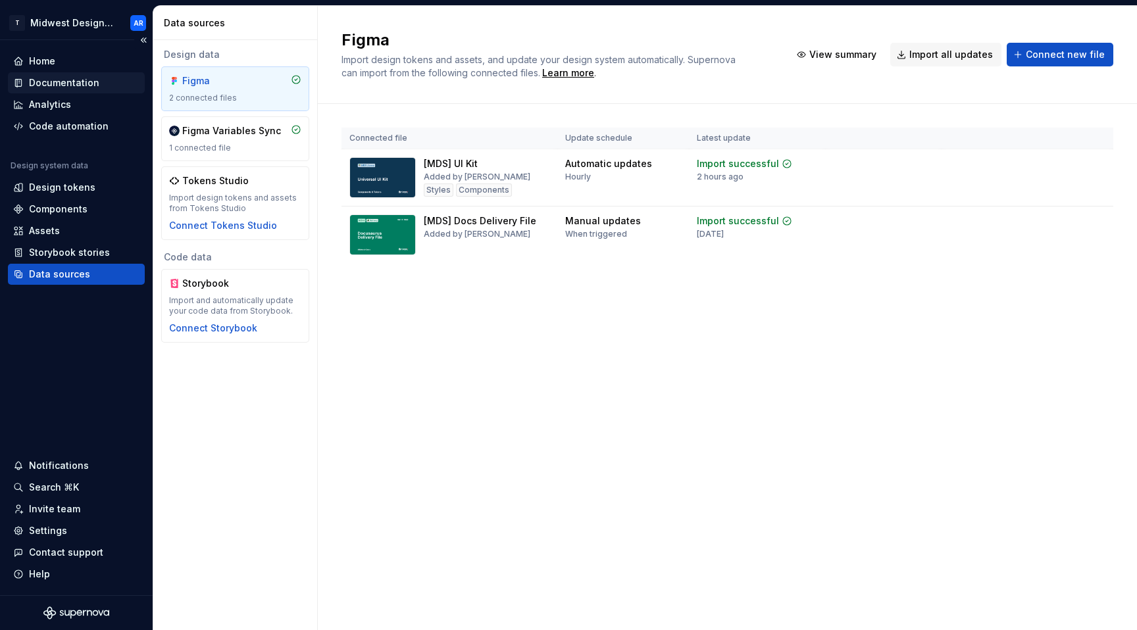
click at [55, 91] on div "Documentation" at bounding box center [76, 82] width 137 height 21
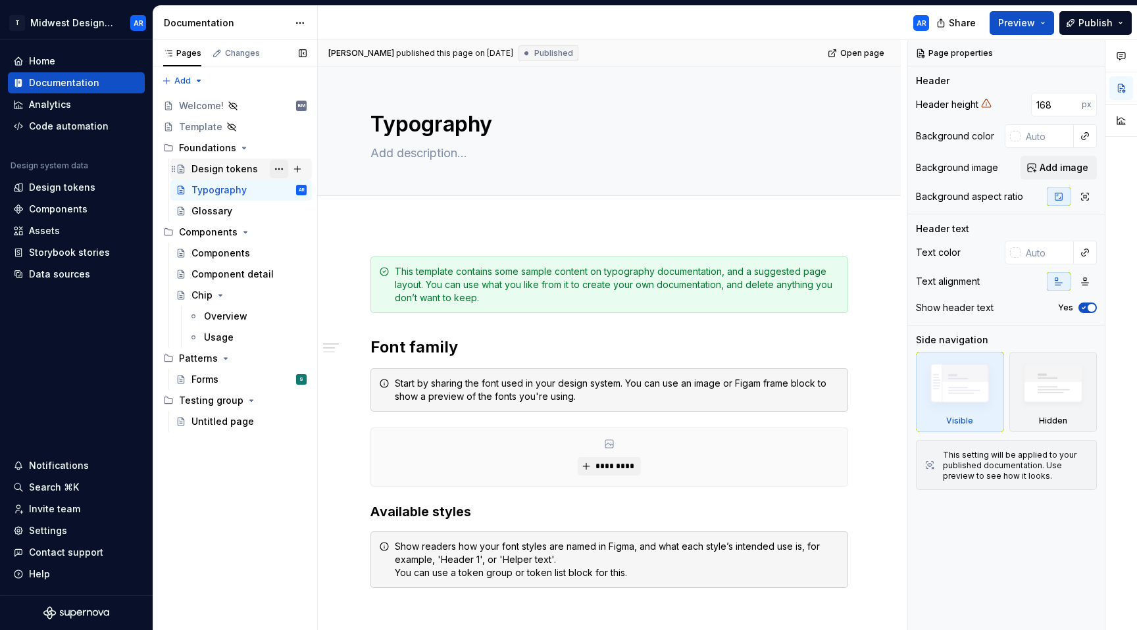
click at [276, 165] on button "Page tree" at bounding box center [279, 169] width 18 height 18
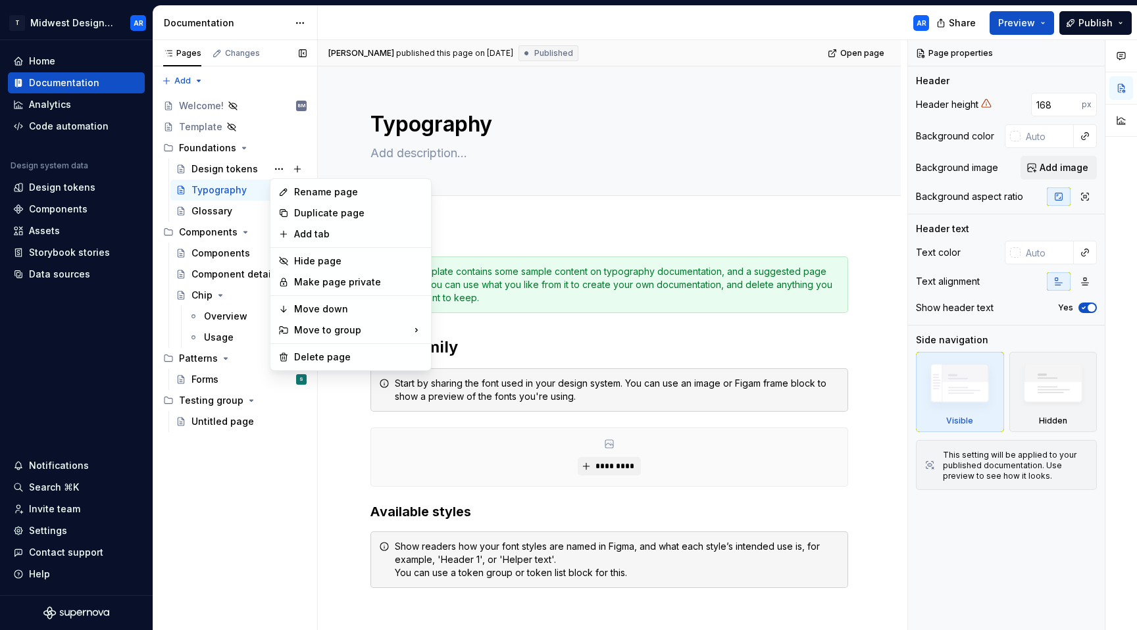
click at [276, 167] on div "Pages Changes Add Accessibility guide for tree Page tree. Navigate the tree wit…" at bounding box center [235, 335] width 164 height 591
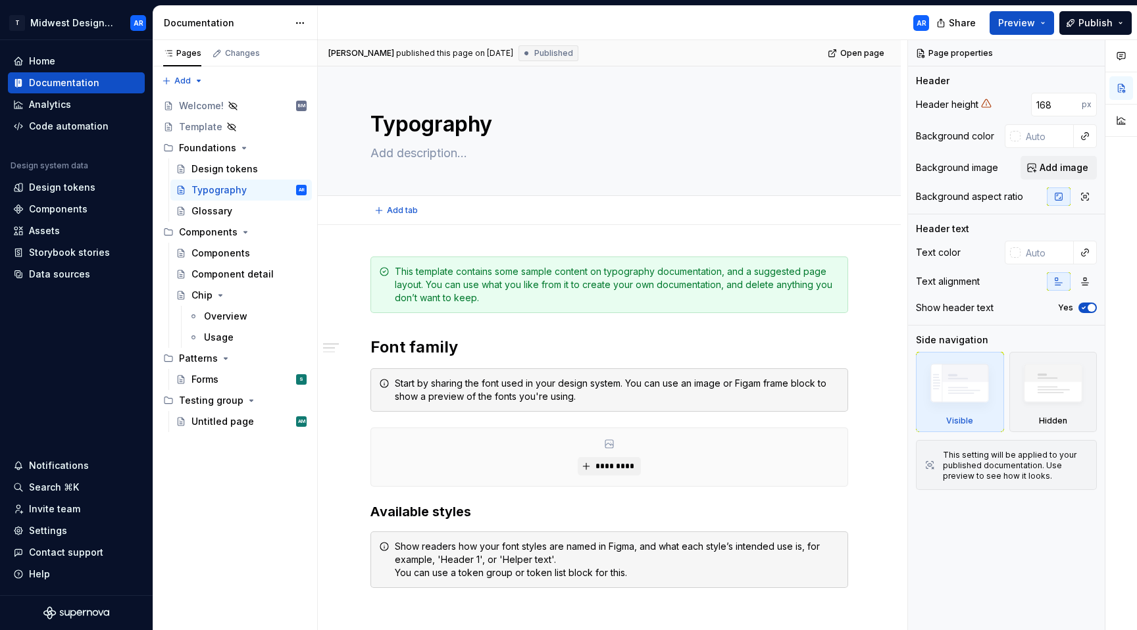
click at [732, 224] on div "Add tab" at bounding box center [609, 210] width 583 height 29
click at [856, 97] on button "Edit header" at bounding box center [855, 89] width 70 height 24
click at [851, 91] on span "Edit header" at bounding box center [855, 88] width 53 height 13
click at [876, 92] on span "Edit header" at bounding box center [855, 88] width 53 height 13
click at [876, 93] on span "Edit header" at bounding box center [855, 88] width 53 height 13
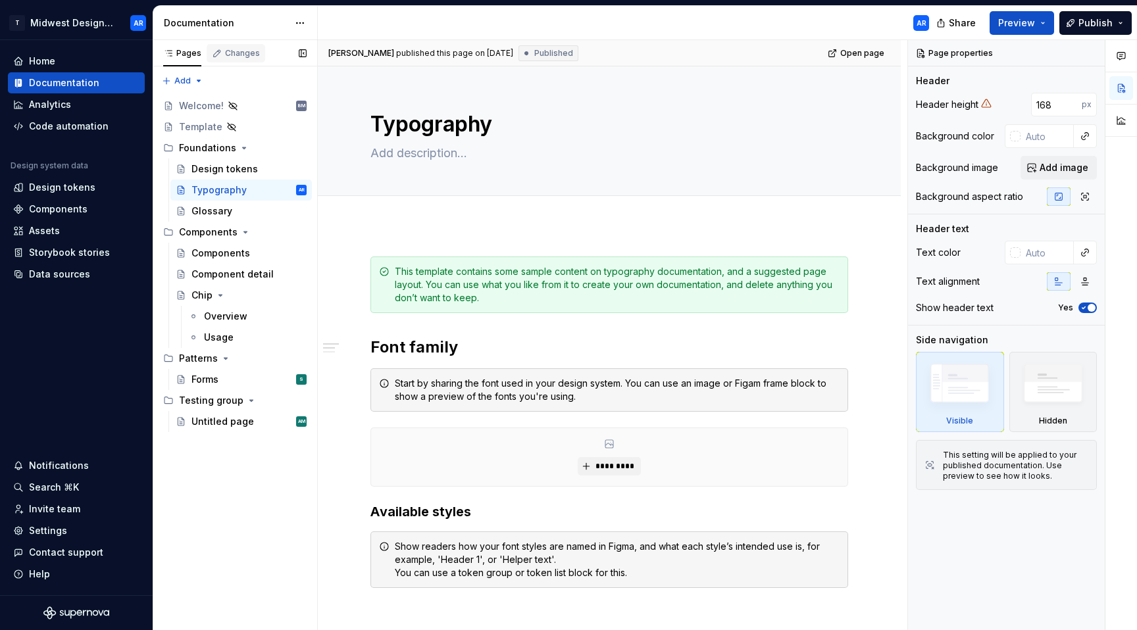
click at [245, 51] on div "Changes" at bounding box center [242, 53] width 35 height 11
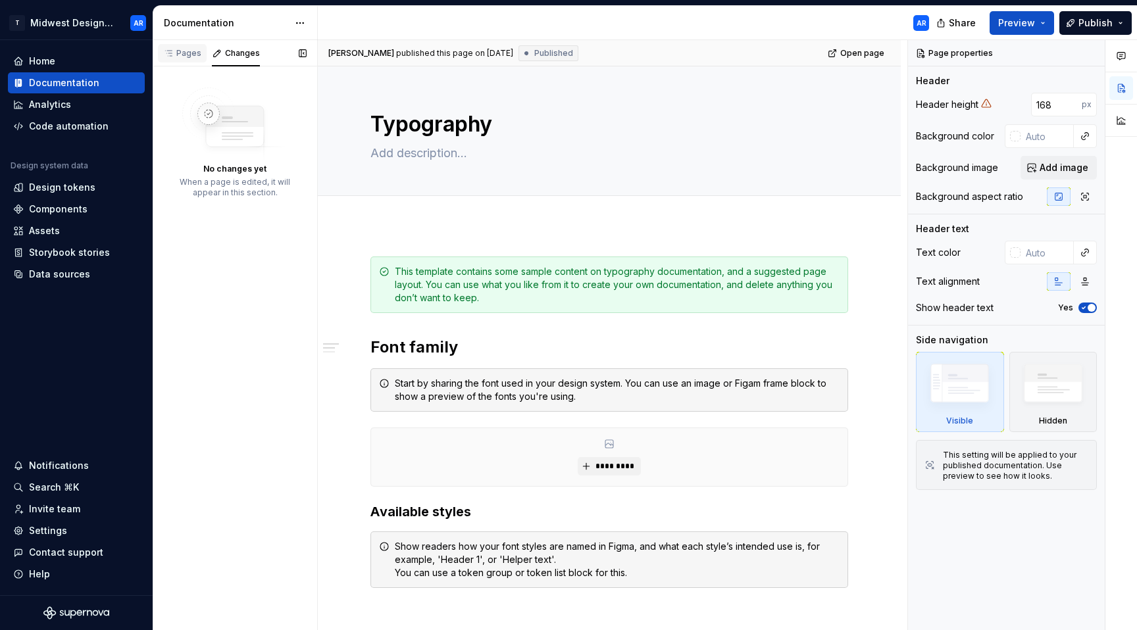
click at [186, 53] on div "Pages" at bounding box center [182, 53] width 38 height 11
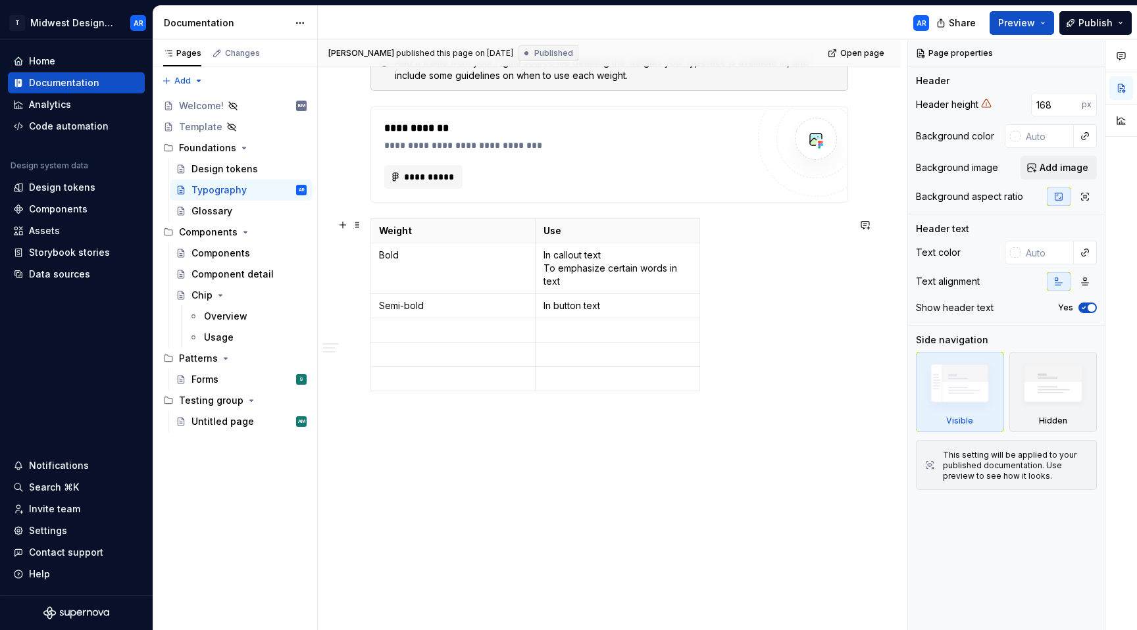
scroll to position [2980, 0]
click at [226, 169] on div "Design tokens" at bounding box center [224, 168] width 66 height 13
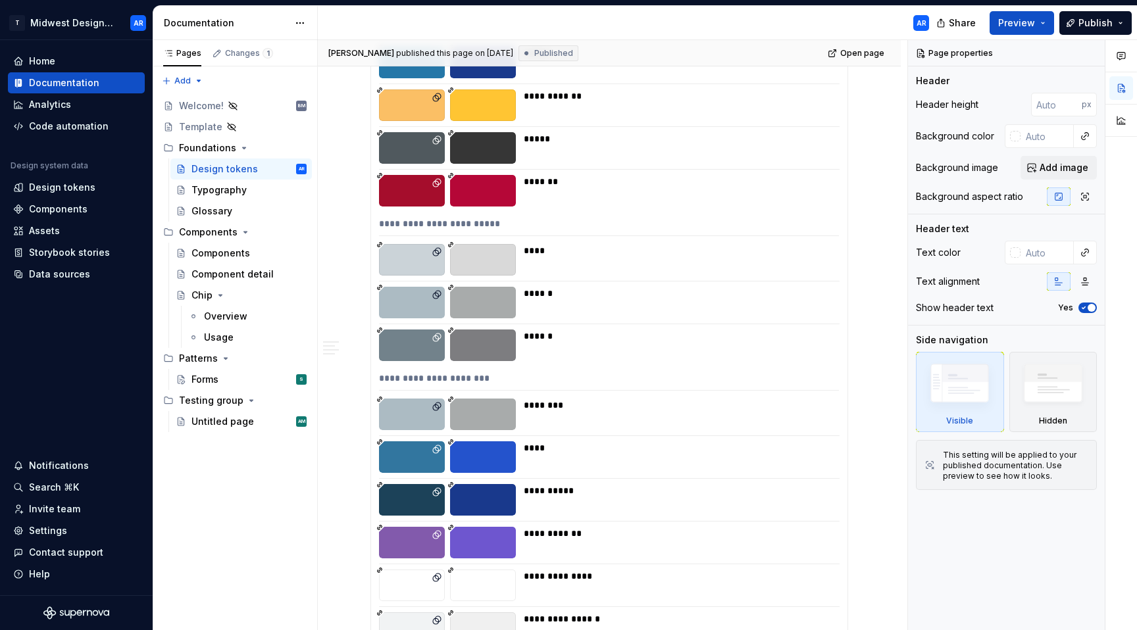
scroll to position [705, 0]
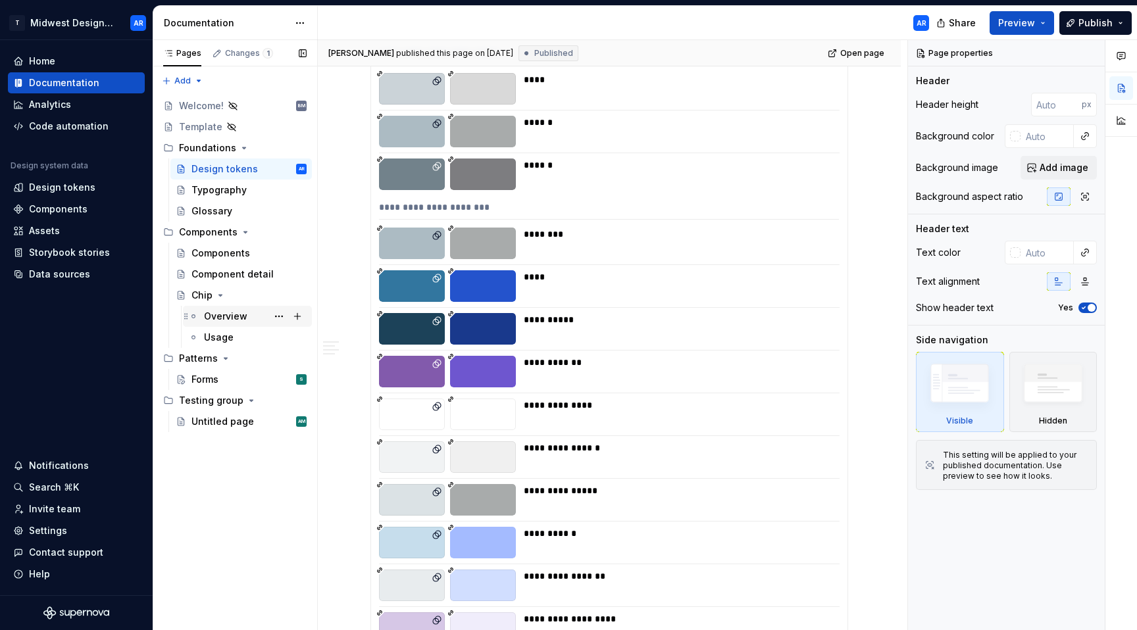
click at [249, 315] on div "Overview" at bounding box center [255, 316] width 103 height 18
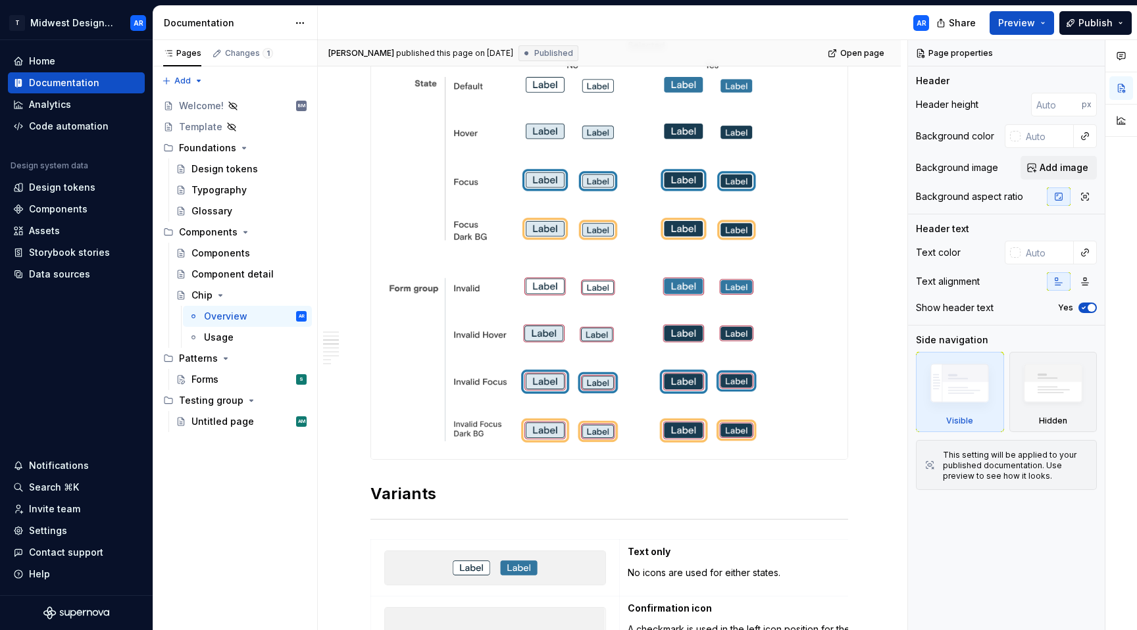
scroll to position [1081, 0]
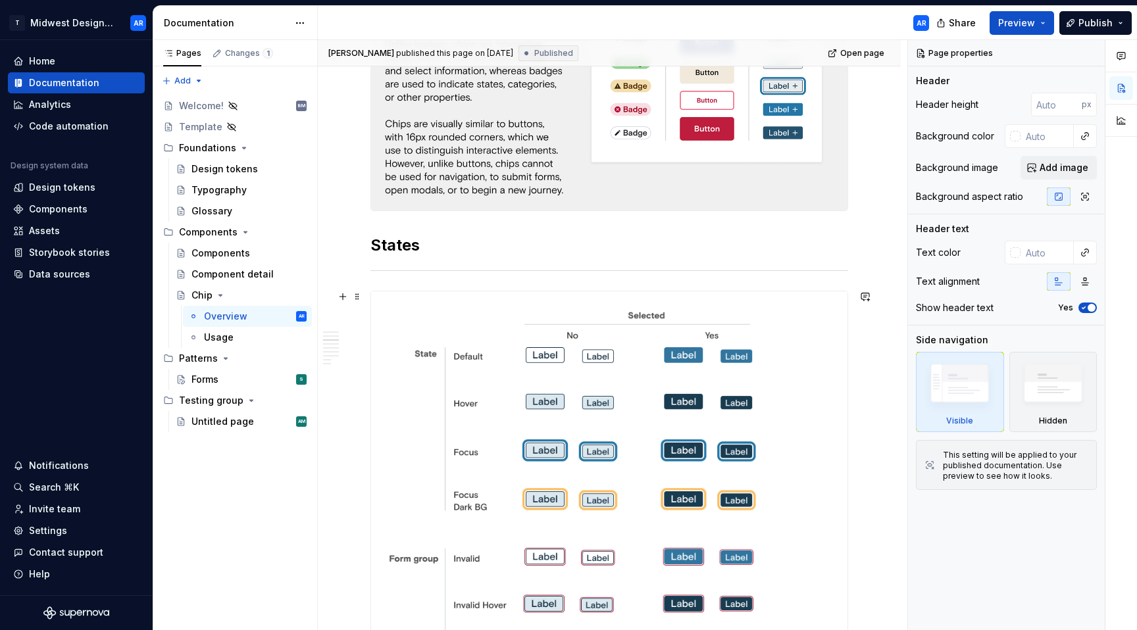
click at [436, 323] on img at bounding box center [609, 510] width 476 height 438
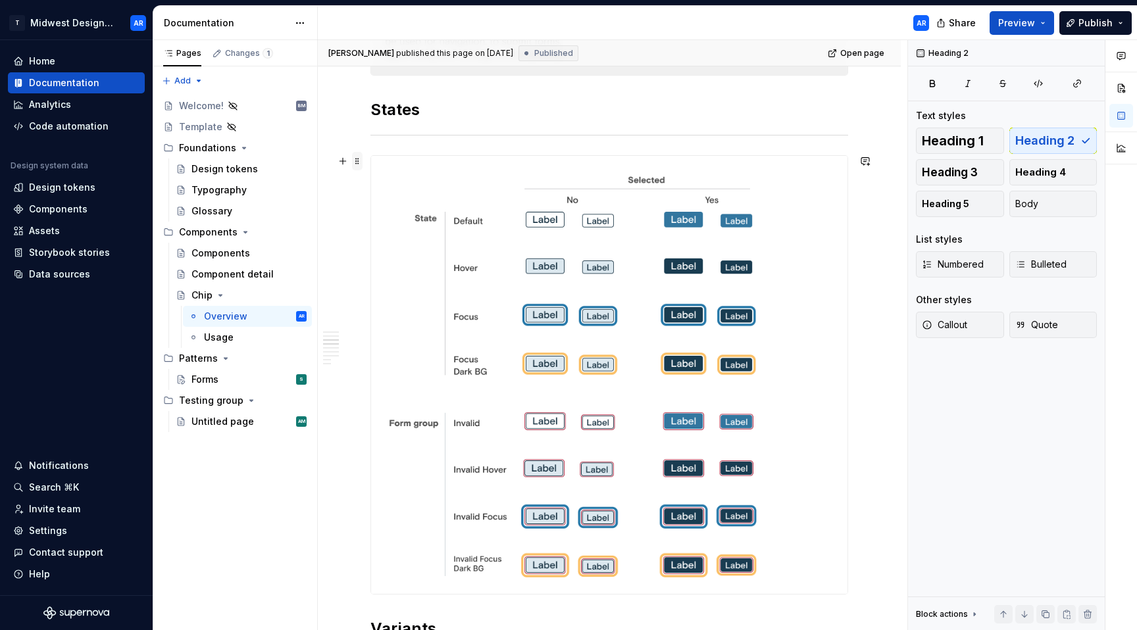
scroll to position [1216, 0]
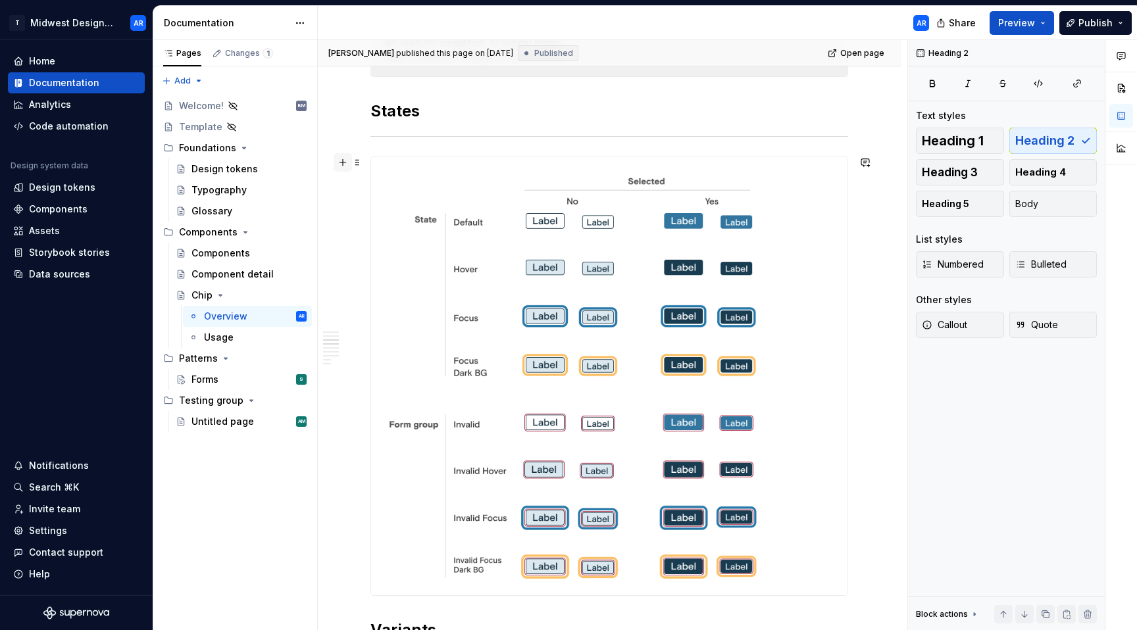
click at [340, 159] on button "button" at bounding box center [343, 162] width 18 height 18
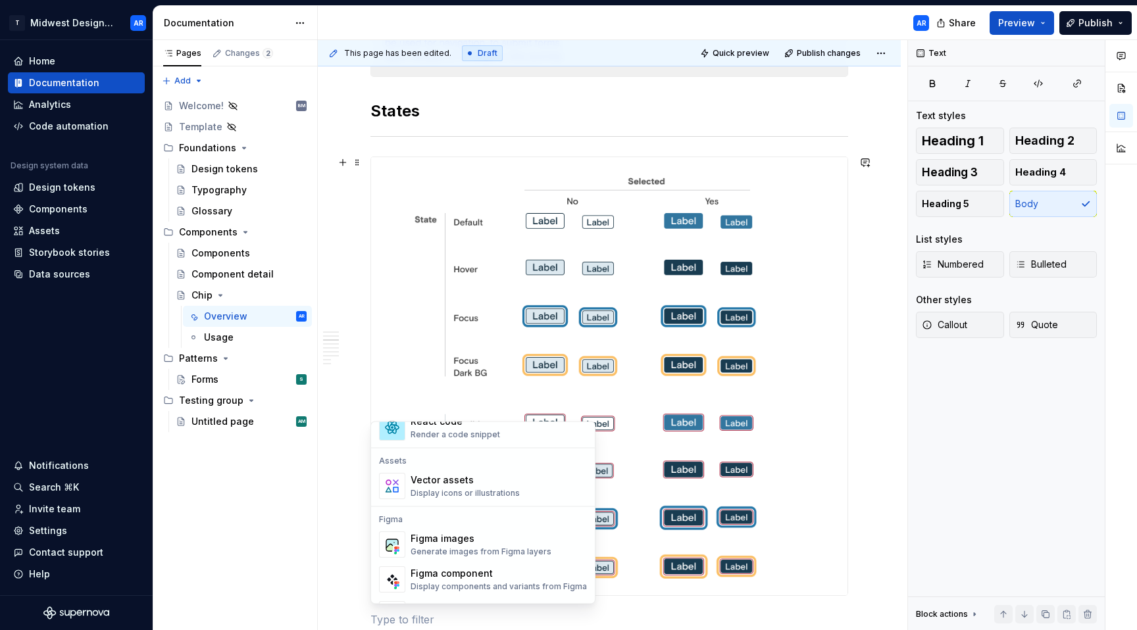
scroll to position [1153, 0]
click at [487, 535] on div "Figma images" at bounding box center [480, 537] width 141 height 13
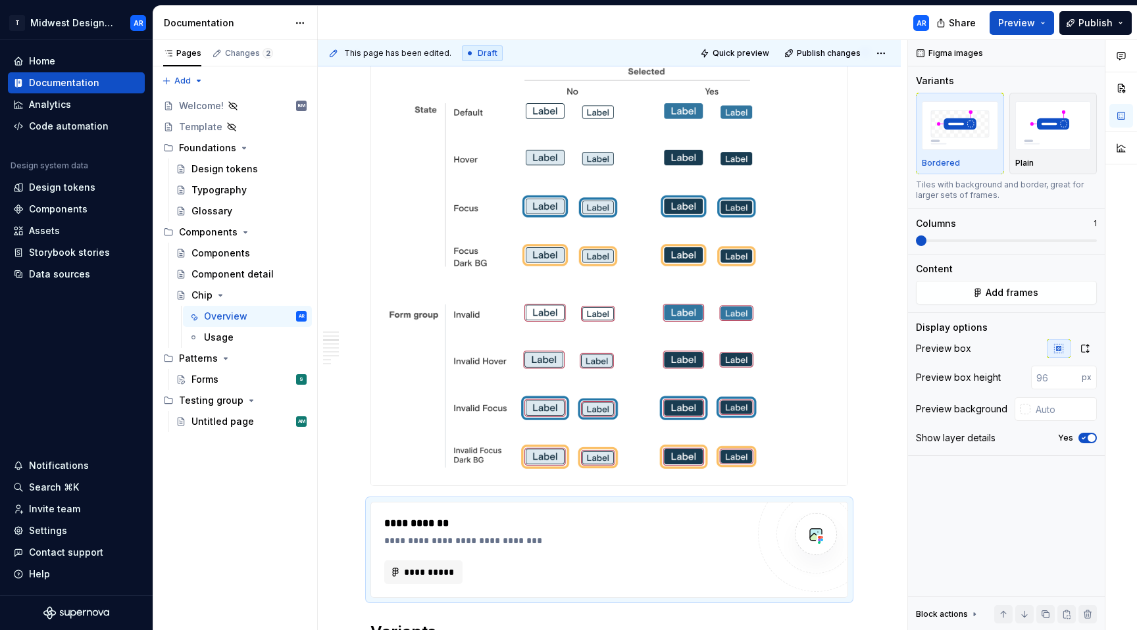
scroll to position [1368, 0]
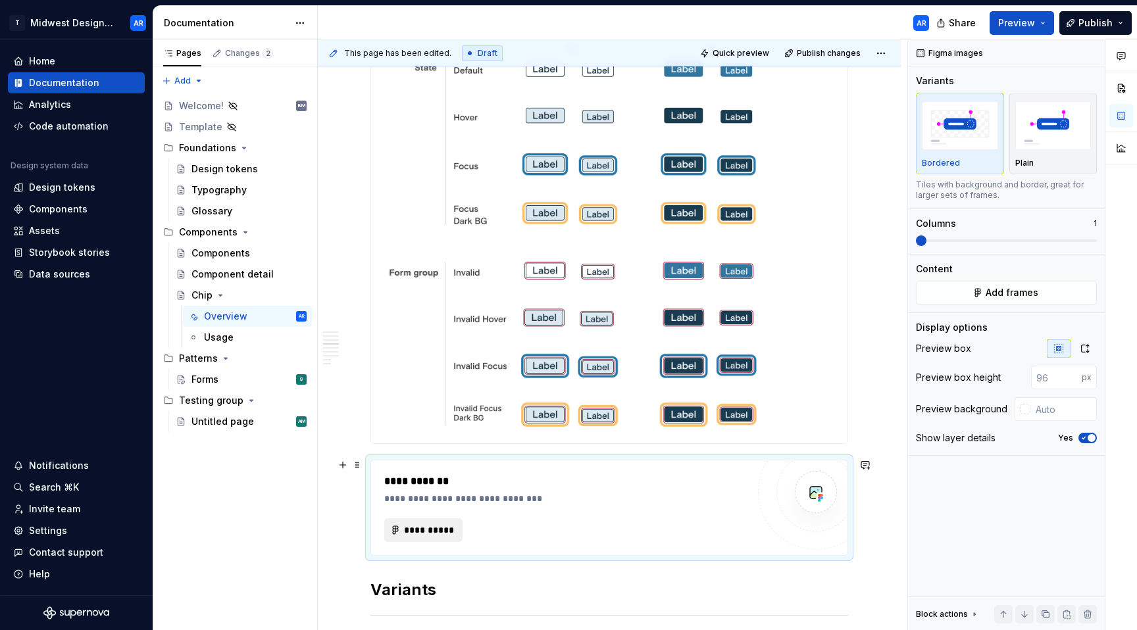
click at [450, 524] on span "**********" at bounding box center [428, 530] width 51 height 13
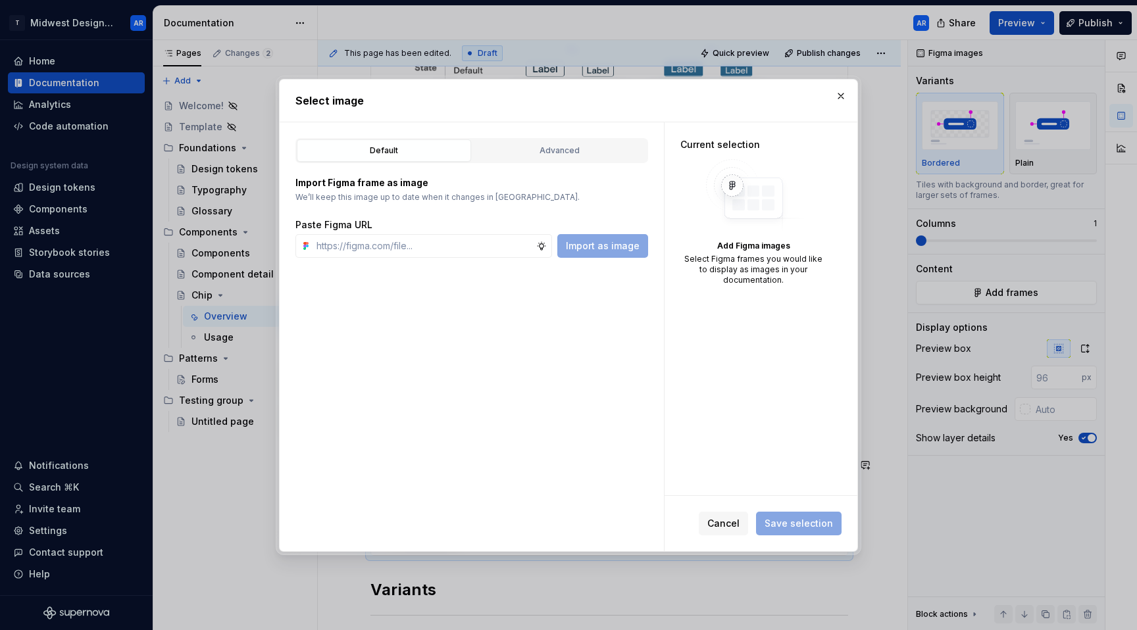
type textarea "*"
paste input "Label Label Label Label Label Label Label Label Label Label Label Label Label L…"
type input "Label Label Label Label Label Label Label Label Label Label Label Label Label L…"
paste input "[URL][DOMAIN_NAME]"
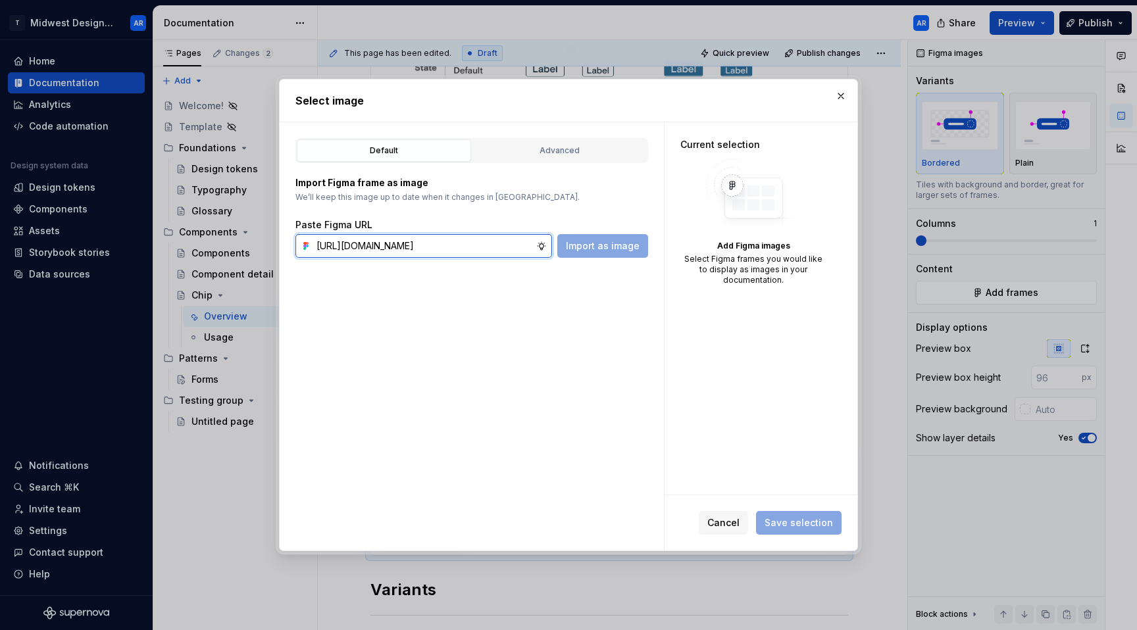
scroll to position [0, 326]
type input "[URL][DOMAIN_NAME]"
click at [618, 243] on span "Import as image" at bounding box center [603, 245] width 74 height 13
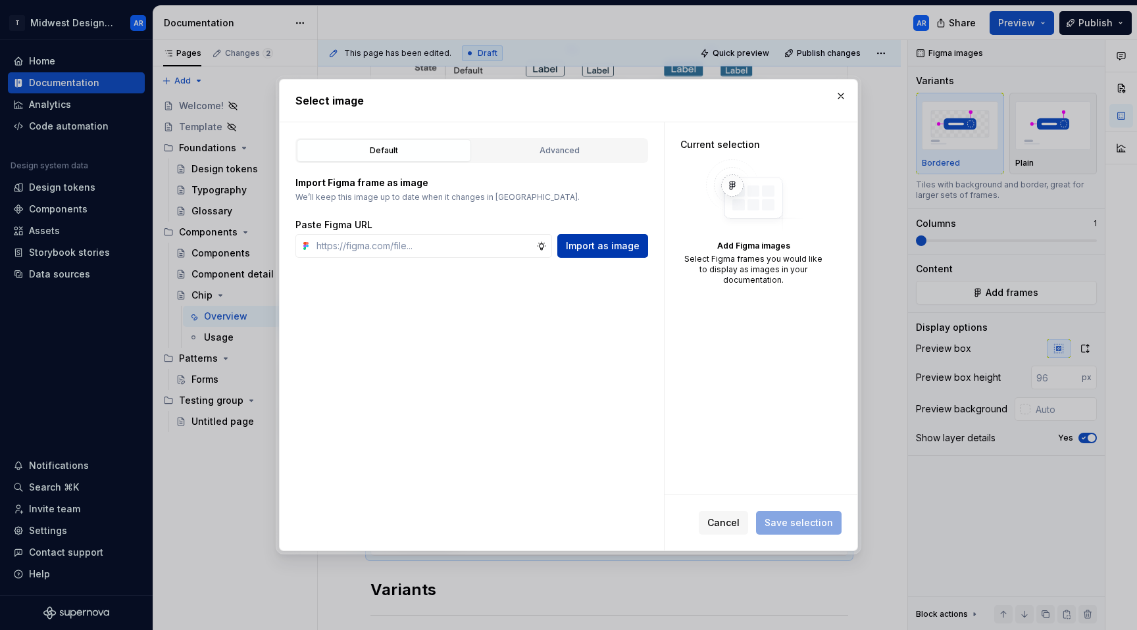
scroll to position [0, 0]
click at [611, 245] on div "Import as image" at bounding box center [602, 246] width 91 height 24
drag, startPoint x: 612, startPoint y: 103, endPoint x: 791, endPoint y: 95, distance: 179.1
click at [612, 103] on h2 "Select image" at bounding box center [568, 101] width 546 height 16
click at [845, 90] on button "button" at bounding box center [840, 96] width 18 height 18
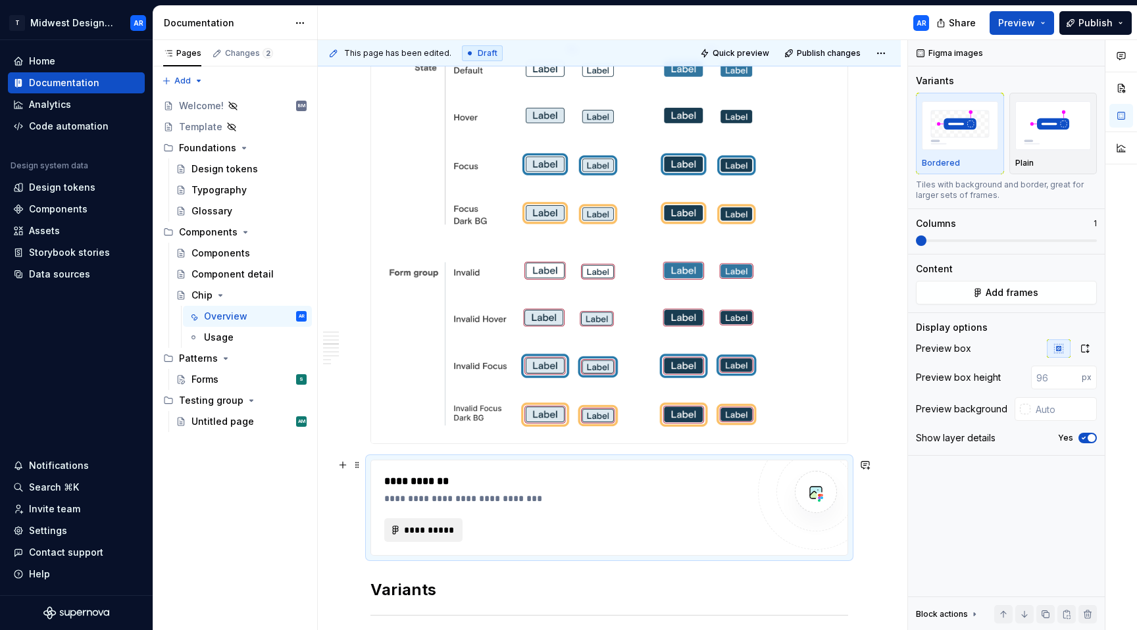
click at [427, 526] on span "**********" at bounding box center [428, 530] width 51 height 13
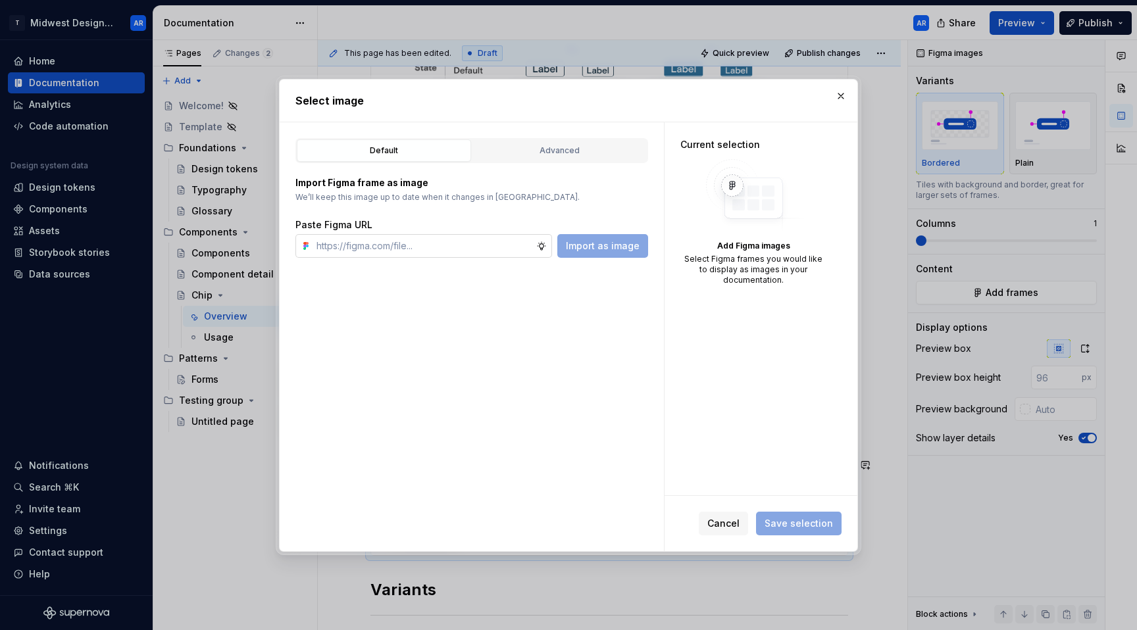
type textarea "*"
type input "[URL][DOMAIN_NAME]"
type textarea "*"
type input "[URL][DOMAIN_NAME]"
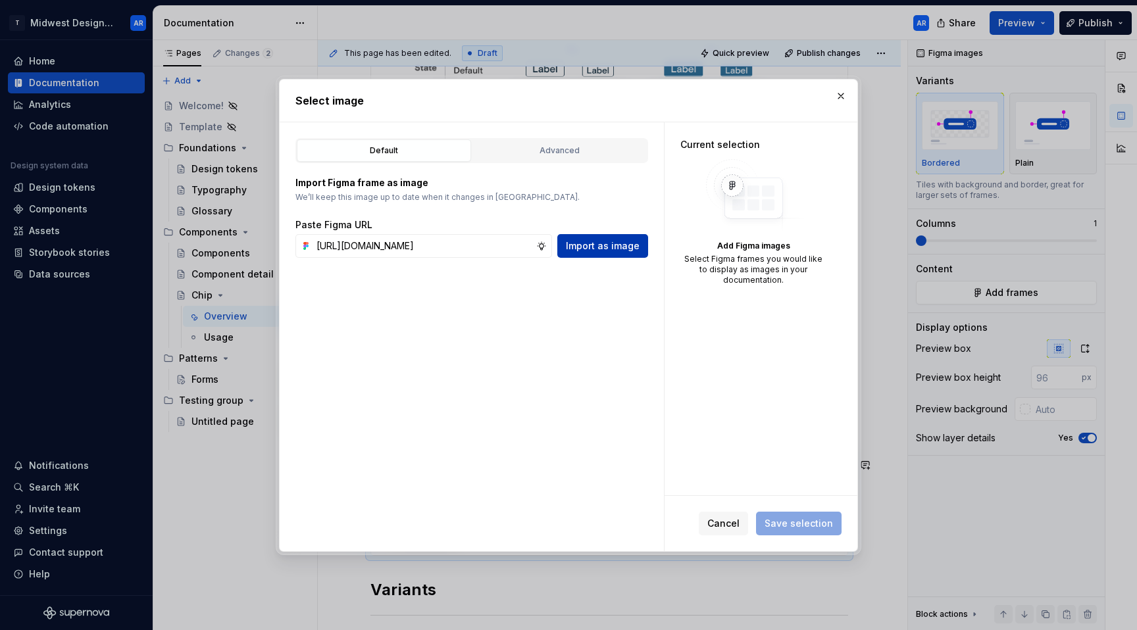
click at [593, 253] on button "Import as image" at bounding box center [602, 246] width 91 height 24
click at [475, 251] on input "text" at bounding box center [423, 246] width 225 height 24
paste input "[URL][DOMAIN_NAME]"
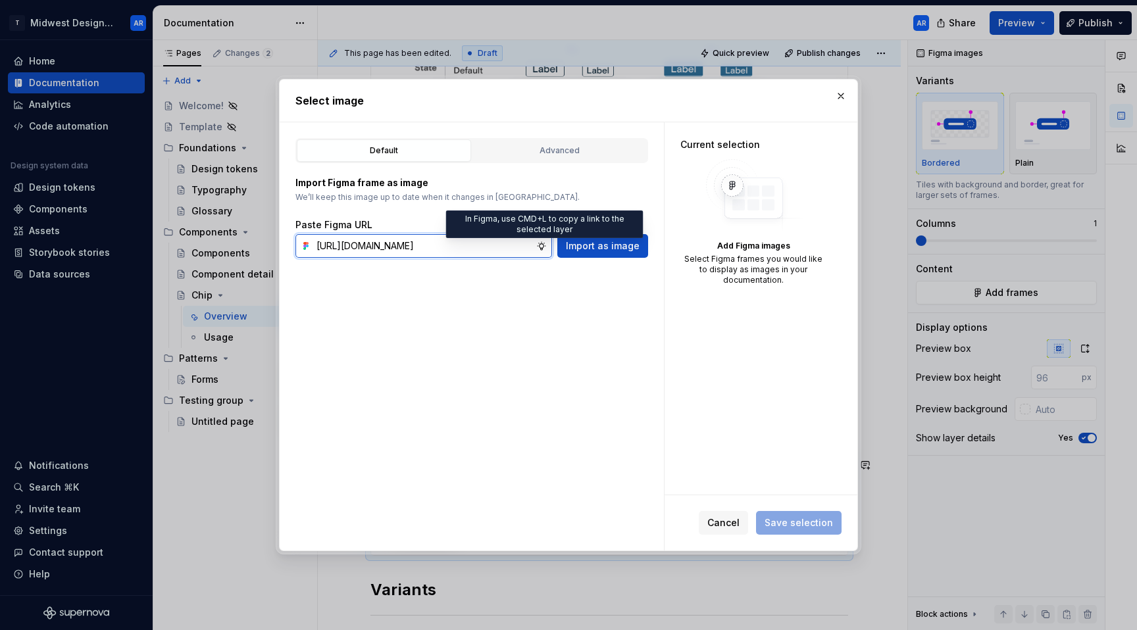
type input "[URL][DOMAIN_NAME]"
click at [545, 250] on icon at bounding box center [541, 246] width 11 height 11
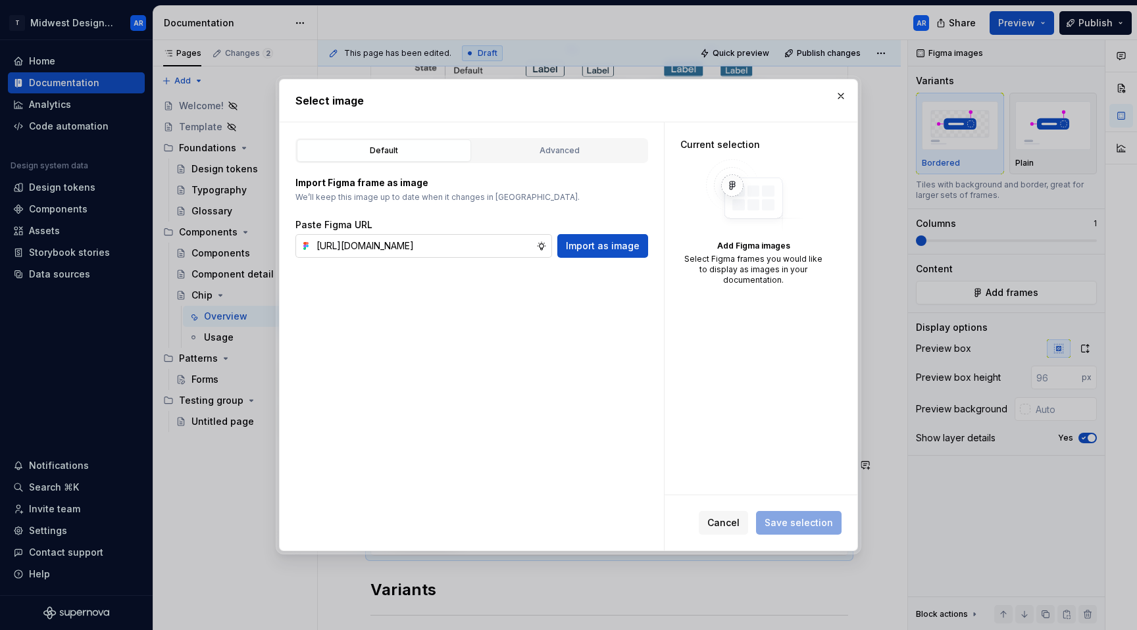
click at [500, 250] on input "[URL][DOMAIN_NAME]" at bounding box center [423, 246] width 225 height 24
click at [807, 532] on span "Save selection" at bounding box center [799, 523] width 86 height 24
click at [614, 237] on button "Import as image" at bounding box center [602, 246] width 91 height 24
click at [527, 136] on div "Default Advanced Import Figma frame as image We’ll keep this image up to date w…" at bounding box center [472, 336] width 384 height 429
click at [535, 160] on button "Advanced" at bounding box center [559, 150] width 174 height 22
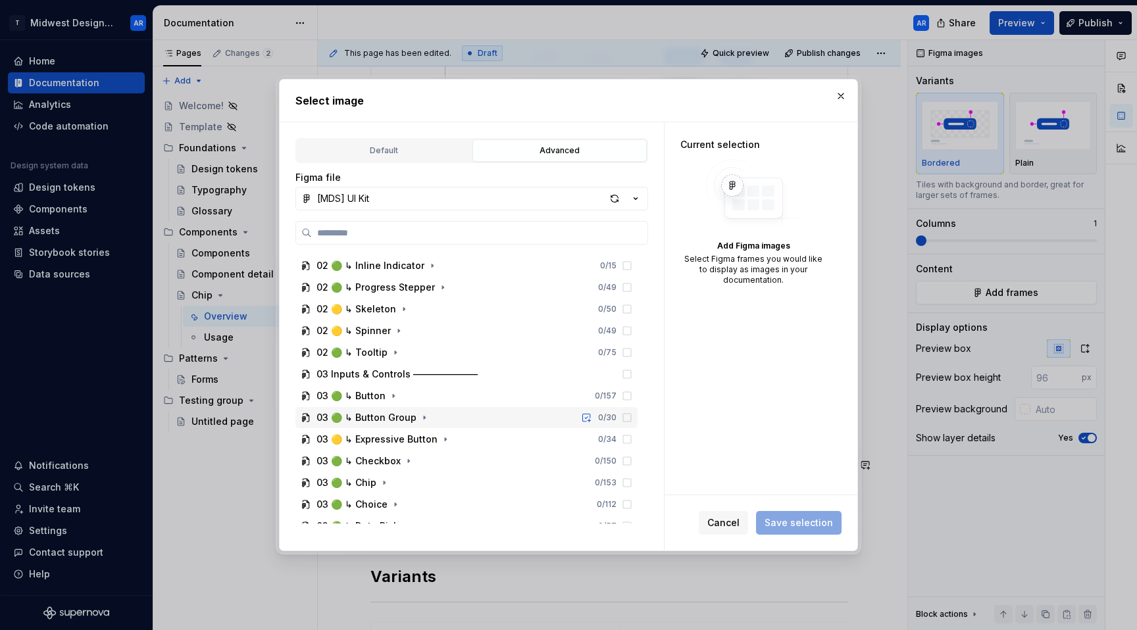
scroll to position [448, 0]
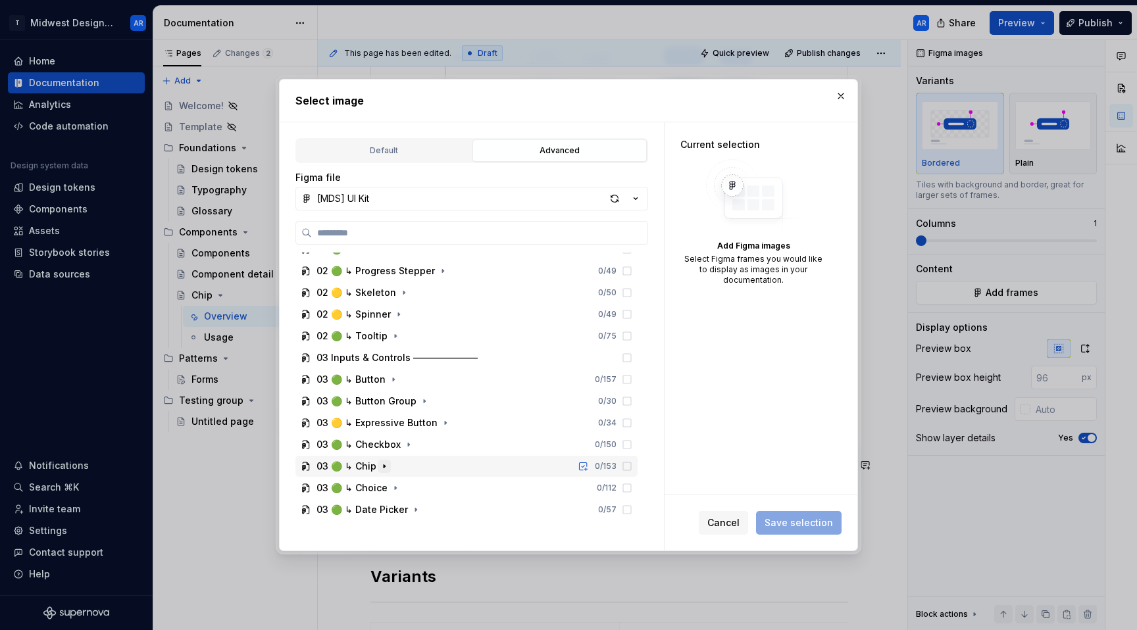
click at [384, 467] on icon "button" at bounding box center [384, 466] width 11 height 11
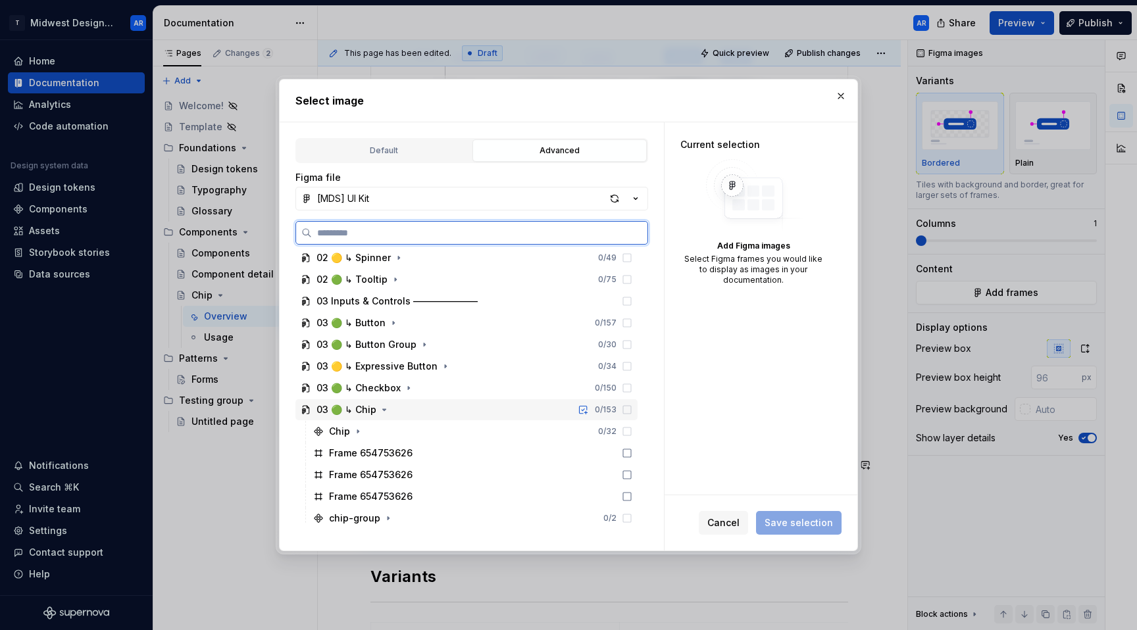
scroll to position [532, 0]
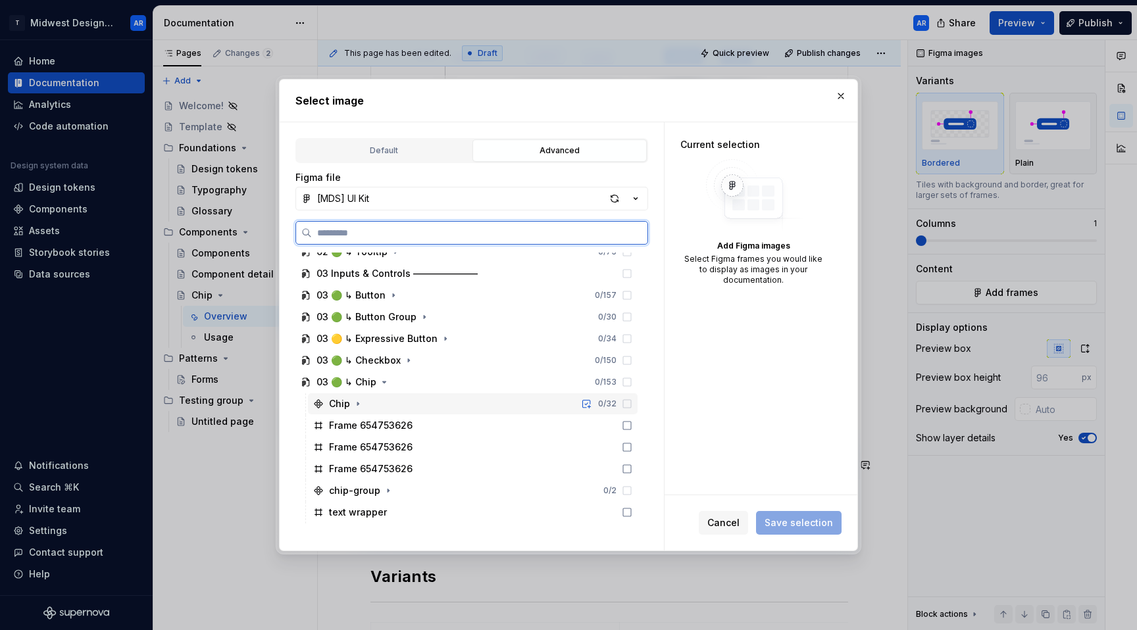
click at [336, 403] on div "Chip" at bounding box center [339, 403] width 21 height 13
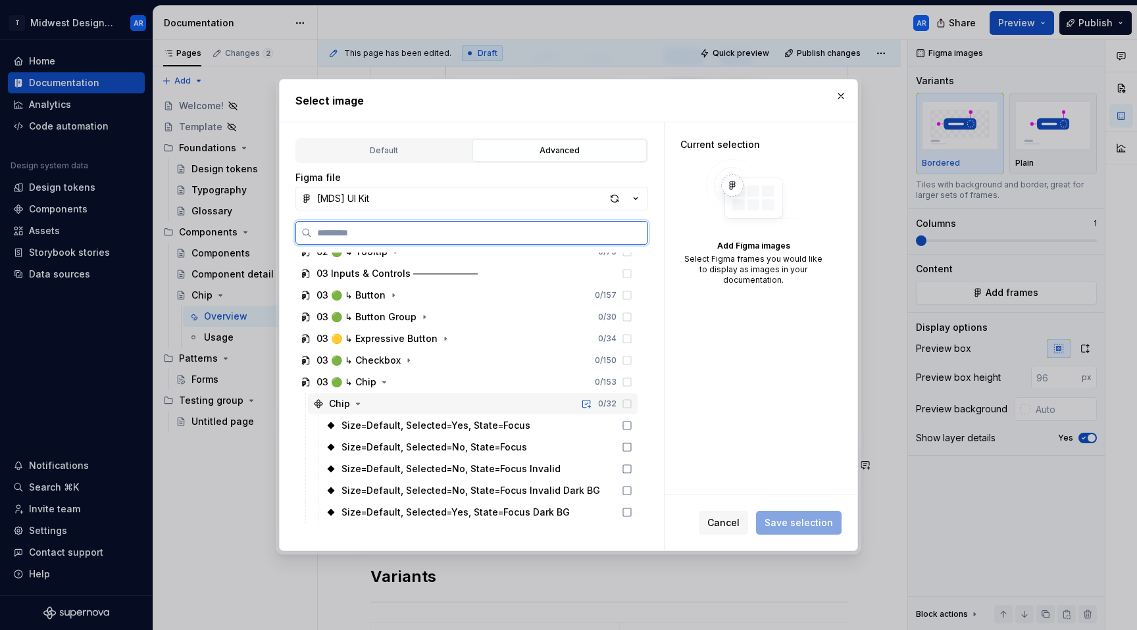
click at [626, 403] on icon at bounding box center [627, 404] width 11 height 11
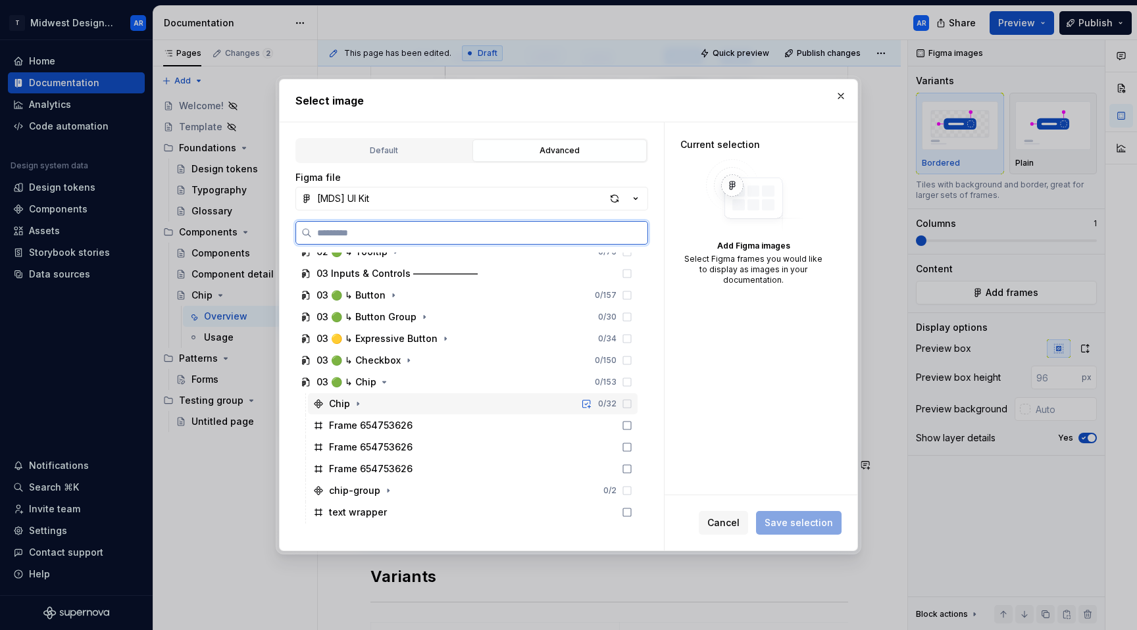
click at [626, 403] on icon at bounding box center [627, 404] width 11 height 11
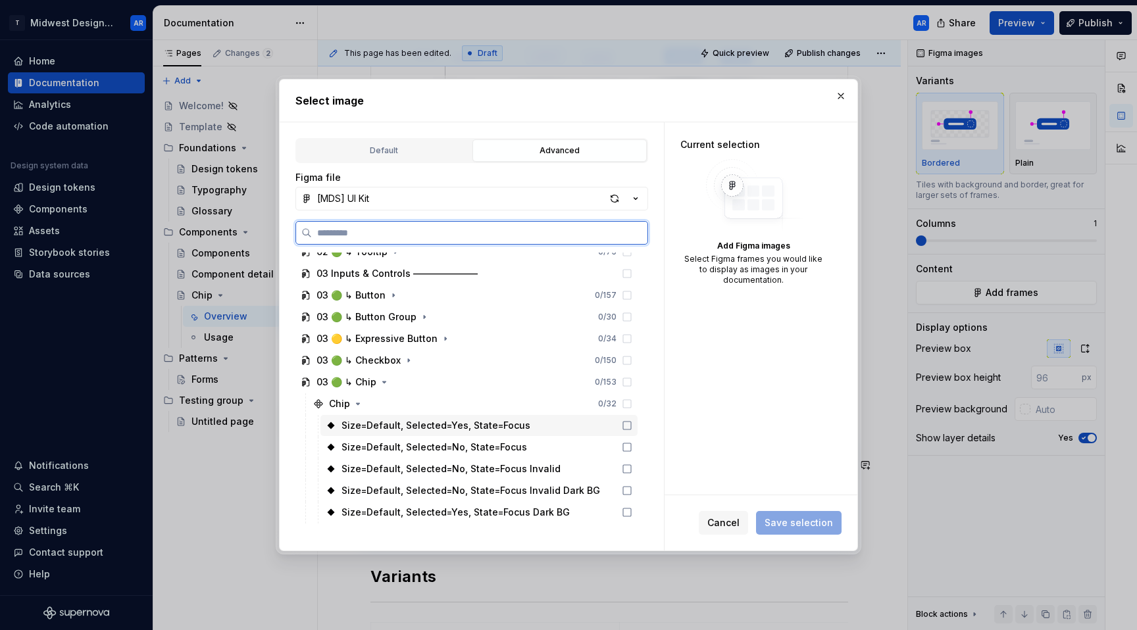
click at [626, 421] on icon at bounding box center [627, 425] width 11 height 11
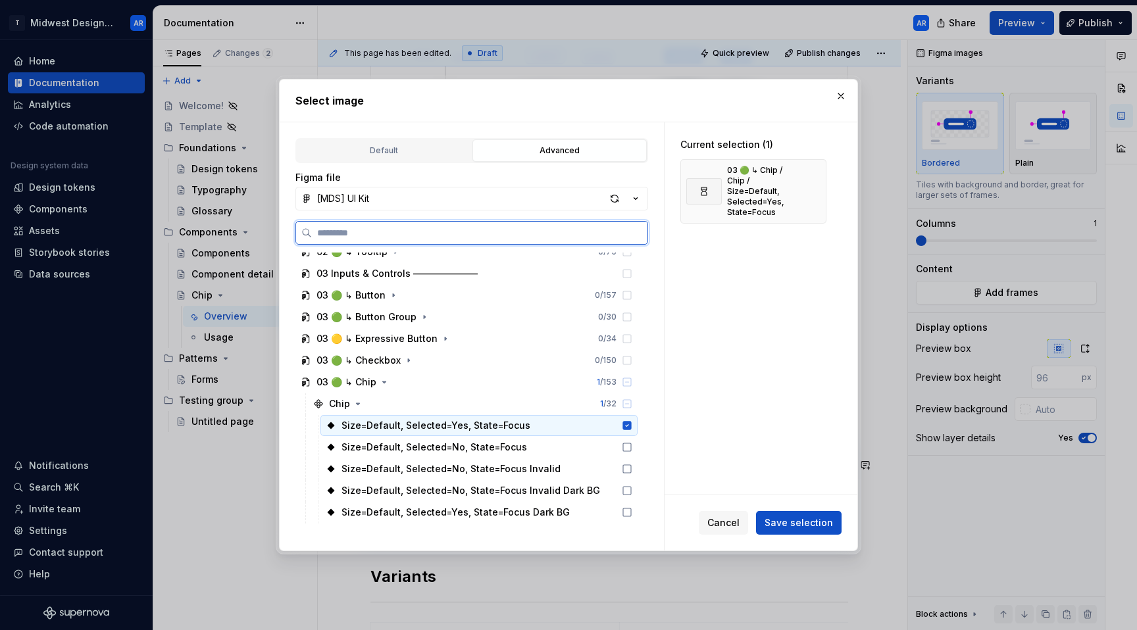
click at [627, 429] on icon at bounding box center [627, 425] width 9 height 9
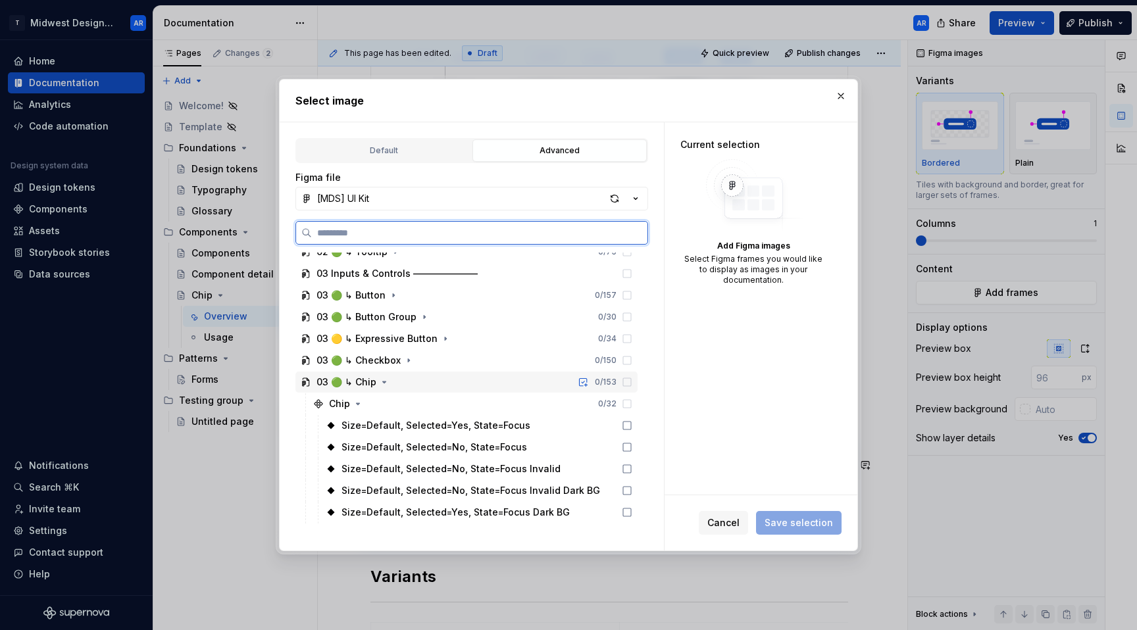
click at [627, 387] on div "03 🟢 ↳ Chip 0 / 153" at bounding box center [466, 382] width 342 height 21
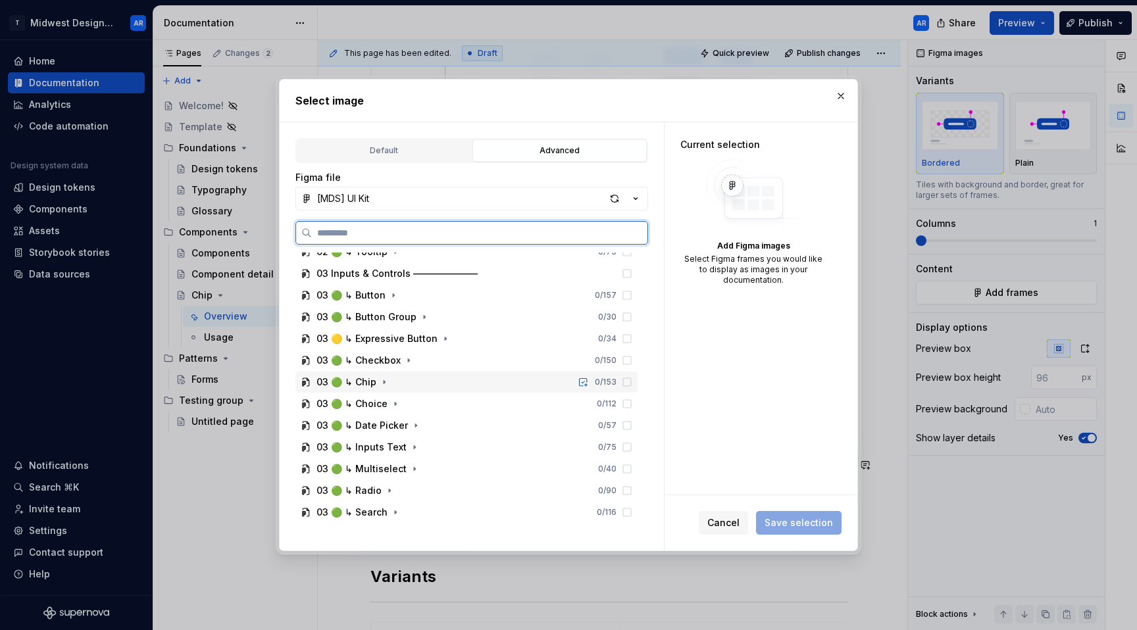
click at [628, 387] on div "03 🟢 ↳ Chip 0 / 153" at bounding box center [466, 382] width 342 height 21
click at [328, 403] on div "Chip" at bounding box center [338, 403] width 51 height 13
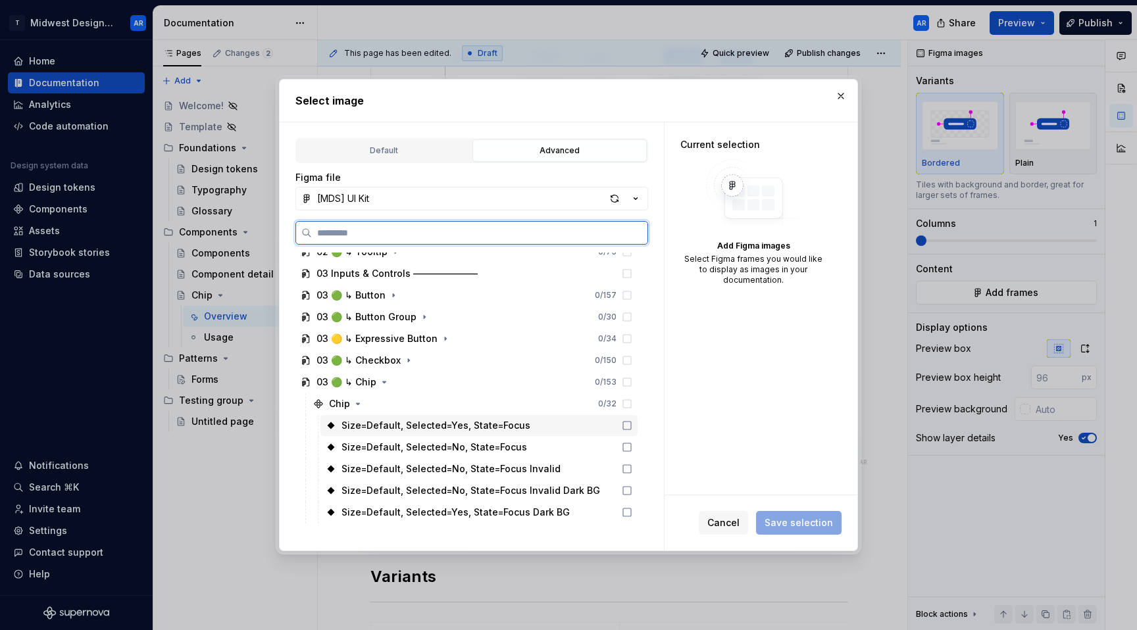
click at [624, 425] on icon at bounding box center [627, 425] width 11 height 11
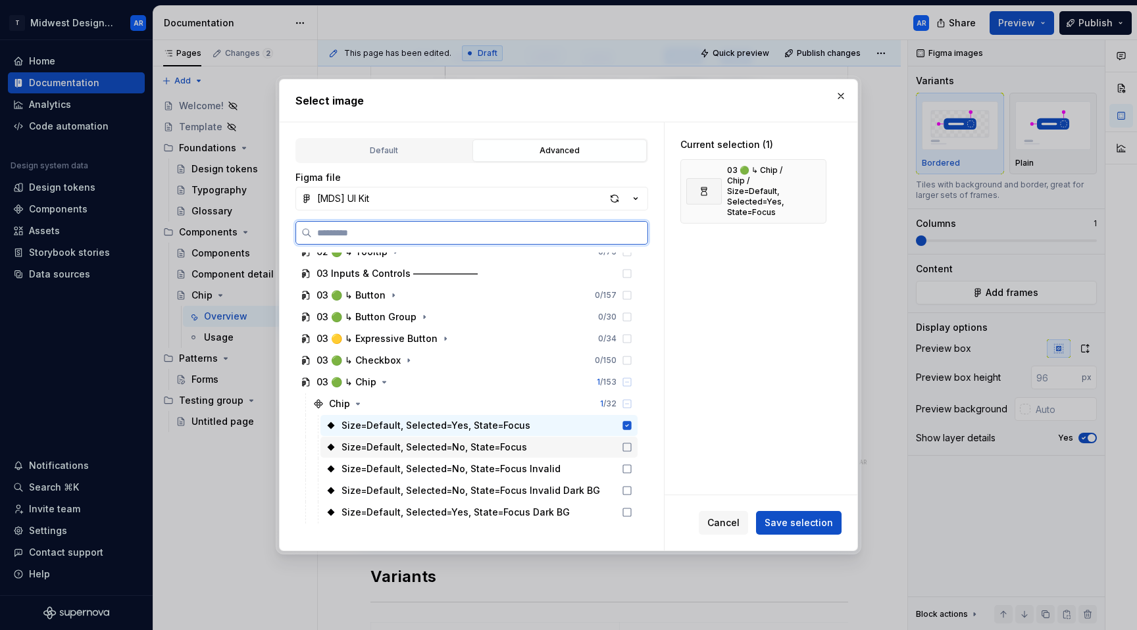
click at [623, 443] on icon at bounding box center [627, 447] width 8 height 8
click at [628, 466] on icon at bounding box center [627, 469] width 11 height 11
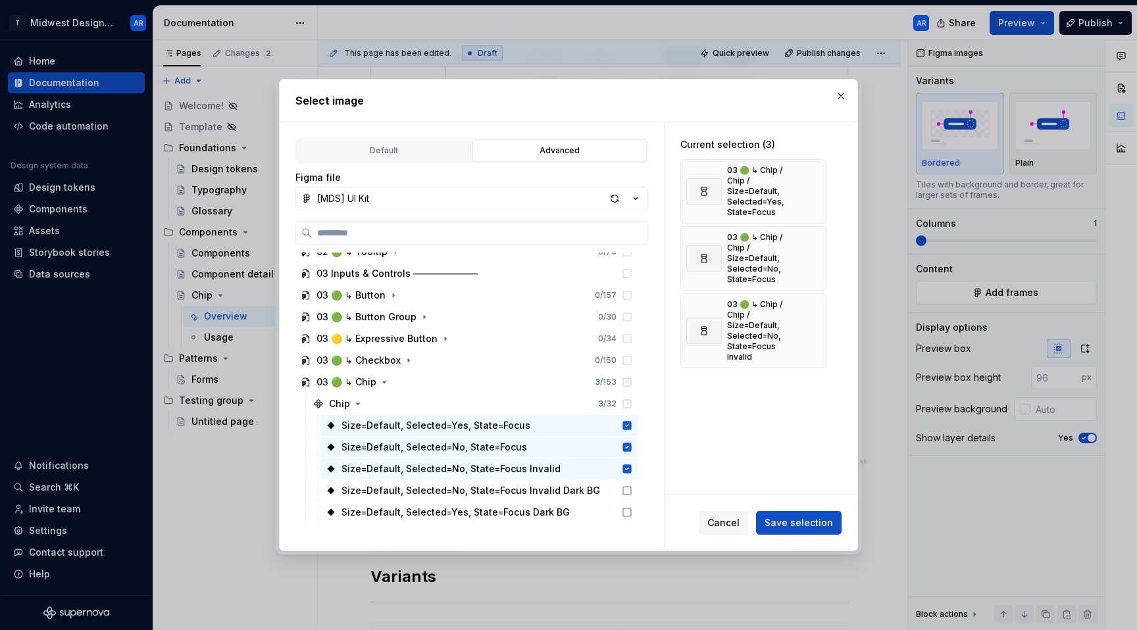
click at [820, 520] on span "Save selection" at bounding box center [798, 522] width 68 height 13
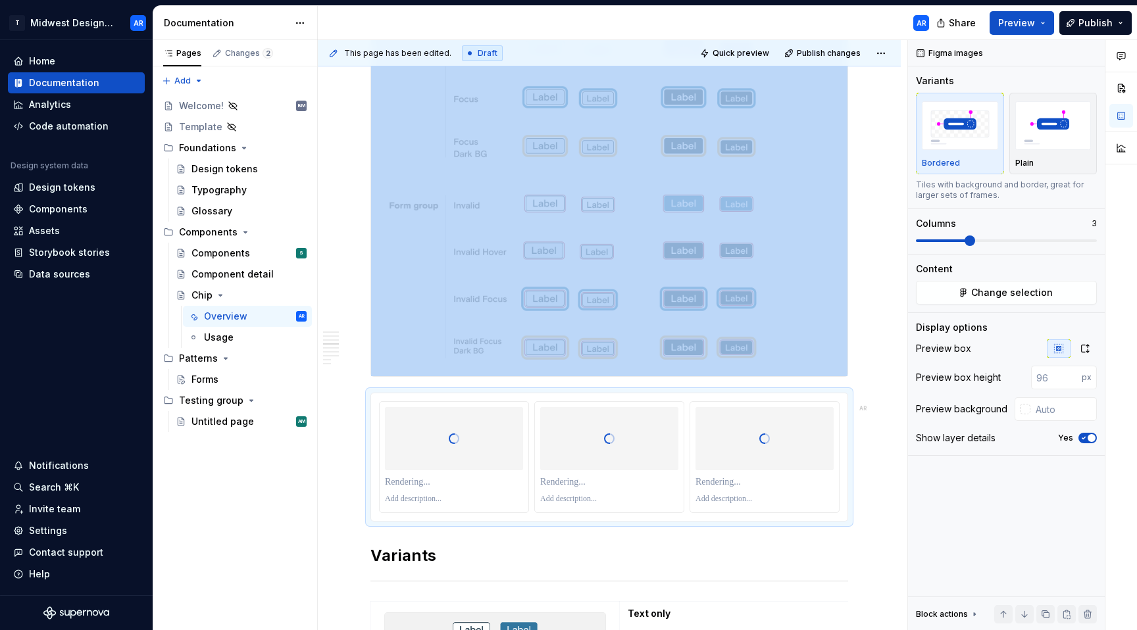
scroll to position [1483, 0]
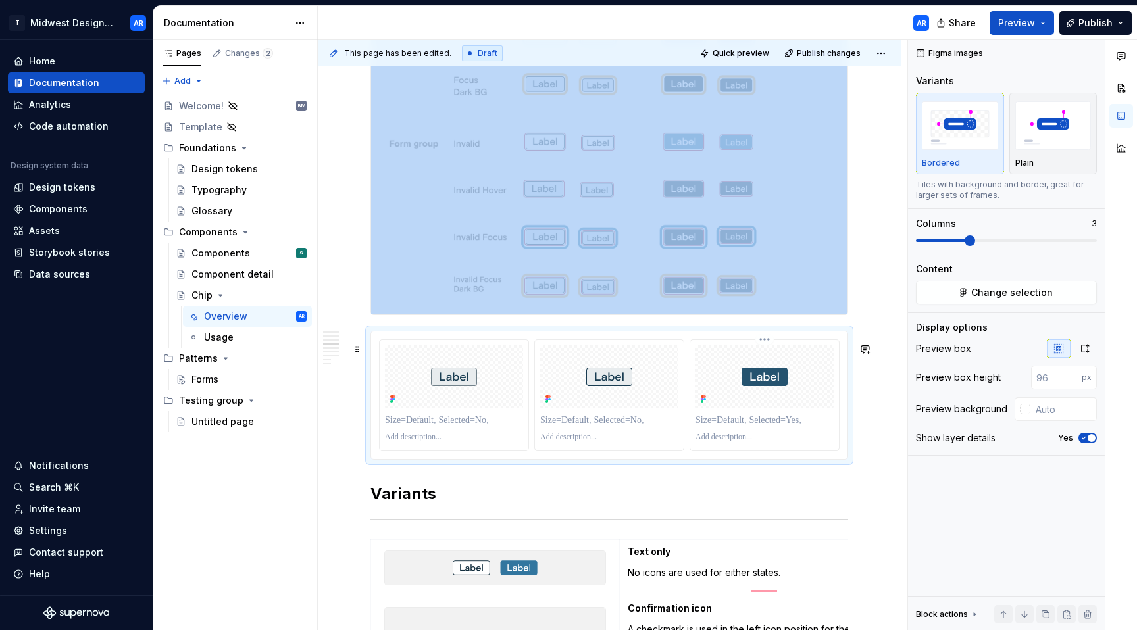
click at [768, 353] on html "T Midwest Design System AR Home Documentation Analytics Code automation Design …" at bounding box center [568, 315] width 1137 height 630
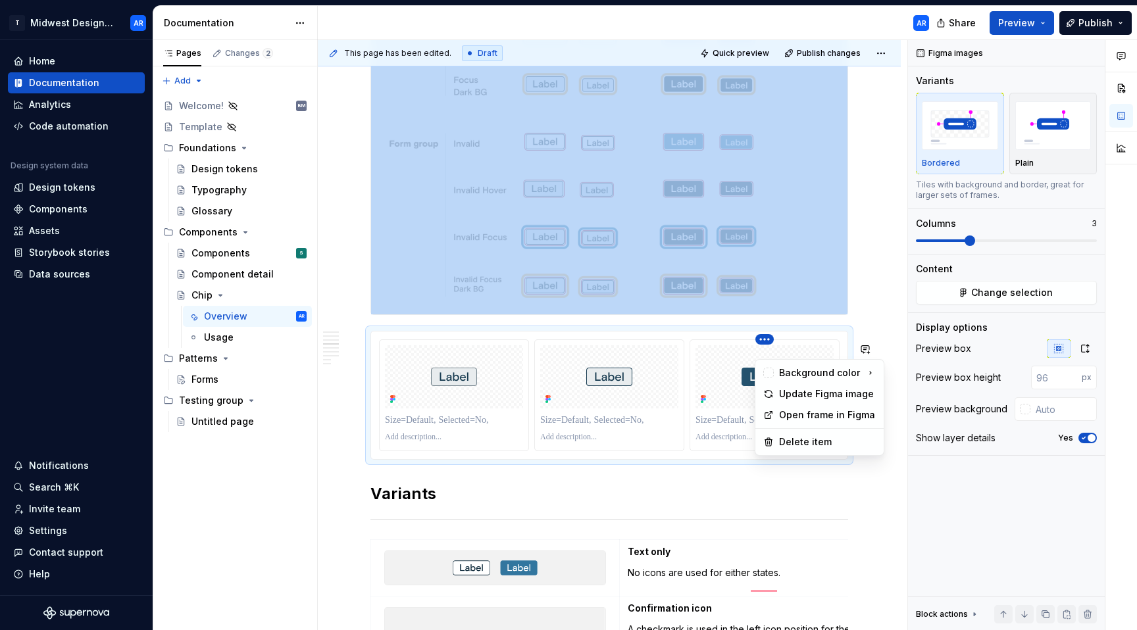
click at [883, 318] on html "T Midwest Design System AR Home Documentation Analytics Code automation Design …" at bounding box center [568, 315] width 1137 height 630
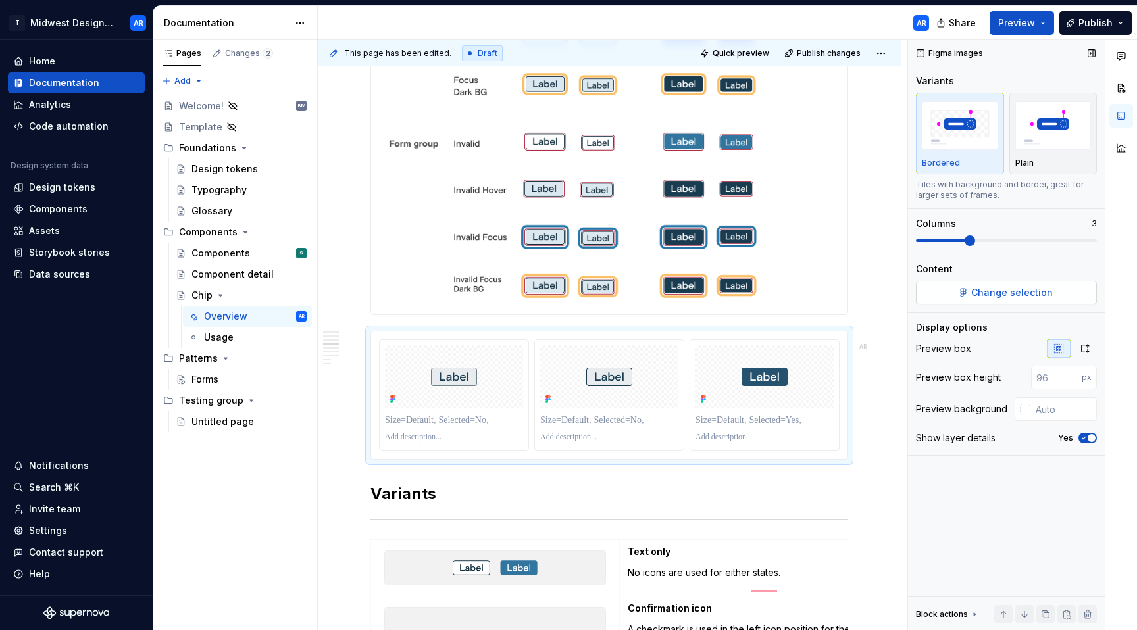
click at [1000, 298] on span "Change selection" at bounding box center [1012, 292] width 82 height 13
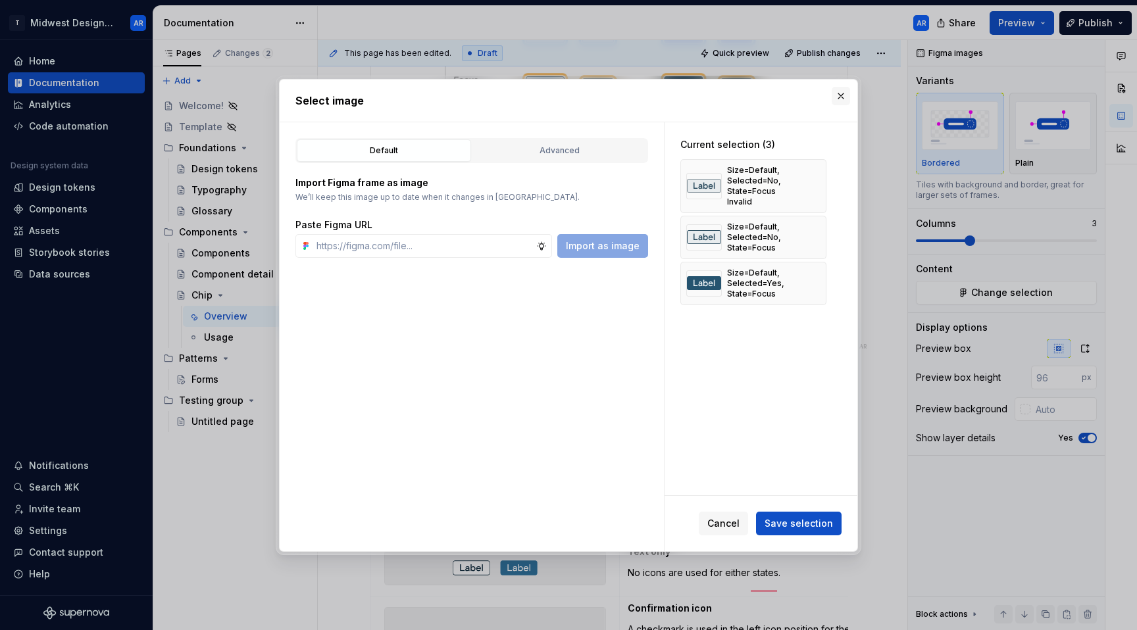
click at [840, 92] on button "button" at bounding box center [840, 96] width 18 height 18
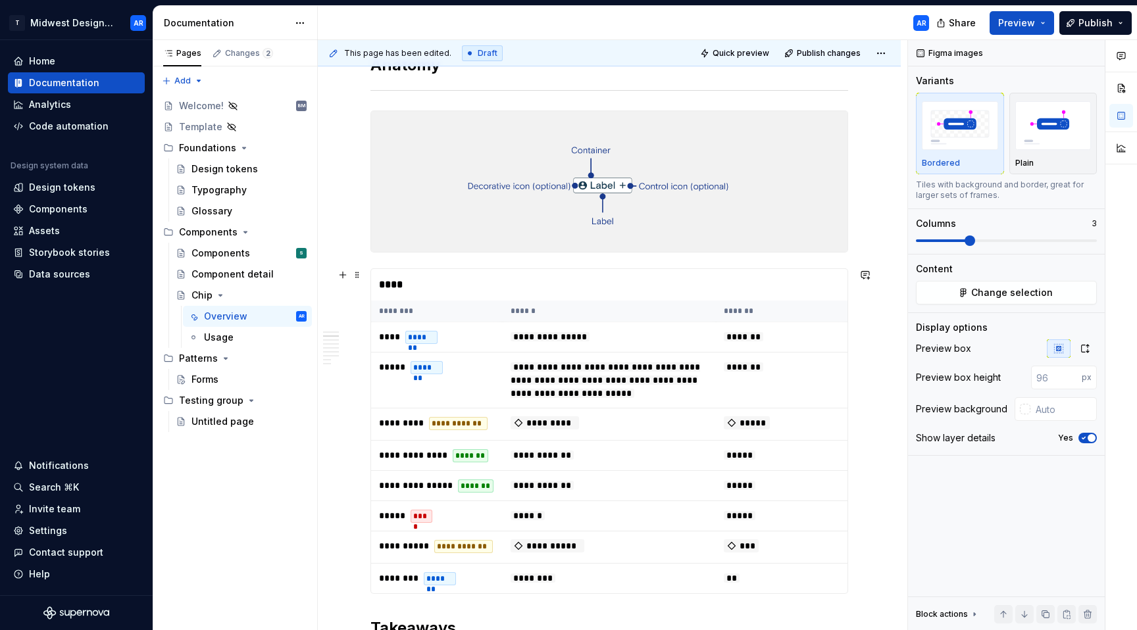
scroll to position [0, 0]
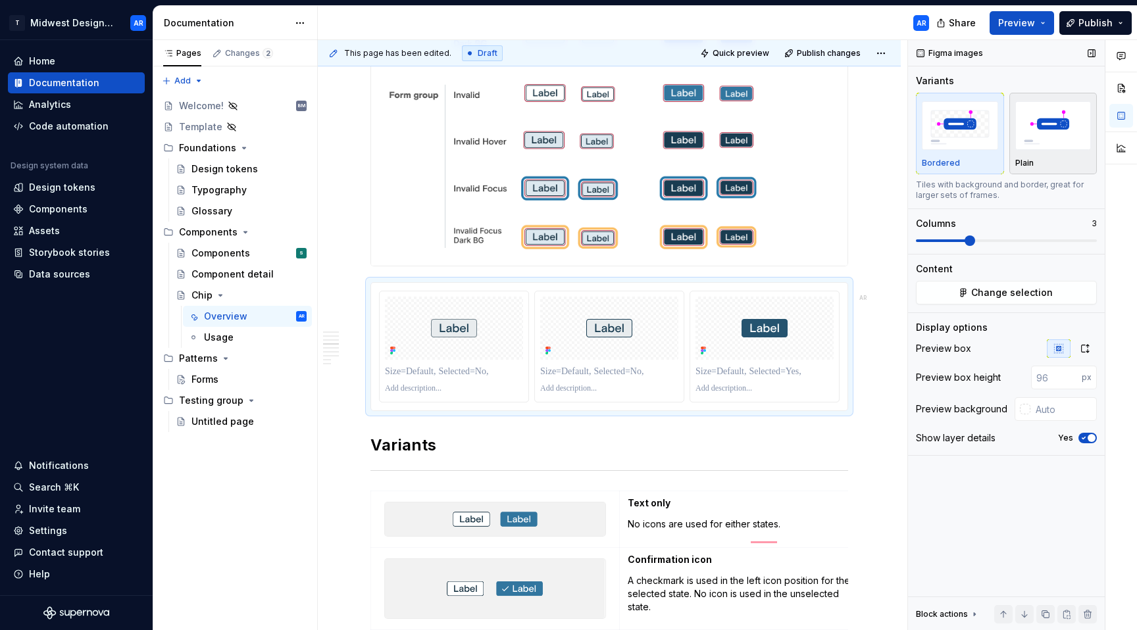
click at [1050, 170] on button "Plain" at bounding box center [1053, 134] width 88 height 82
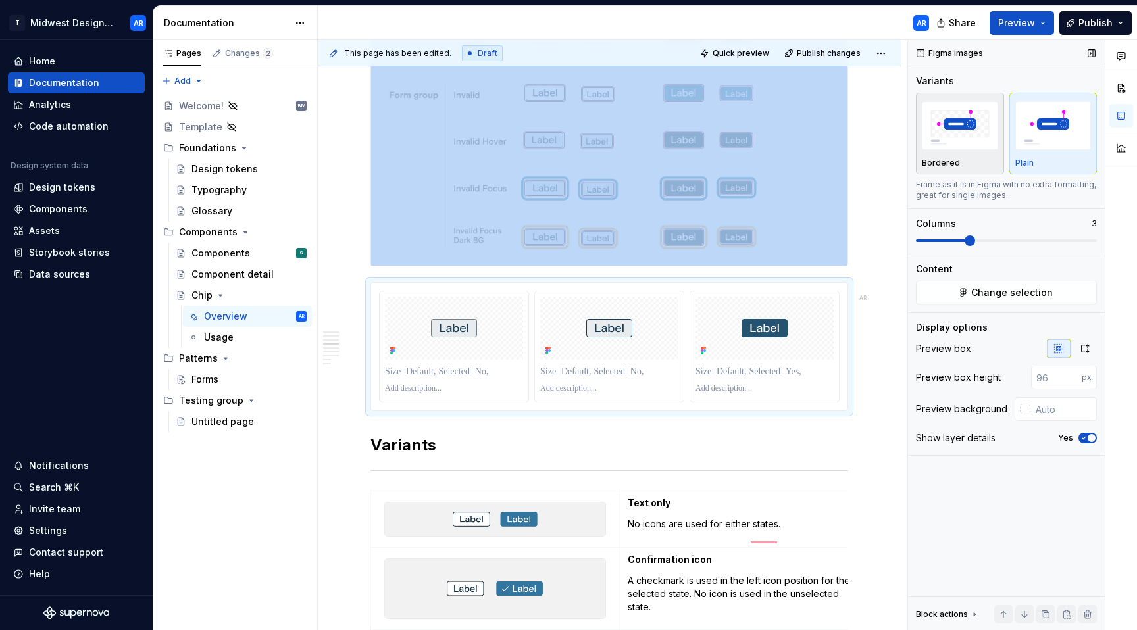
click at [970, 164] on div "Bordered" at bounding box center [960, 163] width 76 height 11
click at [1038, 161] on div "Plain" at bounding box center [1053, 163] width 76 height 11
click at [954, 157] on div "Bordered" at bounding box center [960, 134] width 76 height 70
drag, startPoint x: 1027, startPoint y: 156, endPoint x: 1012, endPoint y: 157, distance: 14.5
click at [1027, 157] on div "Plain" at bounding box center [1053, 134] width 76 height 70
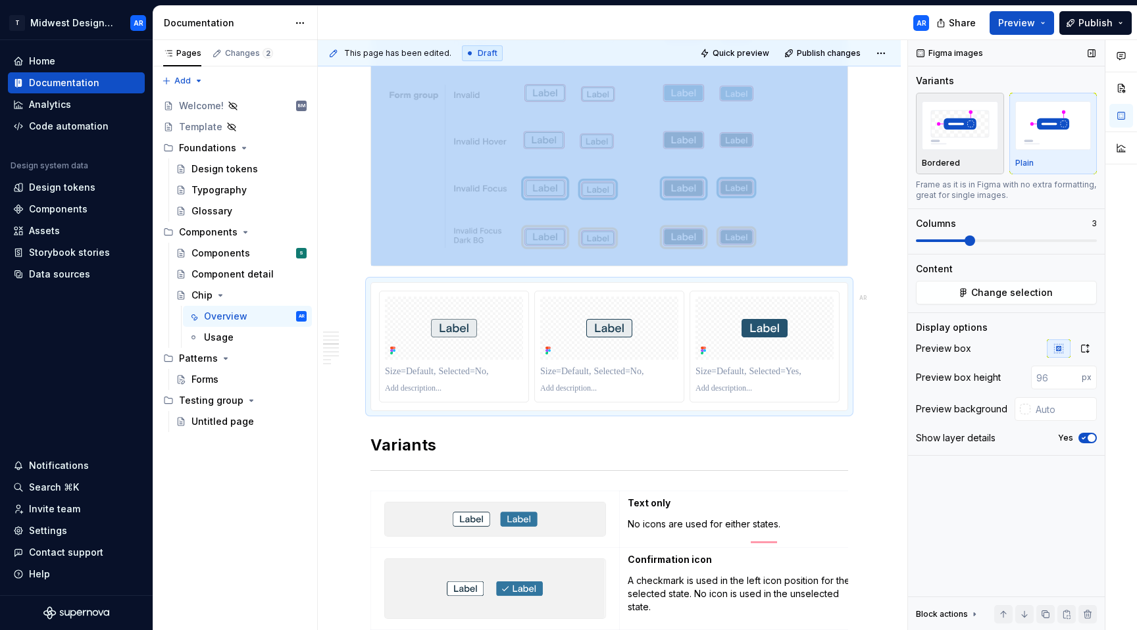
click at [972, 158] on div "Bordered" at bounding box center [960, 163] width 76 height 11
click at [468, 332] on img "To enrich screen reader interactions, please activate Accessibility in Grammarl…" at bounding box center [454, 328] width 46 height 18
click at [713, 334] on div "To enrich screen reader interactions, please activate Accessibility in Grammarl…" at bounding box center [764, 328] width 138 height 63
click at [431, 334] on img "To enrich screen reader interactions, please activate Accessibility in Grammarl…" at bounding box center [454, 328] width 46 height 18
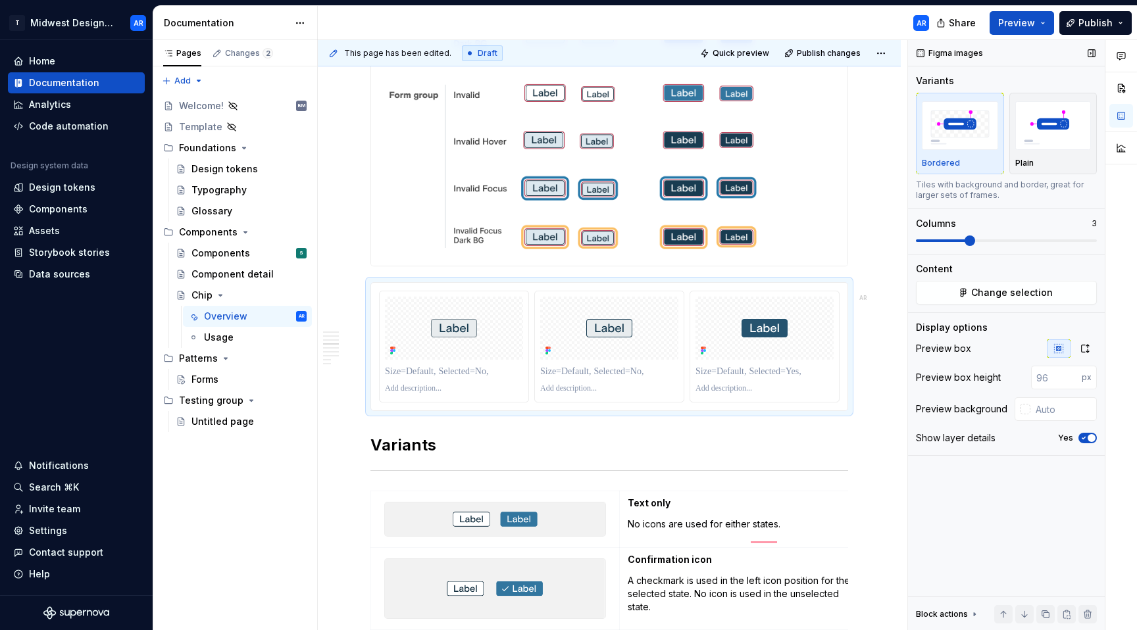
click at [1017, 541] on div "Figma images Variants Bordered Plain Tiles with background and border, great fo…" at bounding box center [1006, 335] width 197 height 591
type textarea "*"
